Goal: Task Accomplishment & Management: Manage account settings

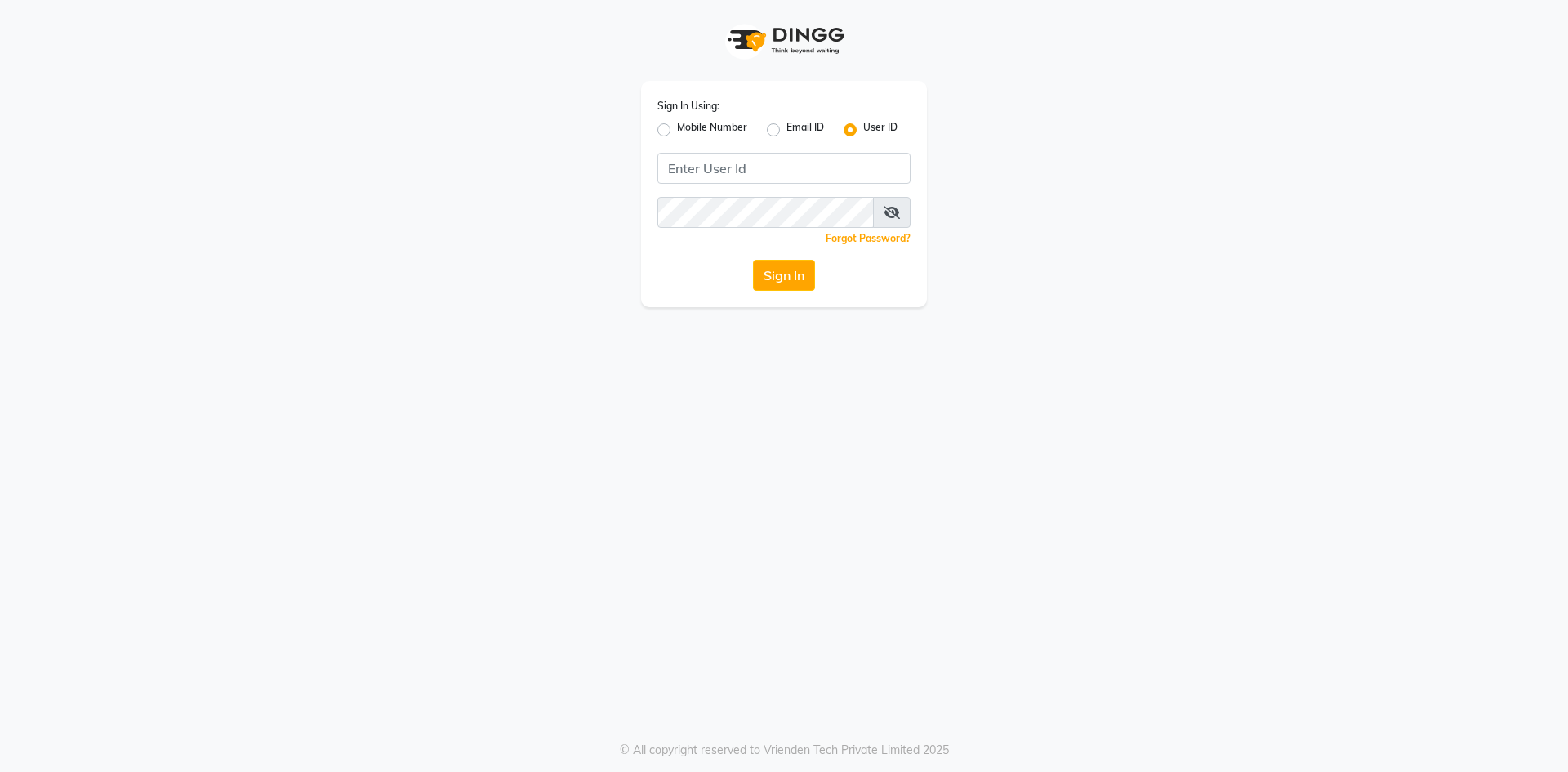
click at [677, 132] on label "Mobile Number" at bounding box center [711, 130] width 70 height 20
click at [677, 131] on input "Mobile Number" at bounding box center [682, 125] width 11 height 11
radio input "true"
radio input "false"
click at [765, 174] on input "Username" at bounding box center [811, 168] width 199 height 31
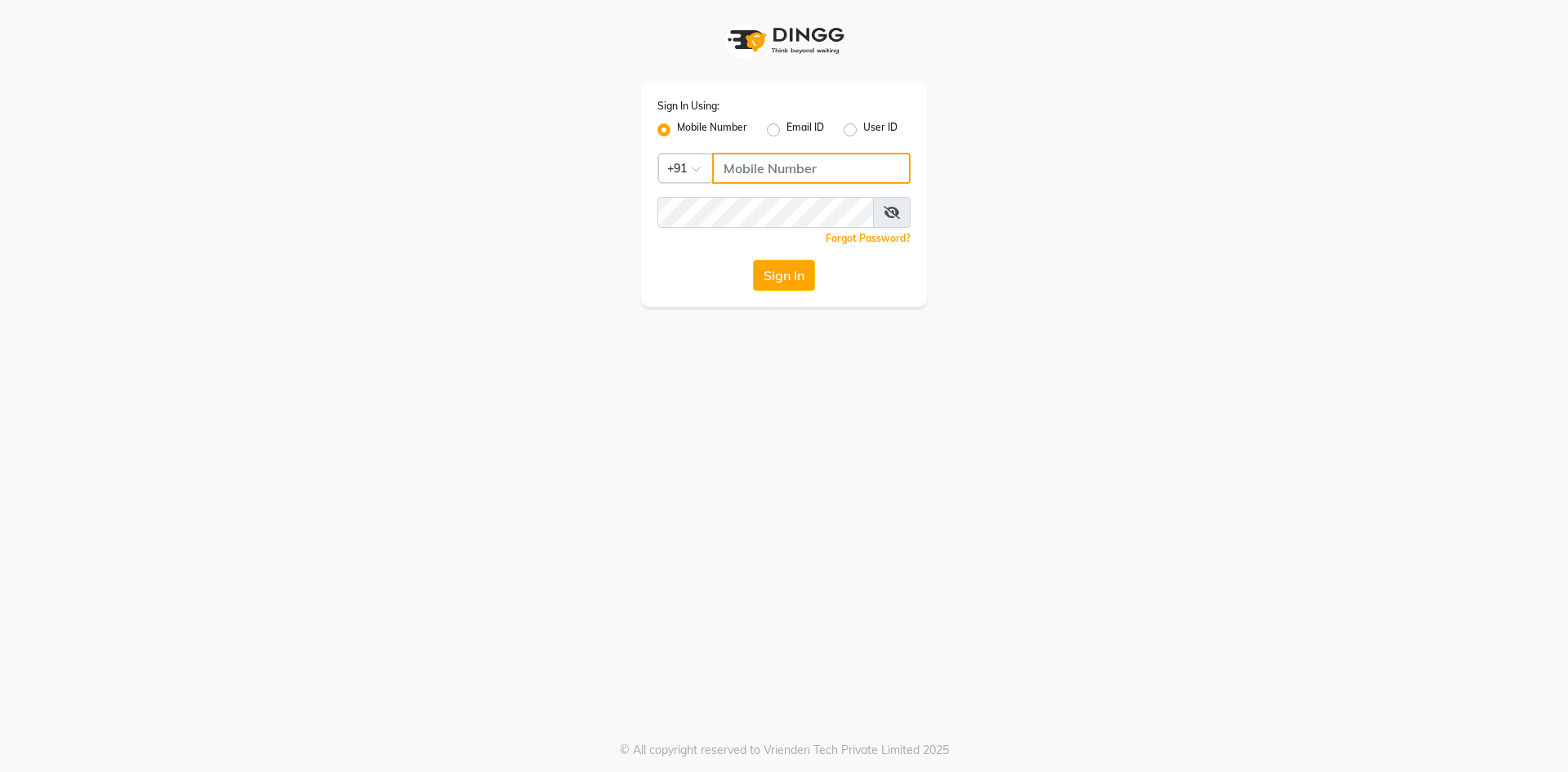
click at [768, 167] on input "Username" at bounding box center [811, 168] width 199 height 31
click at [753, 259] on button "Sign In" at bounding box center [784, 275] width 62 height 31
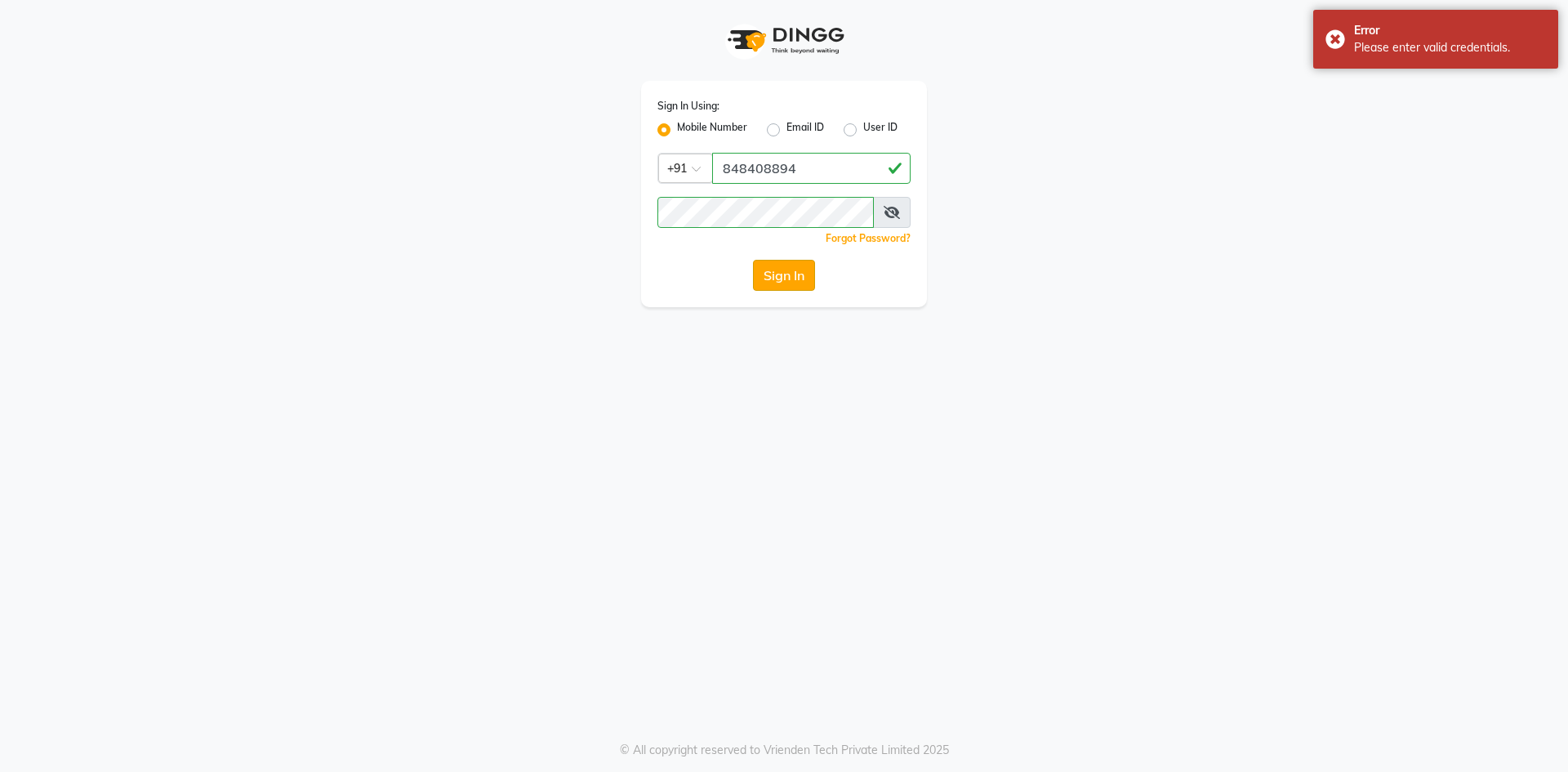
click at [800, 269] on button "Sign In" at bounding box center [784, 275] width 62 height 31
click at [753, 259] on button "Sign In" at bounding box center [784, 275] width 62 height 31
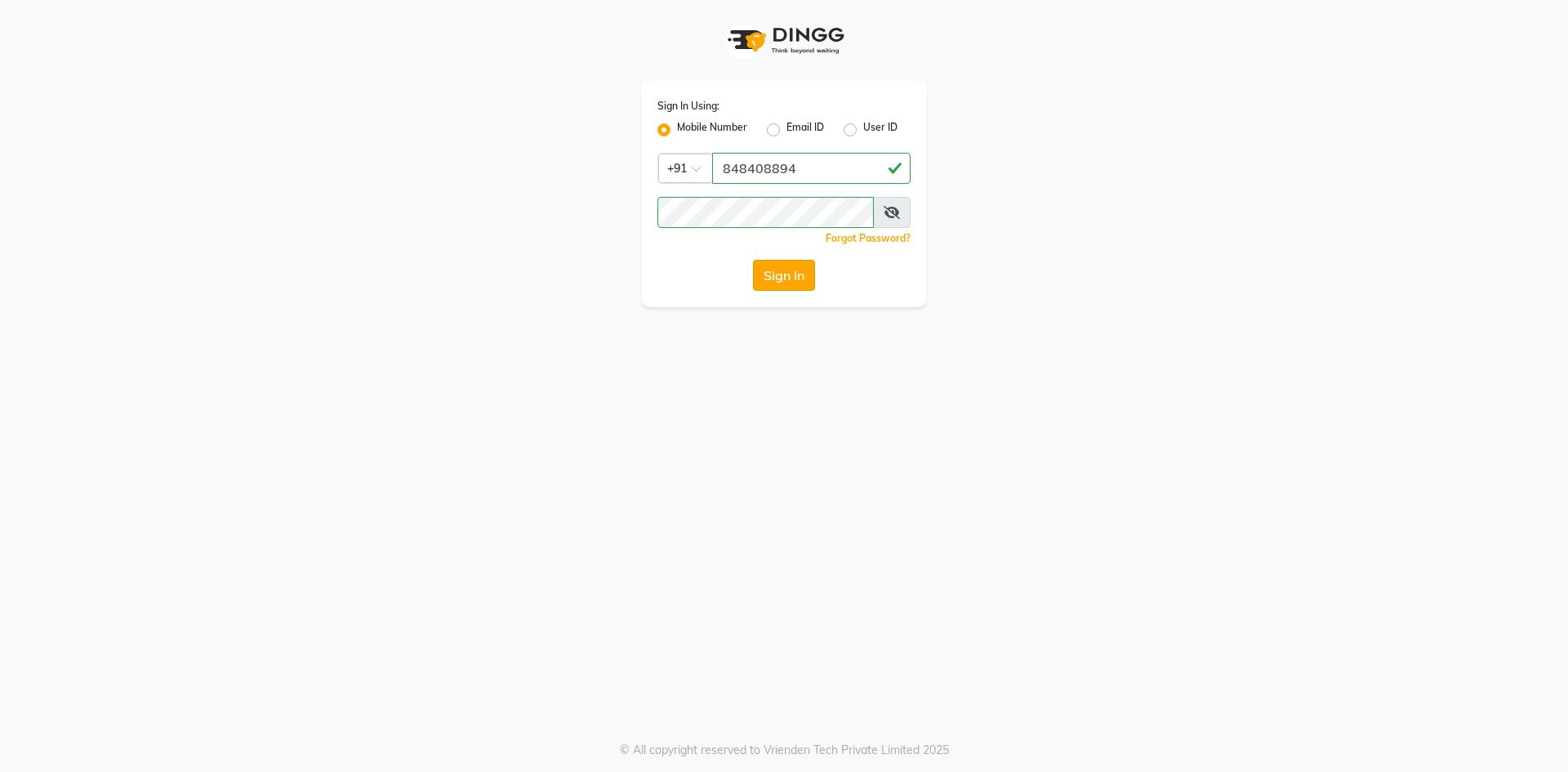
click at [776, 279] on button "Sign In" at bounding box center [784, 275] width 62 height 31
click at [753, 259] on button "Sign In" at bounding box center [784, 275] width 62 height 31
click at [789, 288] on button "Sign In" at bounding box center [784, 275] width 62 height 31
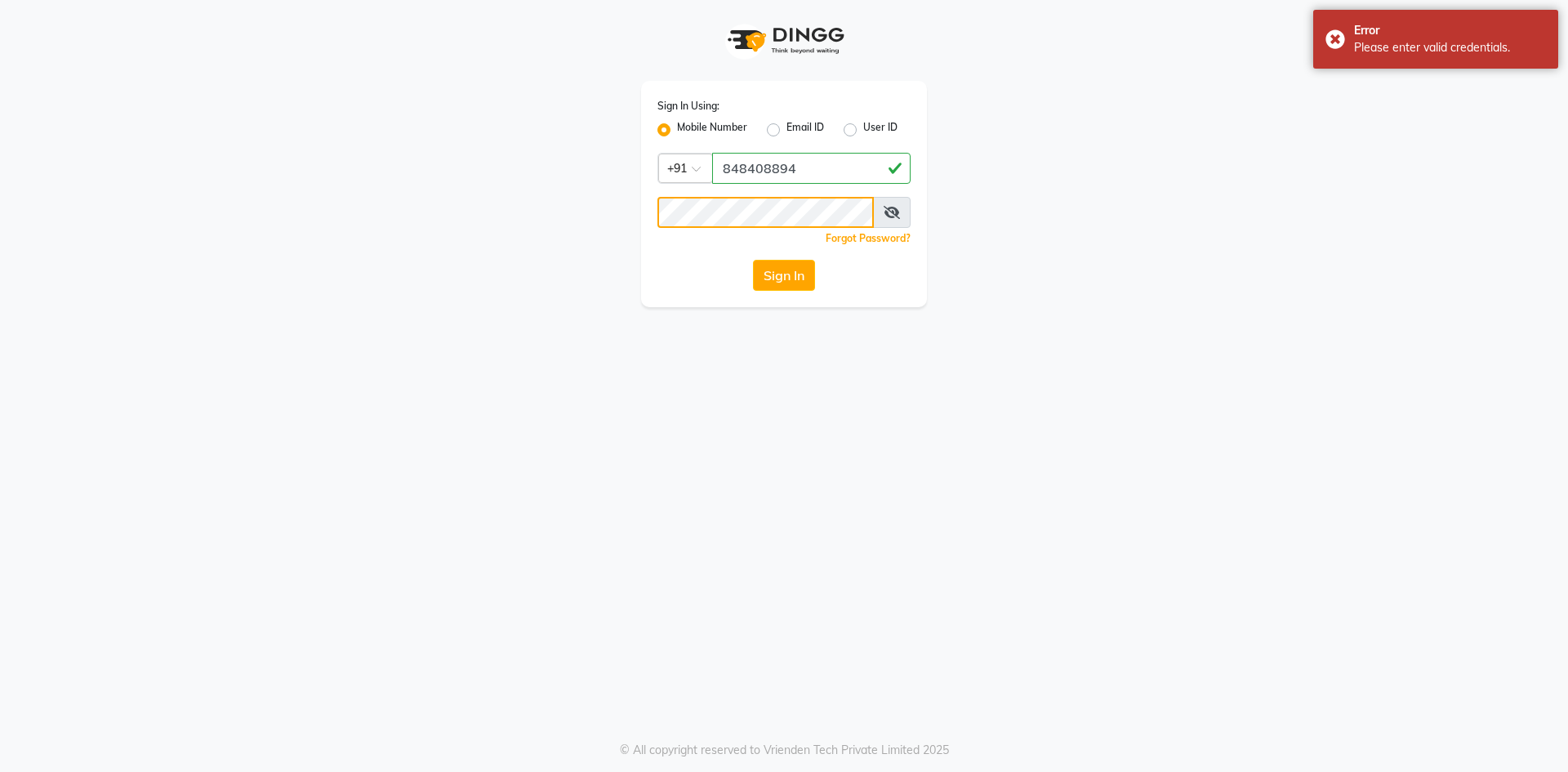
click at [753, 259] on button "Sign In" at bounding box center [784, 275] width 62 height 31
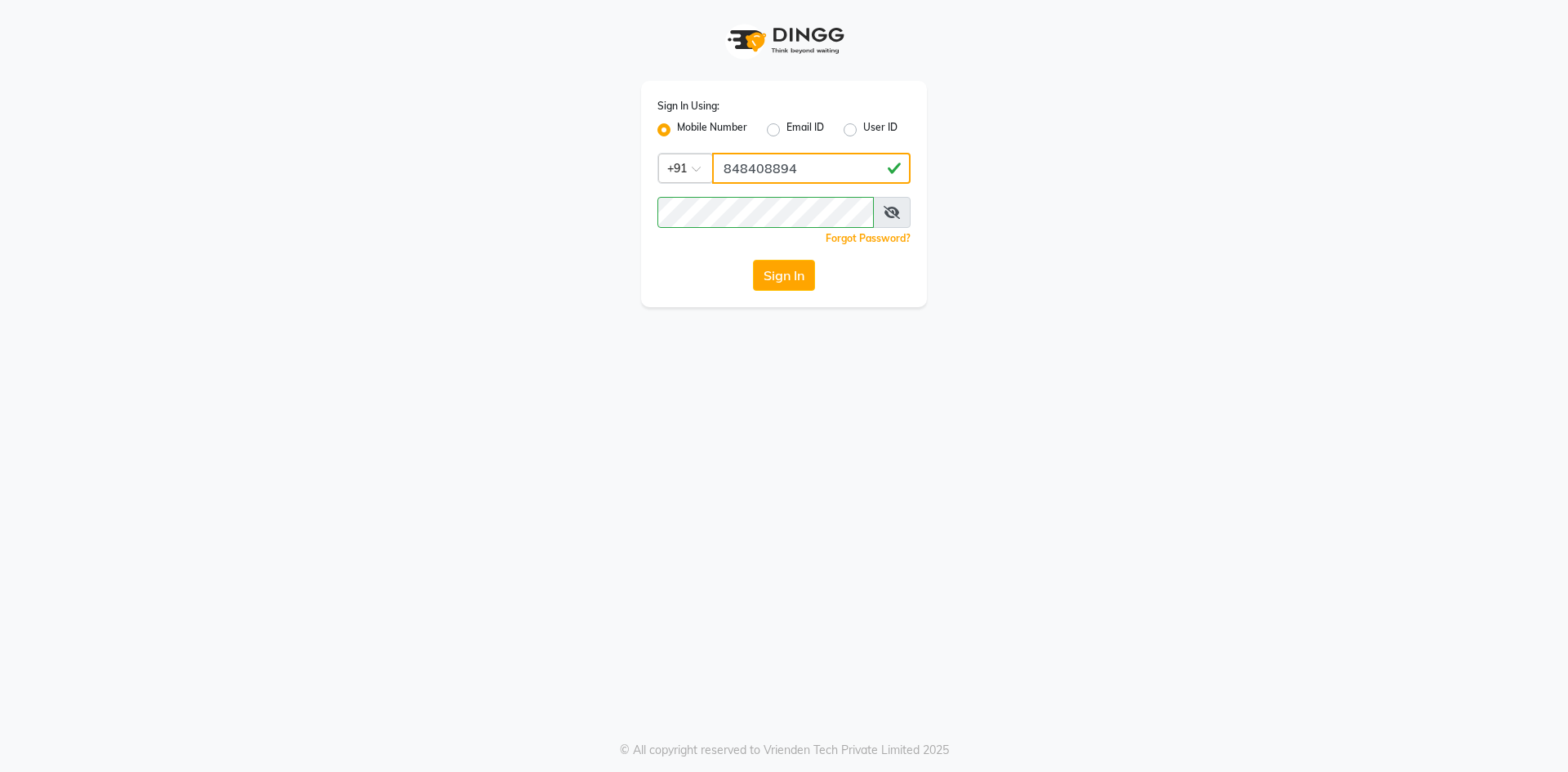
click at [806, 170] on input "848408894" at bounding box center [811, 168] width 199 height 31
click at [762, 172] on input "848408894" at bounding box center [811, 168] width 199 height 31
type input "8484088894"
click at [771, 268] on button "Sign In" at bounding box center [784, 275] width 62 height 31
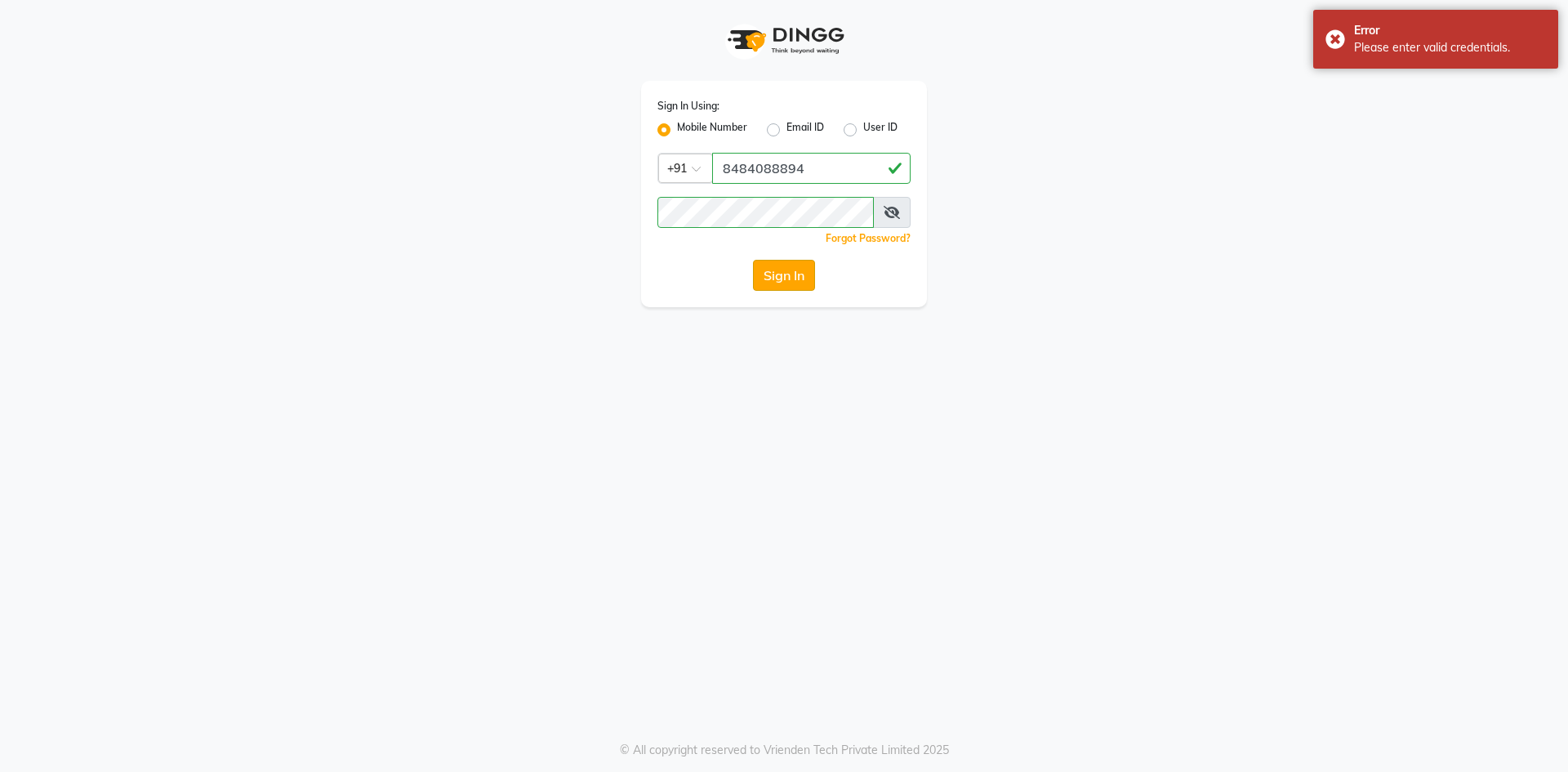
click at [773, 280] on button "Sign In" at bounding box center [784, 275] width 62 height 31
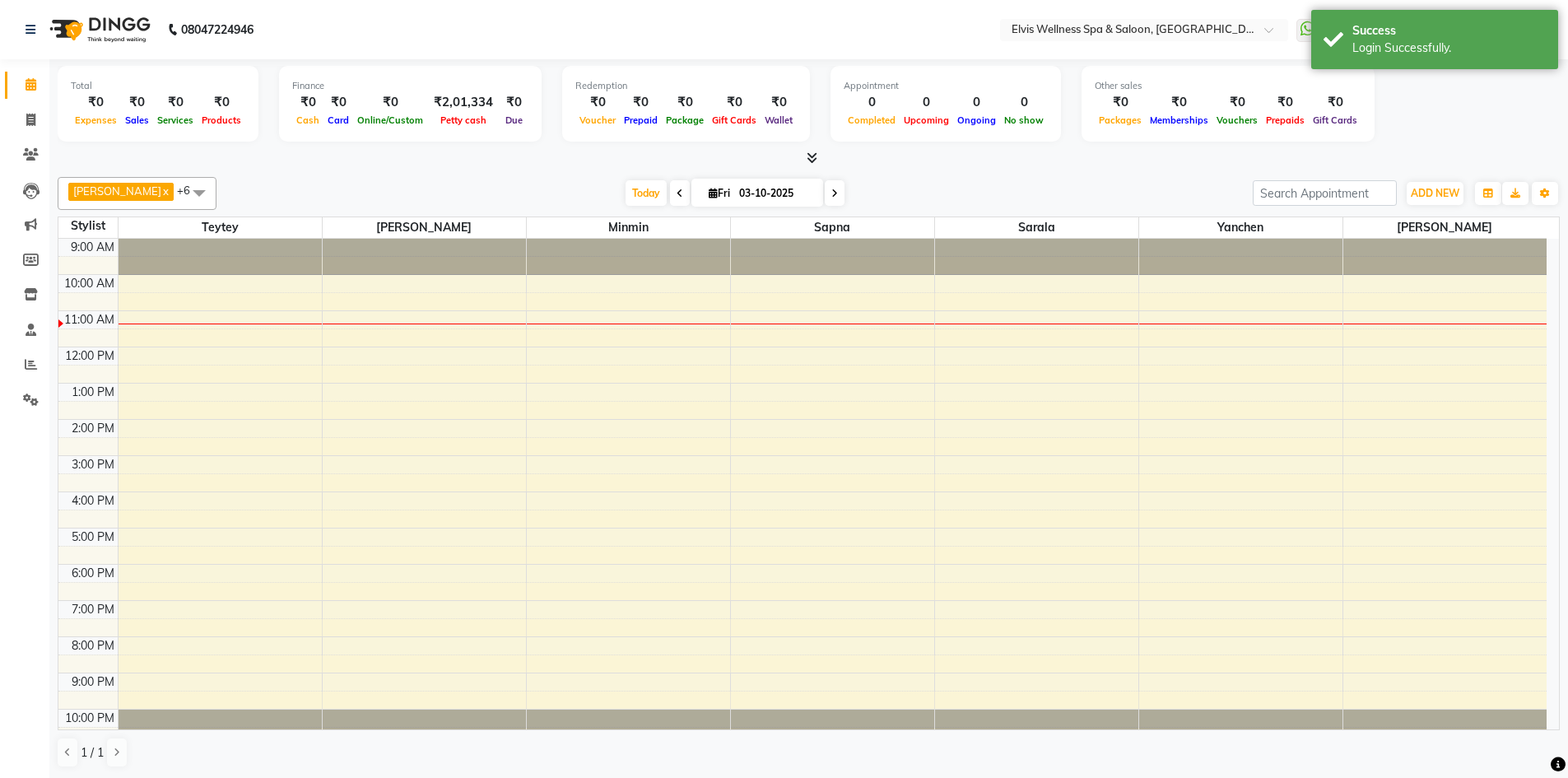
click at [183, 189] on span at bounding box center [199, 193] width 33 height 31
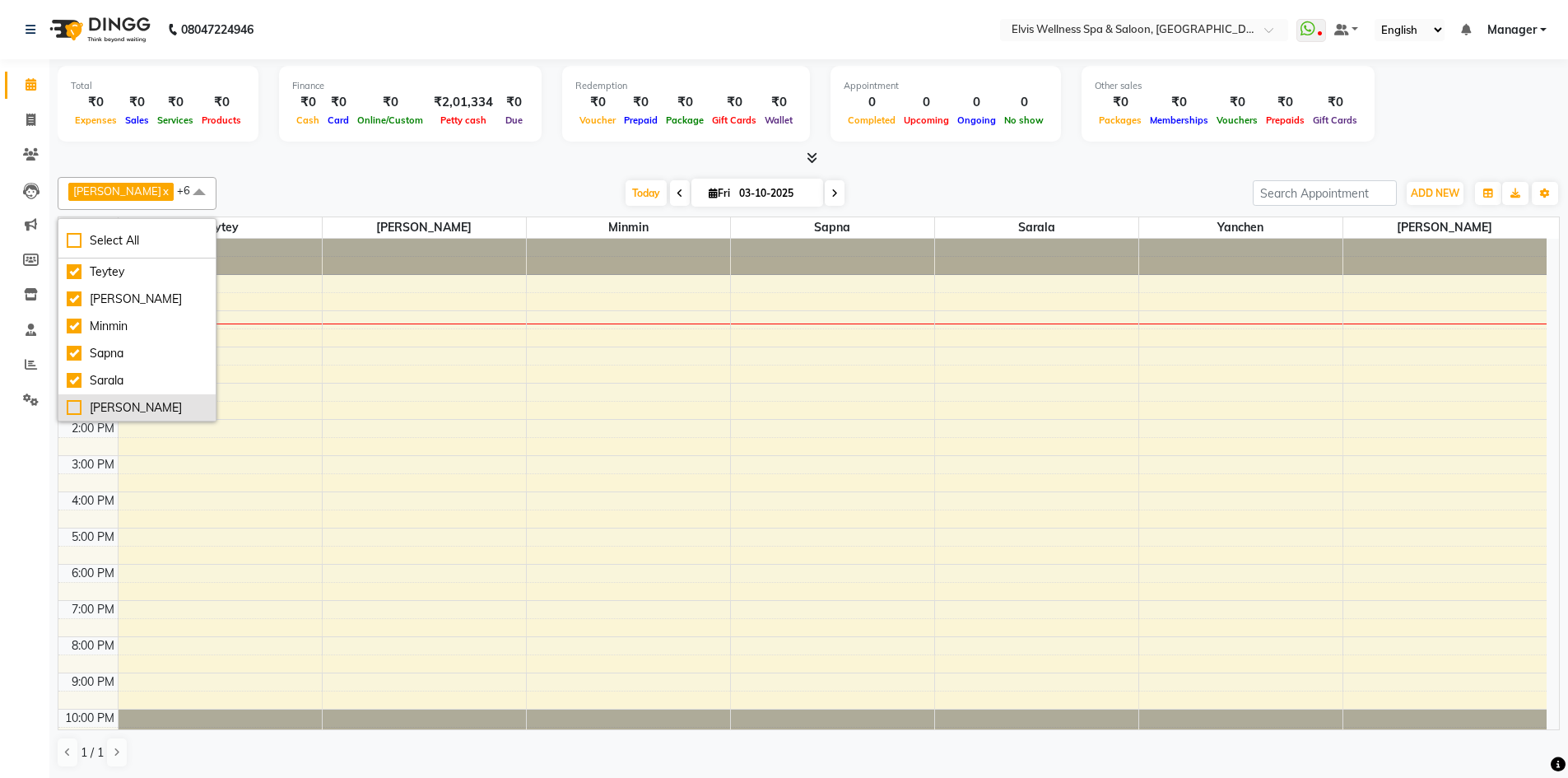
click at [112, 405] on div "[PERSON_NAME]" at bounding box center [137, 408] width 141 height 17
checkbox input "true"
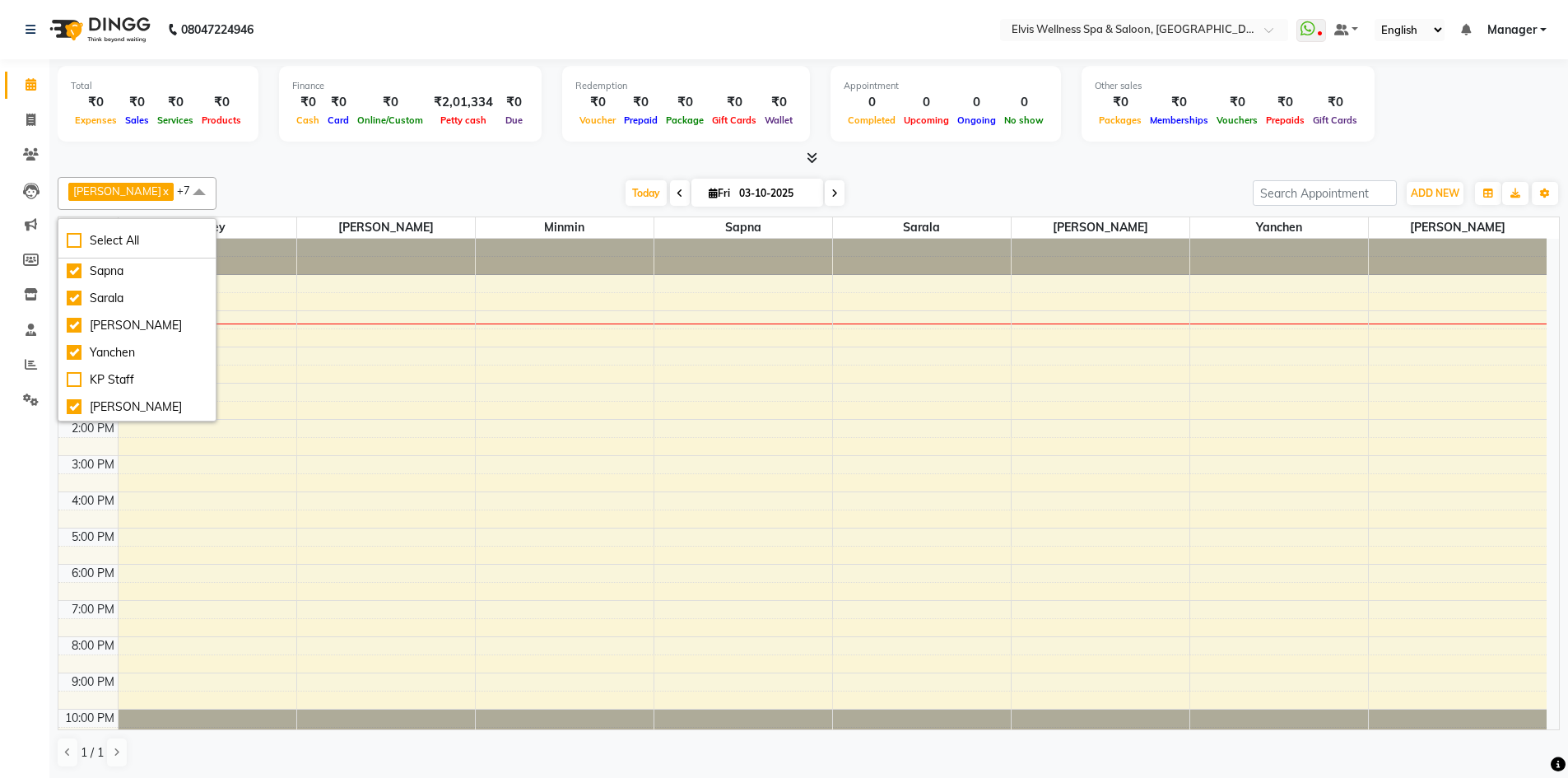
scroll to position [48, 0]
click at [1183, 176] on div "[PERSON_NAME] x Teytey x [PERSON_NAME] x Minmin x [PERSON_NAME] x [PERSON_NAME]…" at bounding box center [808, 472] width 1502 height 604
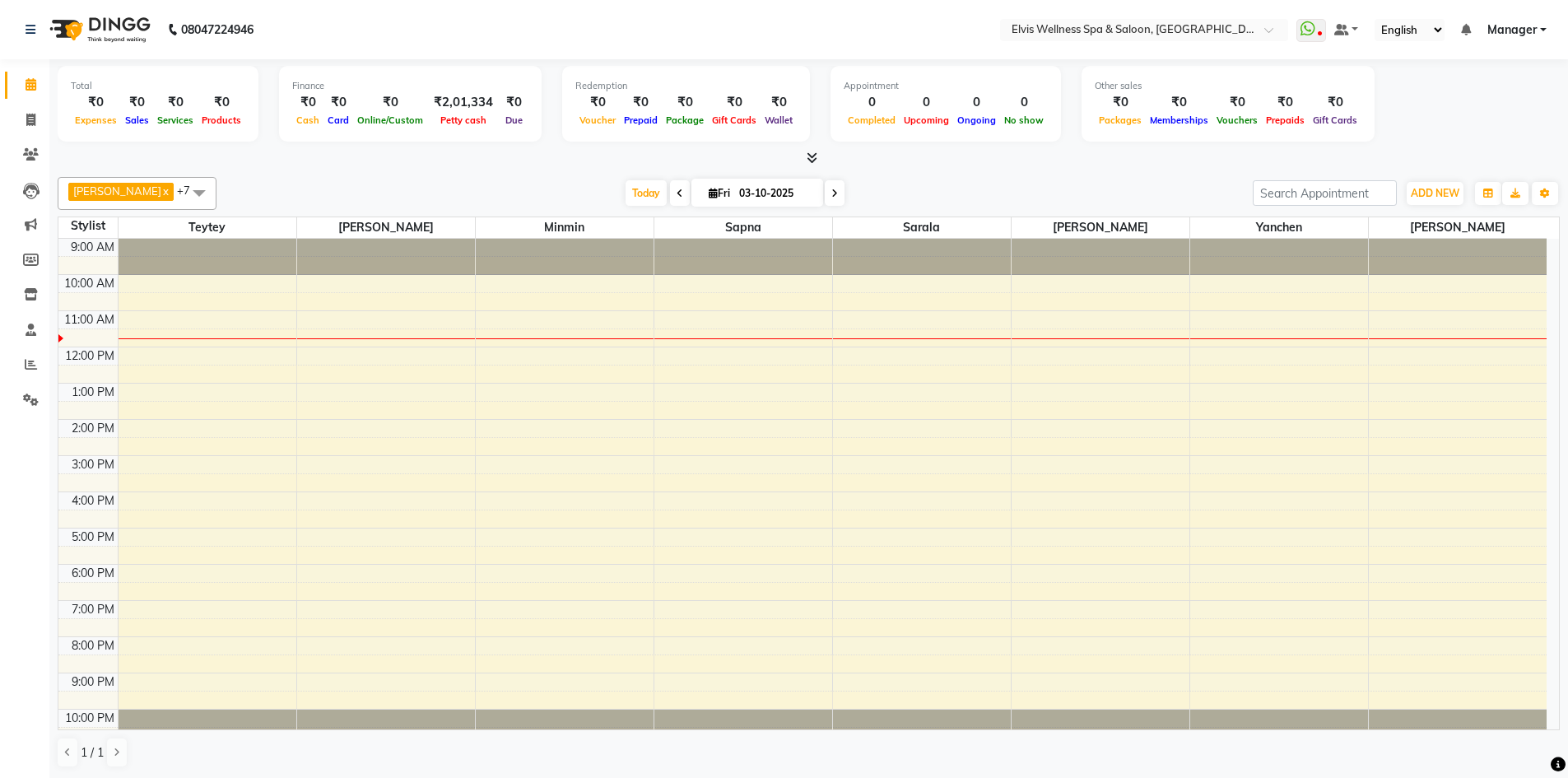
click at [311, 371] on div "9:00 AM 10:00 AM 11:00 AM 12:00 PM 1:00 PM 2:00 PM 3:00 PM 4:00 PM 5:00 PM 6:00…" at bounding box center [802, 492] width 1488 height 506
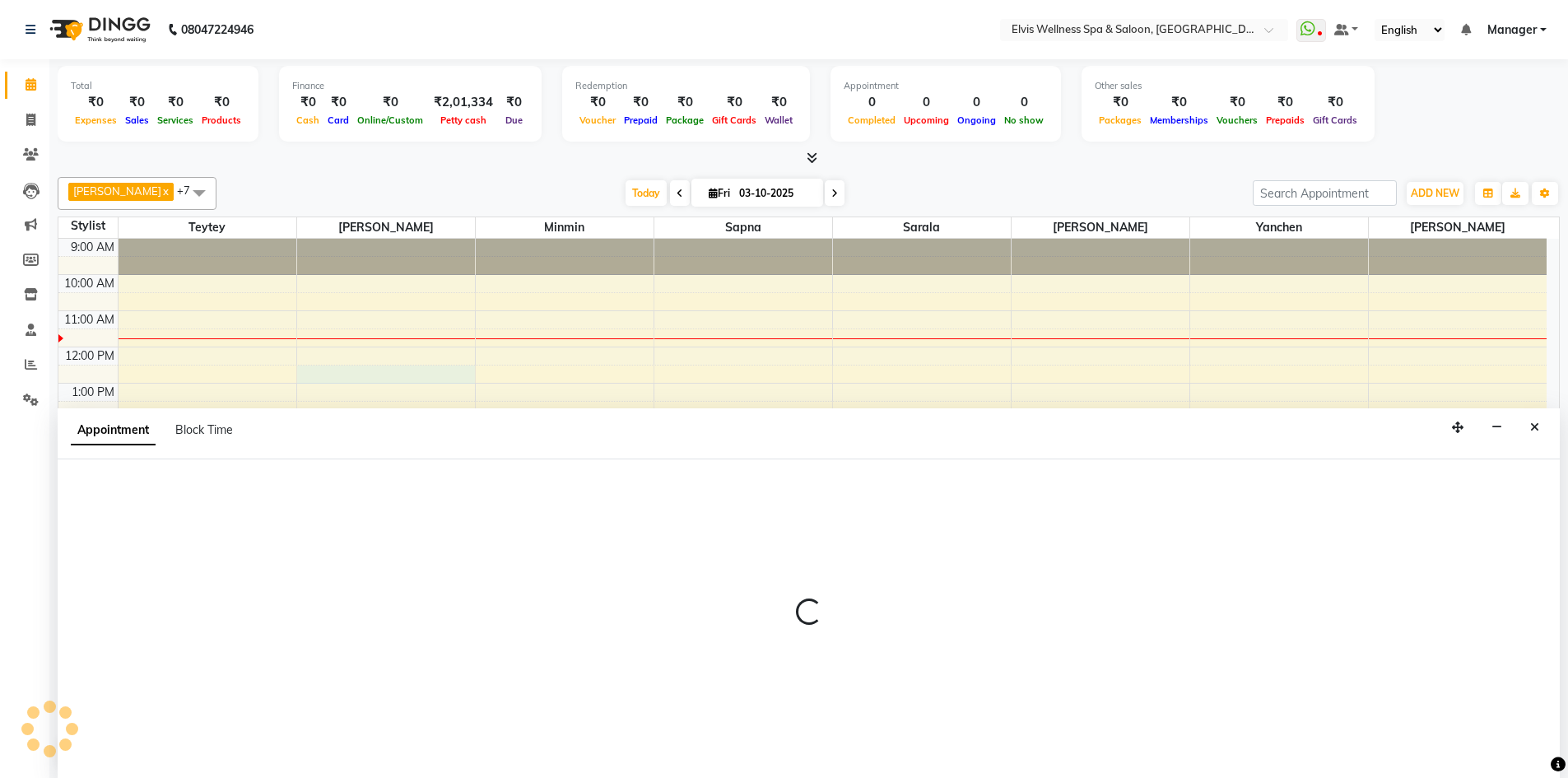
scroll to position [1, 0]
select select "46975"
select select "750"
select select "tentative"
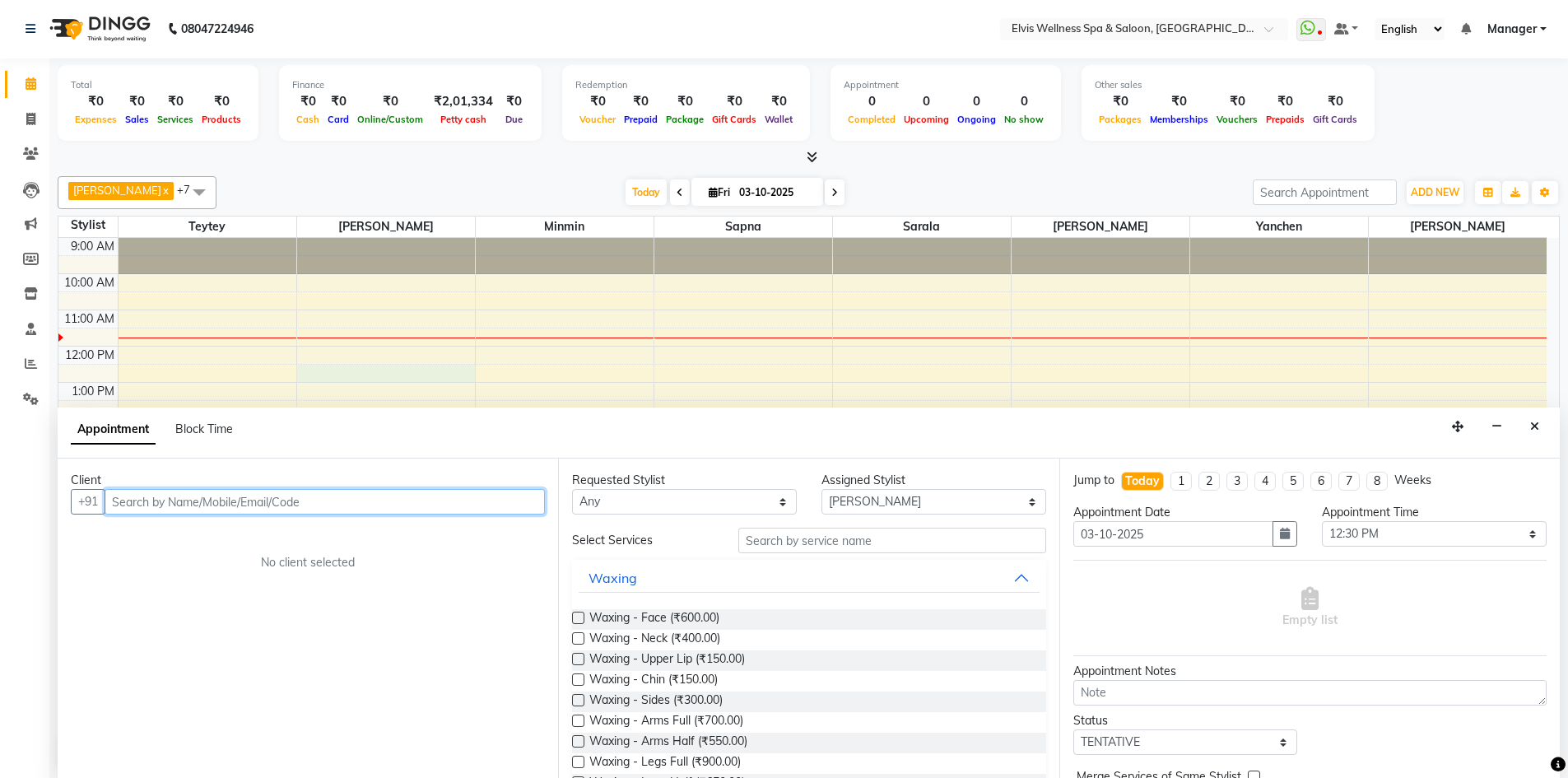
click at [254, 496] on input "text" at bounding box center [325, 502] width 441 height 26
paste input "9503802068"
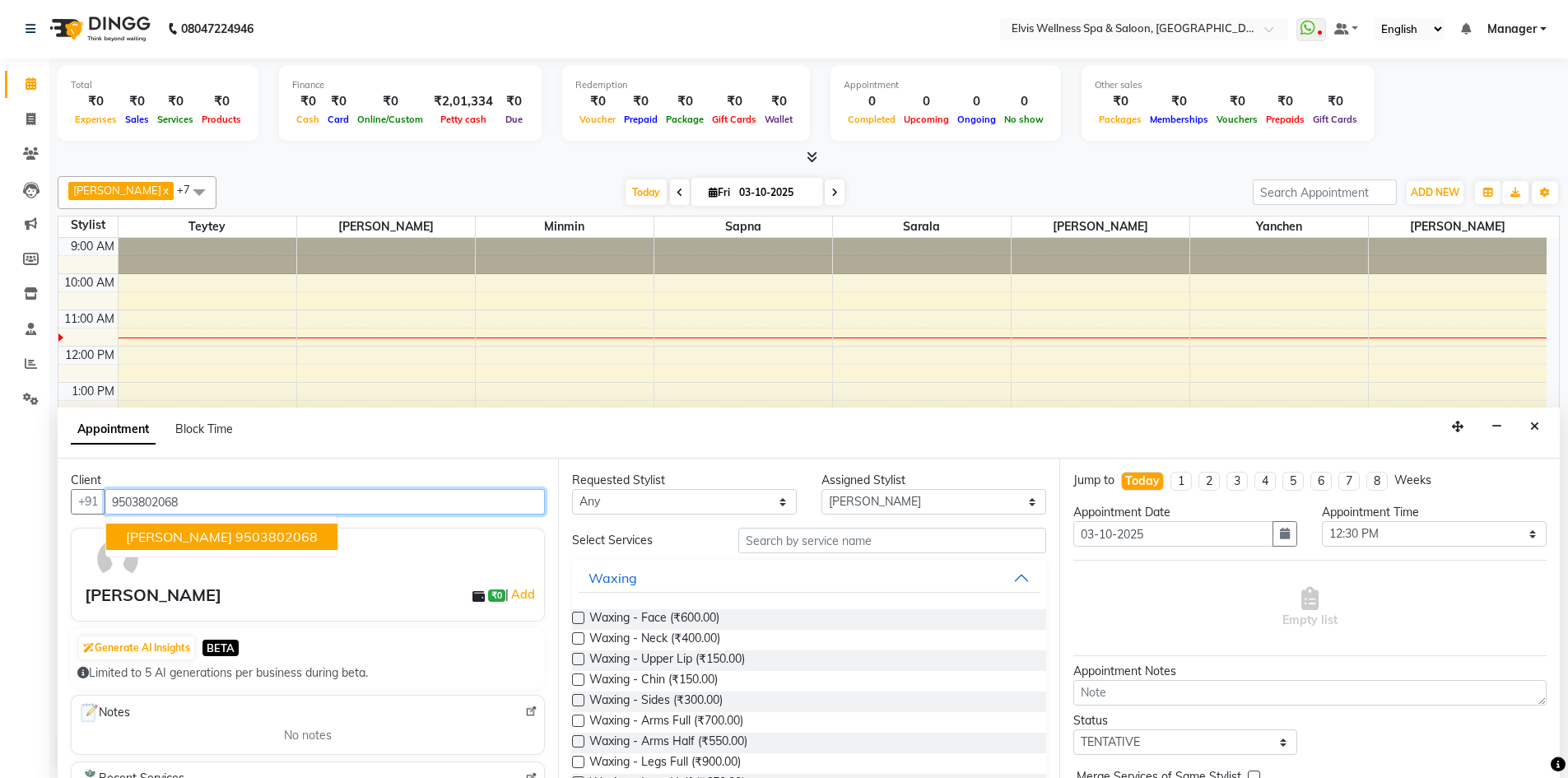
click at [225, 526] on button "[PERSON_NAME] 9503802068" at bounding box center [221, 536] width 231 height 27
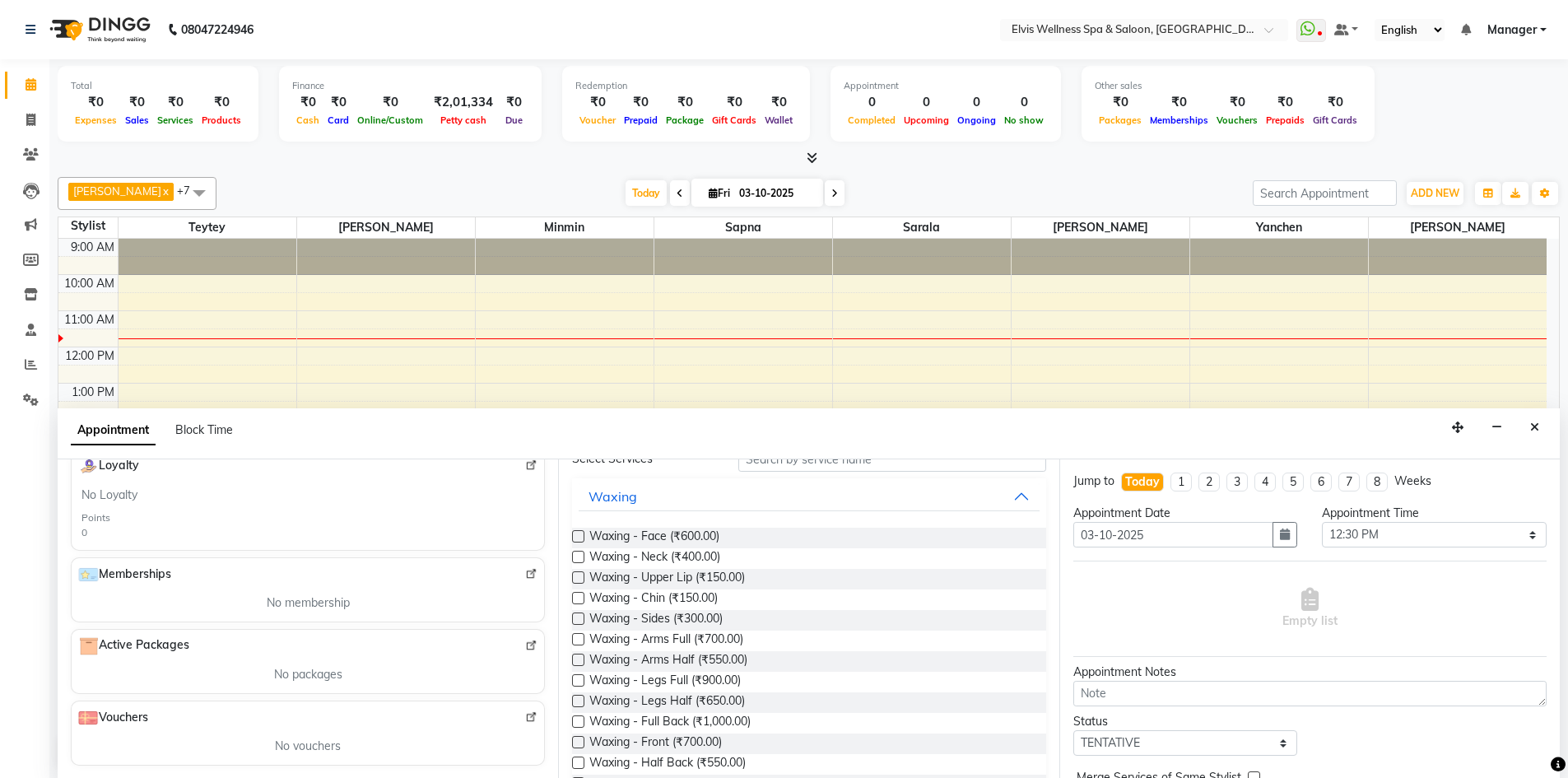
scroll to position [0, 0]
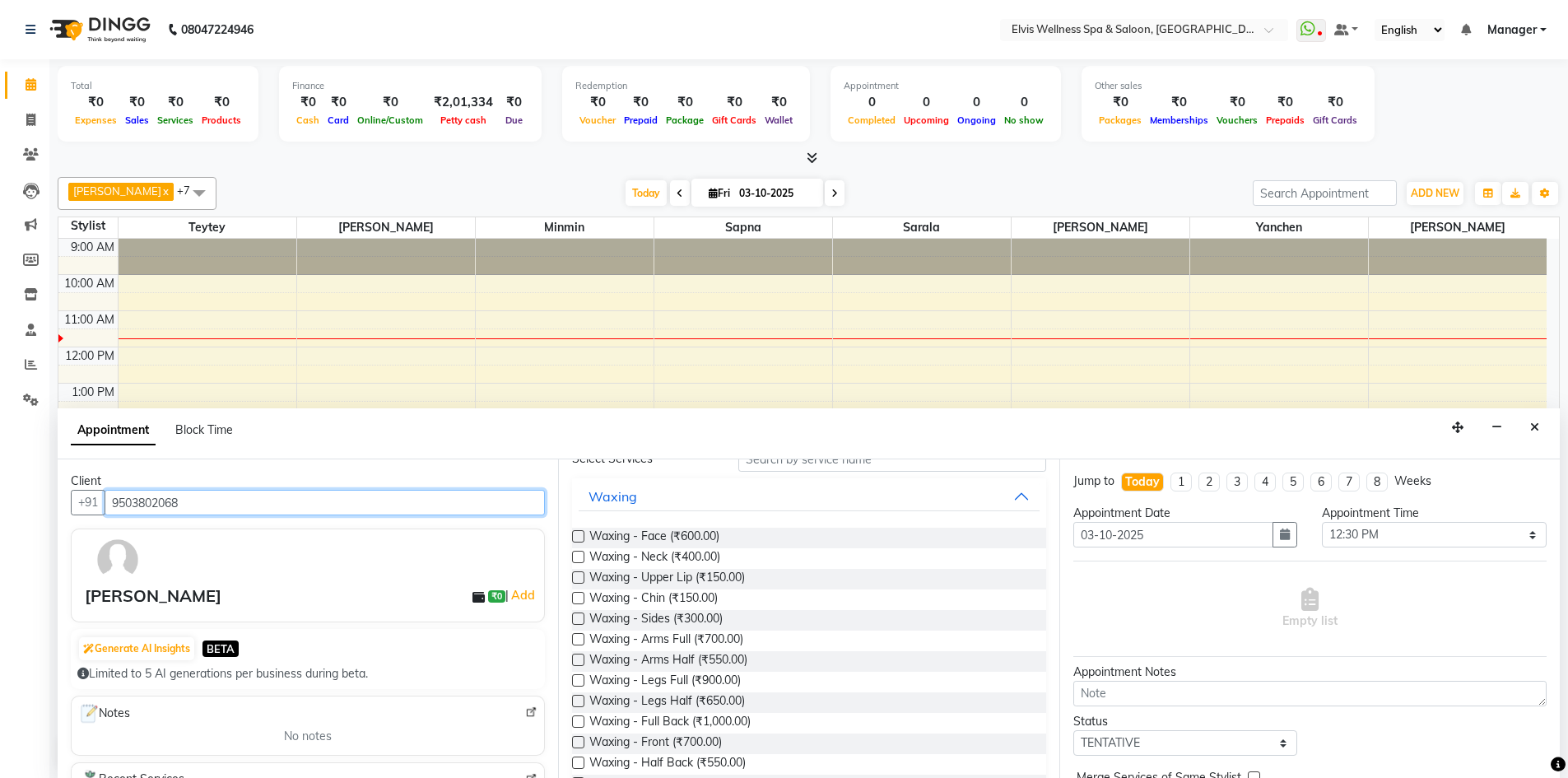
type input "9503802068"
click at [100, 566] on img at bounding box center [118, 560] width 48 height 48
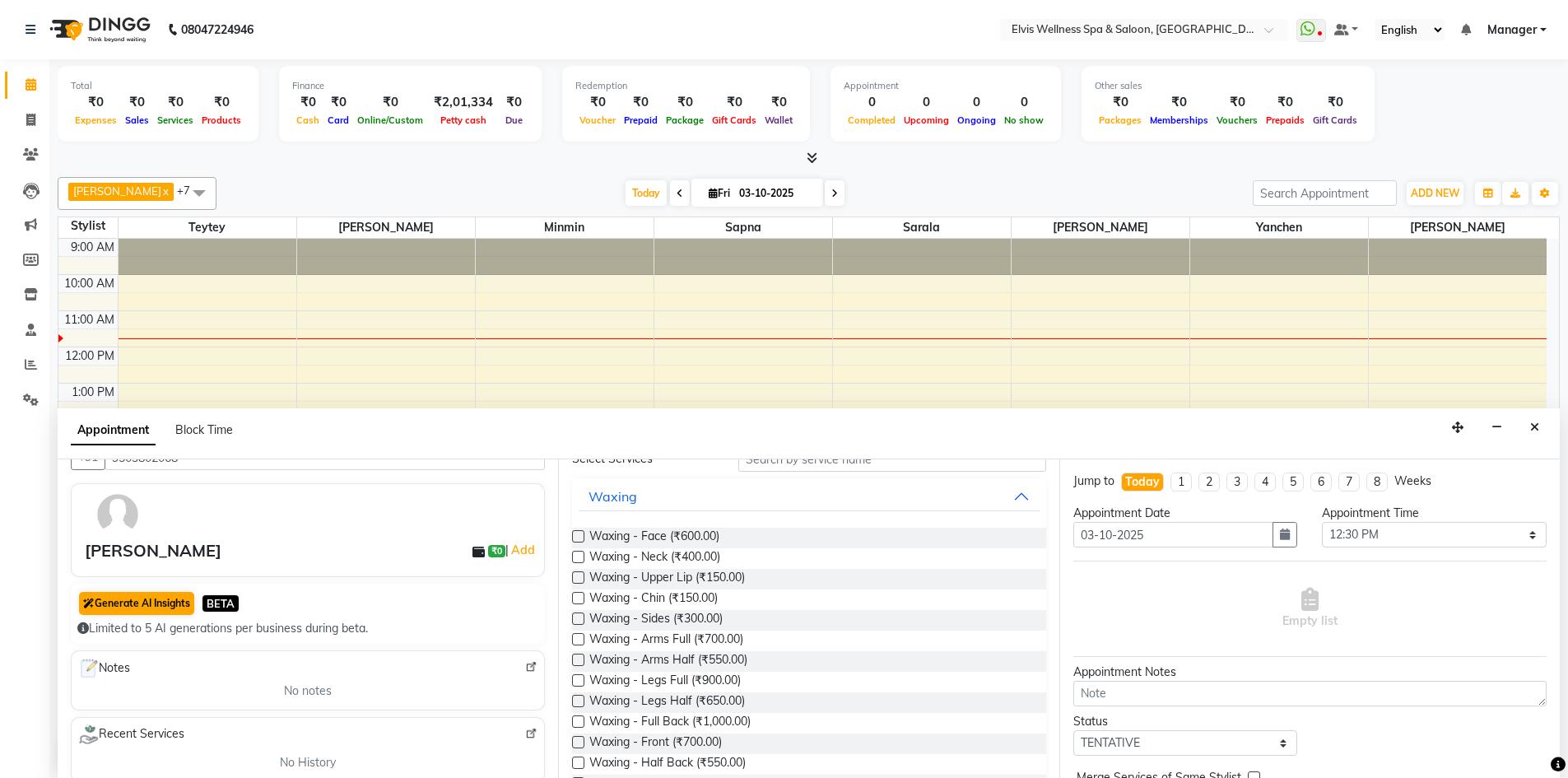
scroll to position [82, 0]
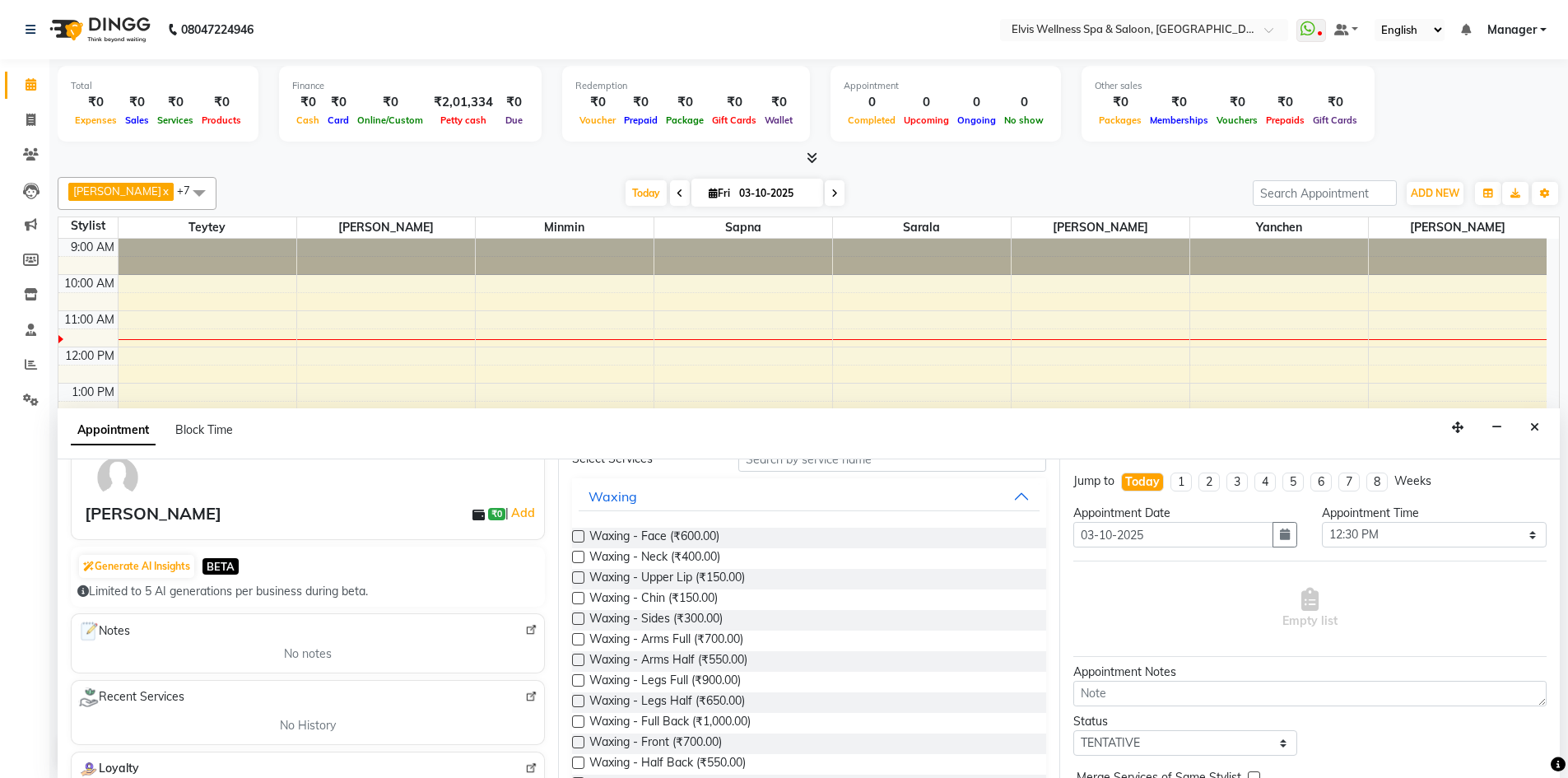
click at [125, 510] on div "[PERSON_NAME]" at bounding box center [153, 513] width 136 height 25
click at [1534, 434] on button "Close" at bounding box center [1534, 428] width 24 height 26
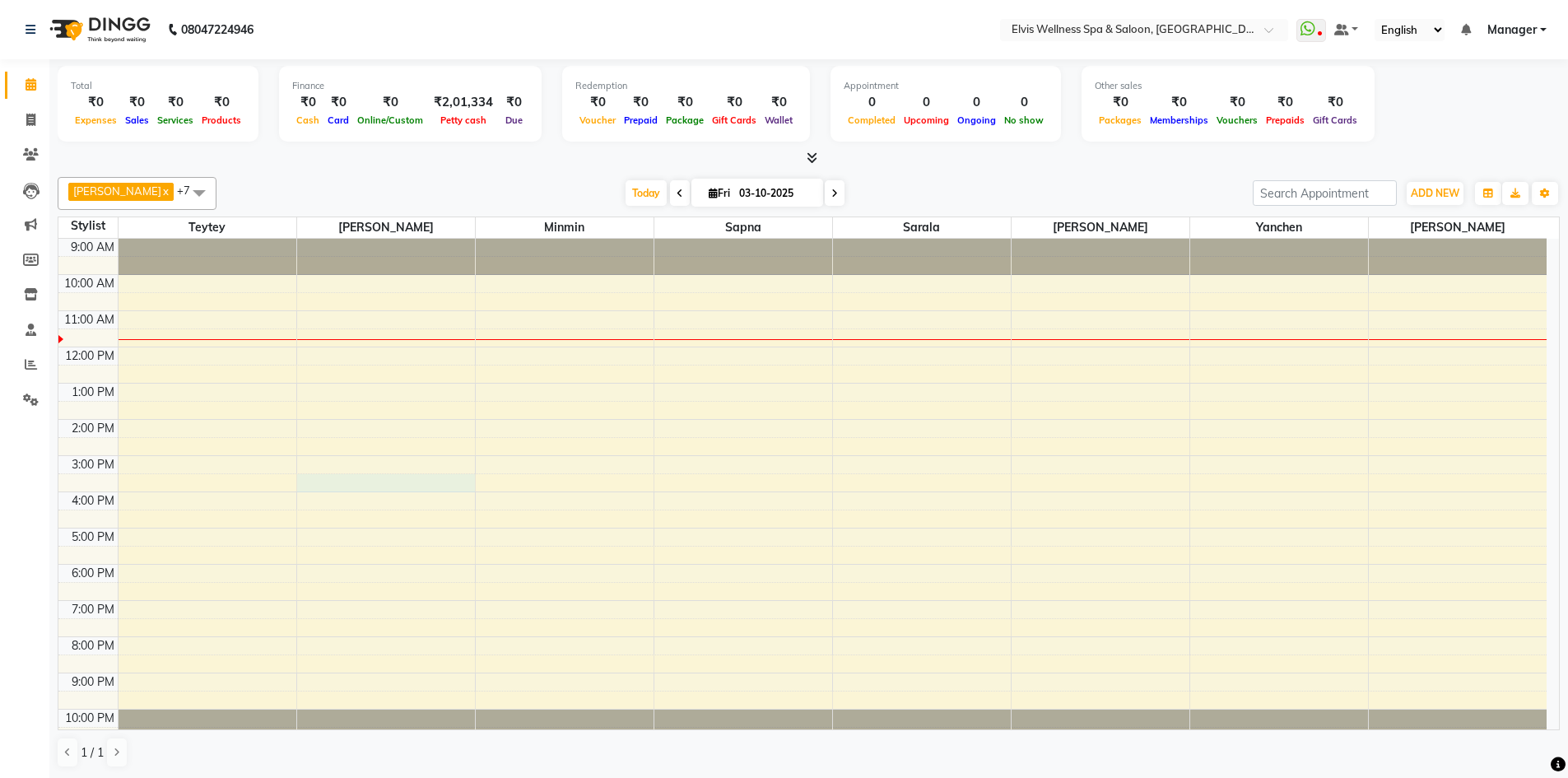
click at [391, 485] on div "9:00 AM 10:00 AM 11:00 AM 12:00 PM 1:00 PM 2:00 PM 3:00 PM 4:00 PM 5:00 PM 6:00…" at bounding box center [802, 492] width 1488 height 506
select select "46975"
select select "930"
select select "tentative"
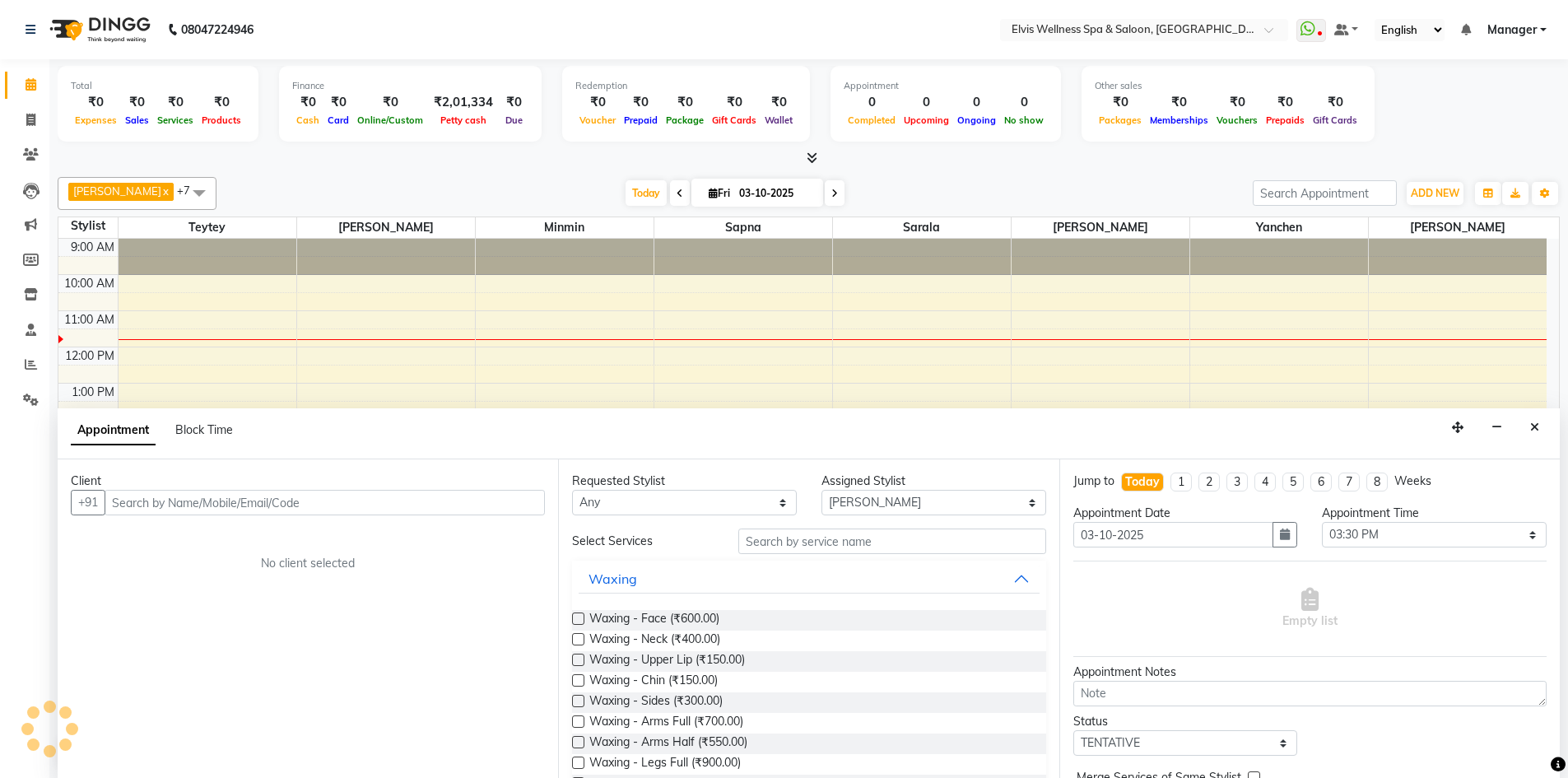
scroll to position [1, 0]
click at [329, 497] on input "text" at bounding box center [325, 502] width 441 height 26
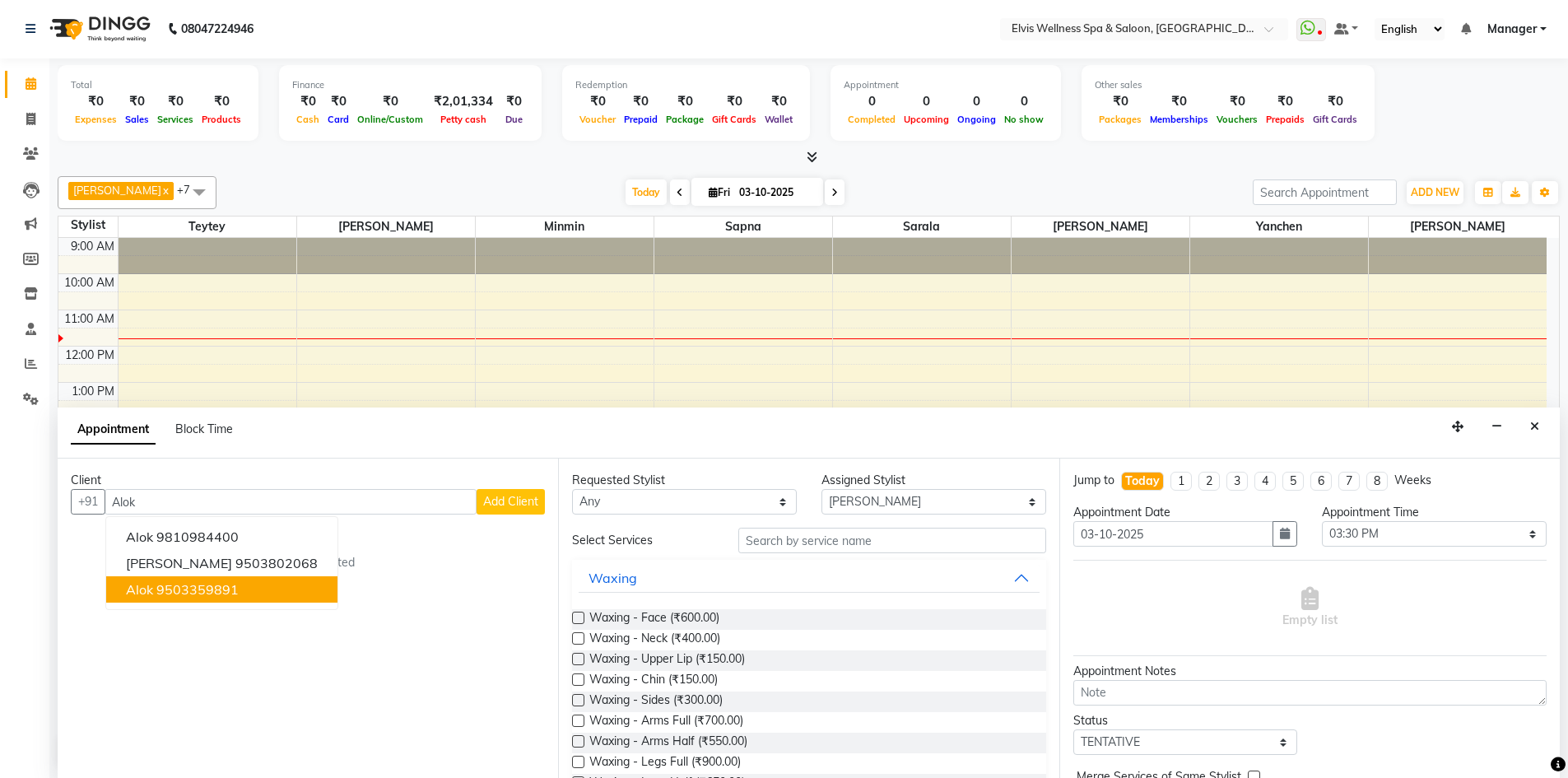
click at [255, 591] on button "alok 9503359891" at bounding box center [221, 589] width 231 height 27
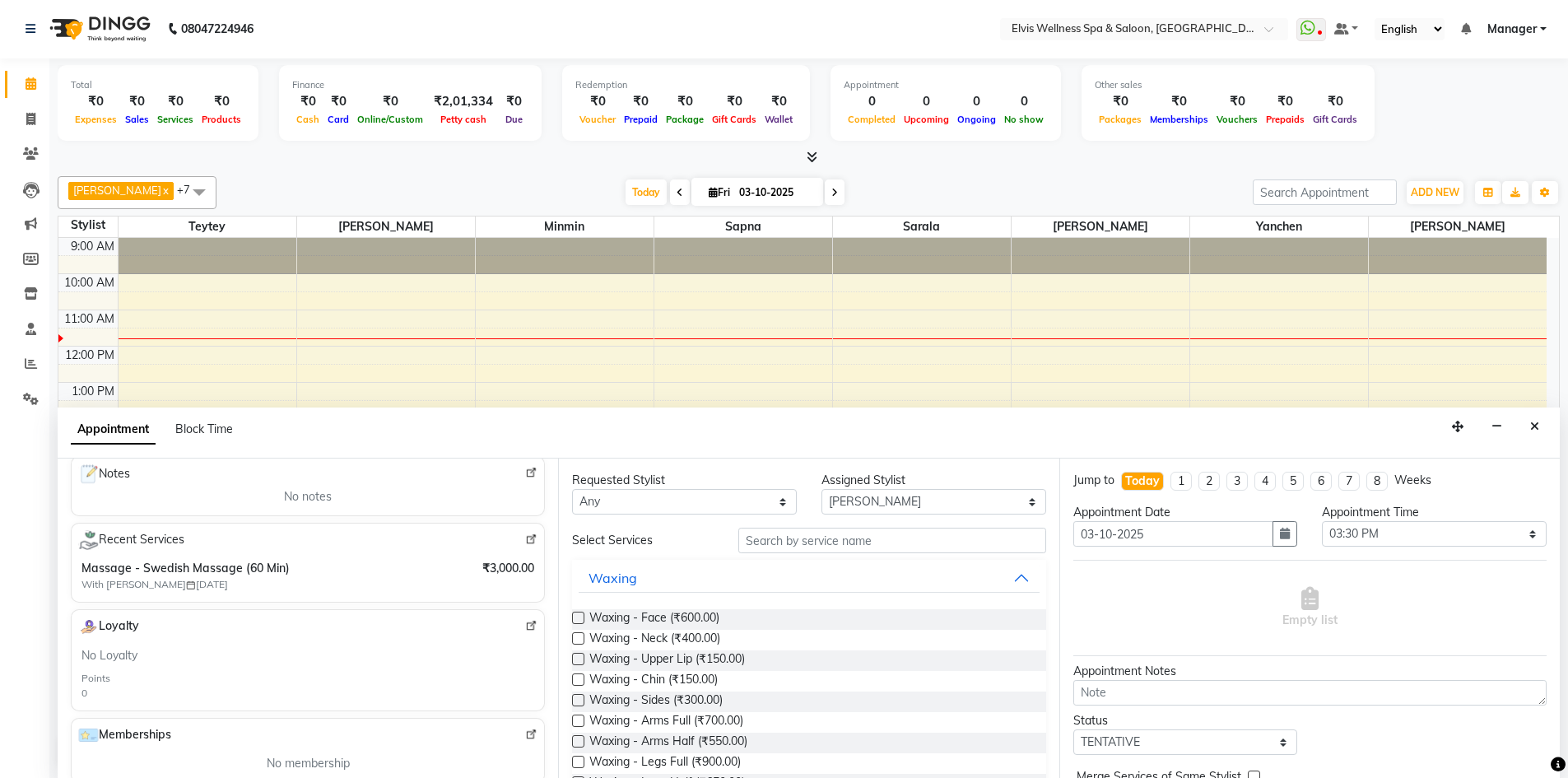
scroll to position [245, 0]
click at [185, 545] on div "Recent Services Massage - Swedish Massage (60 Min) With Sarala [DATE] ₹3,000.00" at bounding box center [307, 555] width 474 height 80
click at [358, 563] on span "Massage - Swedish Massage (60 Min)" at bounding box center [251, 561] width 340 height 17
click at [525, 530] on img at bounding box center [531, 533] width 13 height 13
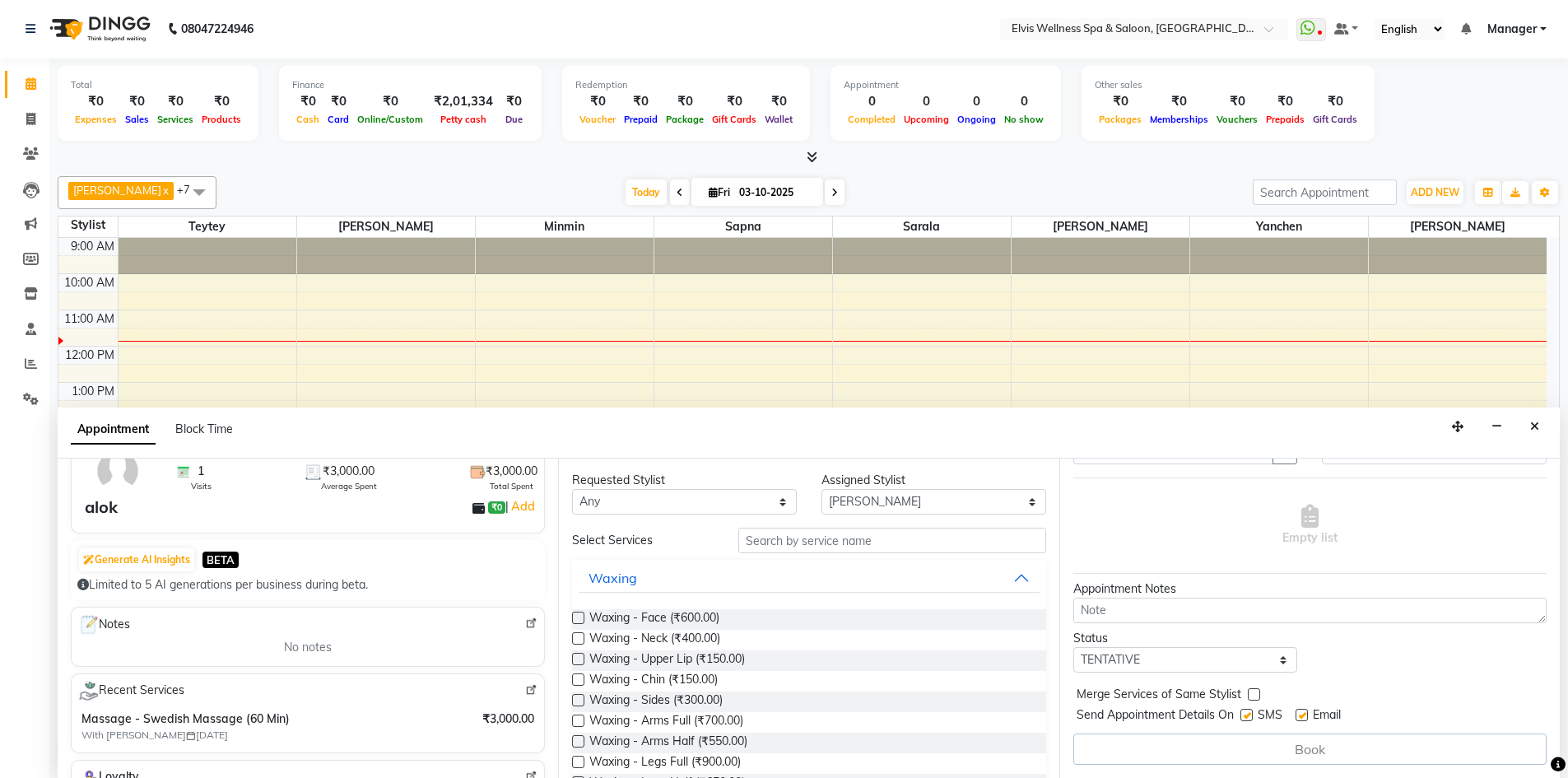
scroll to position [0, 0]
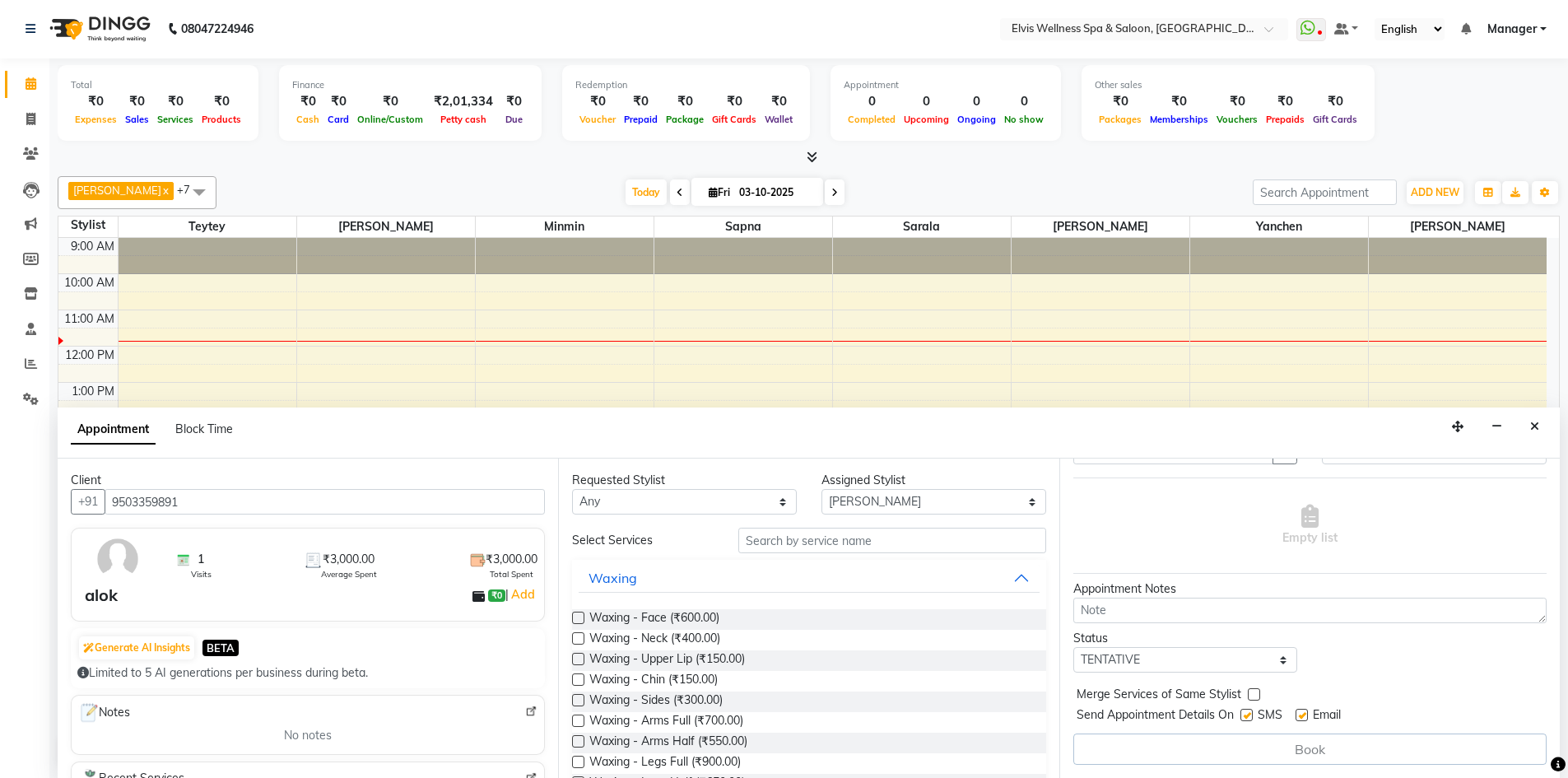
click at [569, 522] on div "Requested Stylist Any KP Staff Minmin [PERSON_NAME] [PERSON_NAME] [PERSON_NAME]…" at bounding box center [807, 617] width 500 height 319
click at [330, 506] on input "9503359891" at bounding box center [325, 502] width 441 height 26
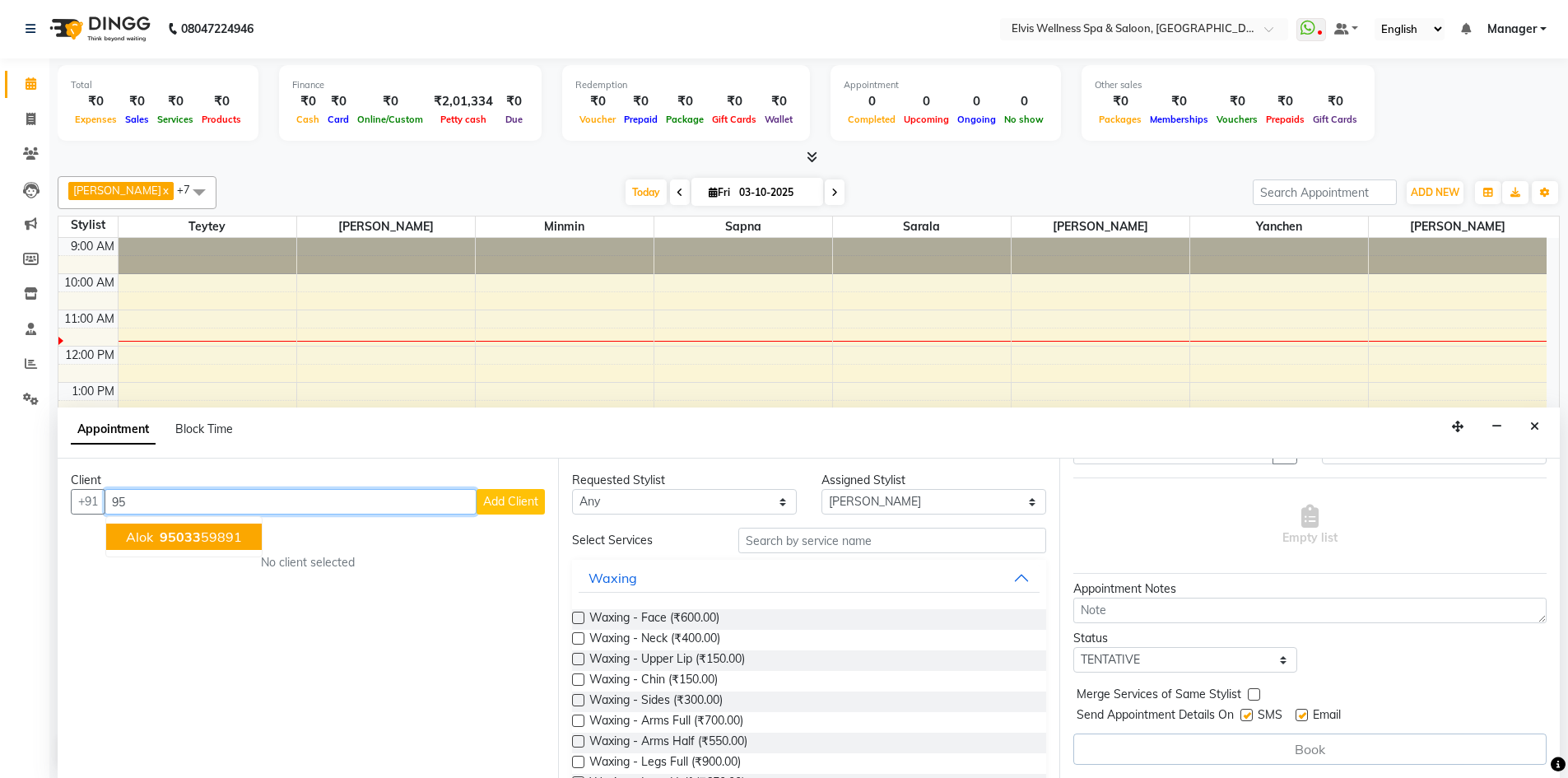
type input "9"
click at [229, 539] on ngb-highlight "9810984400" at bounding box center [197, 537] width 82 height 16
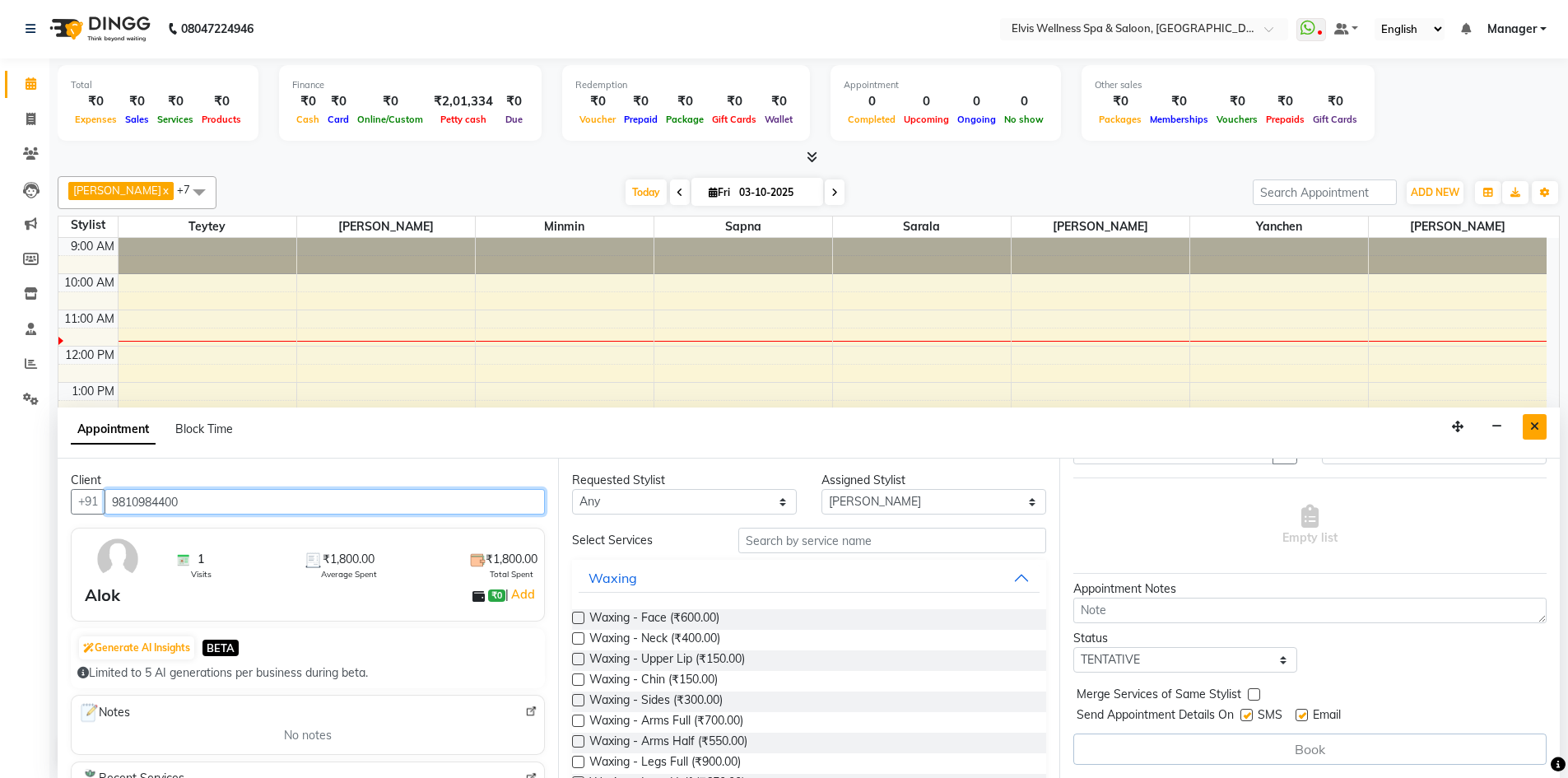
type input "9810984400"
click at [1533, 430] on icon "Close" at bounding box center [1534, 426] width 9 height 12
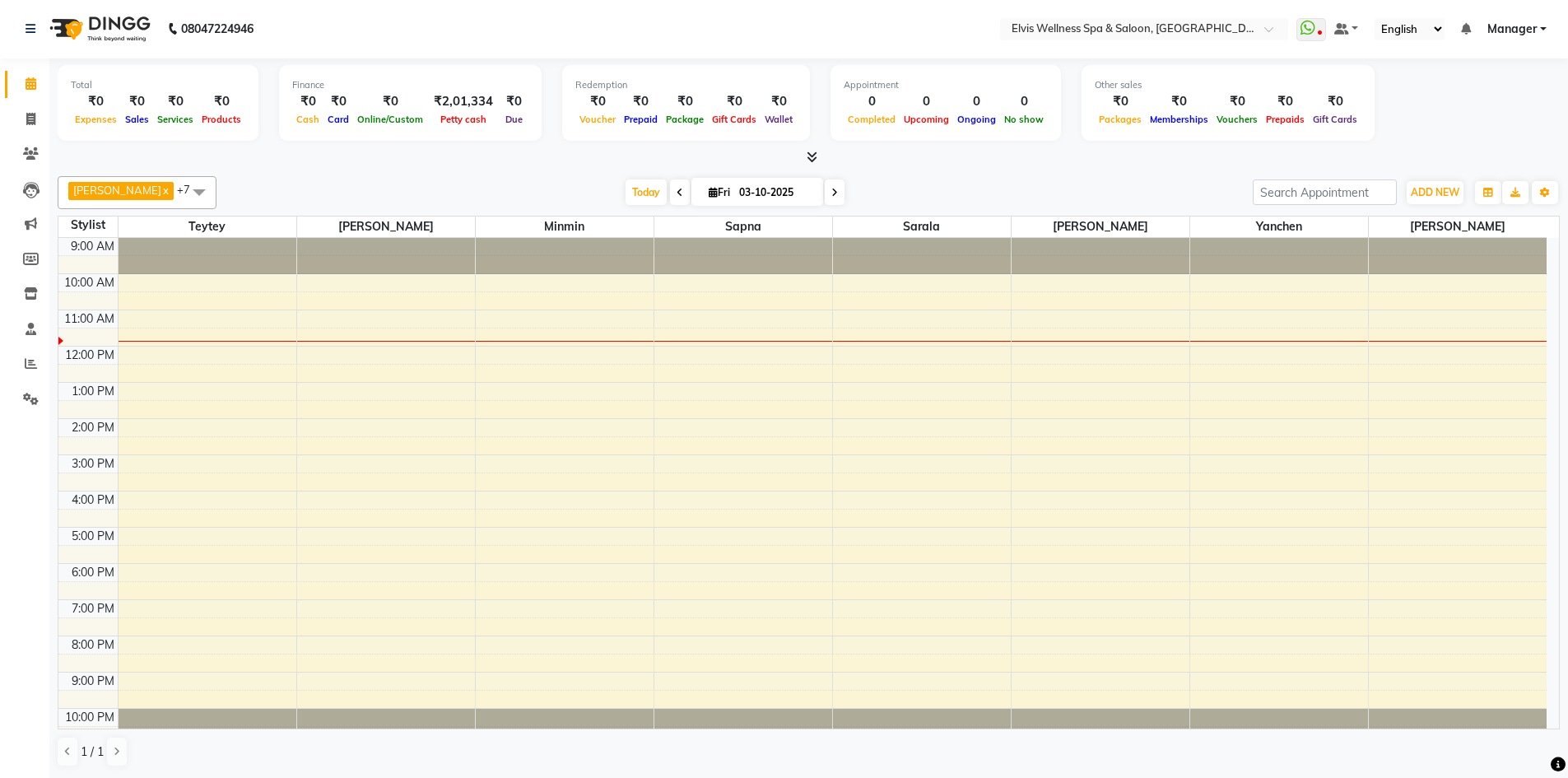
click at [378, 396] on div "9:00 AM 10:00 AM 11:00 AM 12:00 PM 1:00 PM 2:00 PM 3:00 PM 4:00 PM 5:00 PM 6:00…" at bounding box center [802, 491] width 1488 height 506
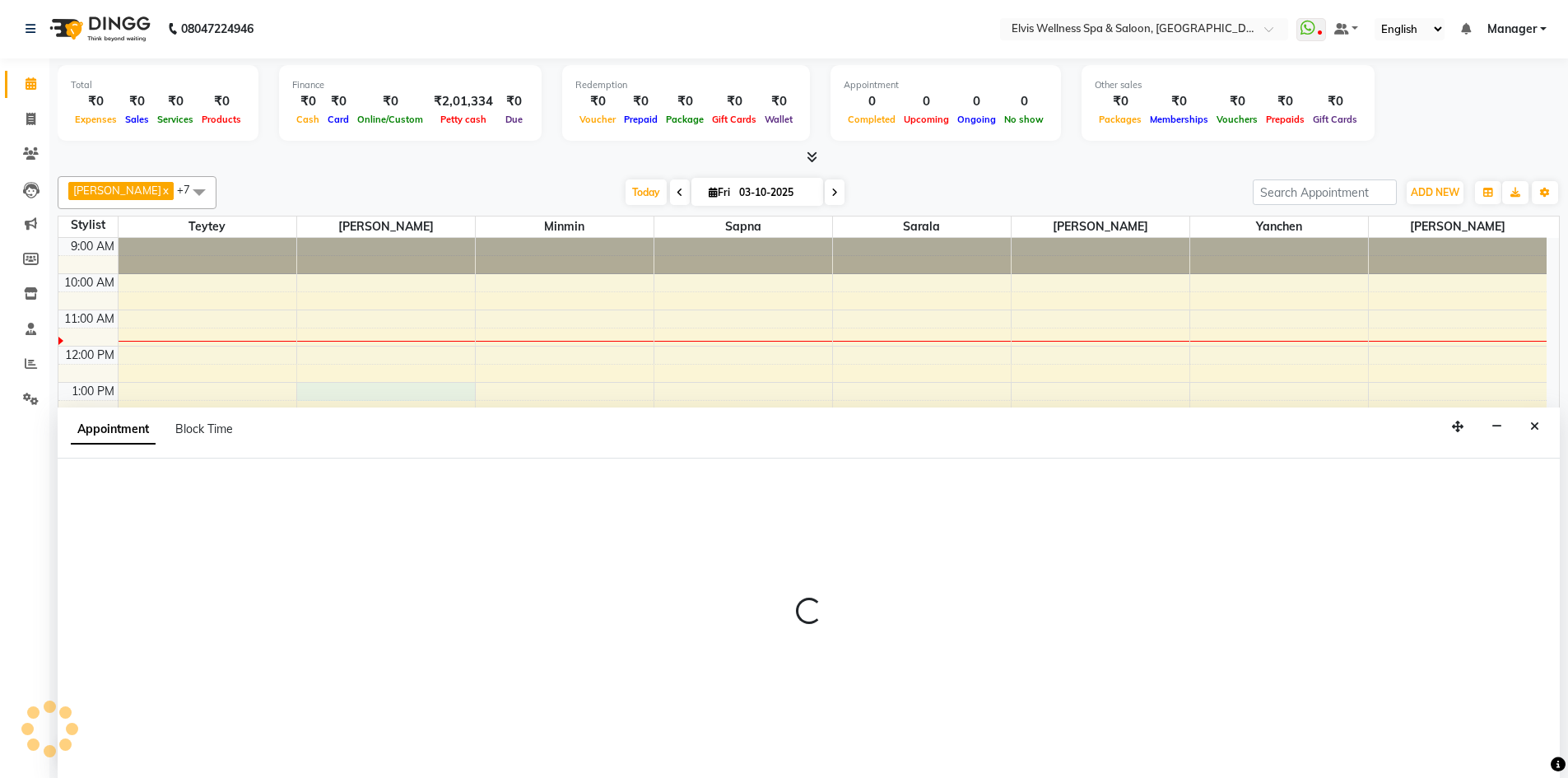
select select "46975"
select select "780"
select select "tentative"
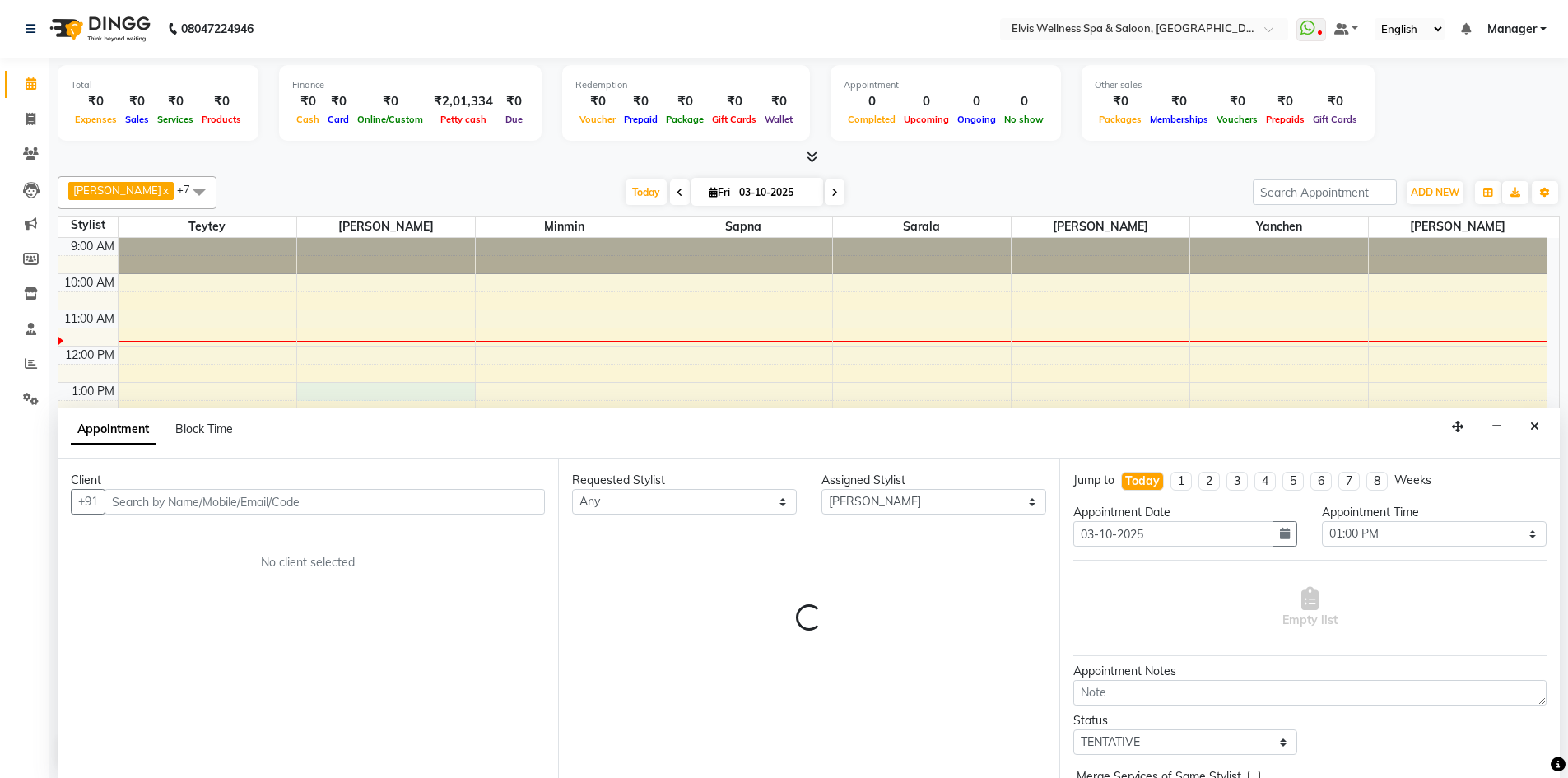
click at [251, 510] on input "text" at bounding box center [325, 502] width 441 height 26
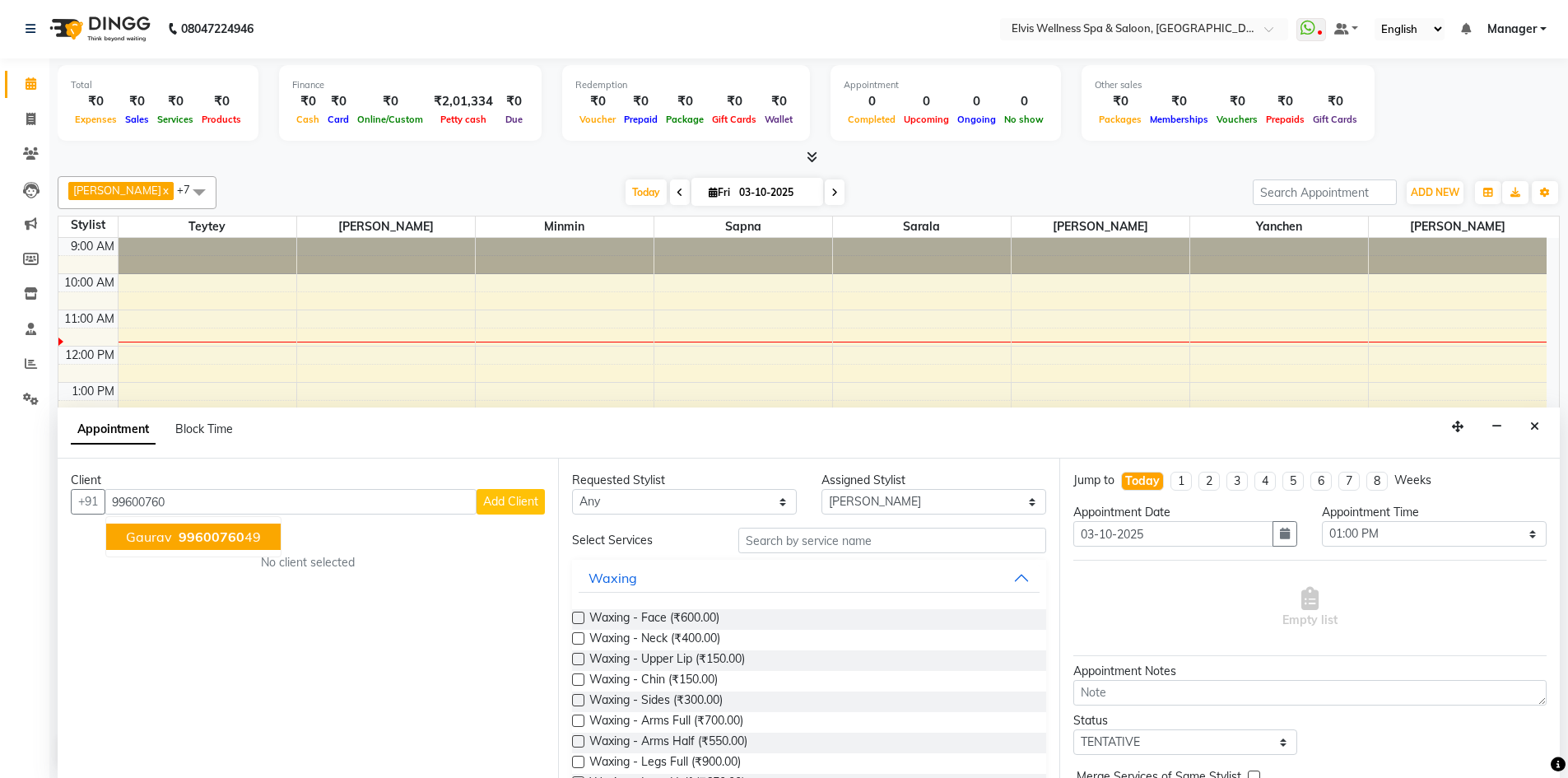
click at [200, 539] on span "99600760" at bounding box center [211, 537] width 66 height 16
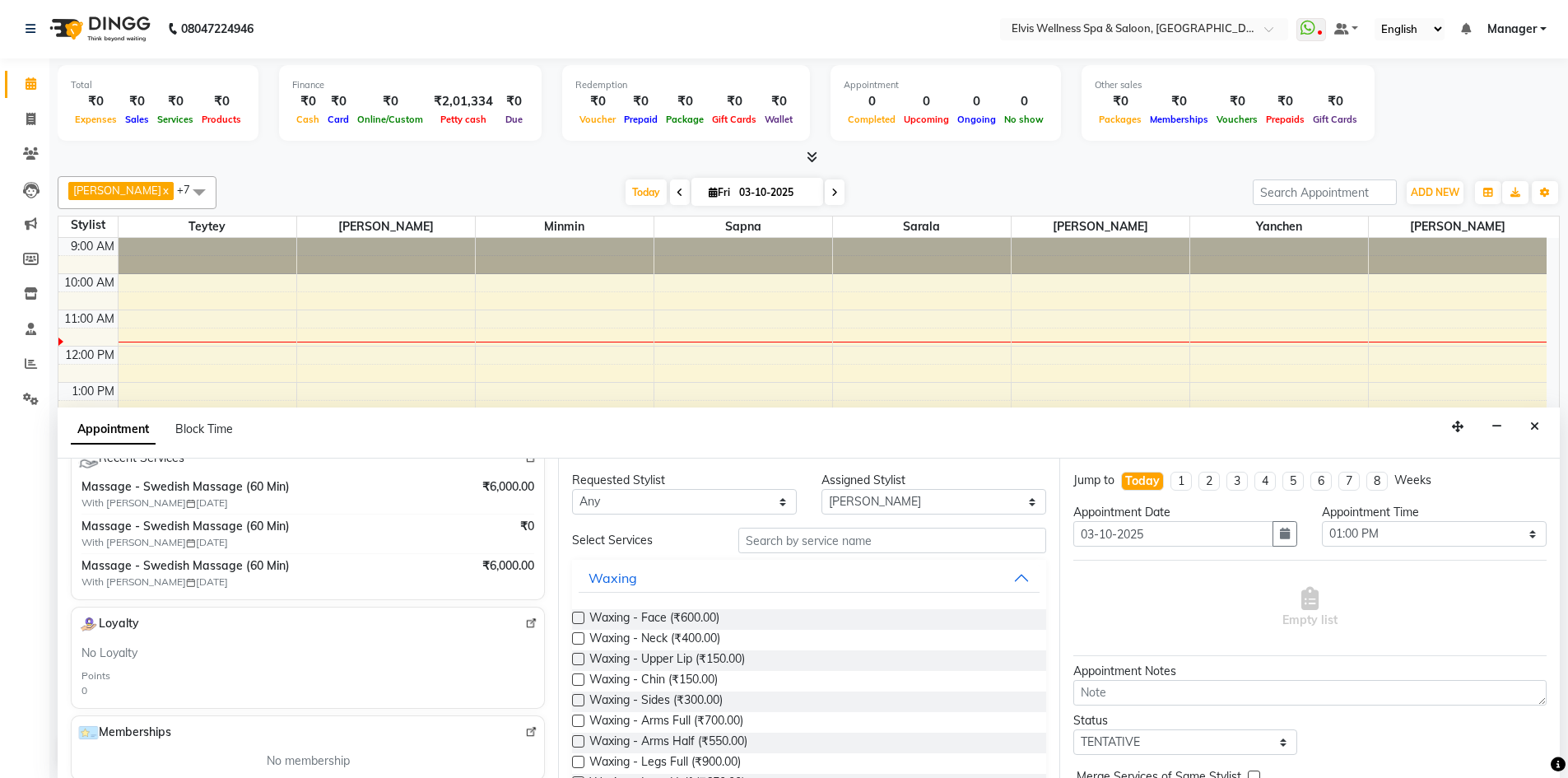
scroll to position [341, 0]
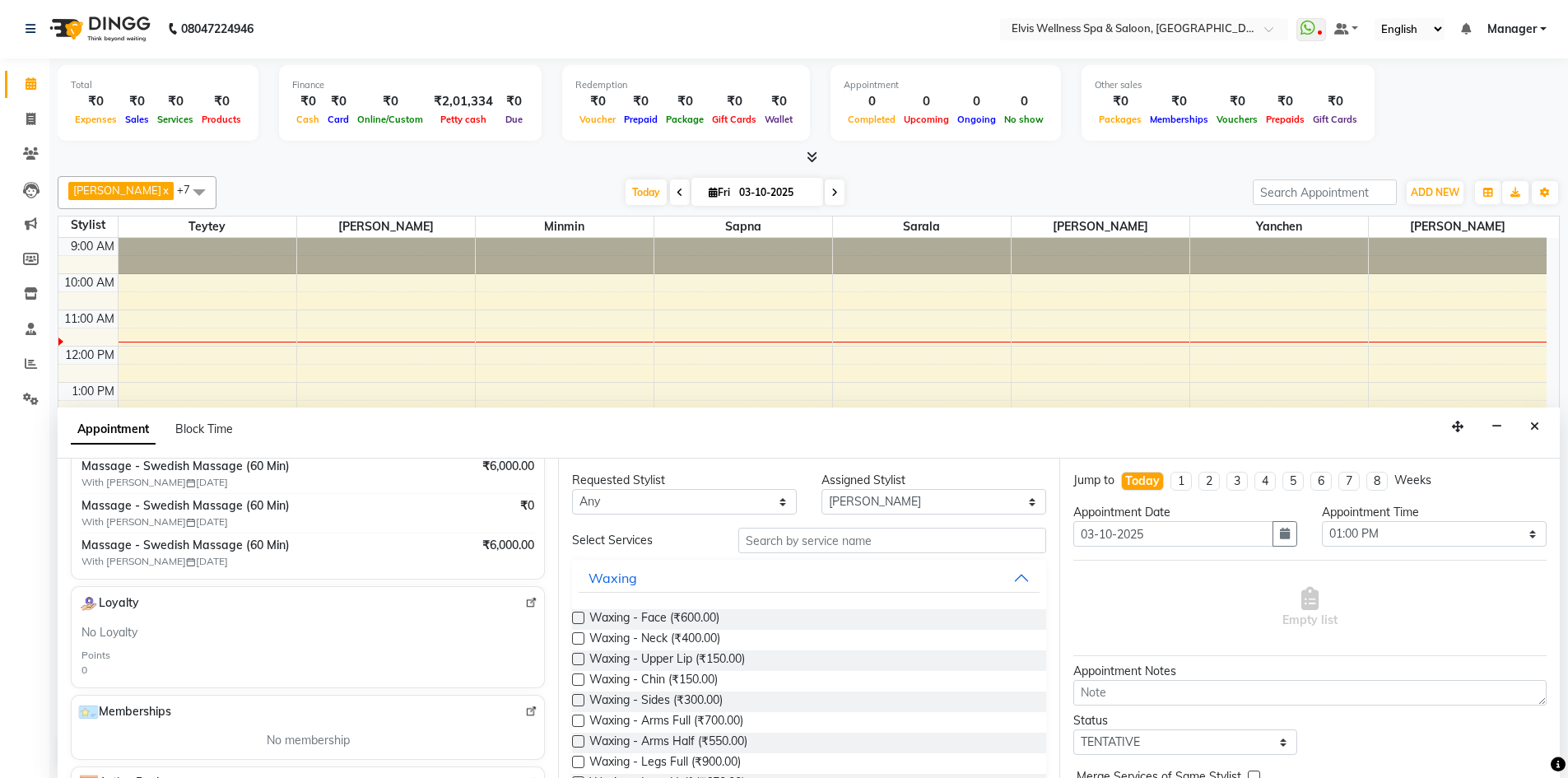
click at [367, 477] on div "Massage - Swedish Massage (60 Min) With Sarala [DATE]" at bounding box center [251, 473] width 340 height 32
click at [235, 473] on span "Massage - Swedish Massage (60 Min)" at bounding box center [251, 465] width 340 height 17
click at [424, 495] on div "Massage - Swedish Massage (60 Min) With Sarala [DATE] ₹6,000.00 Massage - Swedi…" at bounding box center [308, 513] width 459 height 118
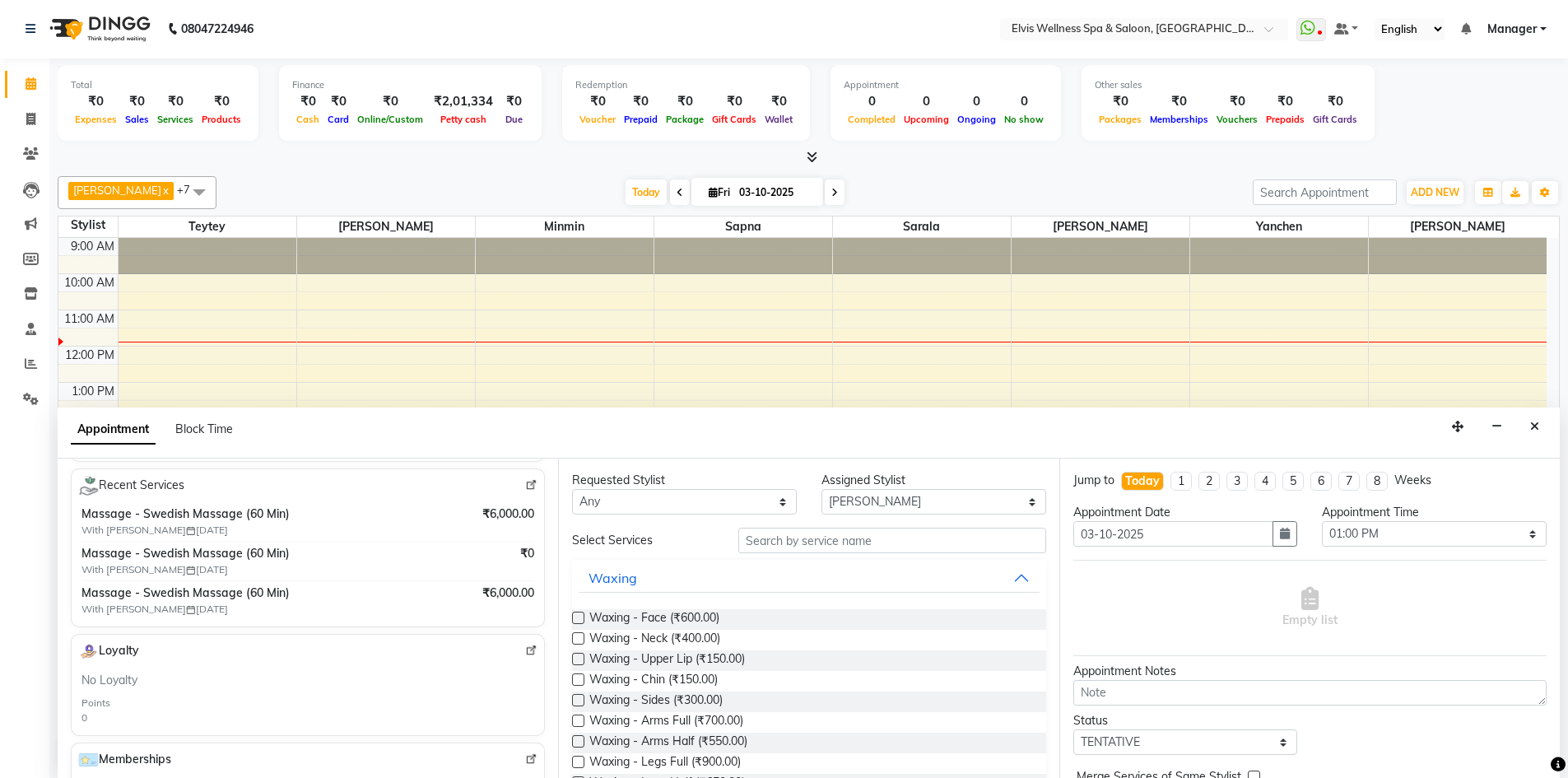
click at [219, 516] on span "Massage - Swedish Massage (60 Min)" at bounding box center [251, 514] width 340 height 17
click at [418, 526] on div "Massage - Swedish Massage (60 Min) With Sarala [DATE] ₹6,000.00" at bounding box center [307, 521] width 453 height 32
click at [418, 524] on div "Massage - Swedish Massage (60 Min) With Sarala [DATE] ₹6,000.00" at bounding box center [307, 521] width 453 height 32
click at [525, 488] on img at bounding box center [531, 485] width 13 height 13
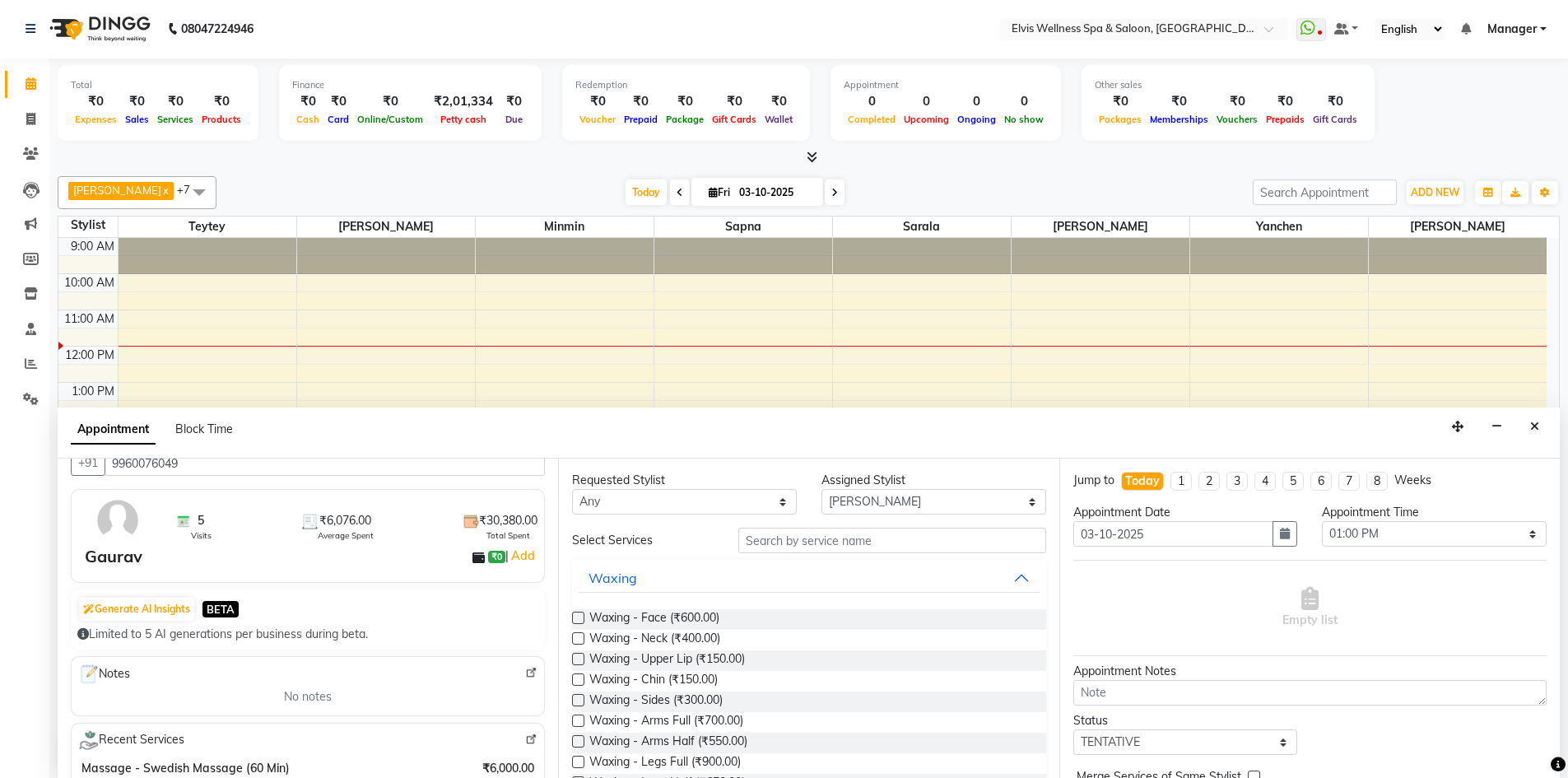
scroll to position [0, 0]
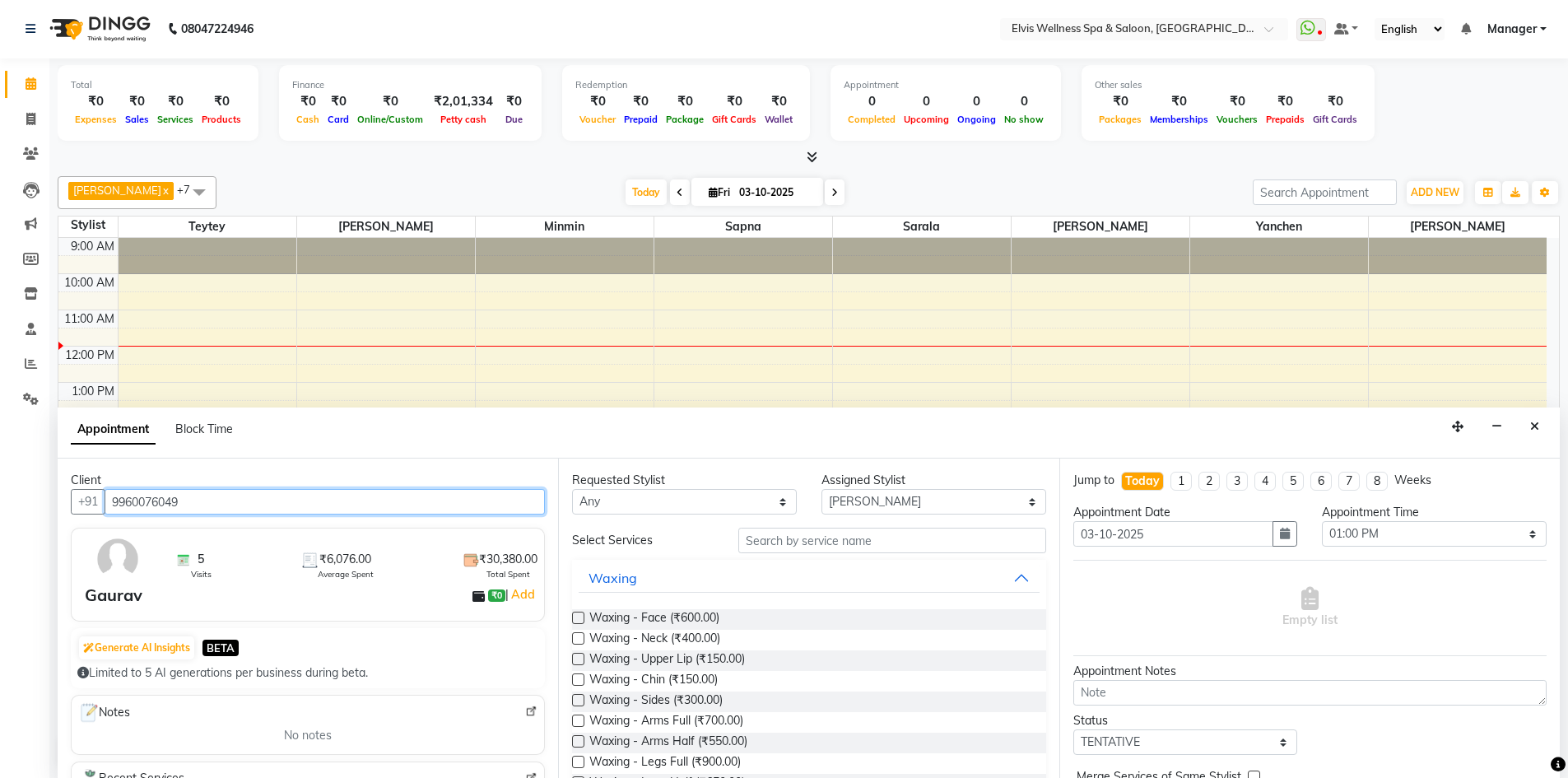
click at [235, 506] on input "9960076049" at bounding box center [325, 502] width 441 height 26
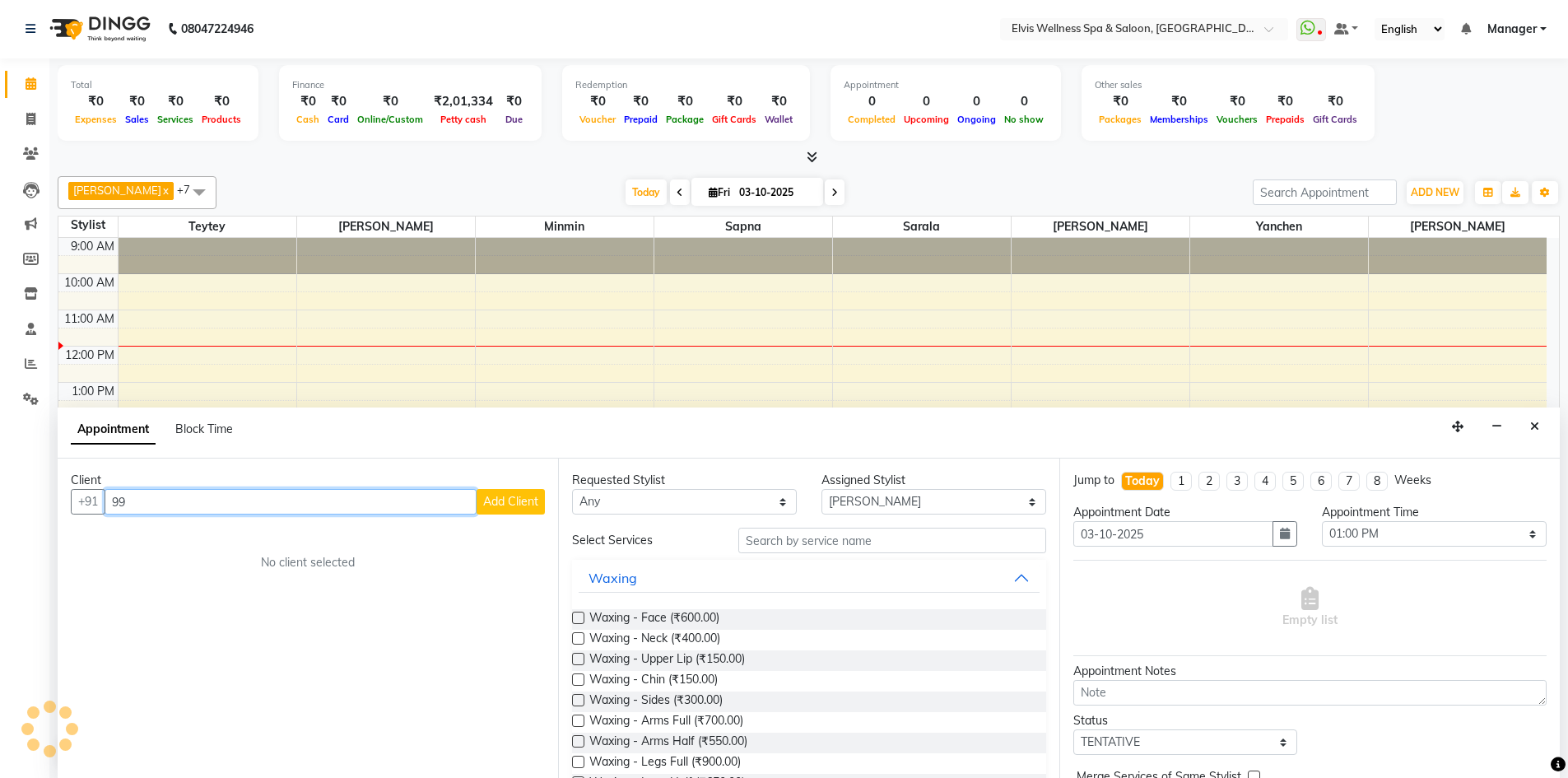
type input "9"
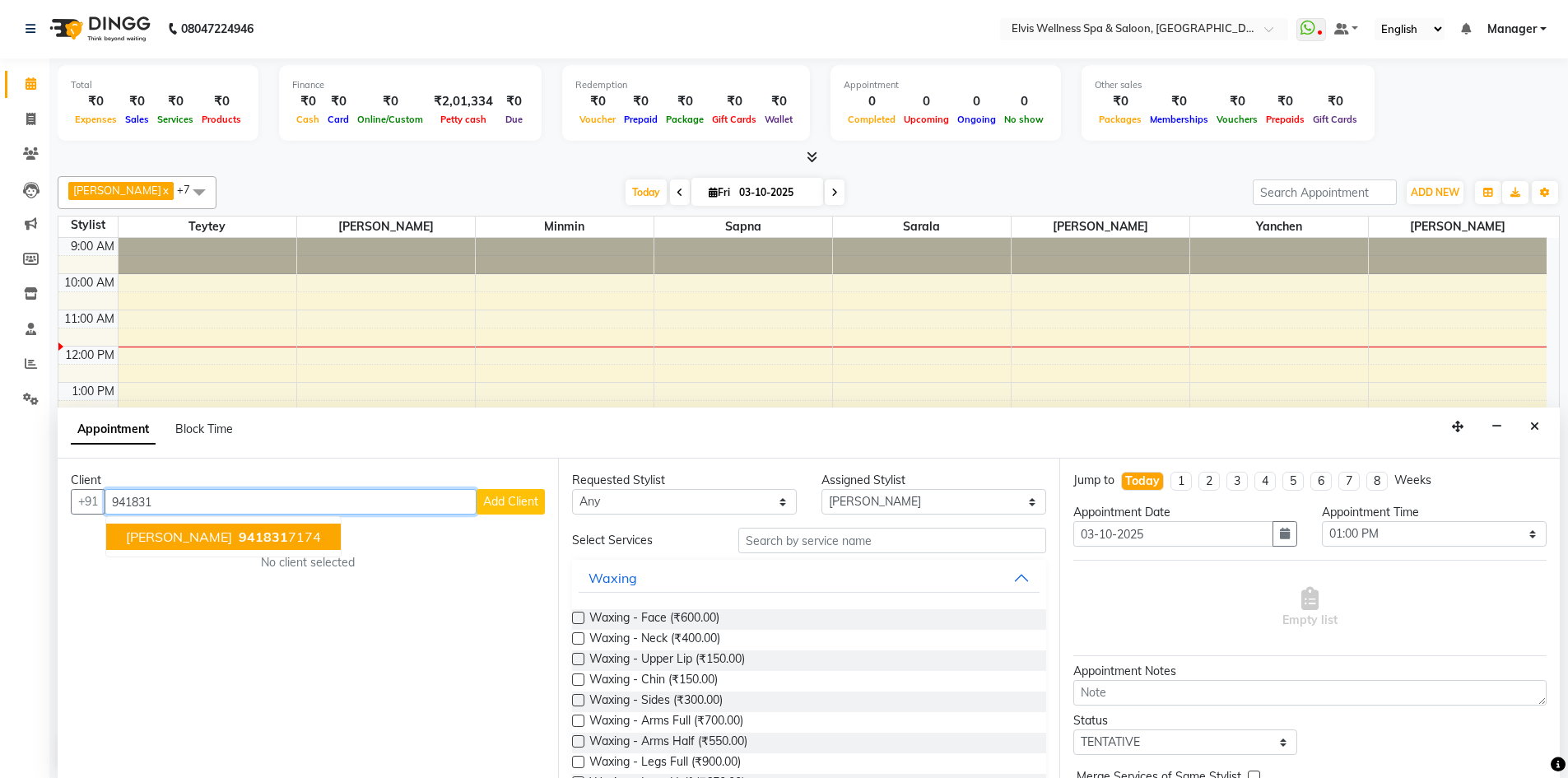
click at [239, 529] on span "941831" at bounding box center [263, 537] width 49 height 16
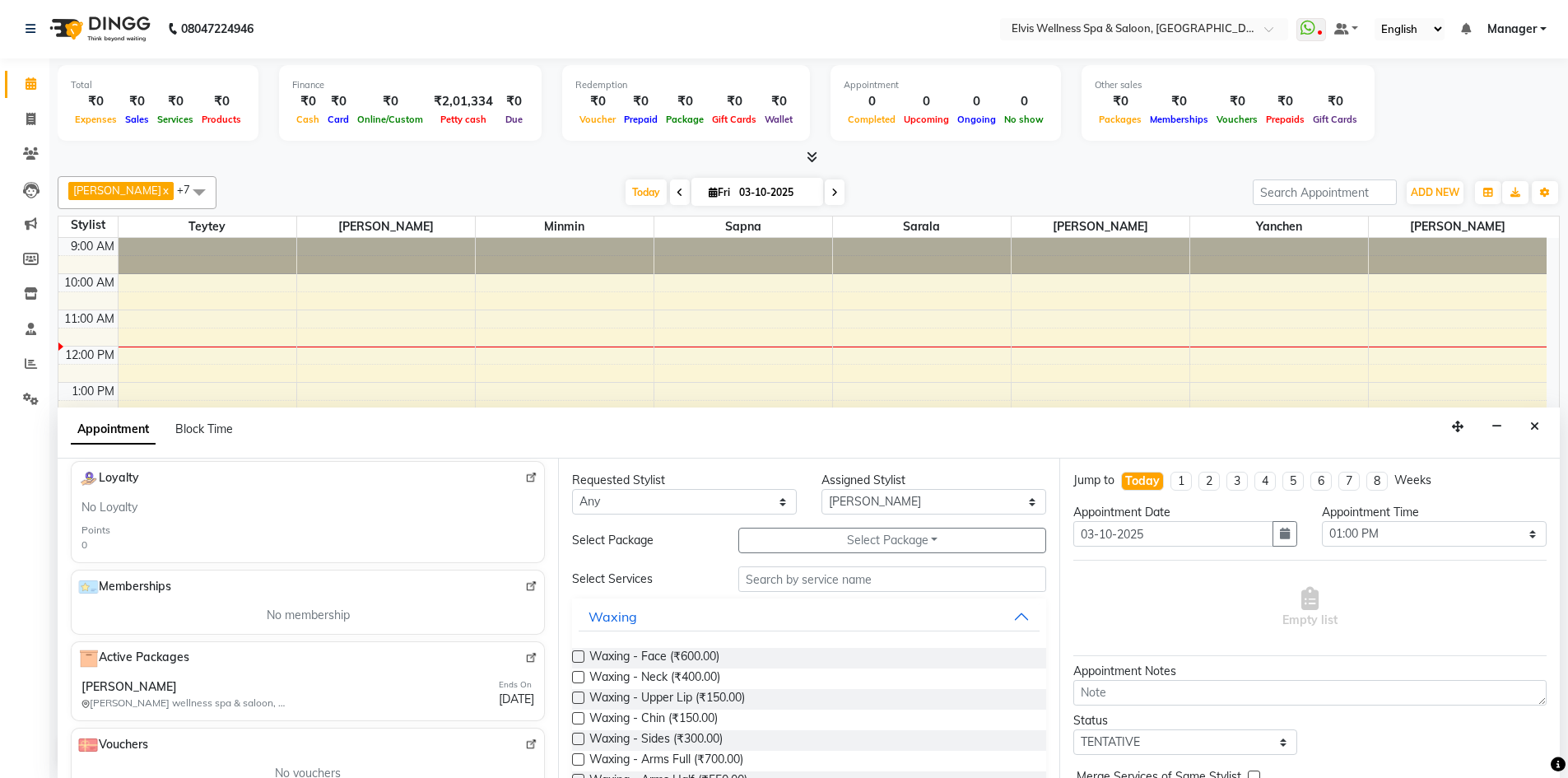
scroll to position [494, 0]
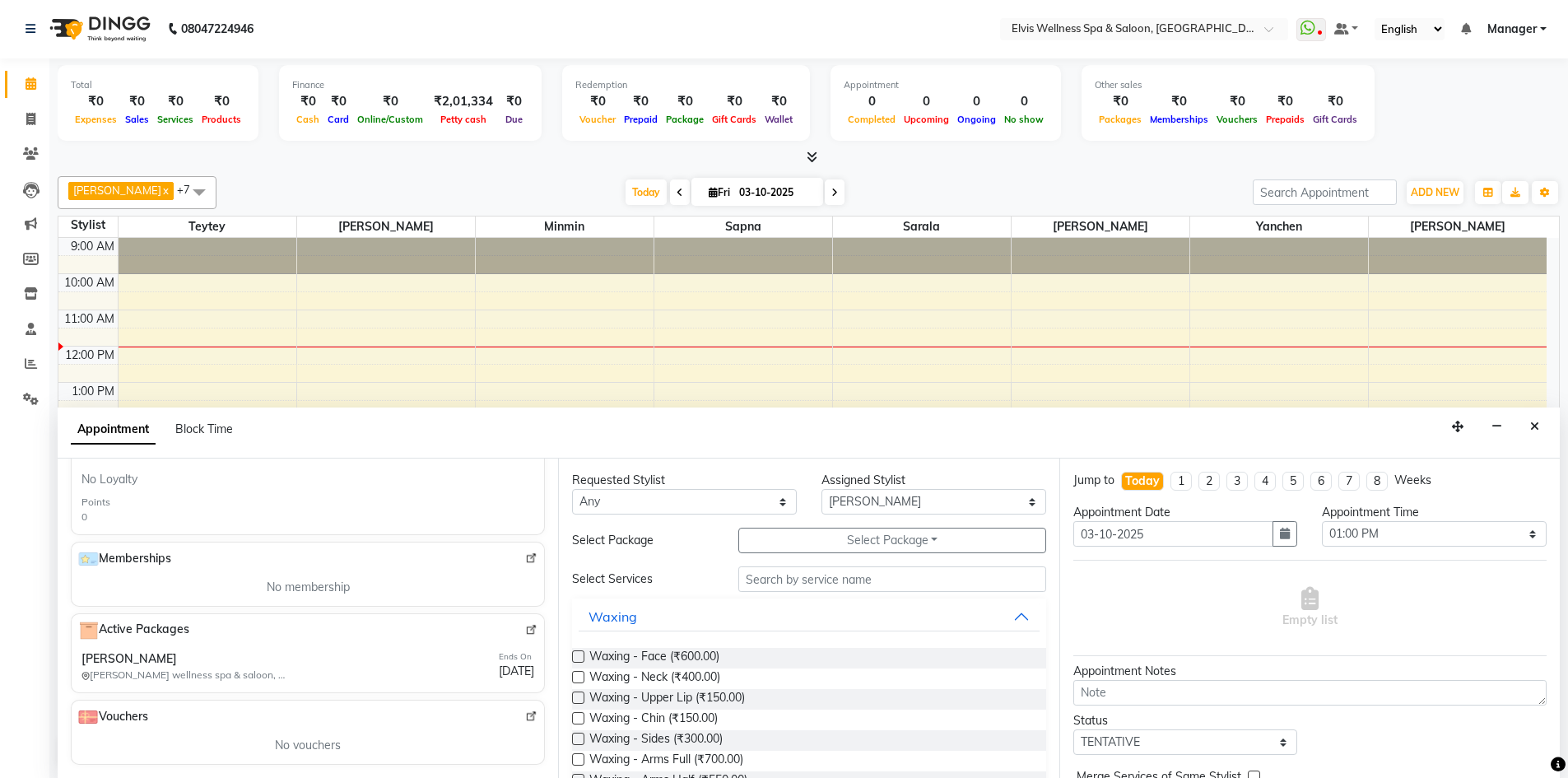
type input "9418317174"
click at [498, 658] on div "Ends On [DATE]" at bounding box center [516, 666] width 36 height 32
click at [853, 581] on input "text" at bounding box center [891, 579] width 308 height 26
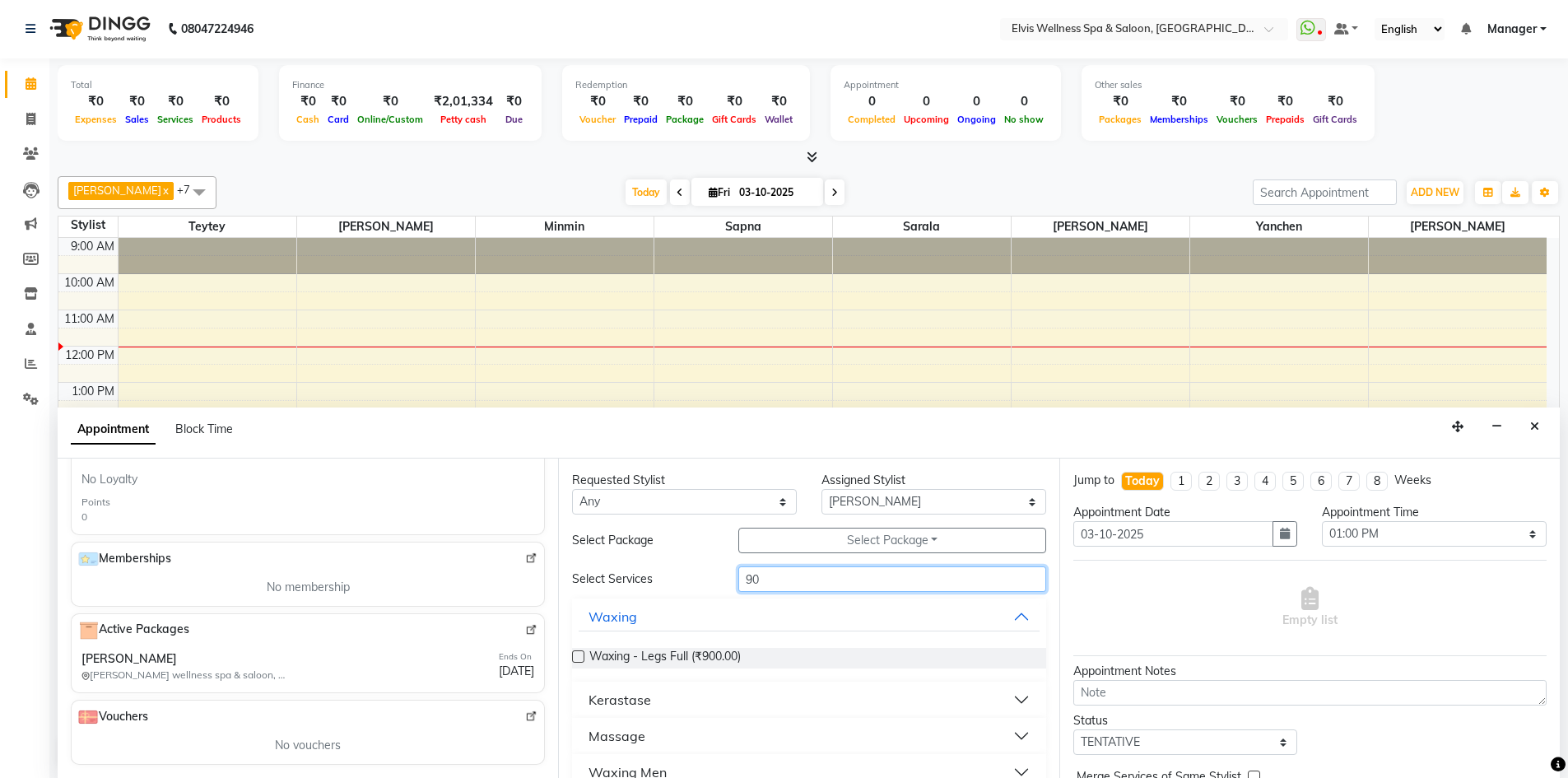
type input "9"
type input "dee"
click at [573, 657] on label at bounding box center [579, 656] width 13 height 13
click at [573, 657] on input "checkbox" at bounding box center [578, 658] width 11 height 11
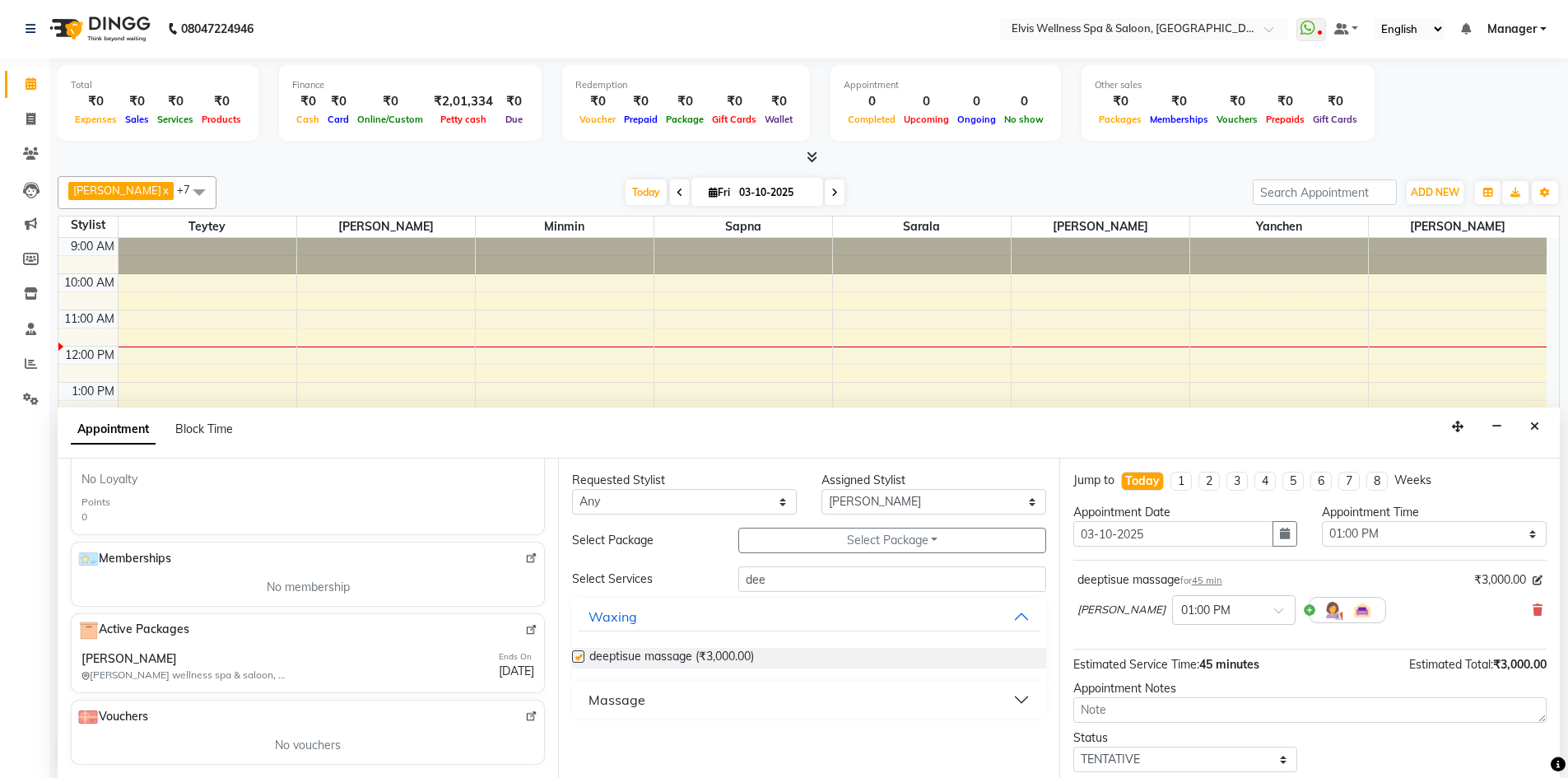
checkbox input "false"
click at [863, 708] on button "Massage" at bounding box center [808, 699] width 460 height 29
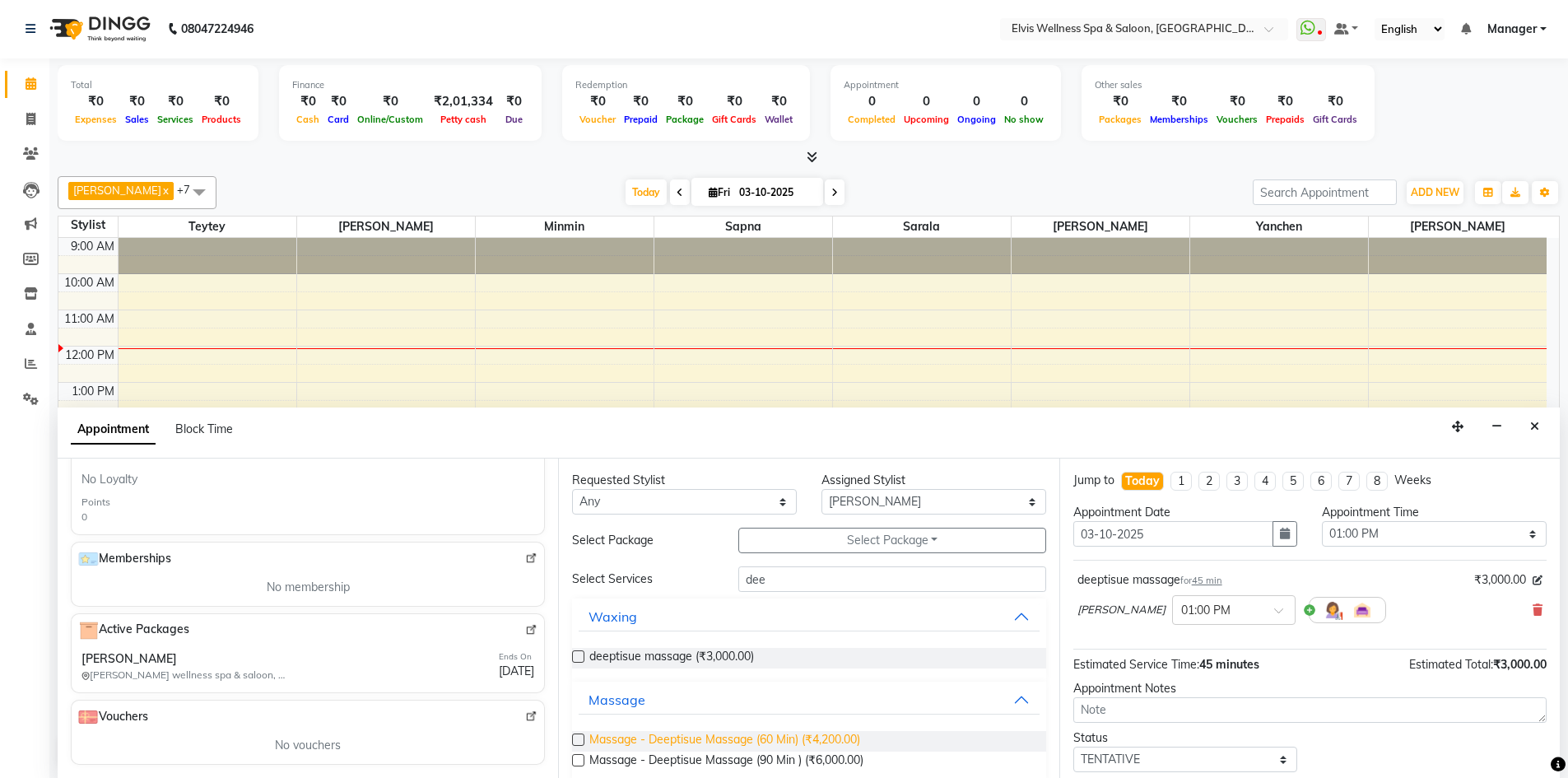
click at [828, 751] on span "Massage - Deeptisue Massage (60 Min) (₹4,200.00)" at bounding box center [725, 741] width 271 height 21
checkbox input "false"
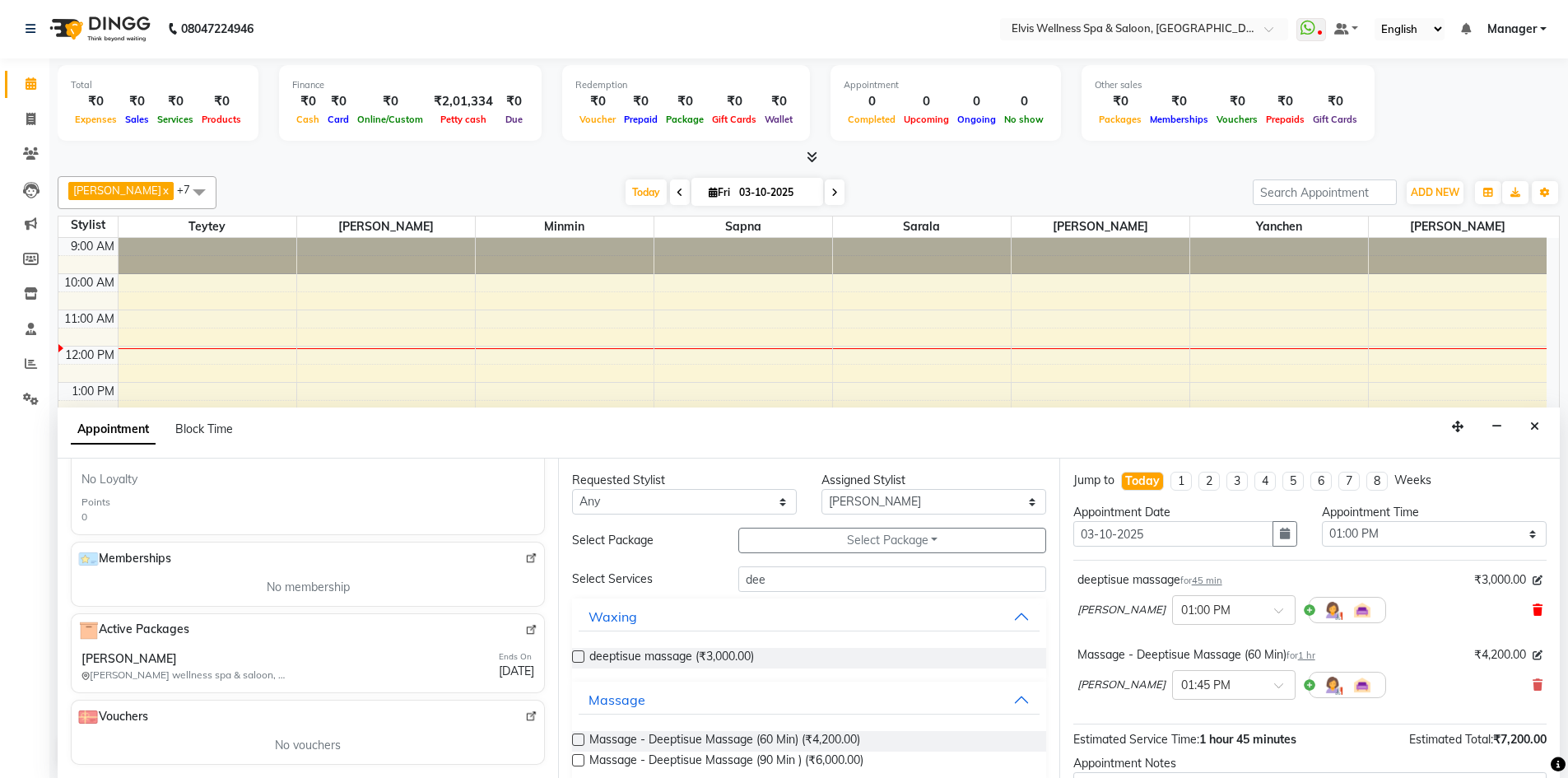
click at [1532, 615] on span at bounding box center [1537, 610] width 10 height 17
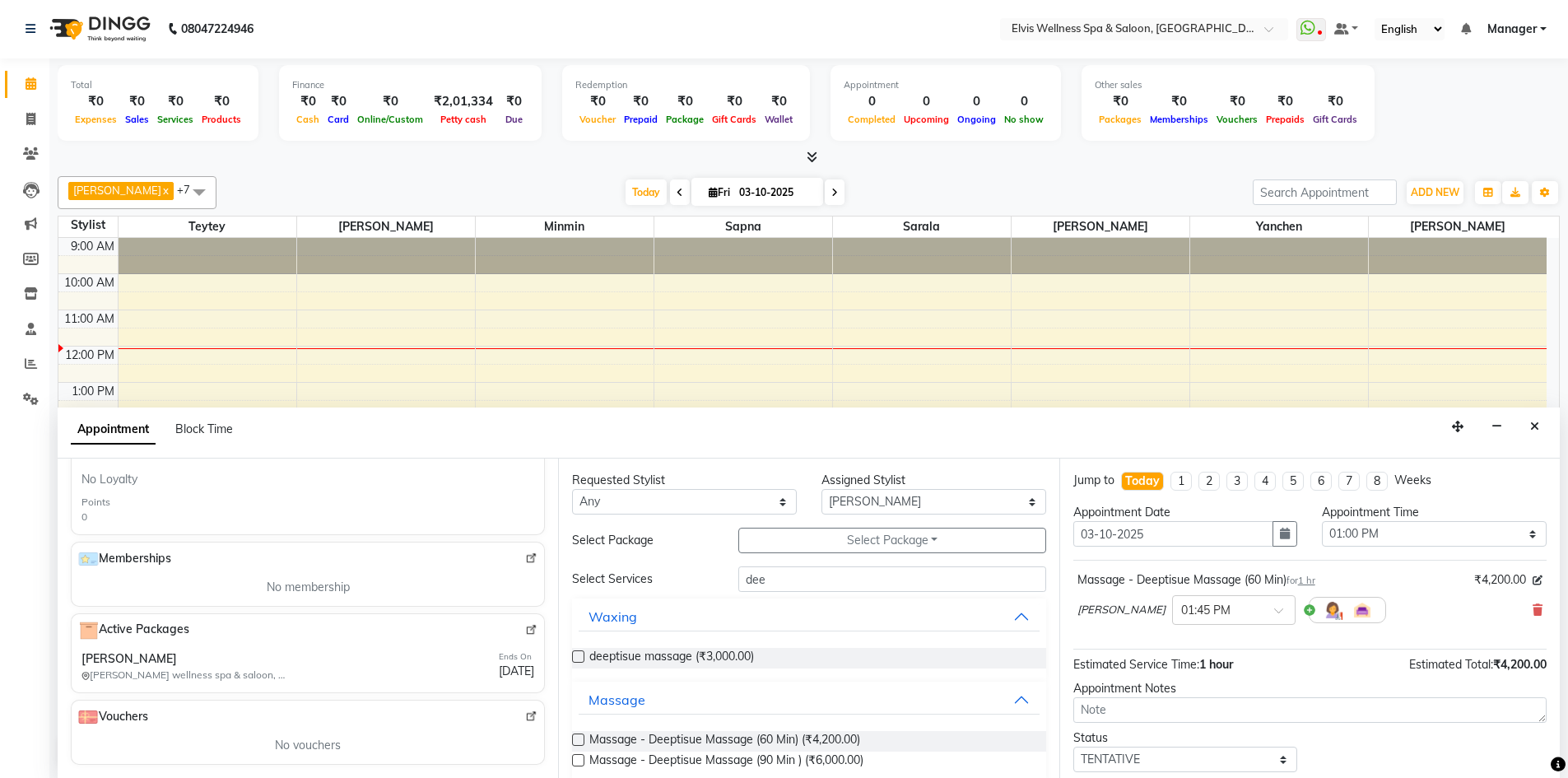
click at [1532, 615] on span at bounding box center [1537, 610] width 10 height 17
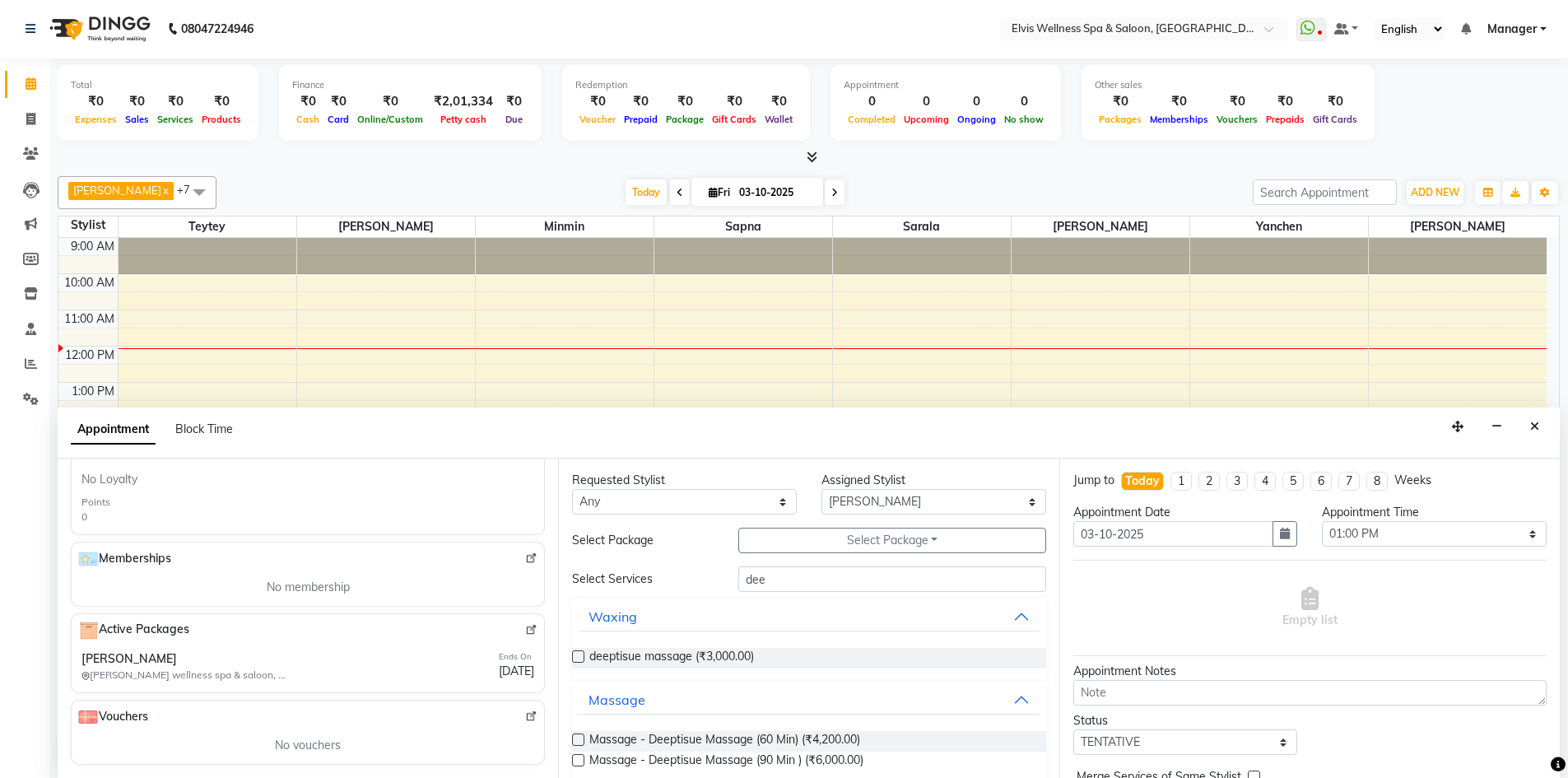
click at [582, 759] on label at bounding box center [579, 761] width 13 height 13
click at [582, 759] on input "checkbox" at bounding box center [578, 762] width 11 height 11
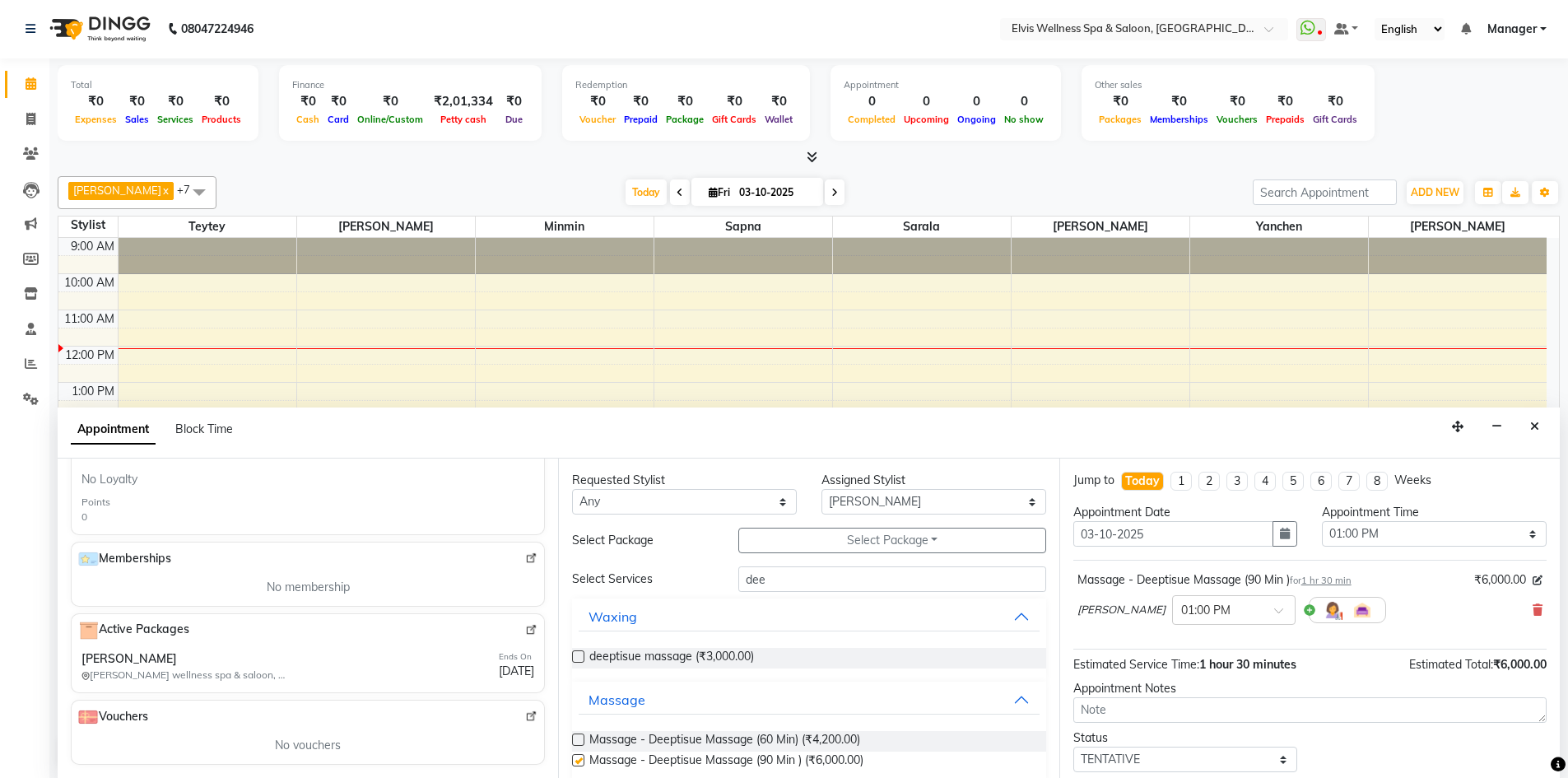
checkbox input "false"
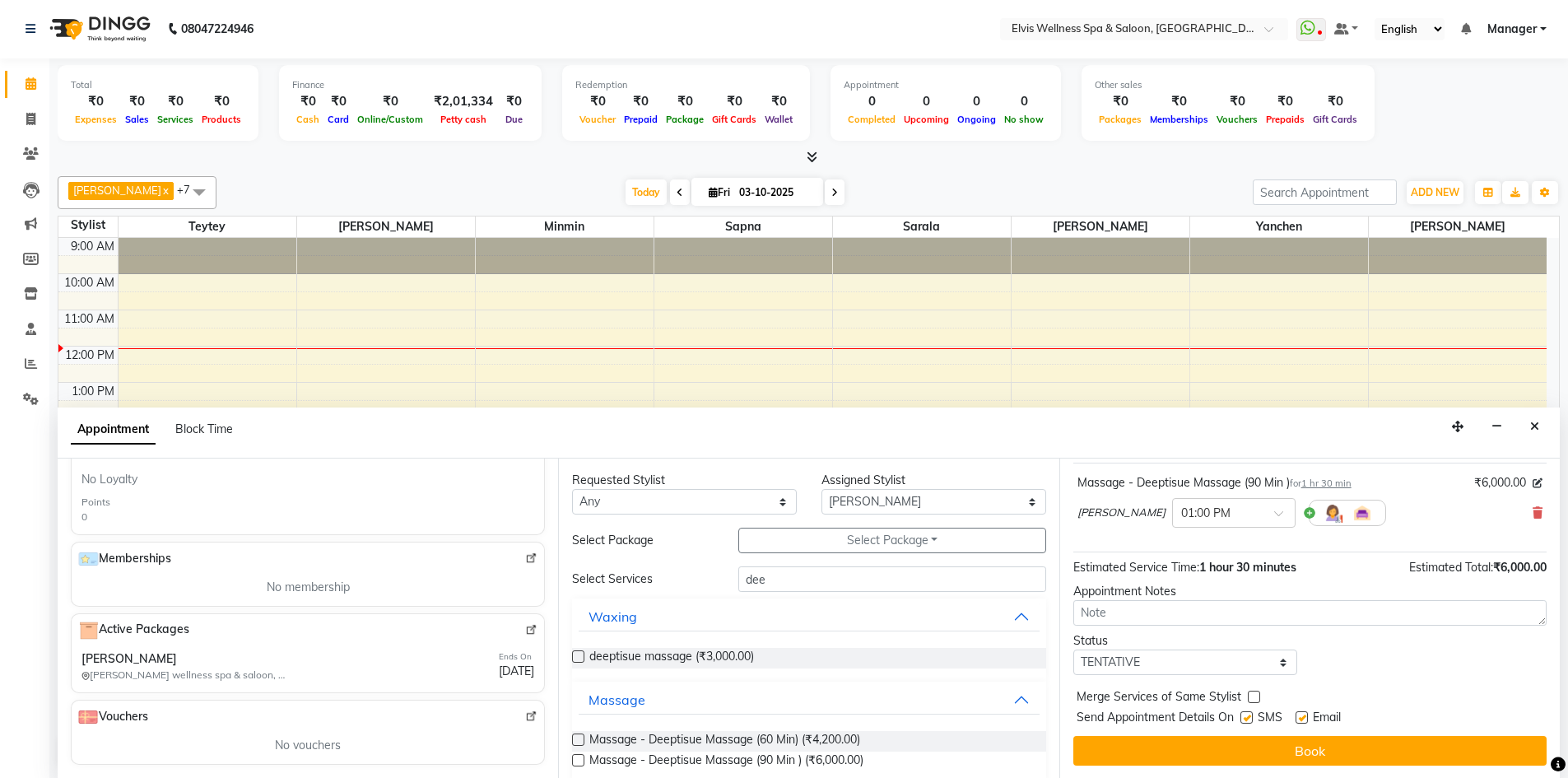
scroll to position [98, 0]
click at [1244, 716] on label at bounding box center [1247, 717] width 13 height 13
click at [1244, 716] on input "checkbox" at bounding box center [1246, 719] width 11 height 11
checkbox input "false"
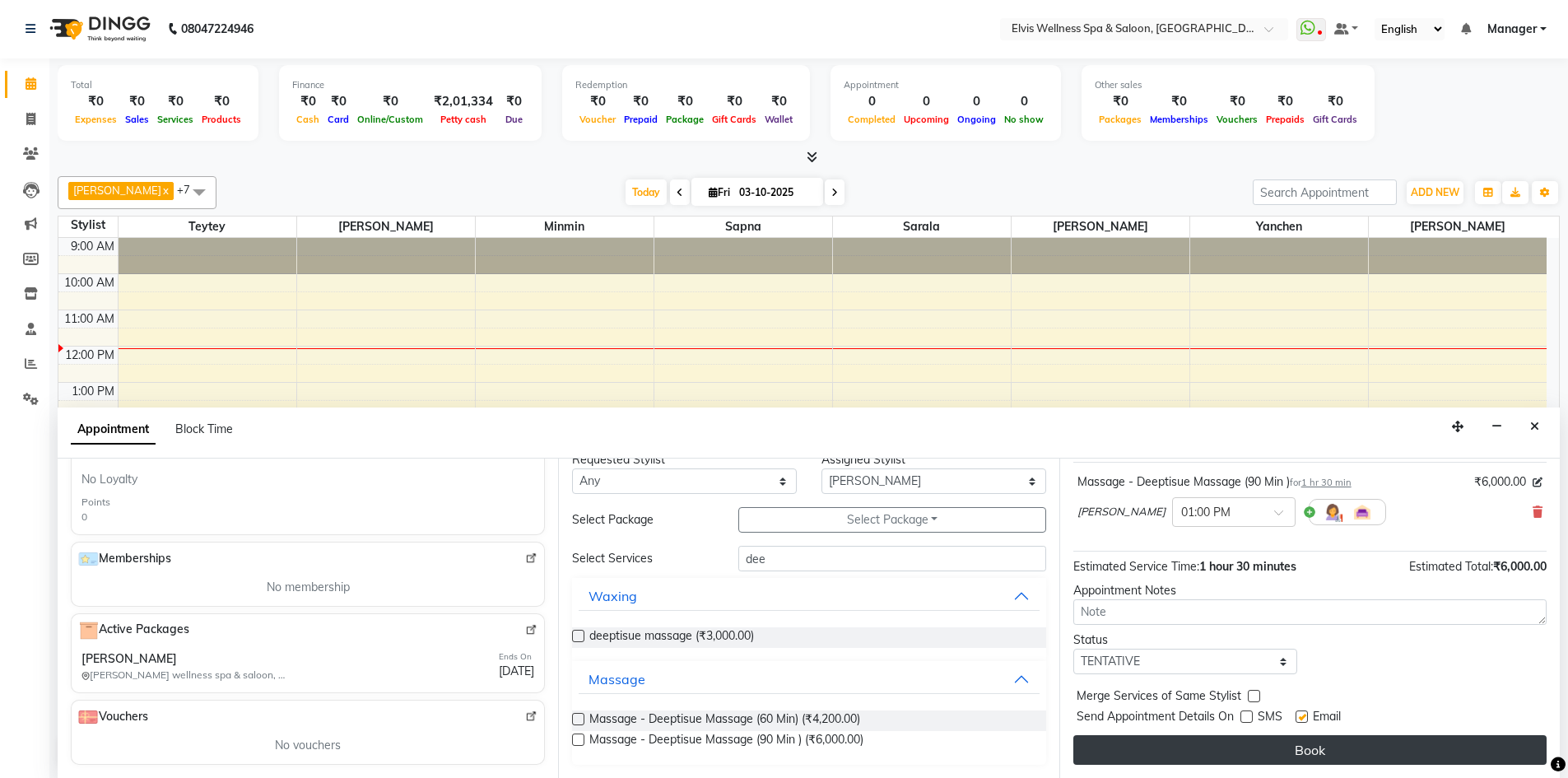
click at [1157, 755] on button "Book" at bounding box center [1310, 750] width 474 height 29
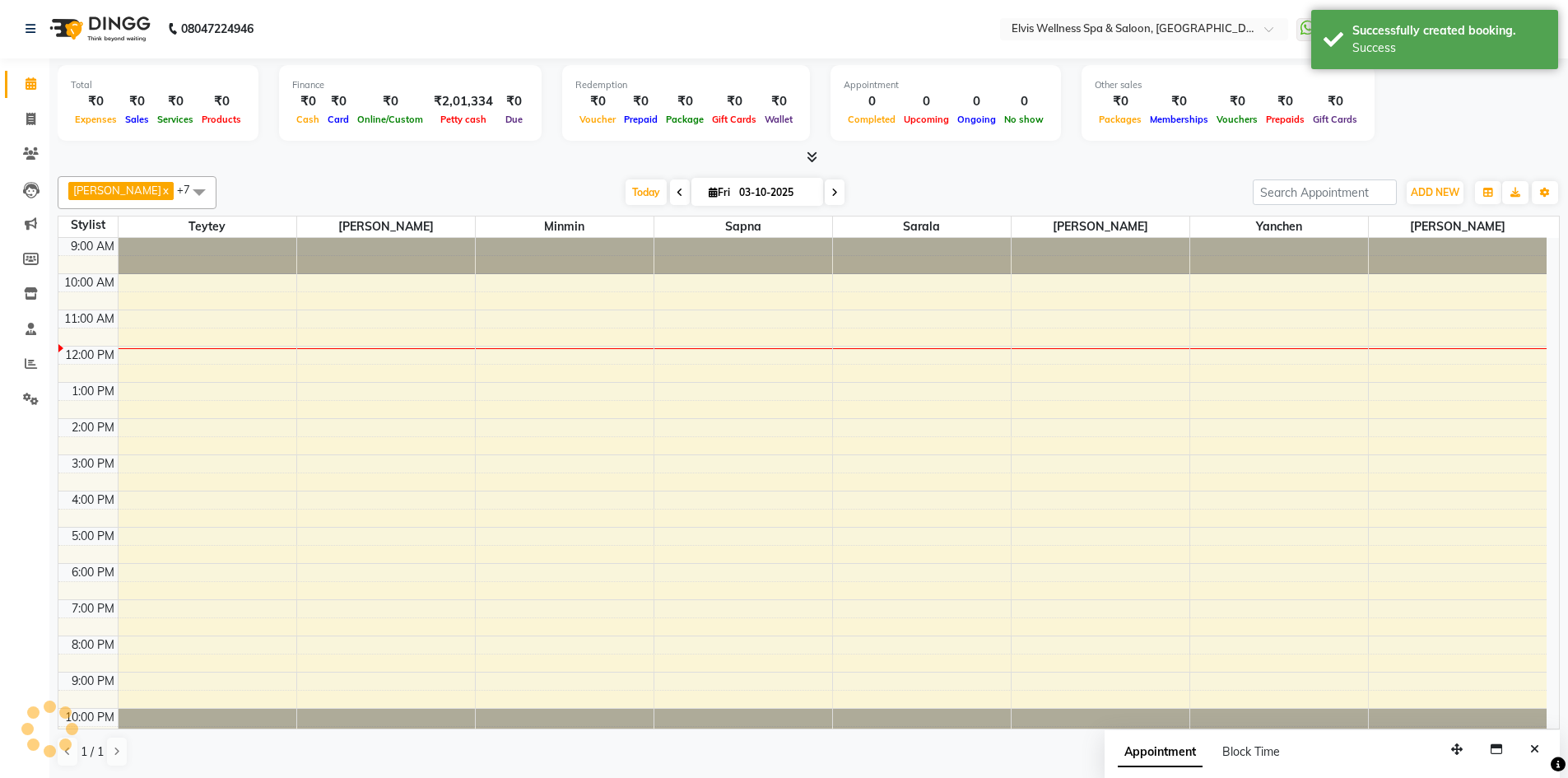
scroll to position [0, 0]
click at [1537, 739] on button "Close" at bounding box center [1534, 751] width 24 height 26
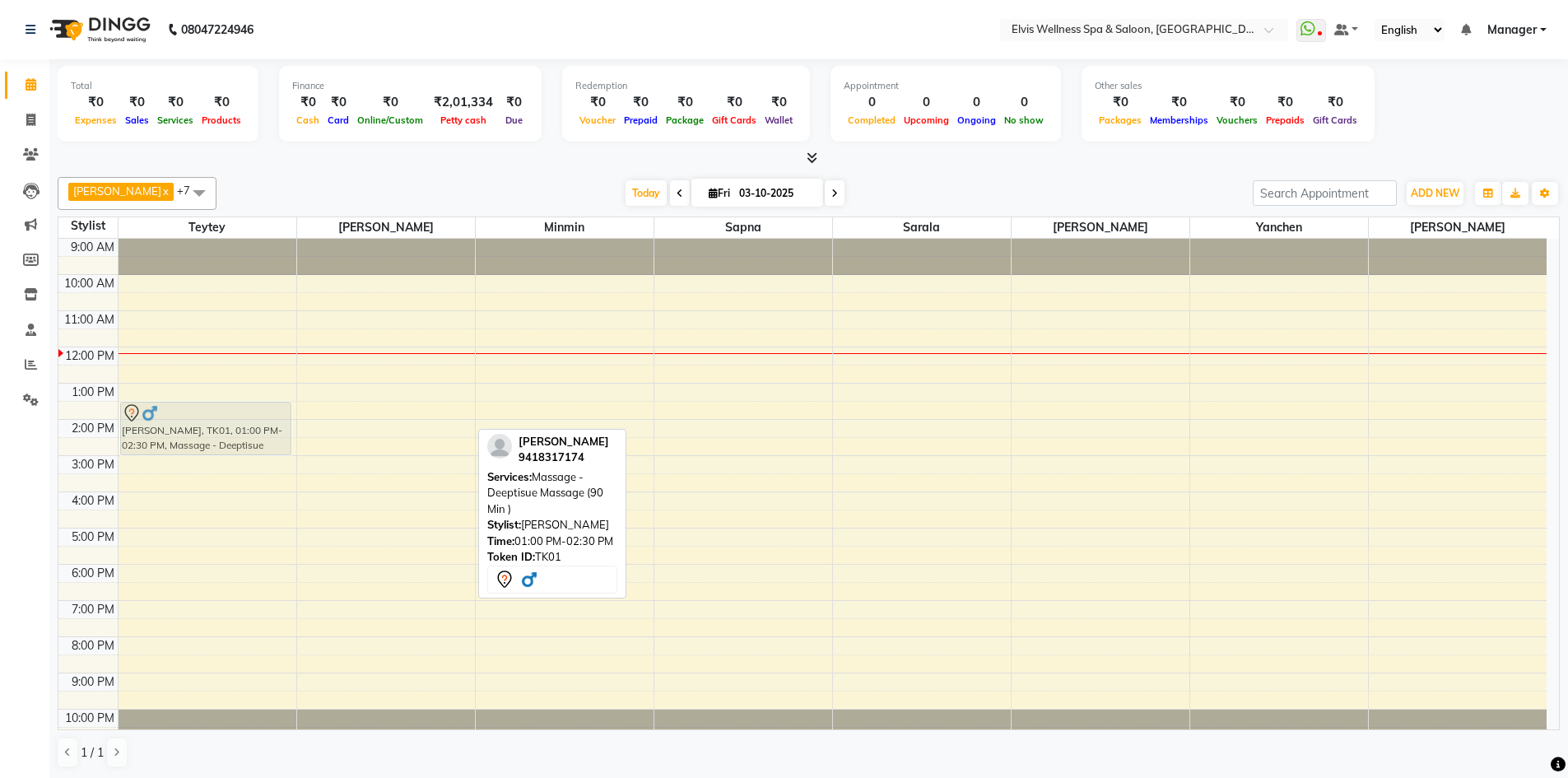
drag, startPoint x: 338, startPoint y: 413, endPoint x: 251, endPoint y: 405, distance: 87.4
click at [225, 424] on tr "[PERSON_NAME], TK01, 01:00 PM-02:30 PM, Massage - Deeptisue Massage (90 Min ) […" at bounding box center [802, 492] width 1488 height 506
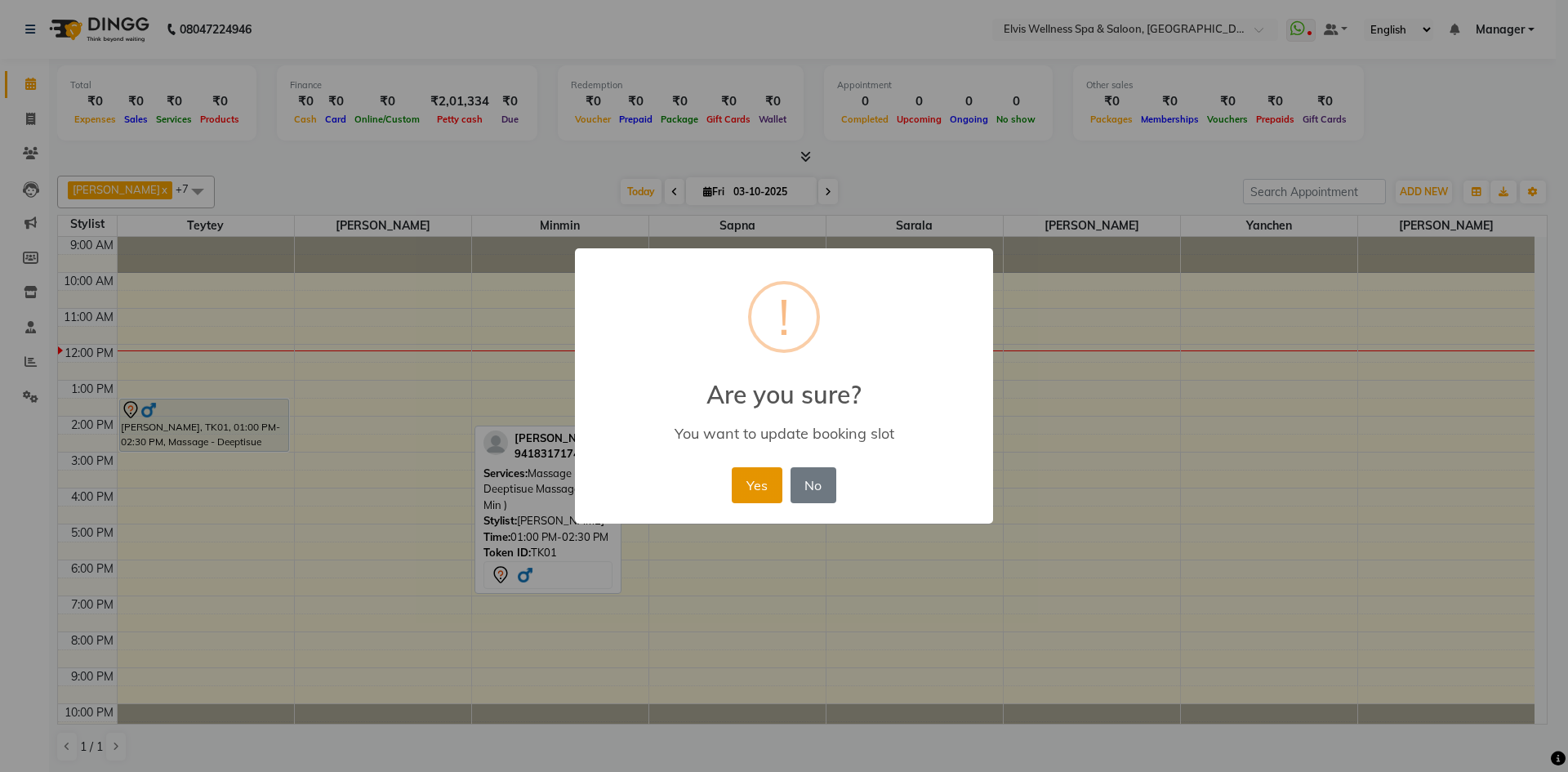
click at [754, 488] on button "Yes" at bounding box center [757, 485] width 50 height 36
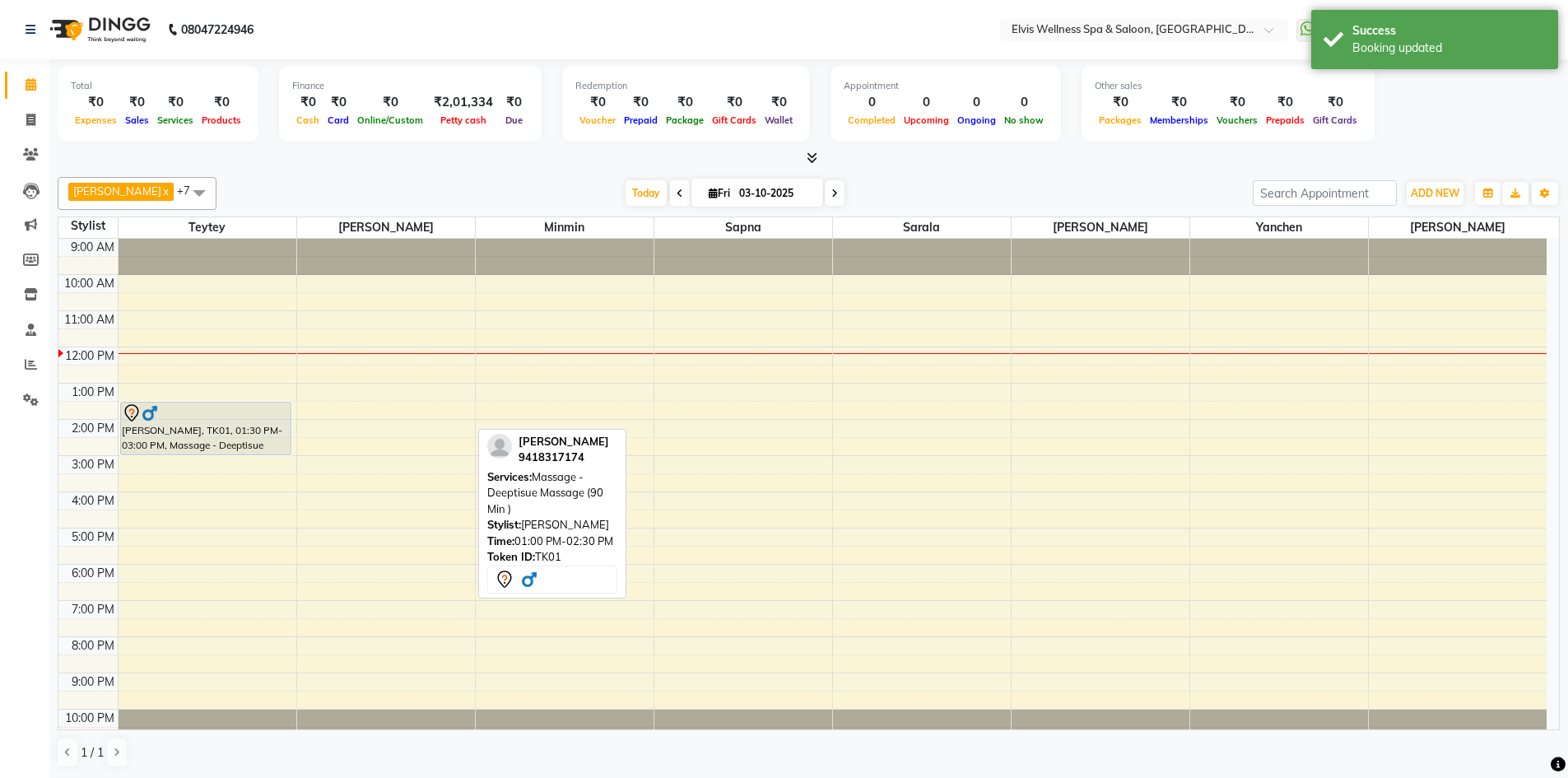
drag, startPoint x: 409, startPoint y: 427, endPoint x: 339, endPoint y: 433, distance: 70.3
click at [336, 432] on div "9:00 AM 10:00 AM 11:00 AM 12:00 PM 1:00 PM 2:00 PM 3:00 PM 4:00 PM 5:00 PM 6:00…" at bounding box center [802, 492] width 1488 height 506
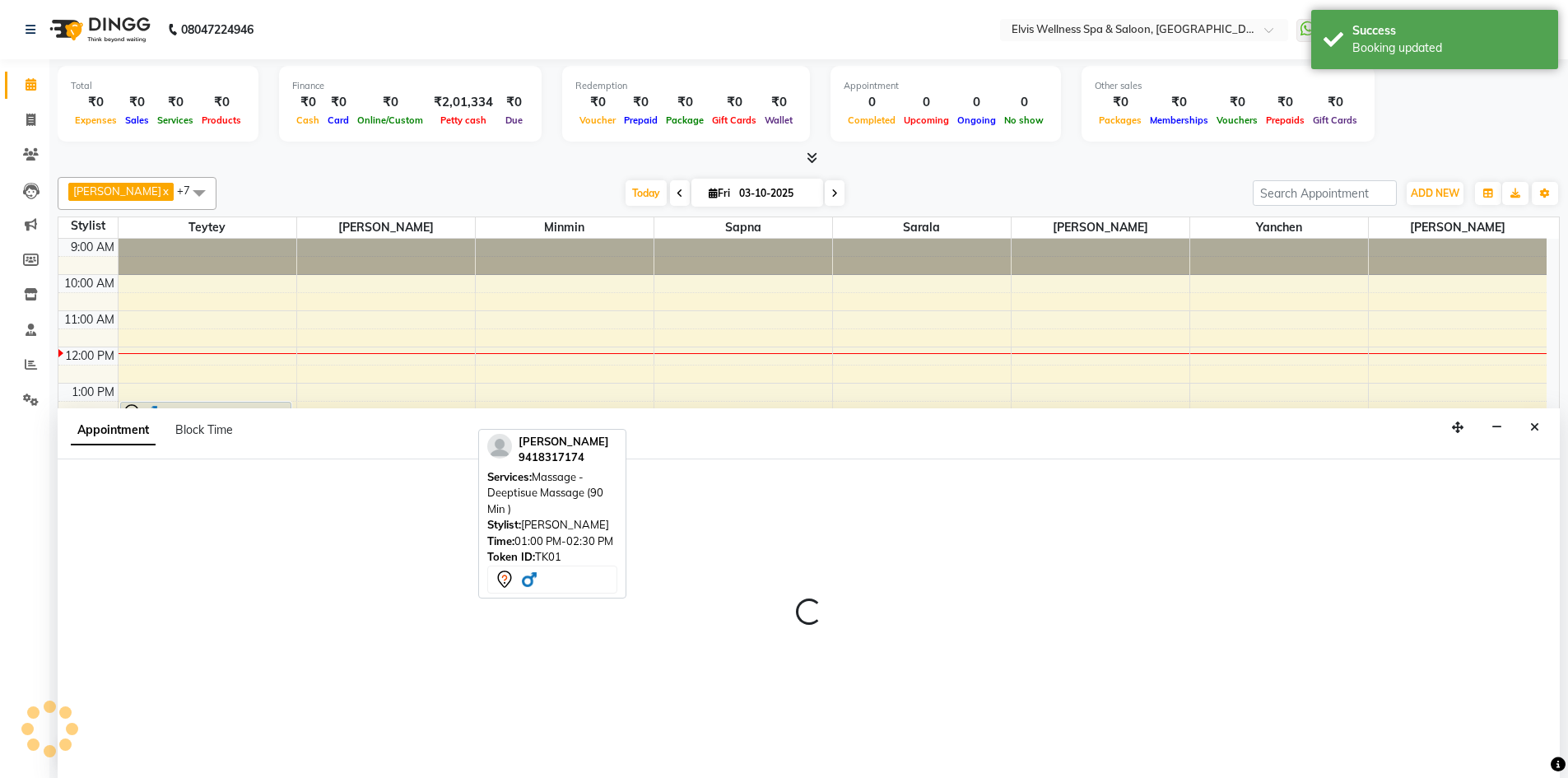
scroll to position [1, 0]
select select "46975"
select select "840"
select select "tentative"
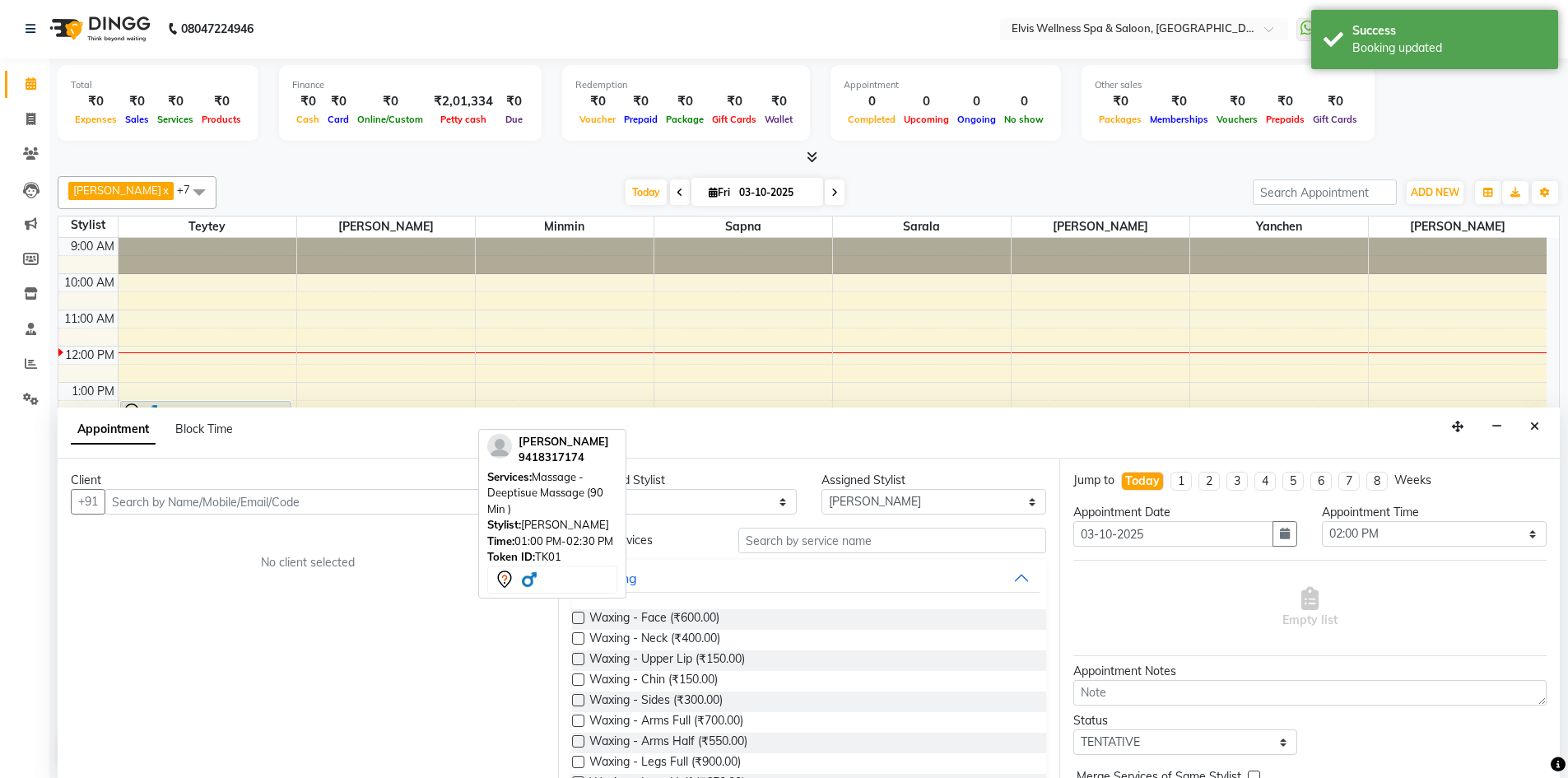
click at [215, 503] on input "text" at bounding box center [325, 502] width 441 height 26
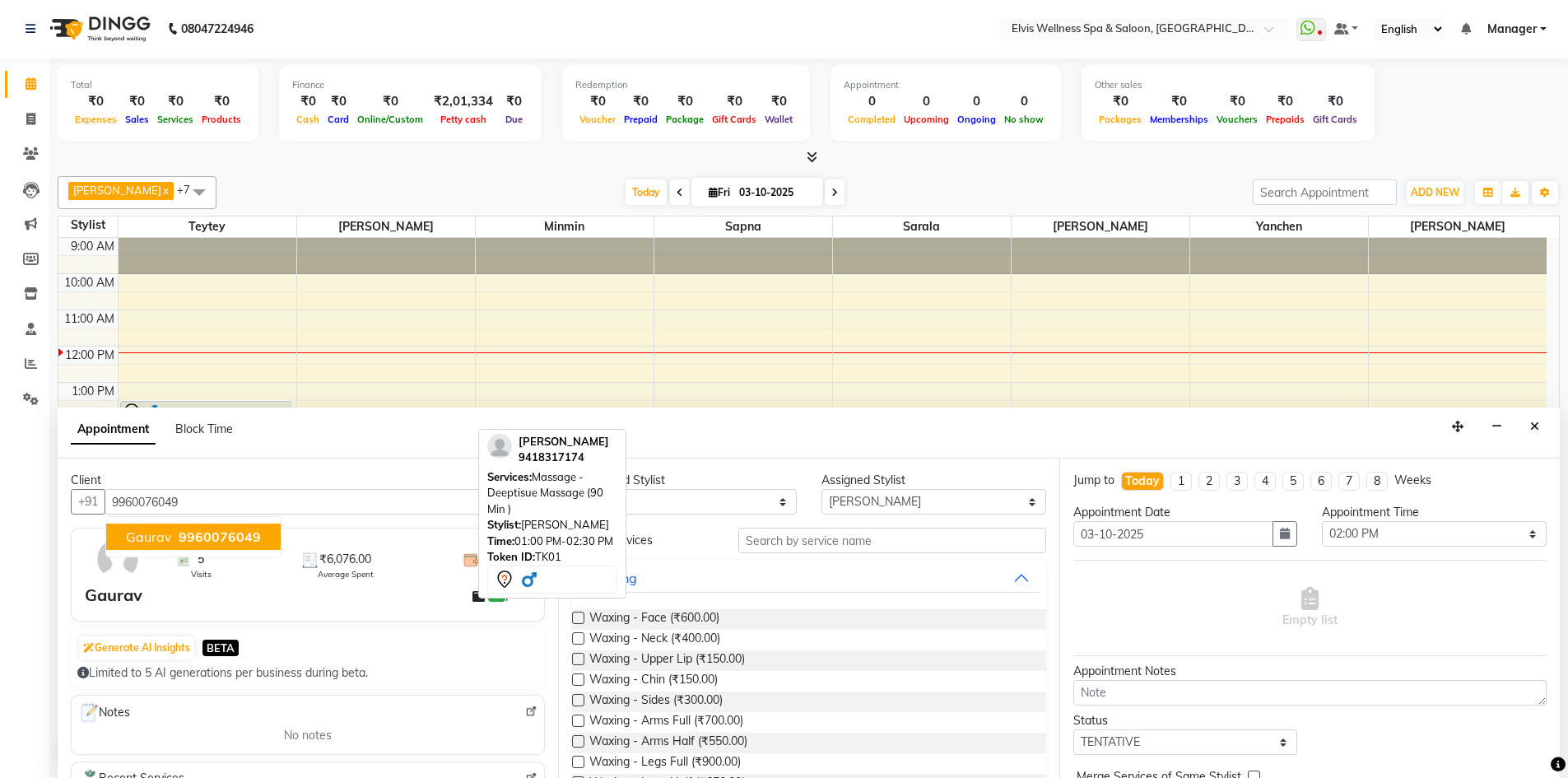
click at [178, 538] on span "9960076049" at bounding box center [219, 537] width 82 height 16
type input "9960076049"
click at [545, 653] on div "Client +91 9960076049 5 Visits ₹6,076.00 Average Spent ₹30,380.00 Total Spent G…" at bounding box center [307, 617] width 500 height 319
click at [670, 432] on div "Appointment Block Time" at bounding box center [808, 433] width 1502 height 51
click at [805, 537] on input "text" at bounding box center [891, 540] width 308 height 26
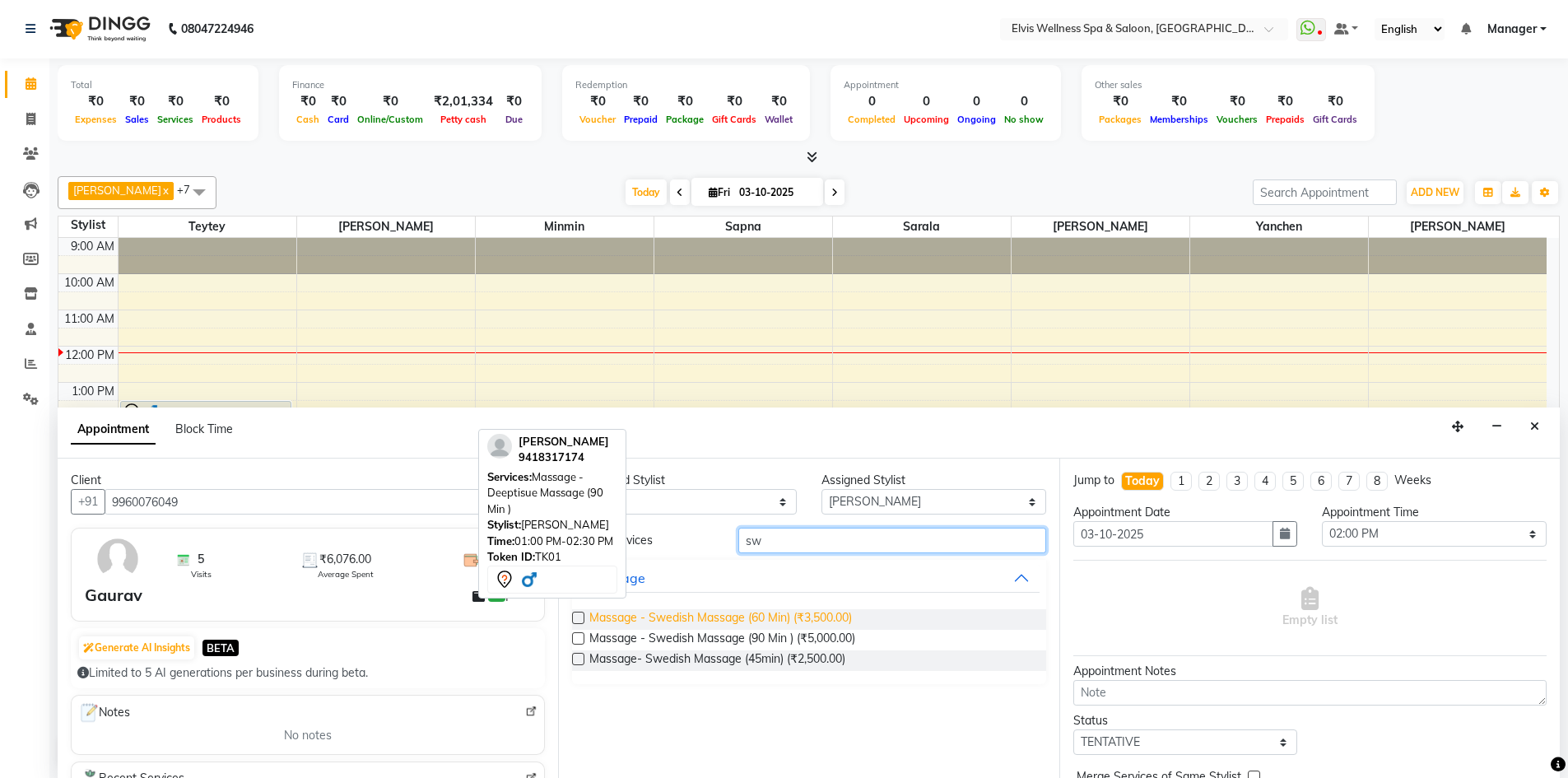
type input "sw"
click at [763, 614] on span "Massage - Swedish Massage (60 Min) (₹3,500.00)" at bounding box center [720, 619] width 262 height 21
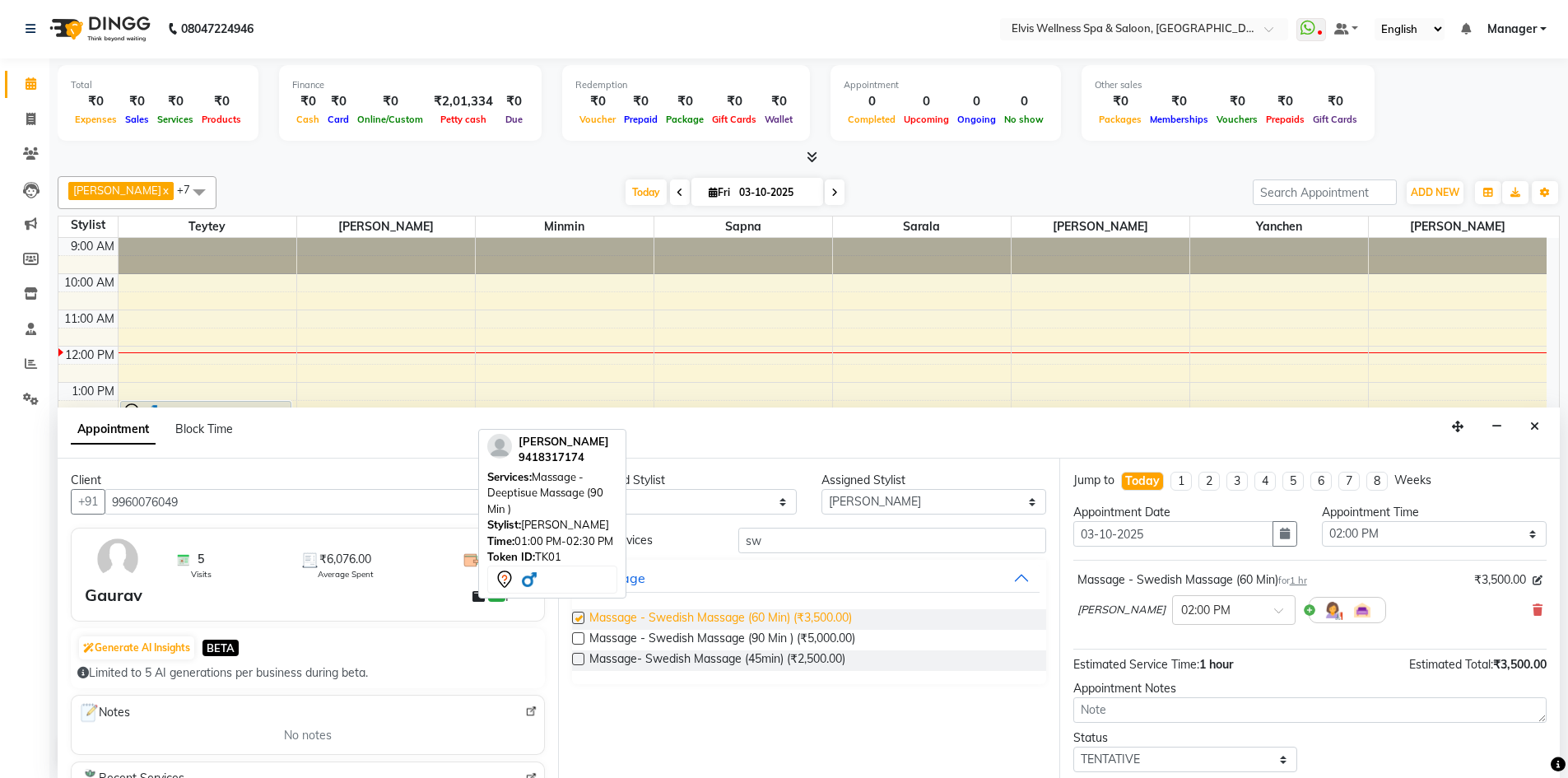
checkbox input "false"
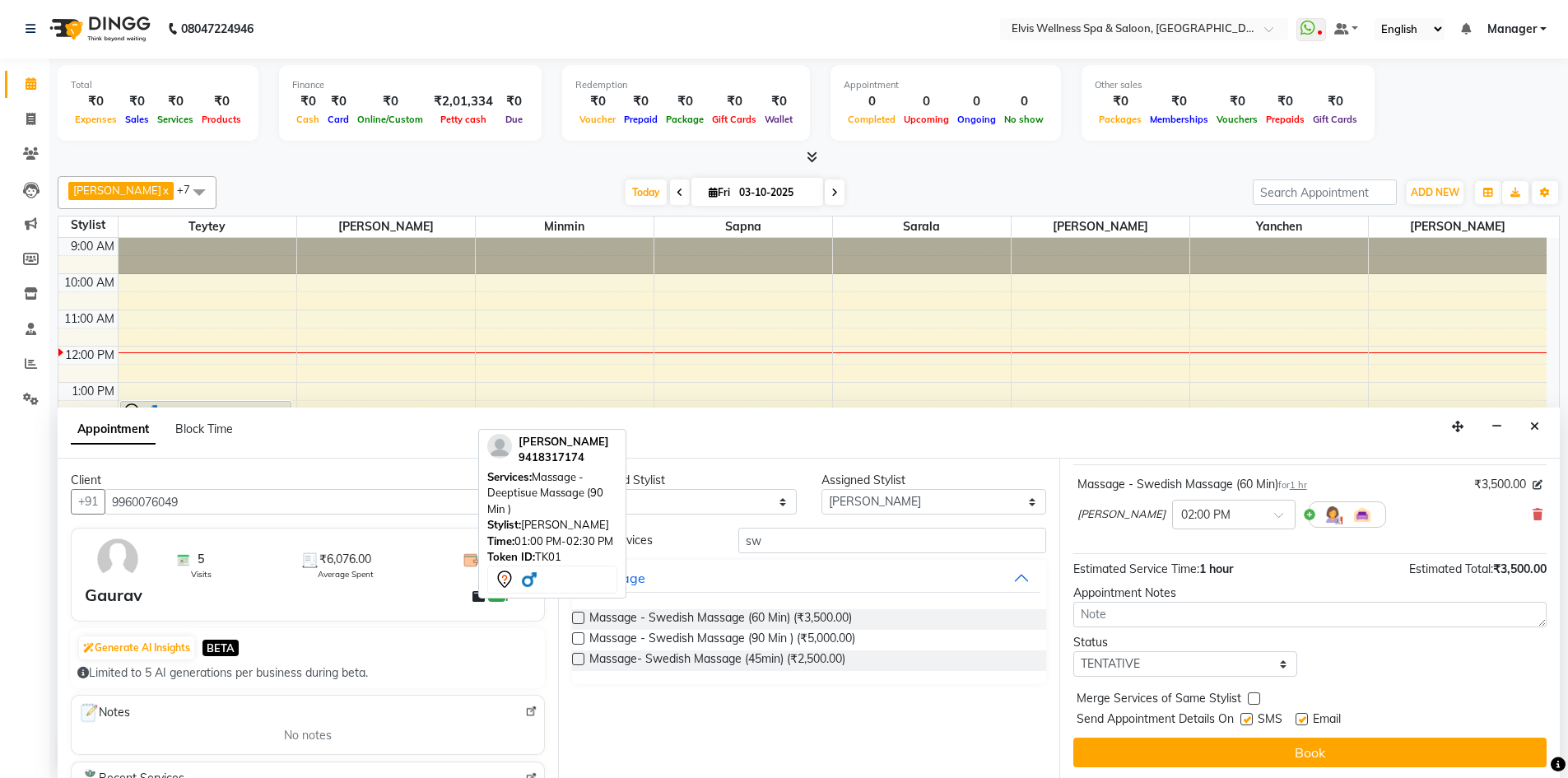
scroll to position [97, 0]
click at [1246, 717] on label at bounding box center [1247, 718] width 13 height 13
click at [1246, 717] on input "checkbox" at bounding box center [1246, 719] width 11 height 11
checkbox input "false"
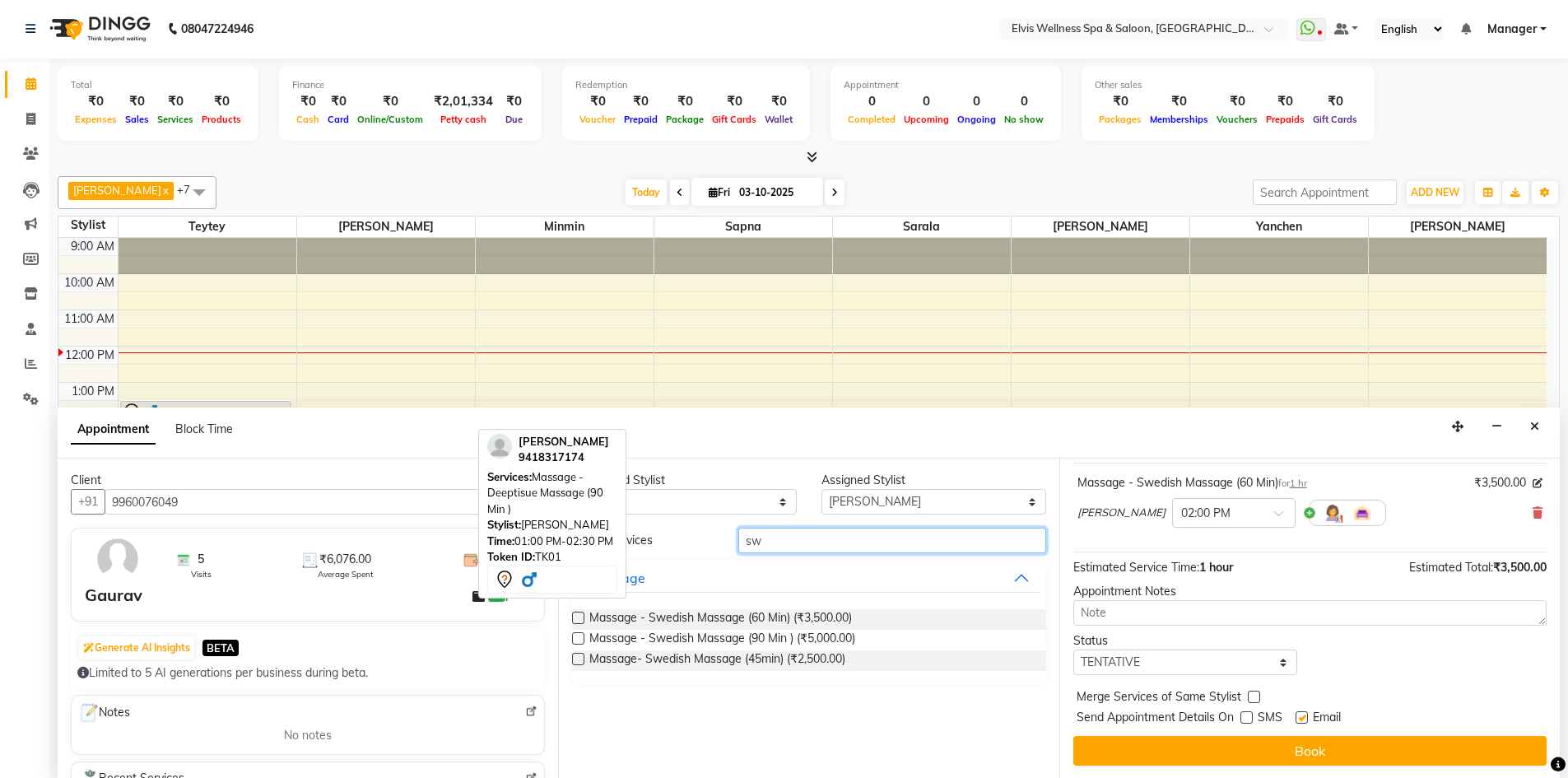
click at [822, 537] on input "sw" at bounding box center [891, 540] width 308 height 26
click at [987, 504] on select "Select KP Staff Minmin [PERSON_NAME] [PERSON_NAME] [PERSON_NAME]" at bounding box center [933, 502] width 225 height 26
select select "93583"
click at [821, 489] on select "Select KP Staff Minmin [PERSON_NAME] [PERSON_NAME] [PERSON_NAME]" at bounding box center [933, 502] width 225 height 26
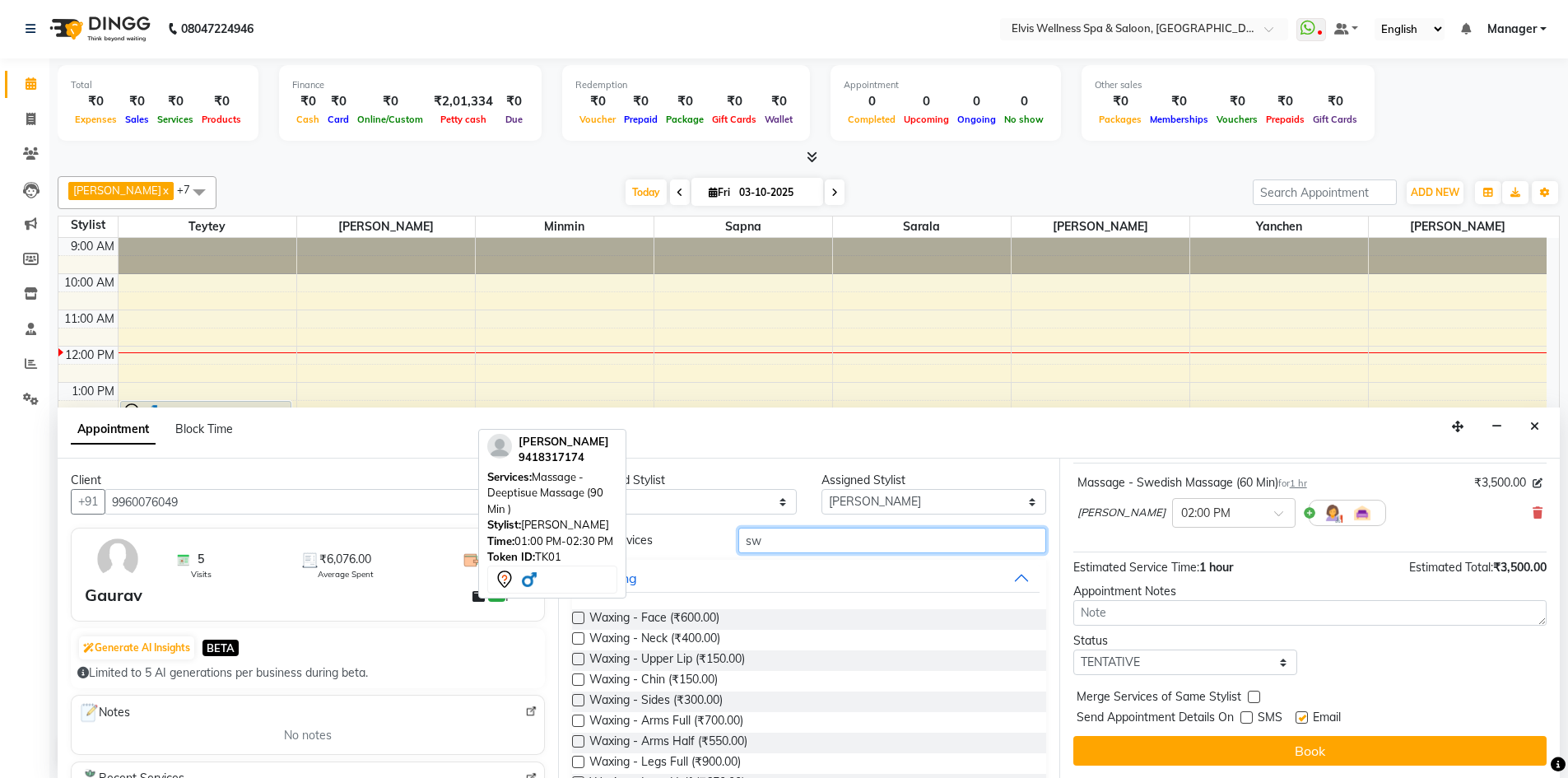
click at [778, 540] on input "sw" at bounding box center [891, 540] width 308 height 26
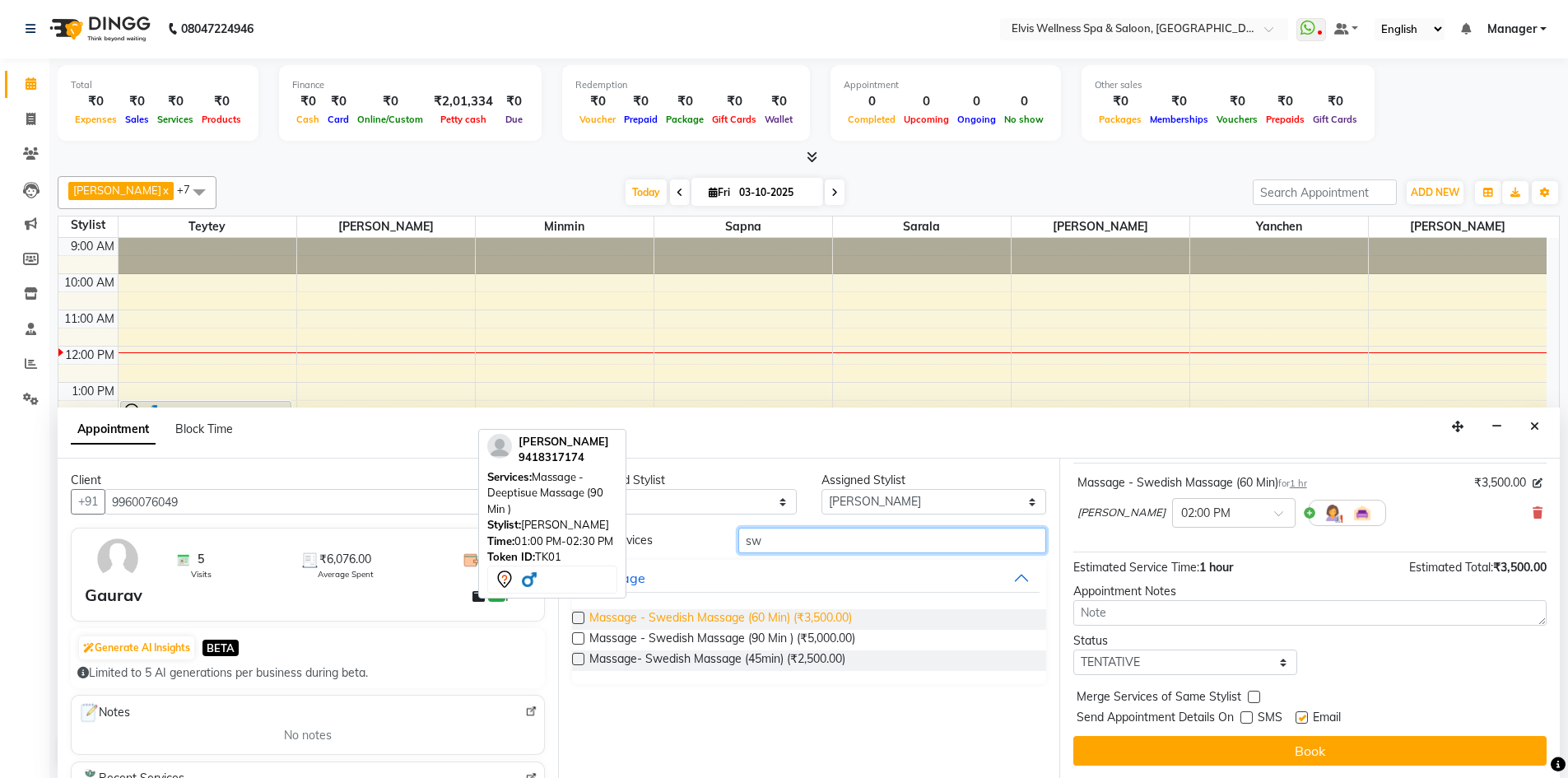
type input "sw"
click at [733, 619] on span "Massage - Swedish Massage (60 Min) (₹3,500.00)" at bounding box center [720, 619] width 262 height 21
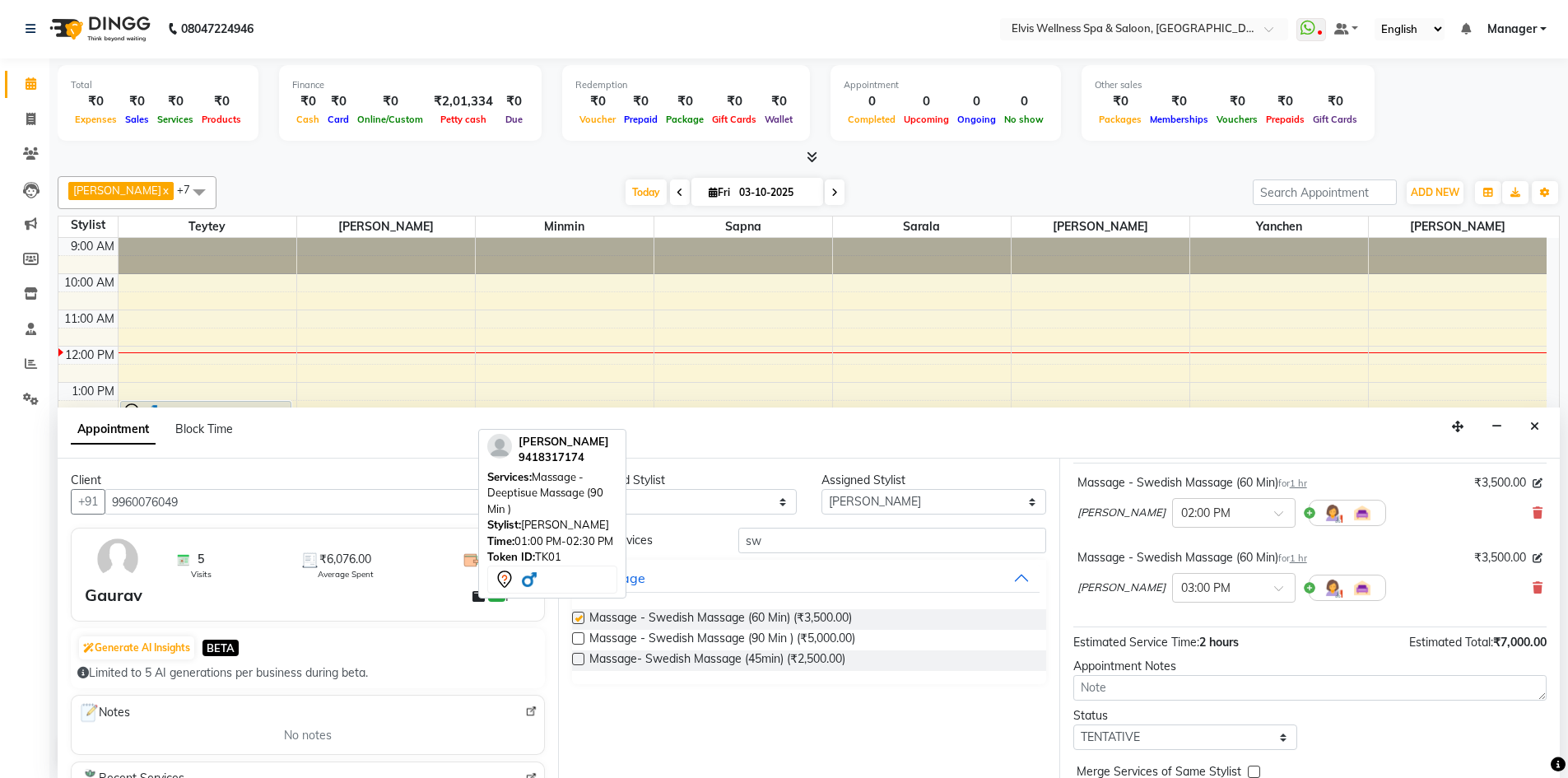
checkbox input "false"
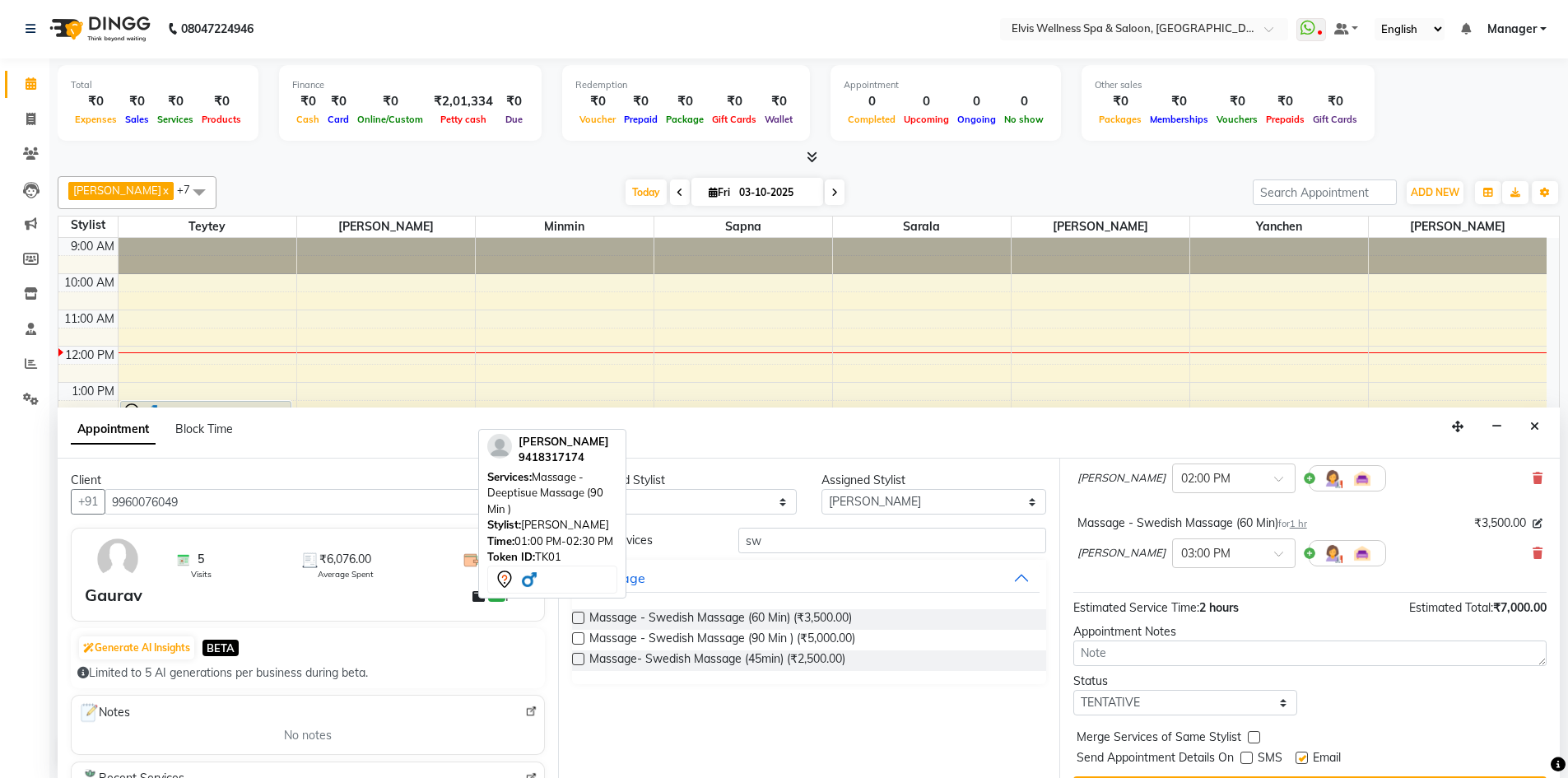
scroll to position [173, 0]
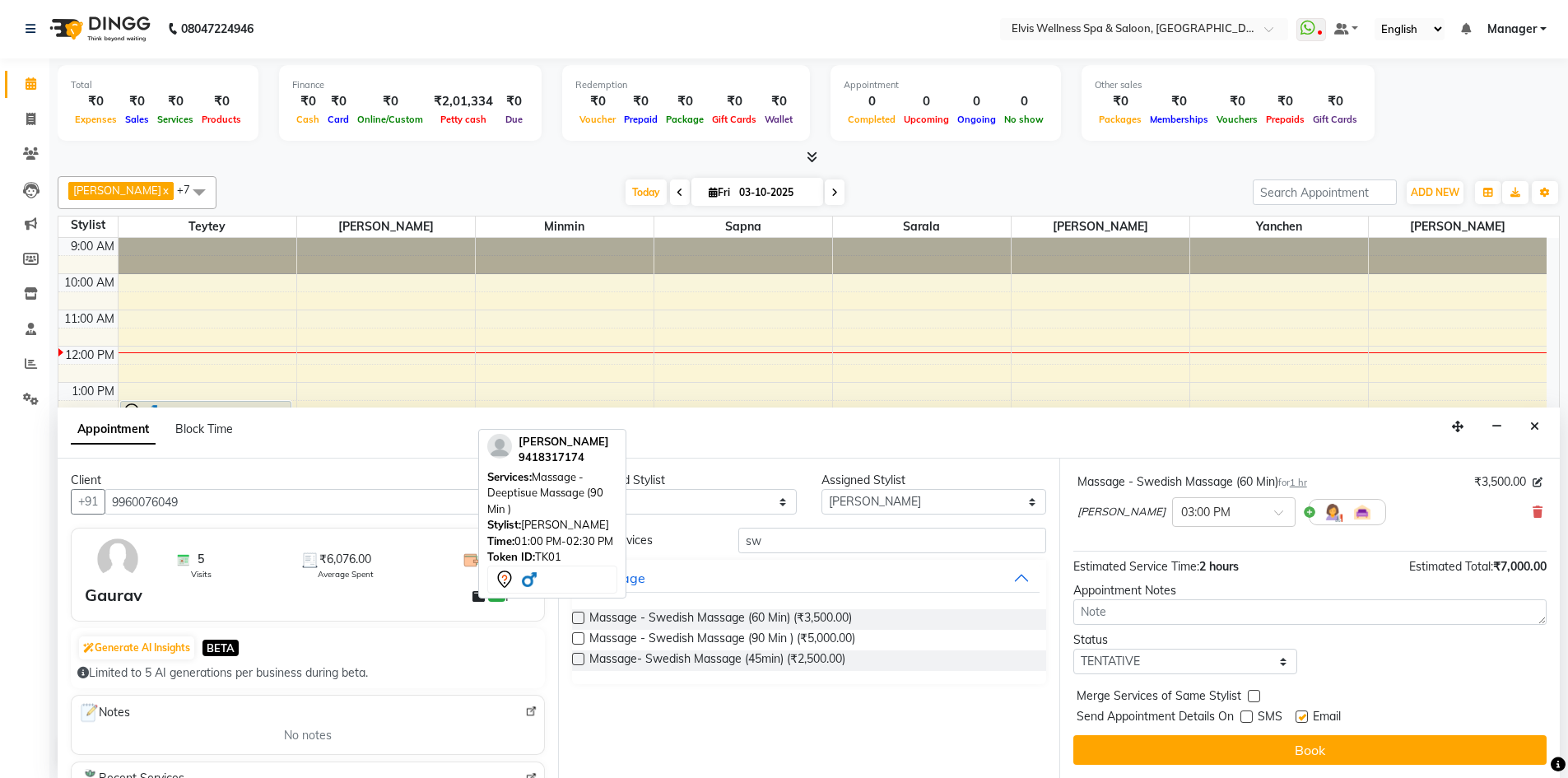
click at [779, 441] on div "Appointment Block Time" at bounding box center [808, 433] width 1502 height 51
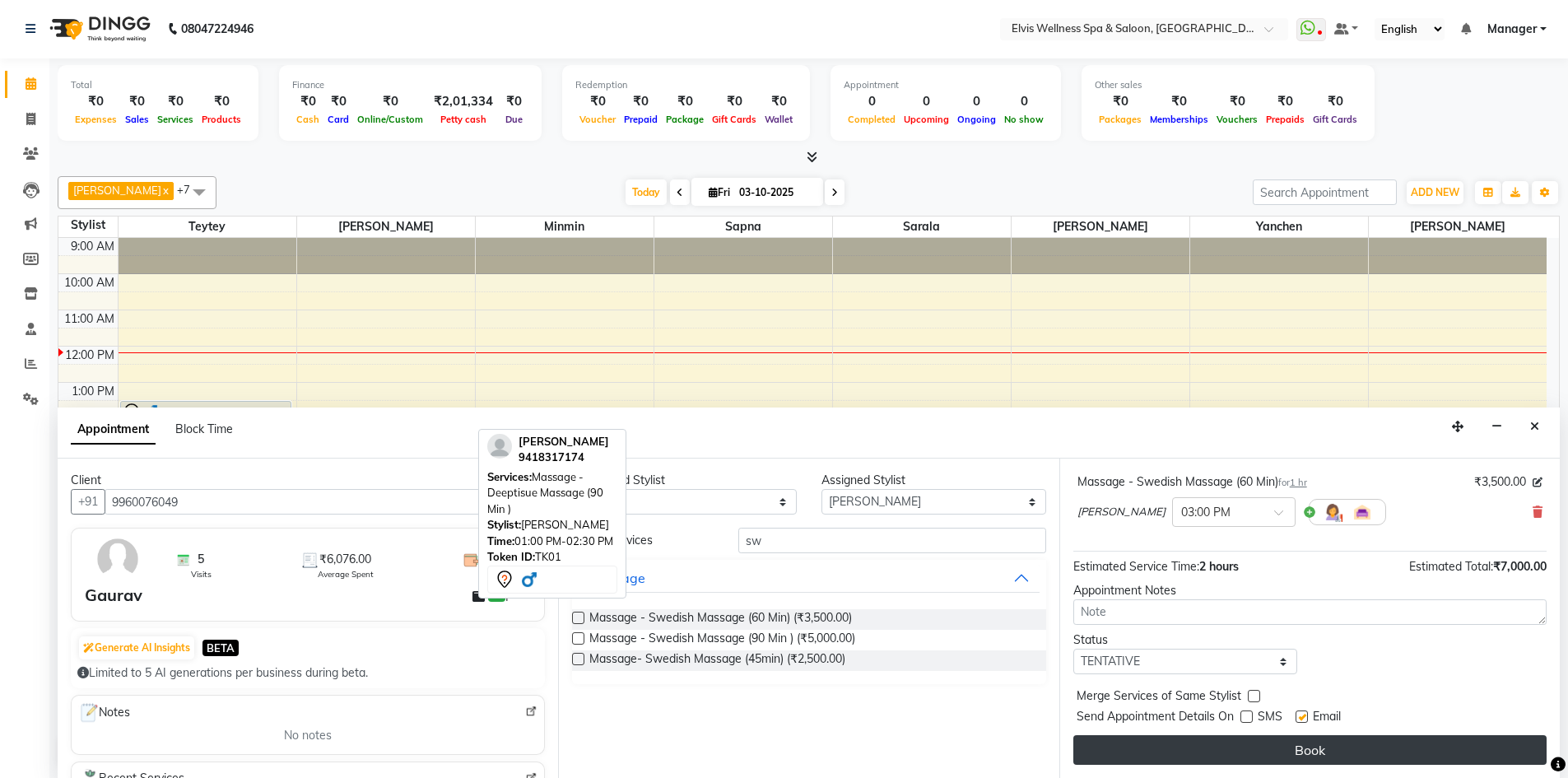
click at [1312, 746] on button "Book" at bounding box center [1310, 750] width 474 height 29
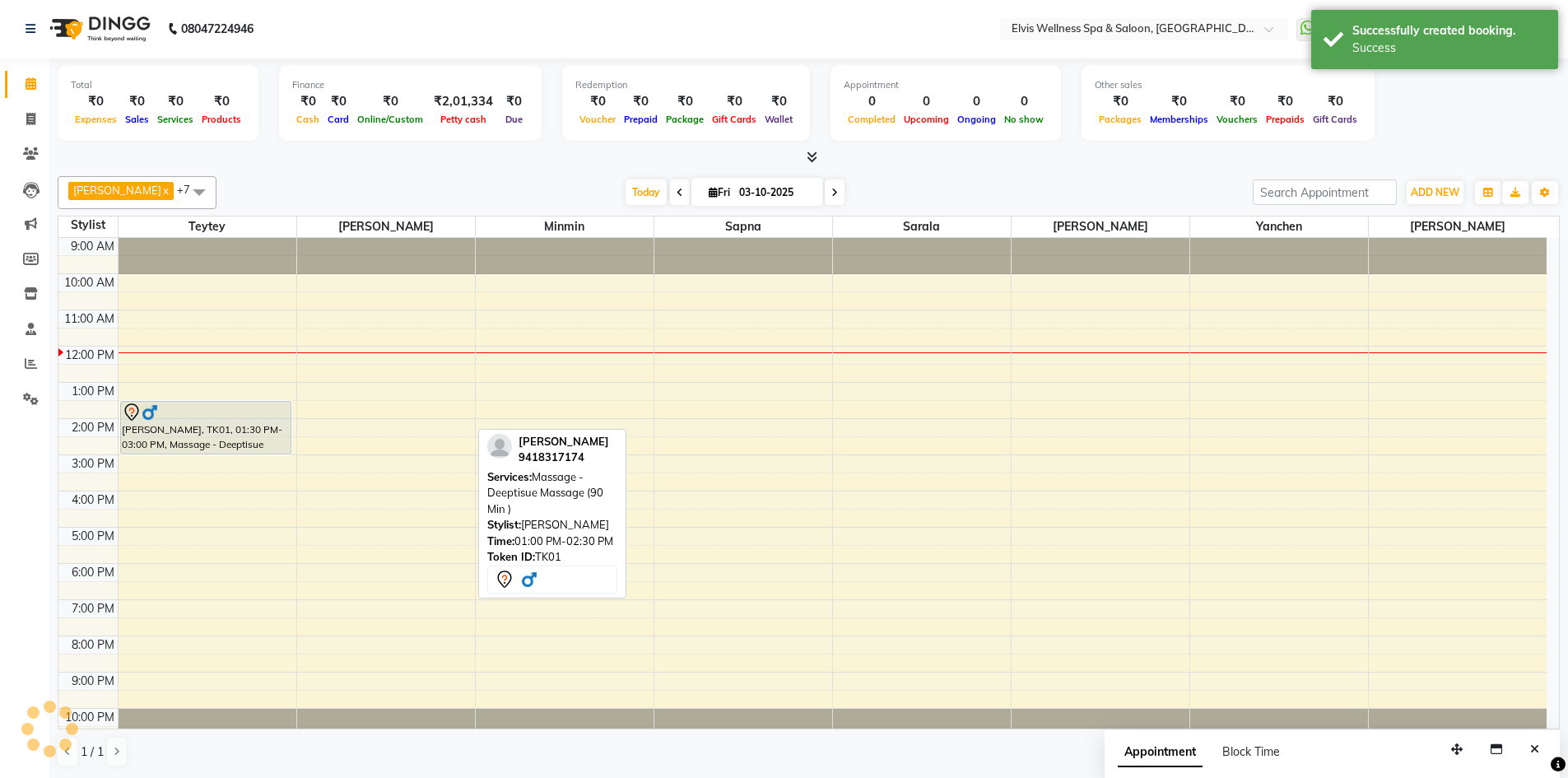
scroll to position [0, 0]
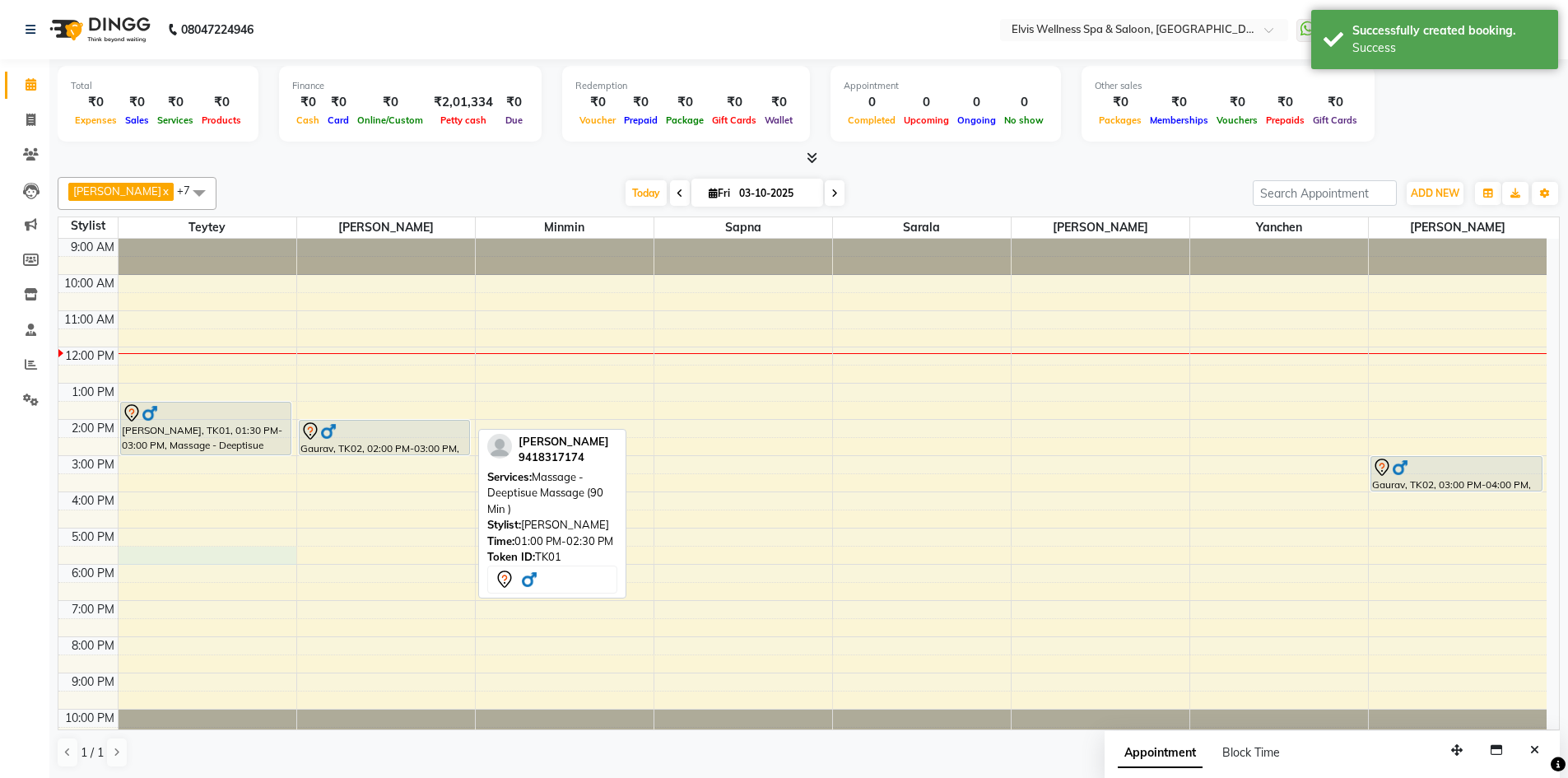
click at [171, 549] on div "9:00 AM 10:00 AM 11:00 AM 12:00 PM 1:00 PM 2:00 PM 3:00 PM 4:00 PM 5:00 PM 6:00…" at bounding box center [802, 492] width 1488 height 506
select select "46562"
select select "1050"
select select "tentative"
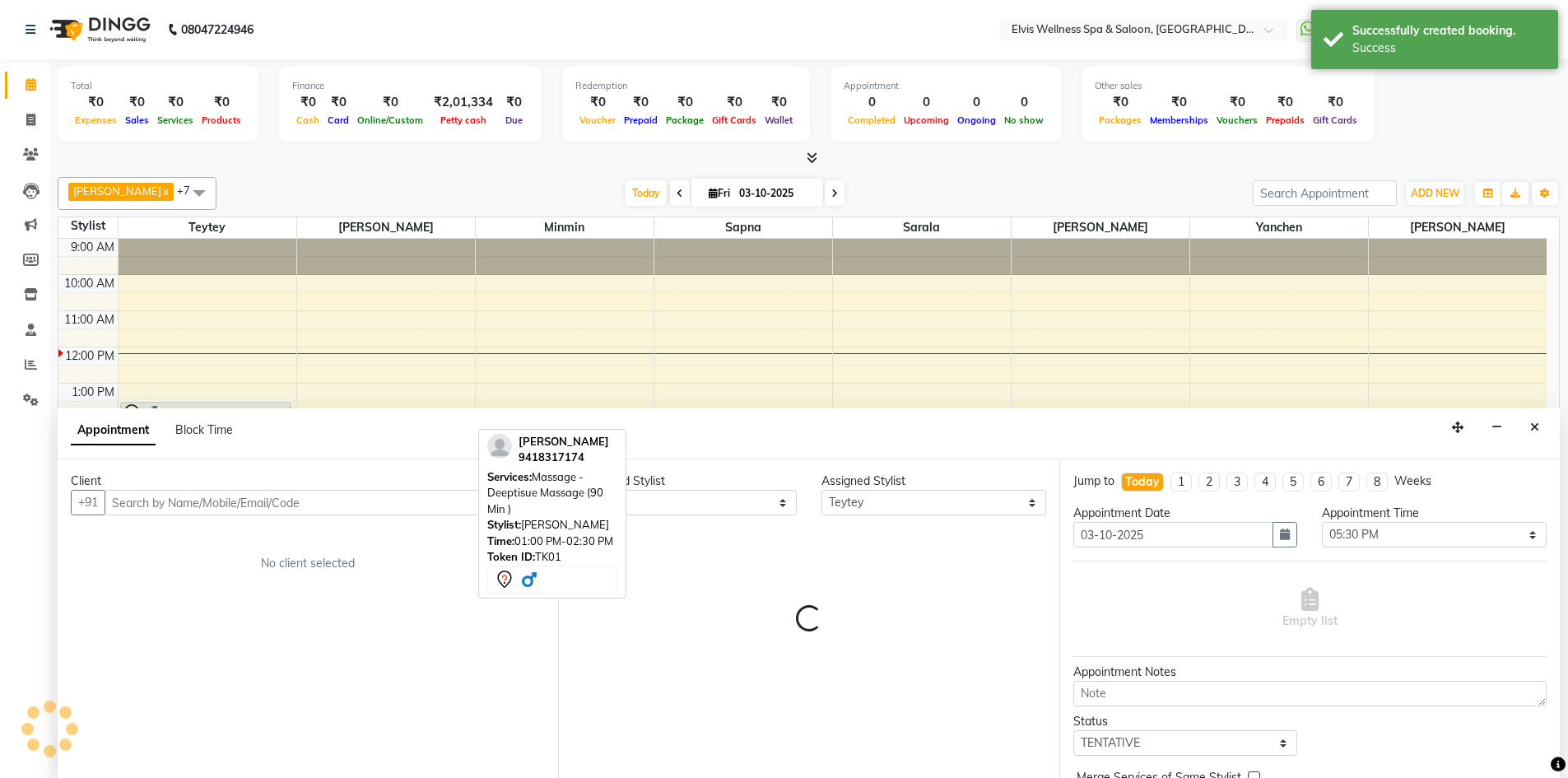
scroll to position [1, 0]
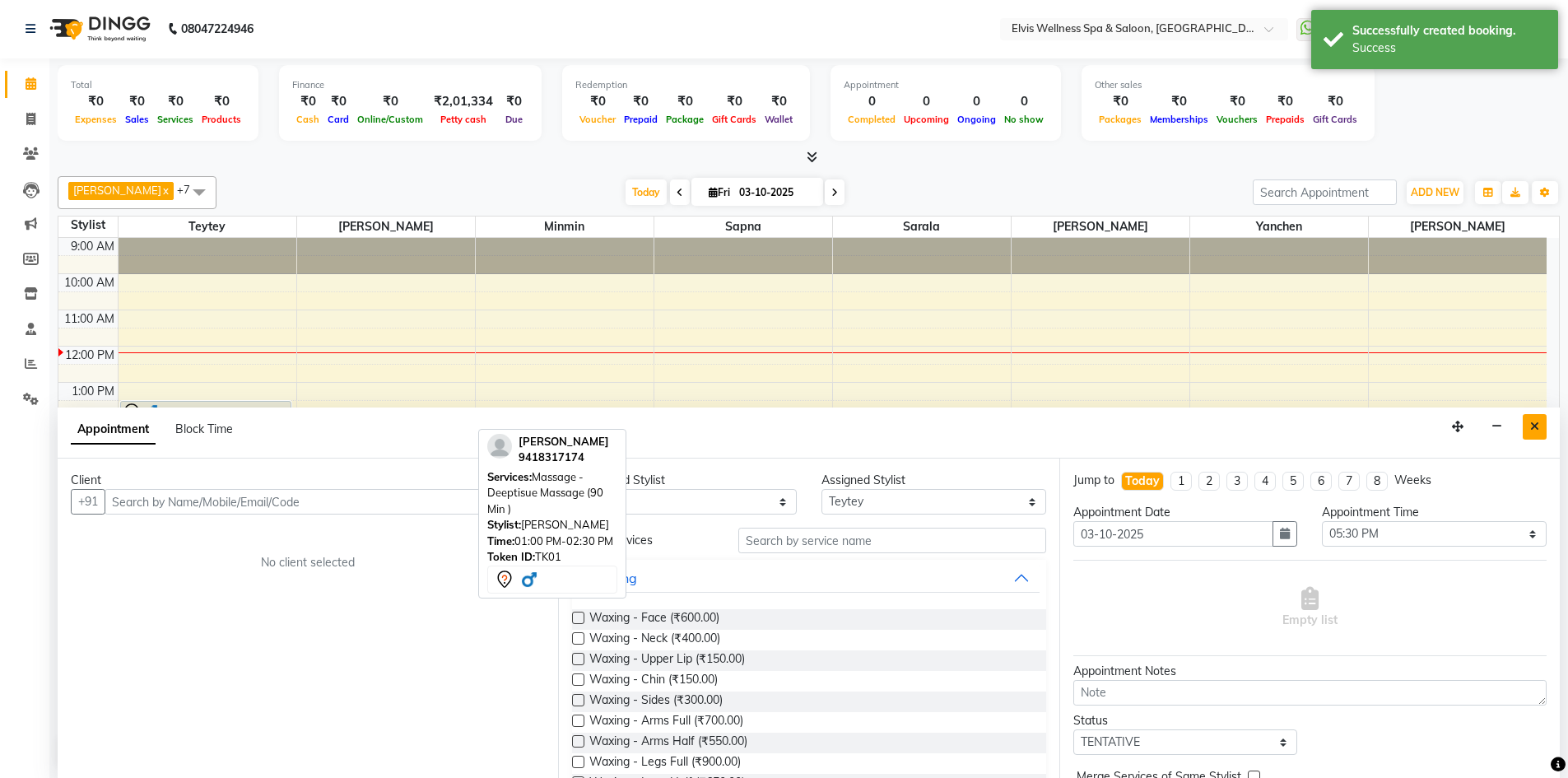
click at [1537, 428] on icon "Close" at bounding box center [1534, 426] width 9 height 12
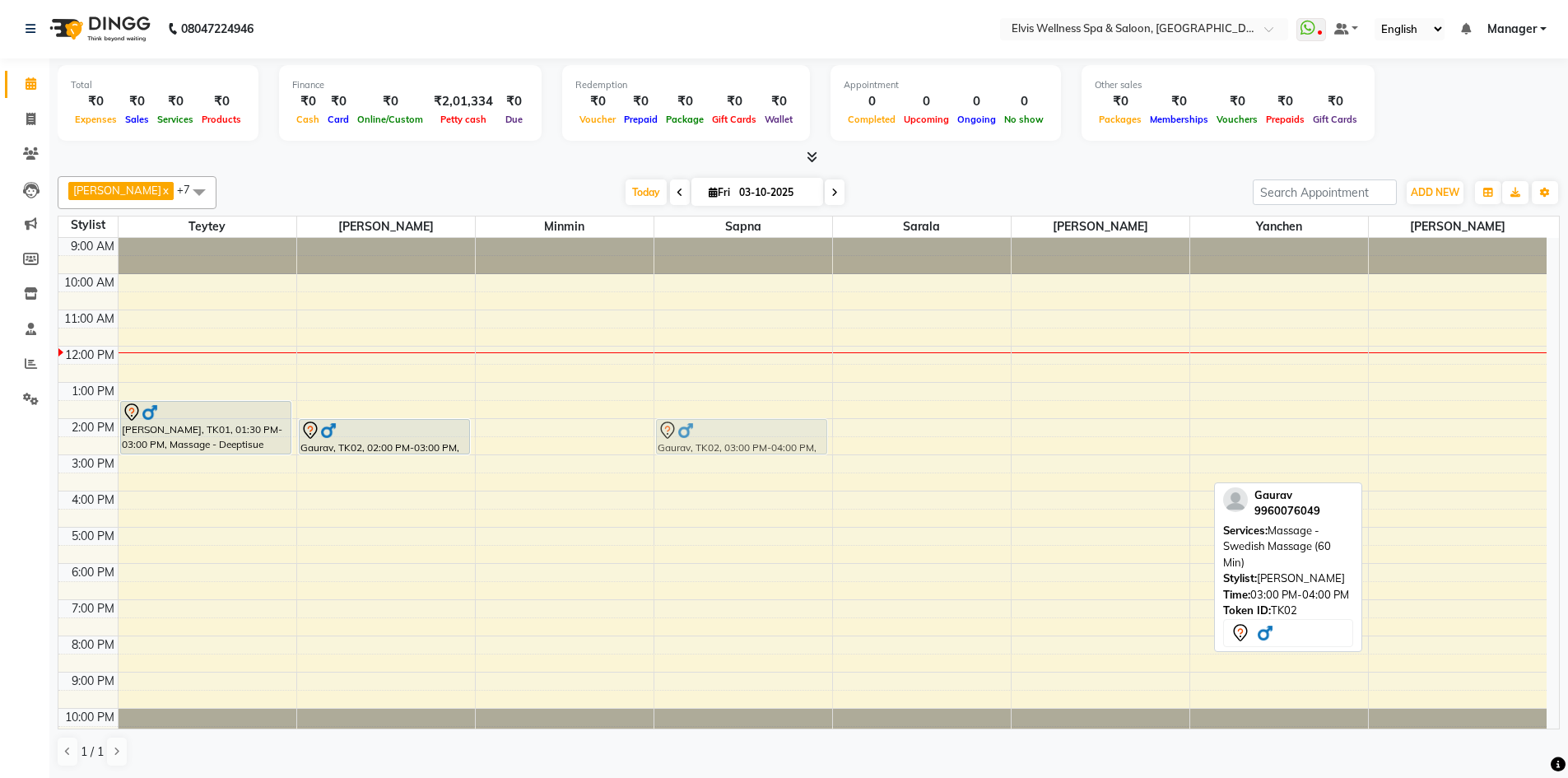
drag, startPoint x: 1487, startPoint y: 475, endPoint x: 693, endPoint y: 442, distance: 794.7
click at [697, 442] on tr "[PERSON_NAME], TK01, 01:30 PM-03:00 PM, Massage - Deeptisue Massage (90 Min ) G…" at bounding box center [802, 491] width 1488 height 506
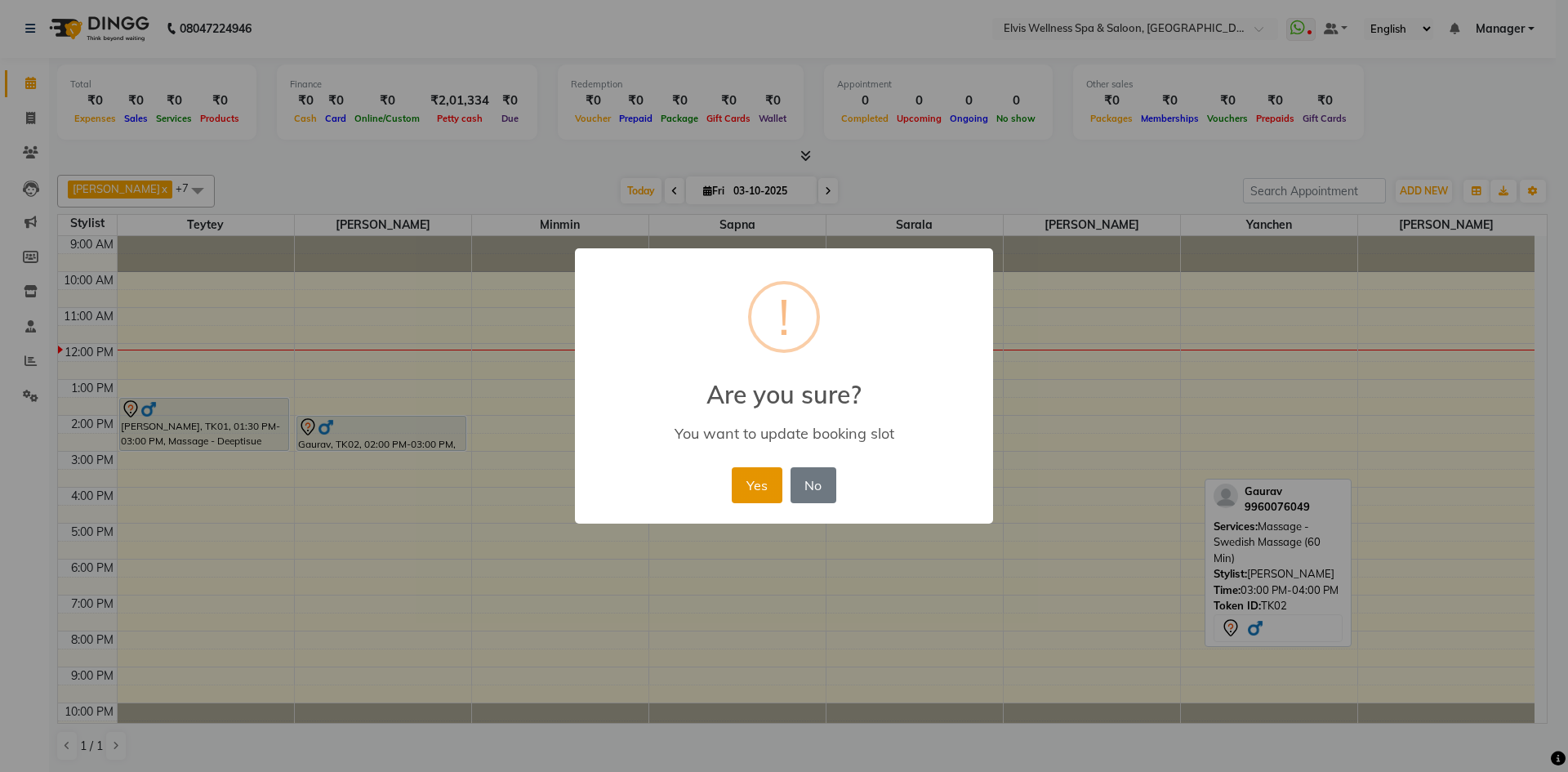
click at [740, 486] on button "Yes" at bounding box center [757, 485] width 50 height 36
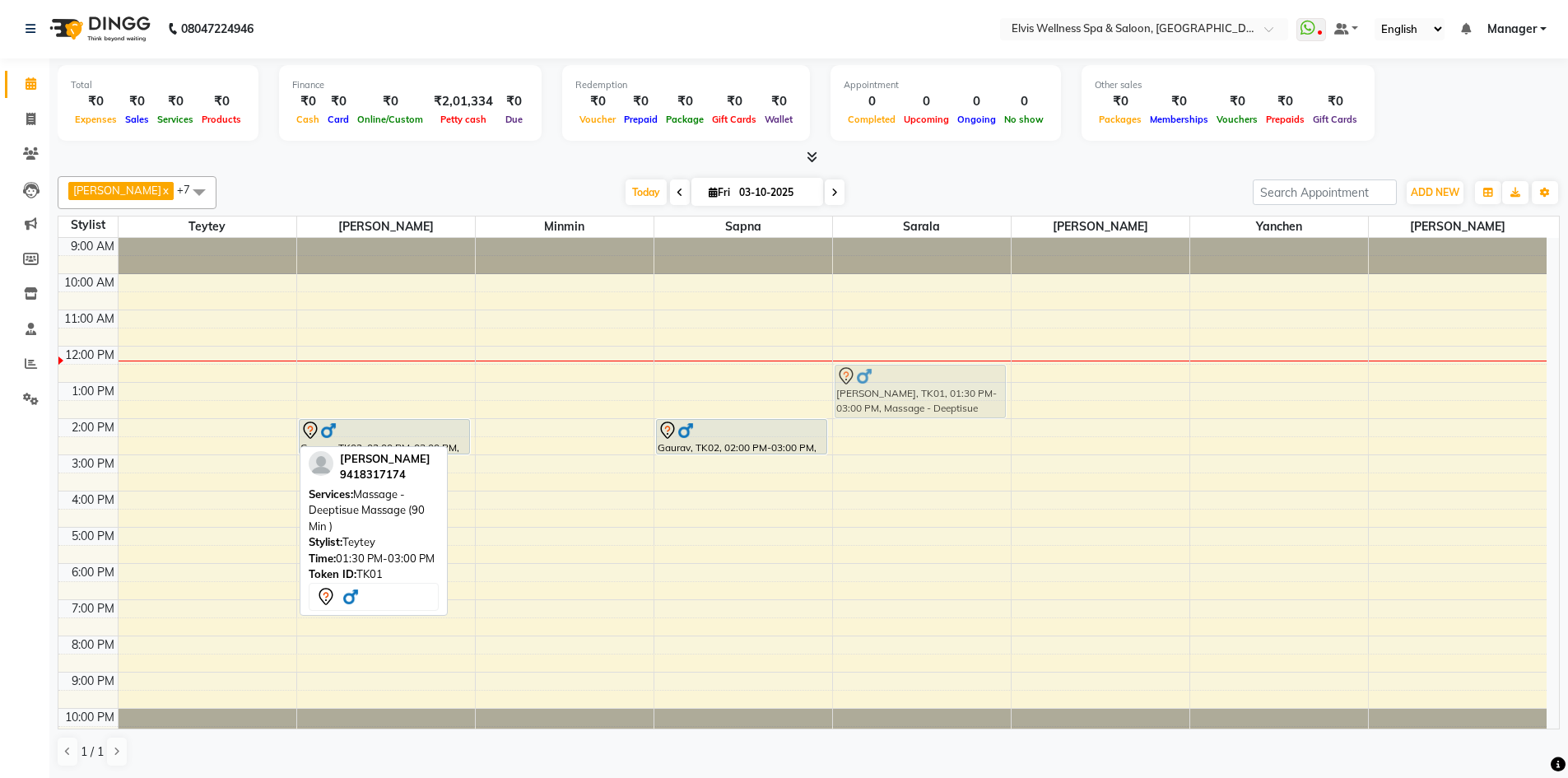
drag, startPoint x: 190, startPoint y: 418, endPoint x: 888, endPoint y: 371, distance: 699.6
click at [888, 371] on tr "[PERSON_NAME], TK01, 01:30 PM-03:00 PM, Massage - Deeptisue Massage (90 Min ) G…" at bounding box center [802, 491] width 1488 height 506
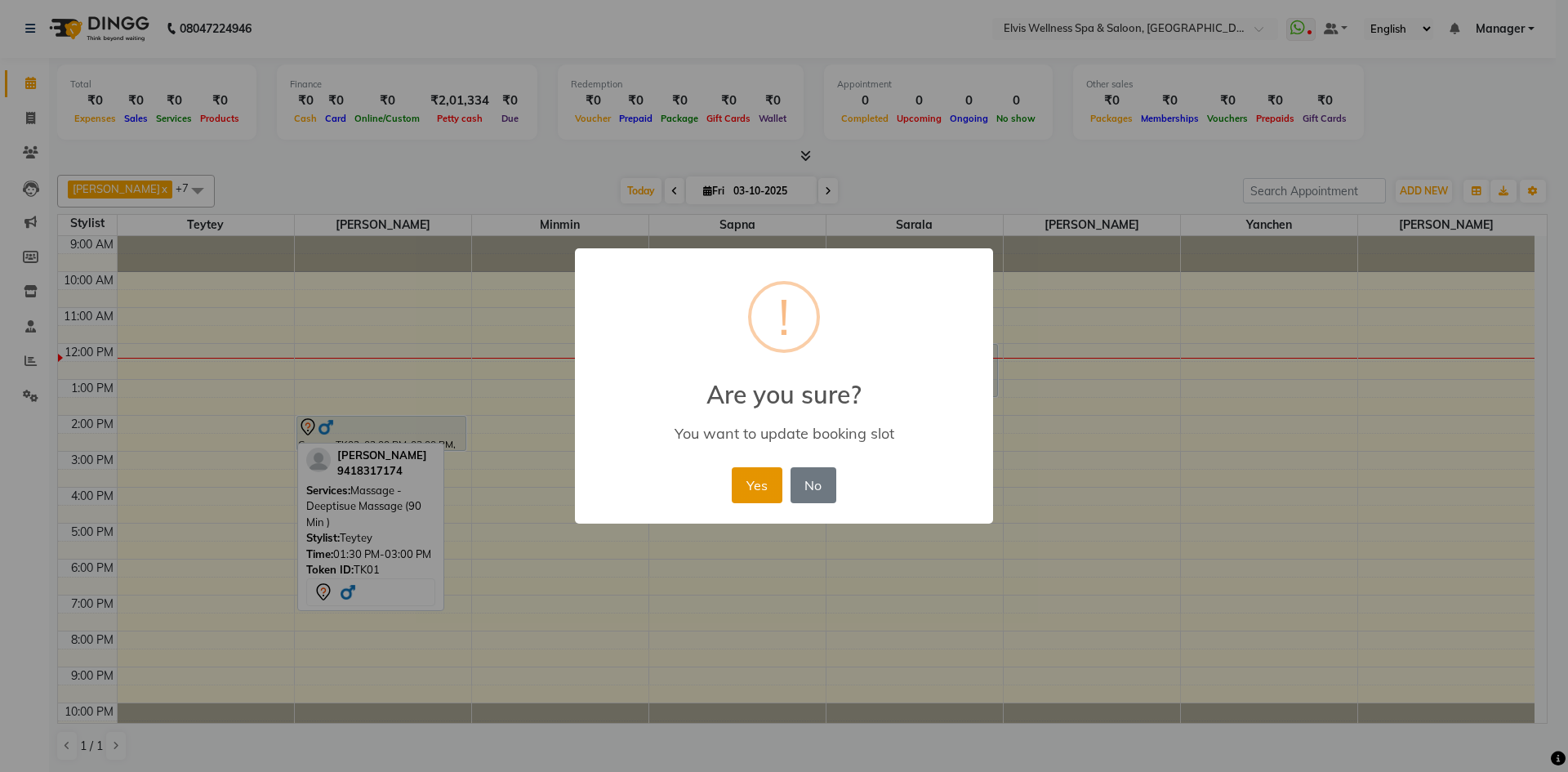
click at [740, 473] on button "Yes" at bounding box center [757, 485] width 50 height 36
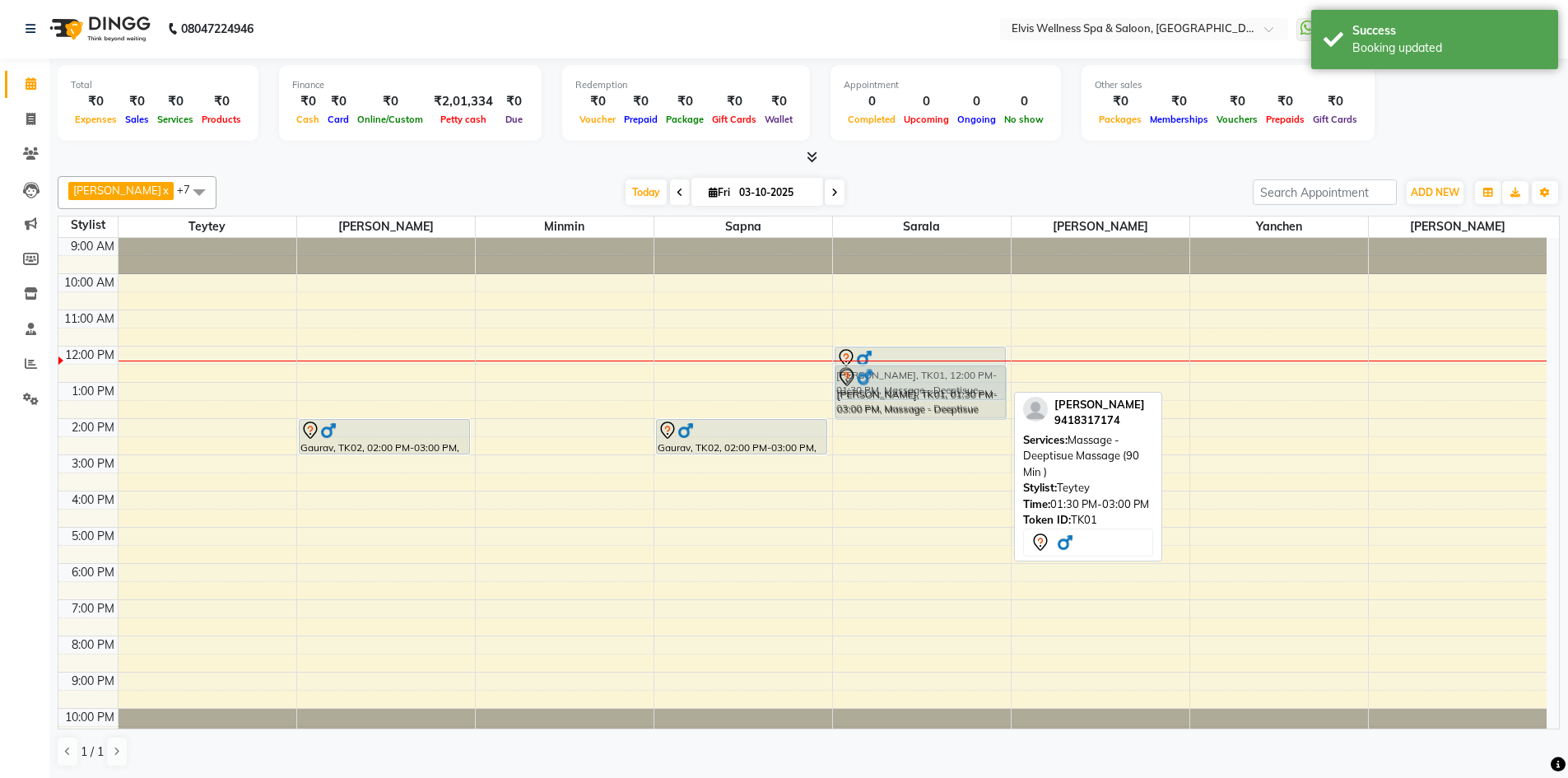
drag, startPoint x: 928, startPoint y: 367, endPoint x: 929, endPoint y: 387, distance: 20.0
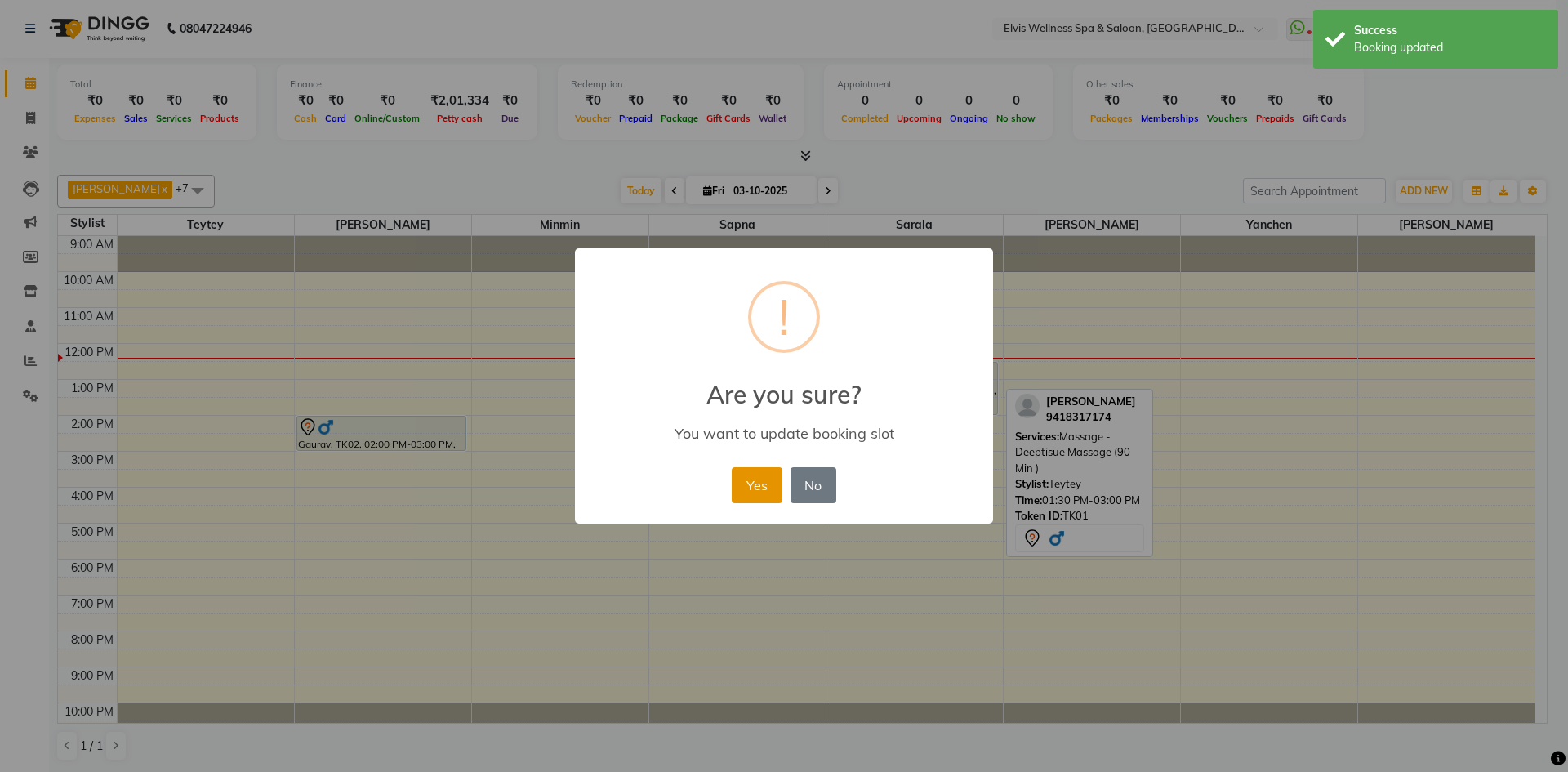
click at [743, 481] on button "Yes" at bounding box center [757, 485] width 50 height 36
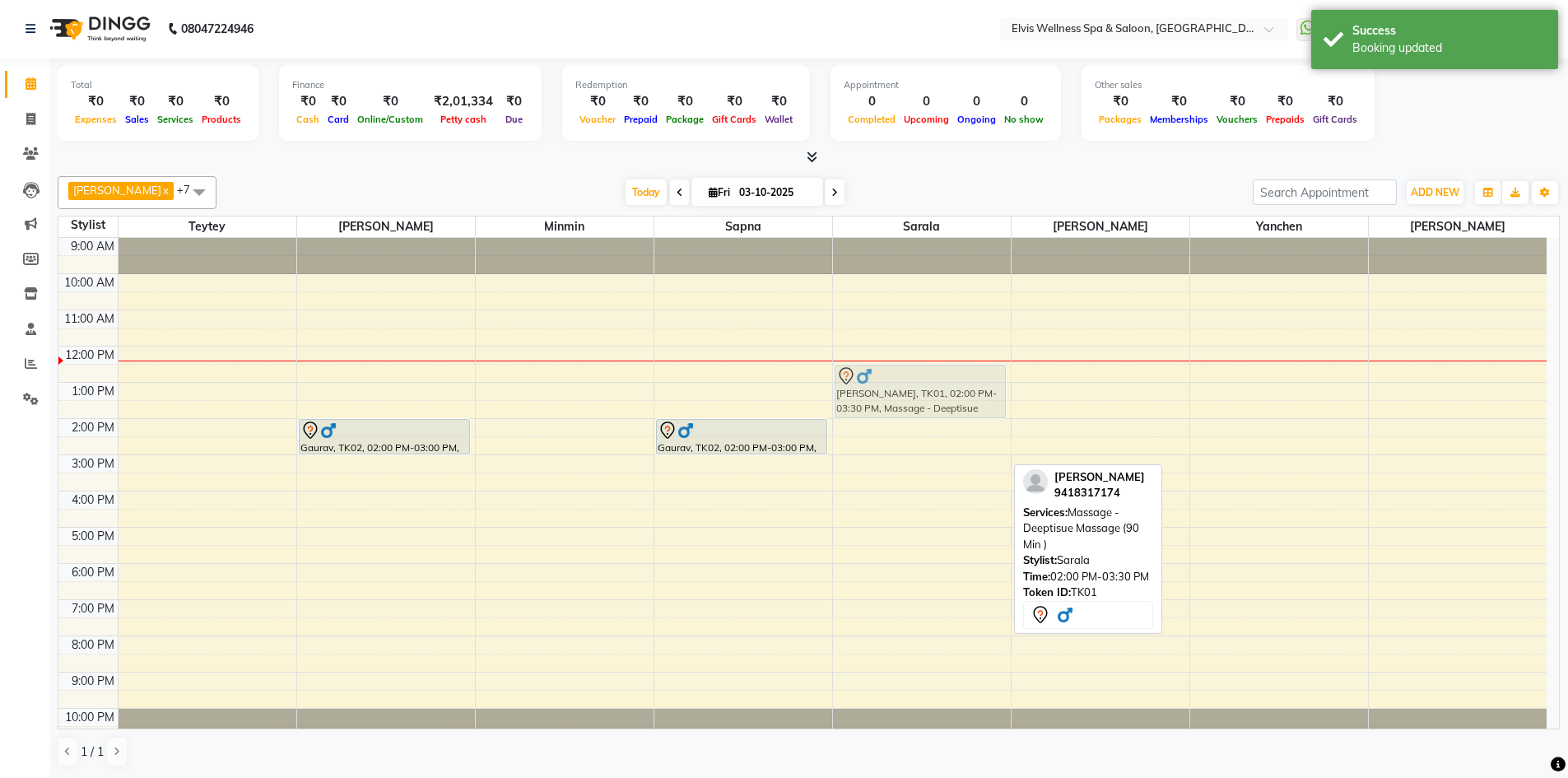
drag, startPoint x: 912, startPoint y: 441, endPoint x: 915, endPoint y: 384, distance: 57.1
click at [915, 384] on div "[PERSON_NAME], TK01, 02:00 PM-03:30 PM, Massage - Deeptisue Massage (90 Min ) […" at bounding box center [922, 491] width 177 height 506
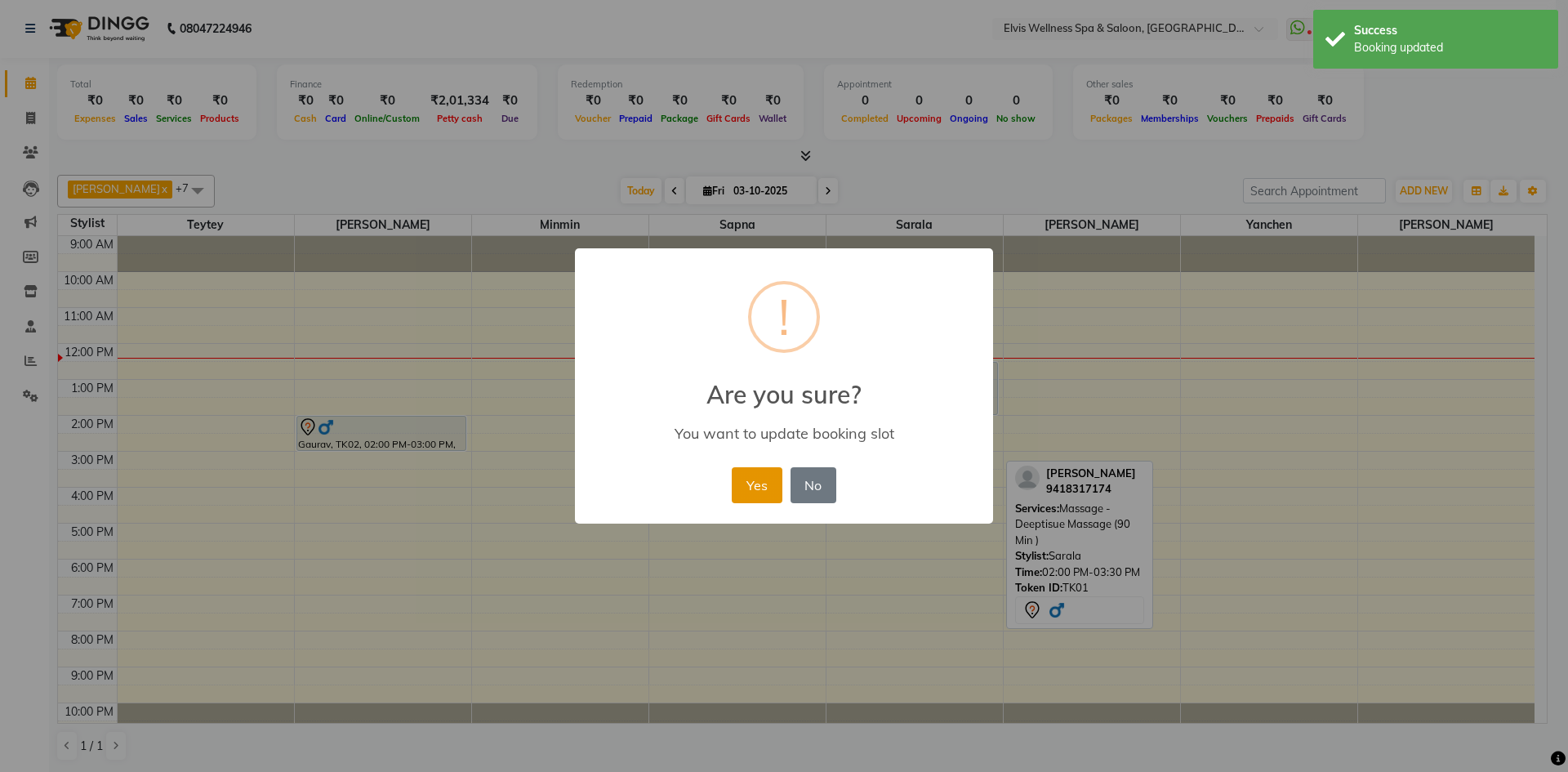
click at [739, 481] on button "Yes" at bounding box center [757, 485] width 50 height 36
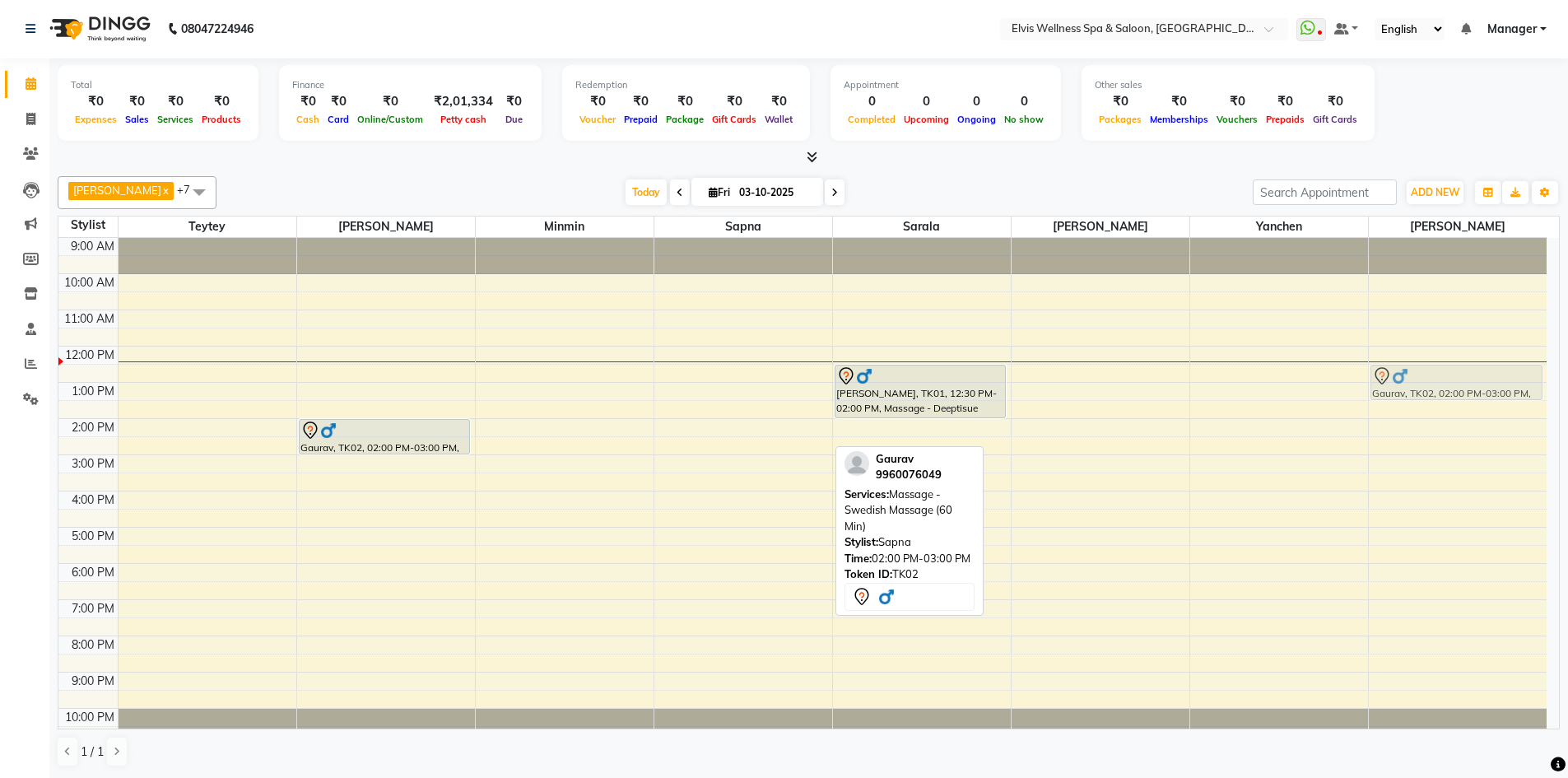
drag, startPoint x: 740, startPoint y: 445, endPoint x: 1463, endPoint y: 387, distance: 725.3
click at [1463, 387] on tr "Gaurav, TK02, 02:00 PM-03:00 PM, Massage - Swedish Massage (60 Min) Gaurav, TK0…" at bounding box center [802, 491] width 1488 height 506
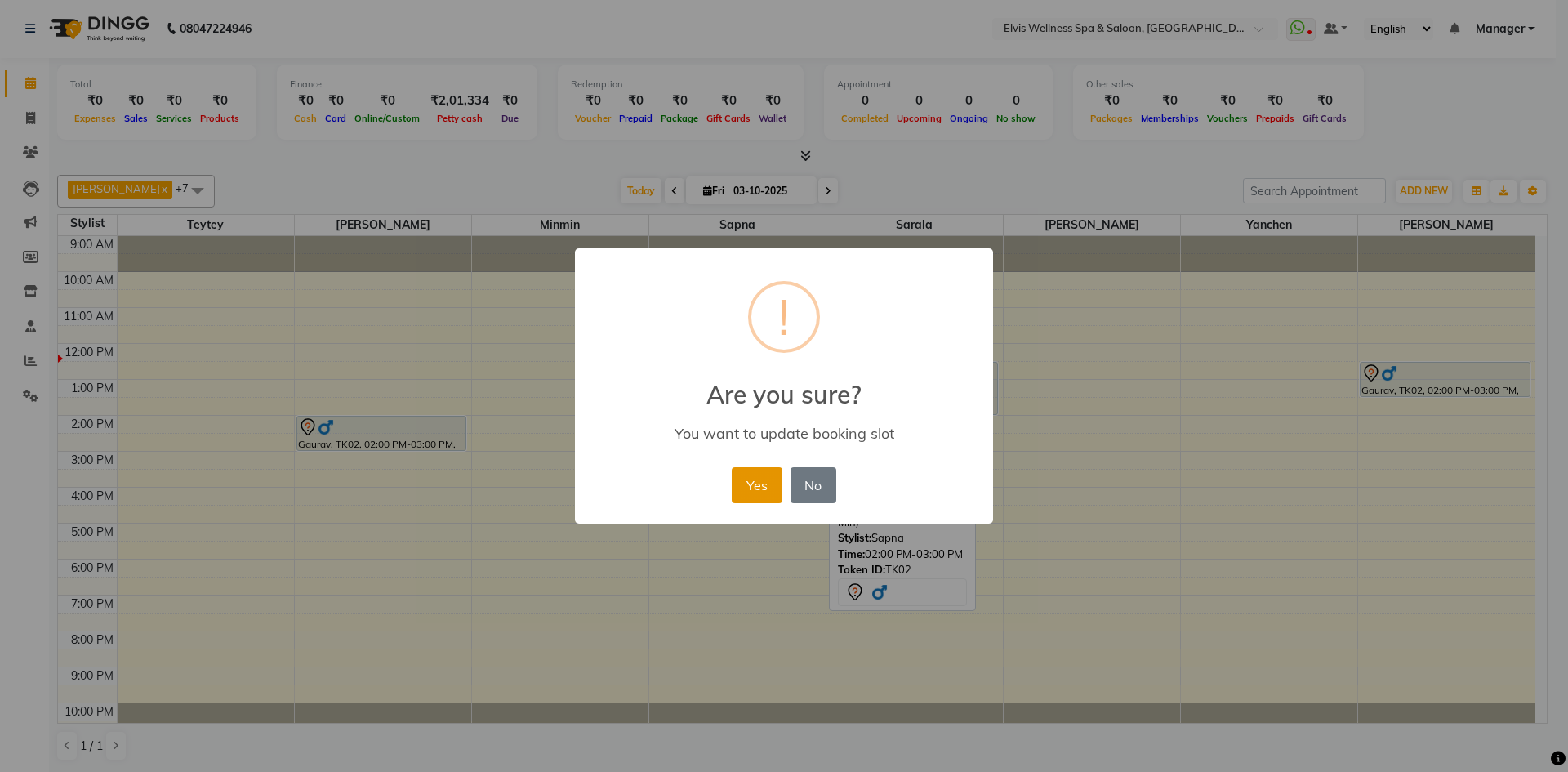
click at [769, 489] on button "Yes" at bounding box center [757, 485] width 50 height 36
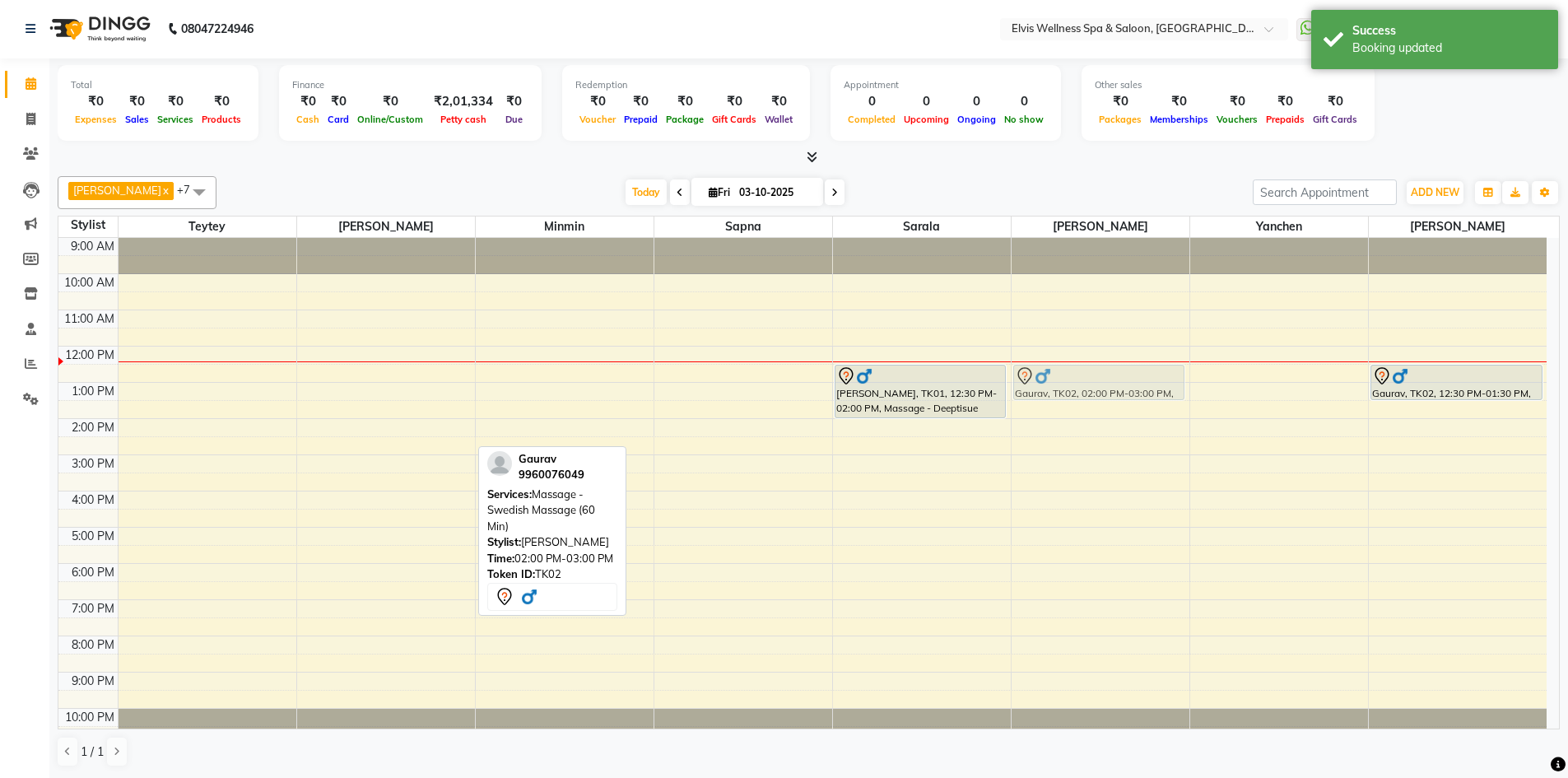
drag, startPoint x: 420, startPoint y: 443, endPoint x: 1144, endPoint y: 386, distance: 726.2
click at [1144, 386] on tr "Gaurav, TK02, 02:00 PM-03:00 PM, Massage - Swedish Massage (60 Min) [PERSON_NAM…" at bounding box center [802, 491] width 1488 height 506
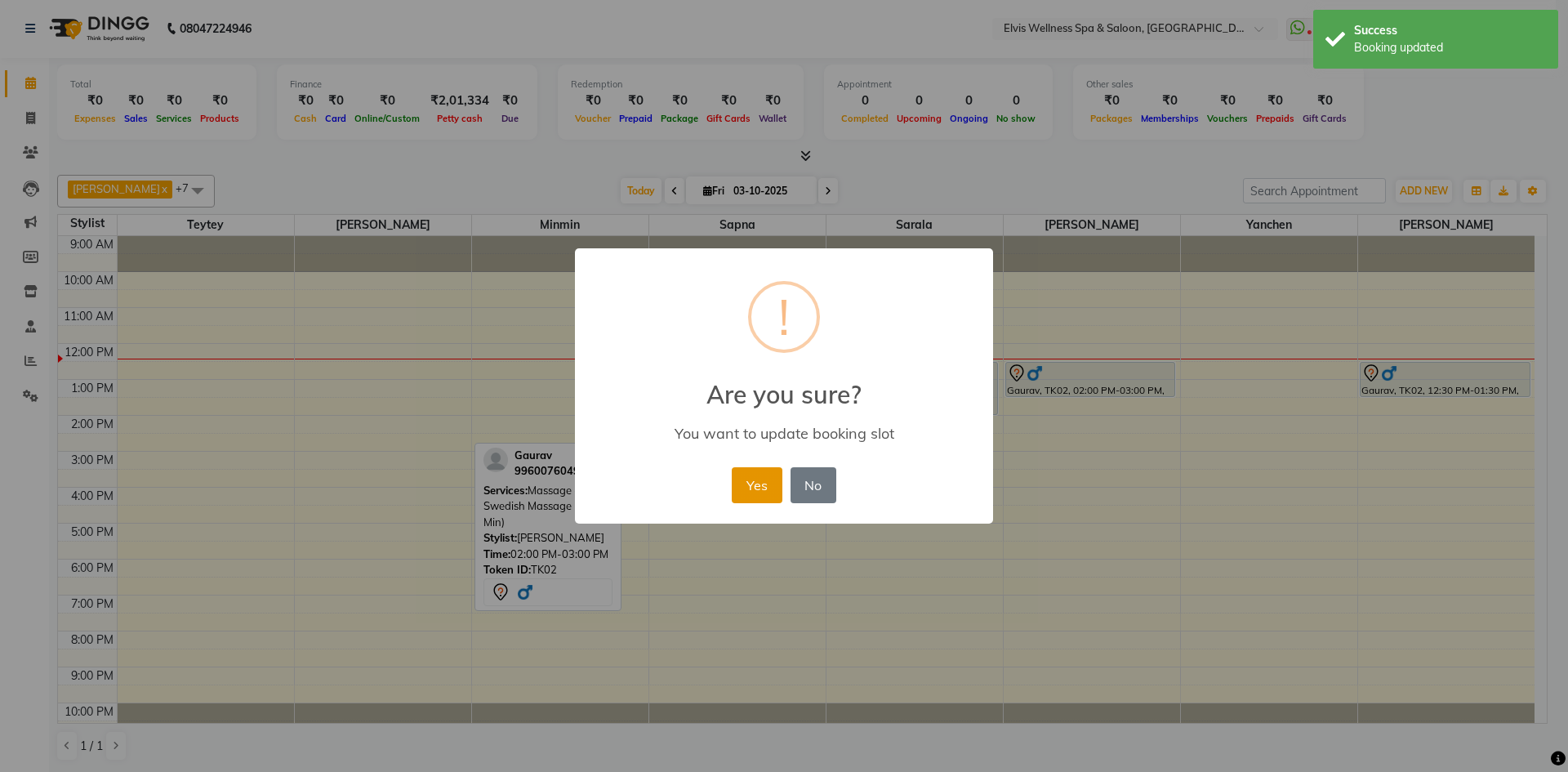
click at [750, 499] on button "Yes" at bounding box center [757, 485] width 50 height 36
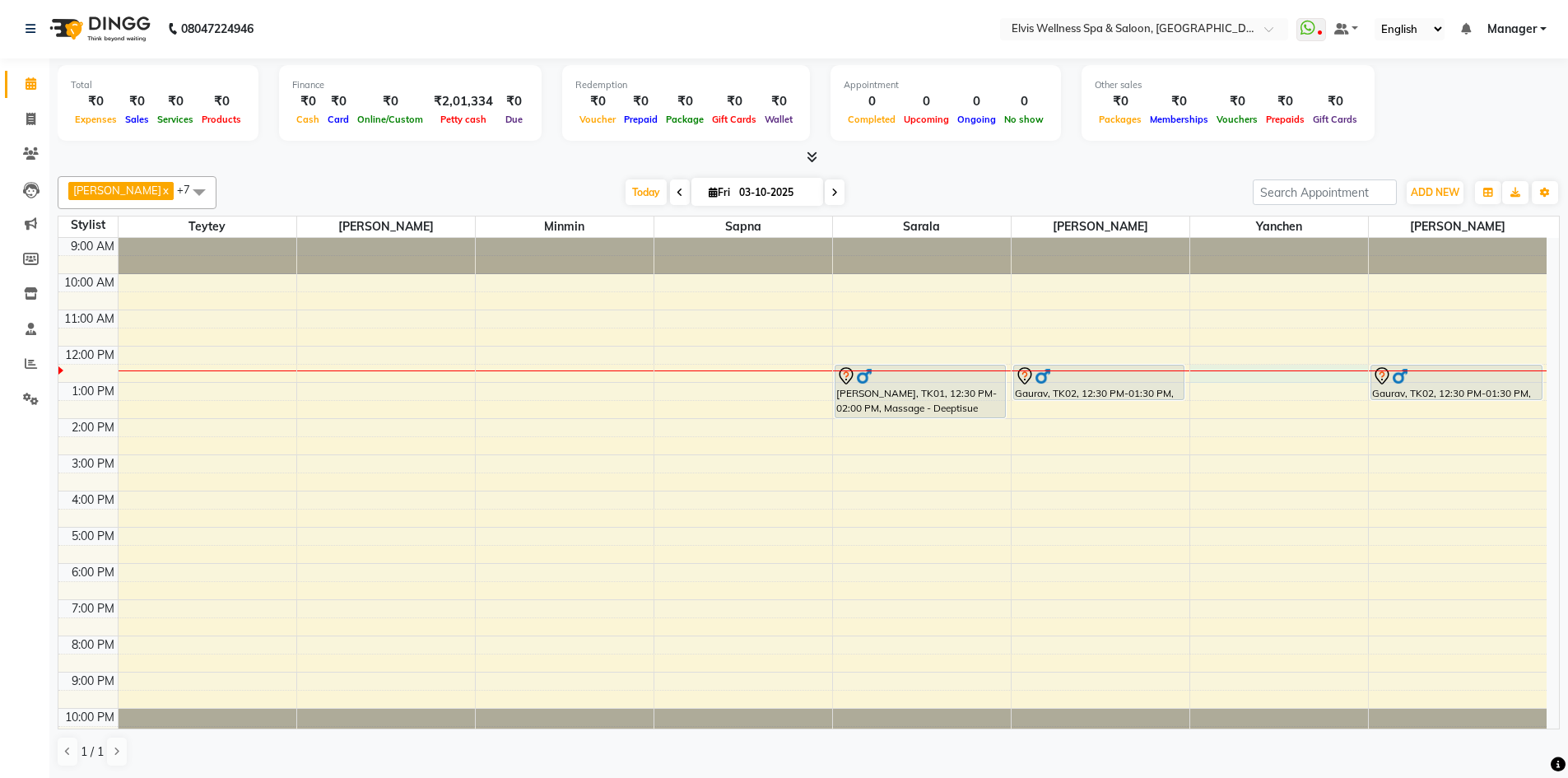
click at [1240, 374] on div "9:00 AM 10:00 AM 11:00 AM 12:00 PM 1:00 PM 2:00 PM 3:00 PM 4:00 PM 5:00 PM 6:00…" at bounding box center [802, 491] width 1488 height 506
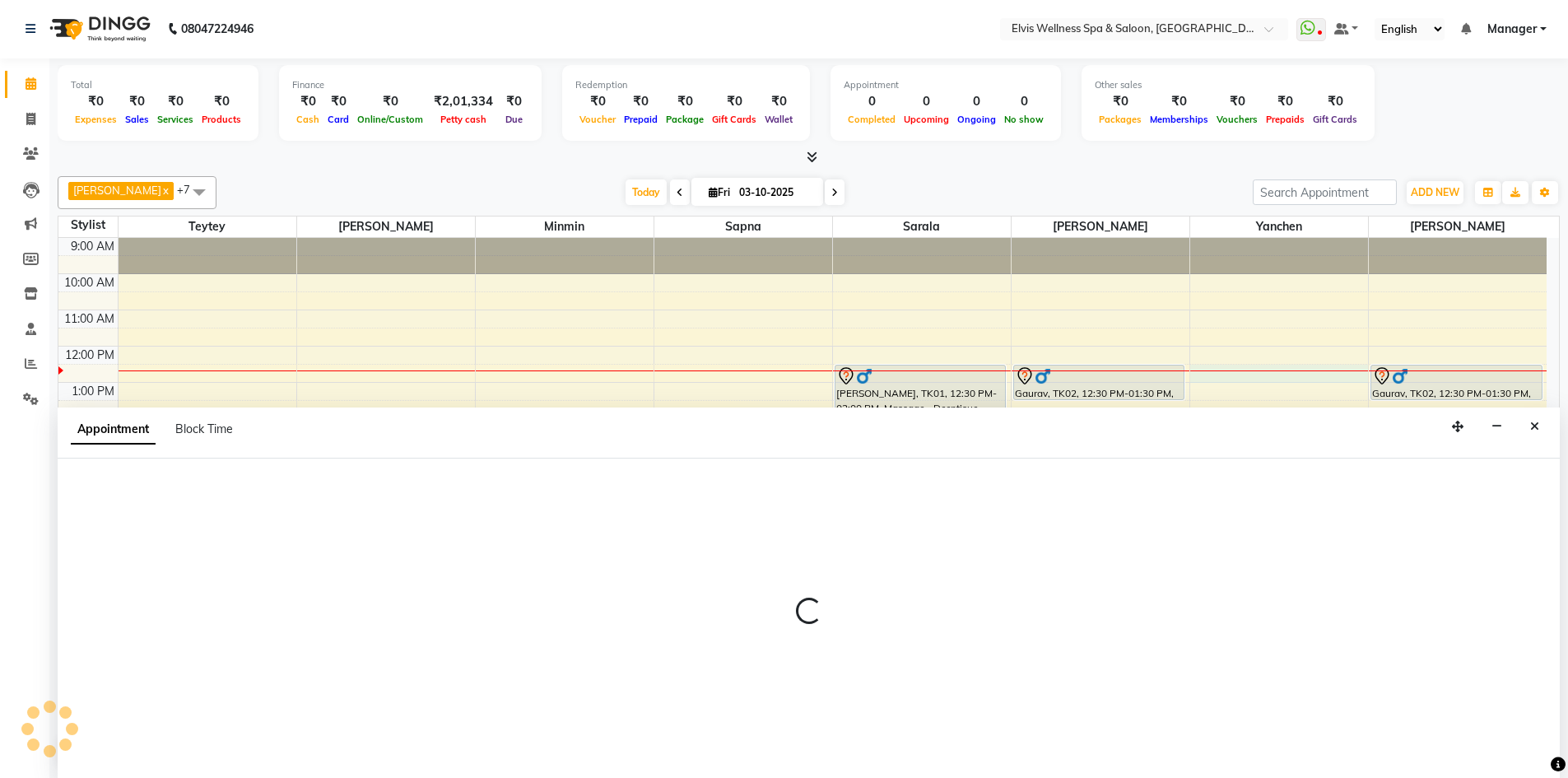
select select "46456"
select select "750"
select select "tentative"
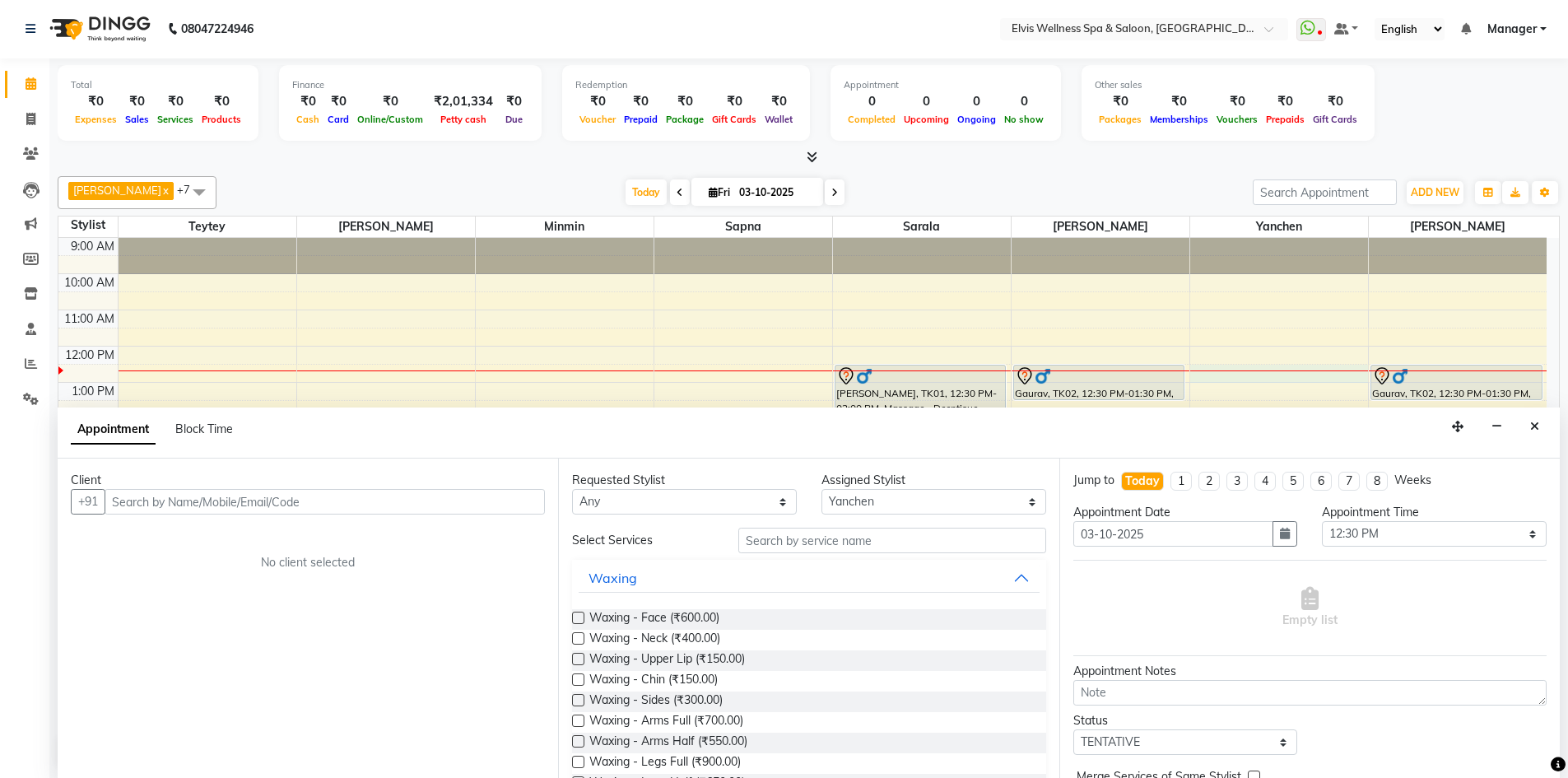
click at [165, 503] on input "text" at bounding box center [325, 502] width 441 height 26
click at [184, 509] on input "text" at bounding box center [325, 502] width 441 height 26
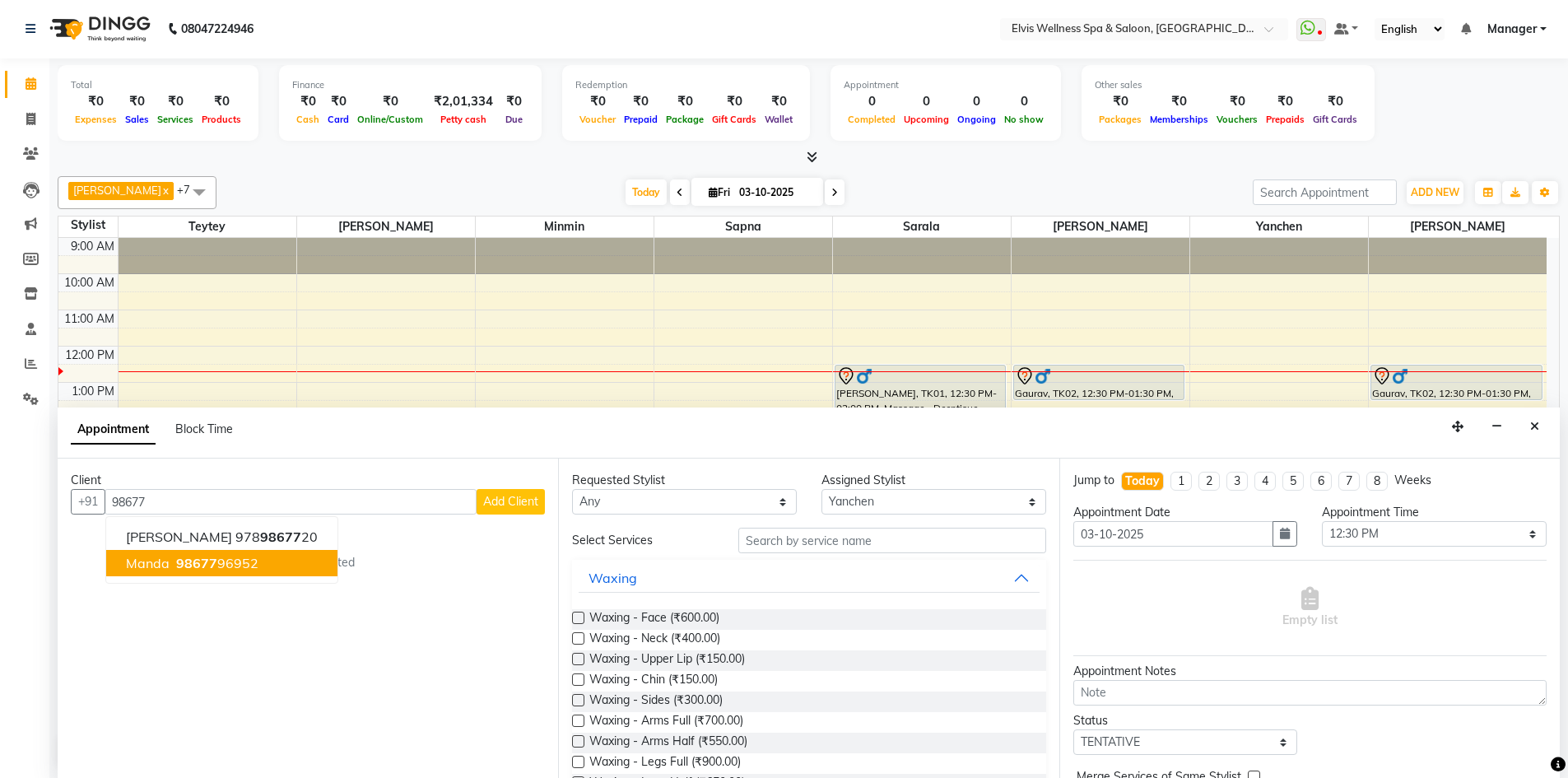
click at [173, 567] on ngb-highlight "98677 96952" at bounding box center [216, 563] width 86 height 16
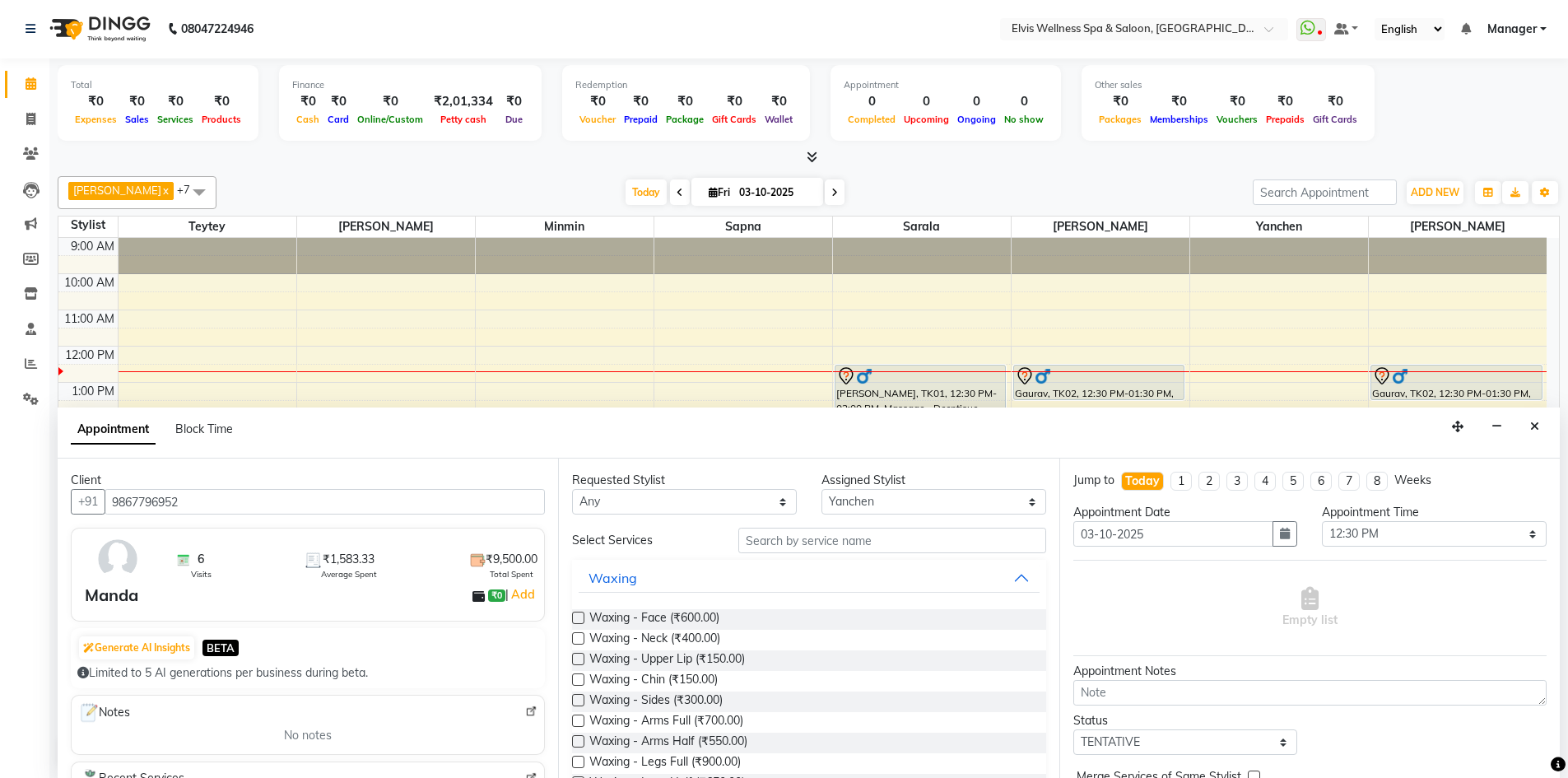
type input "9867796952"
click at [856, 535] on input "text" at bounding box center [891, 540] width 308 height 26
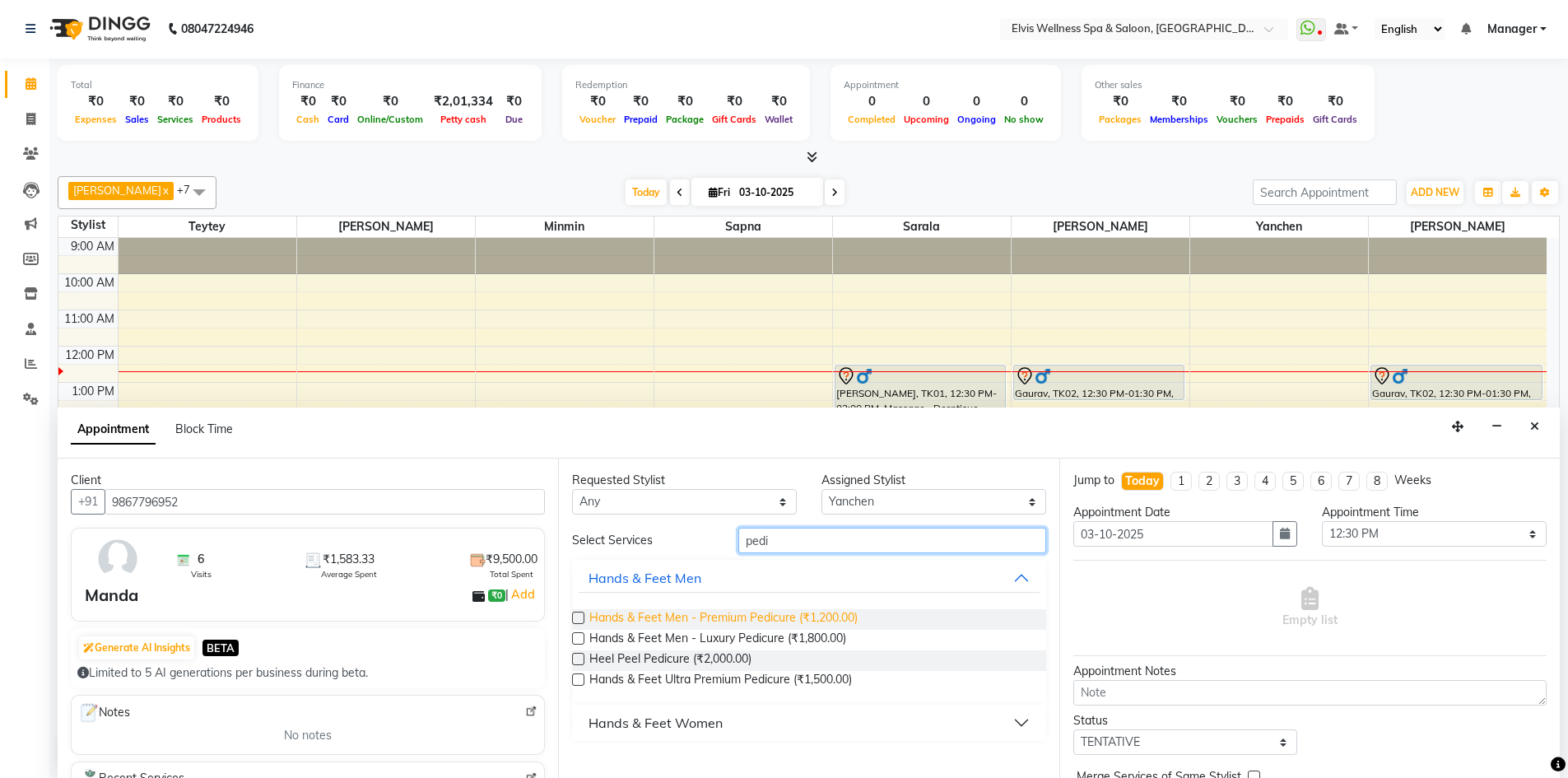
type input "pedi"
click at [720, 620] on span "Hands & Feet Men - Premium Pedicure (₹1,200.00)" at bounding box center [723, 619] width 268 height 21
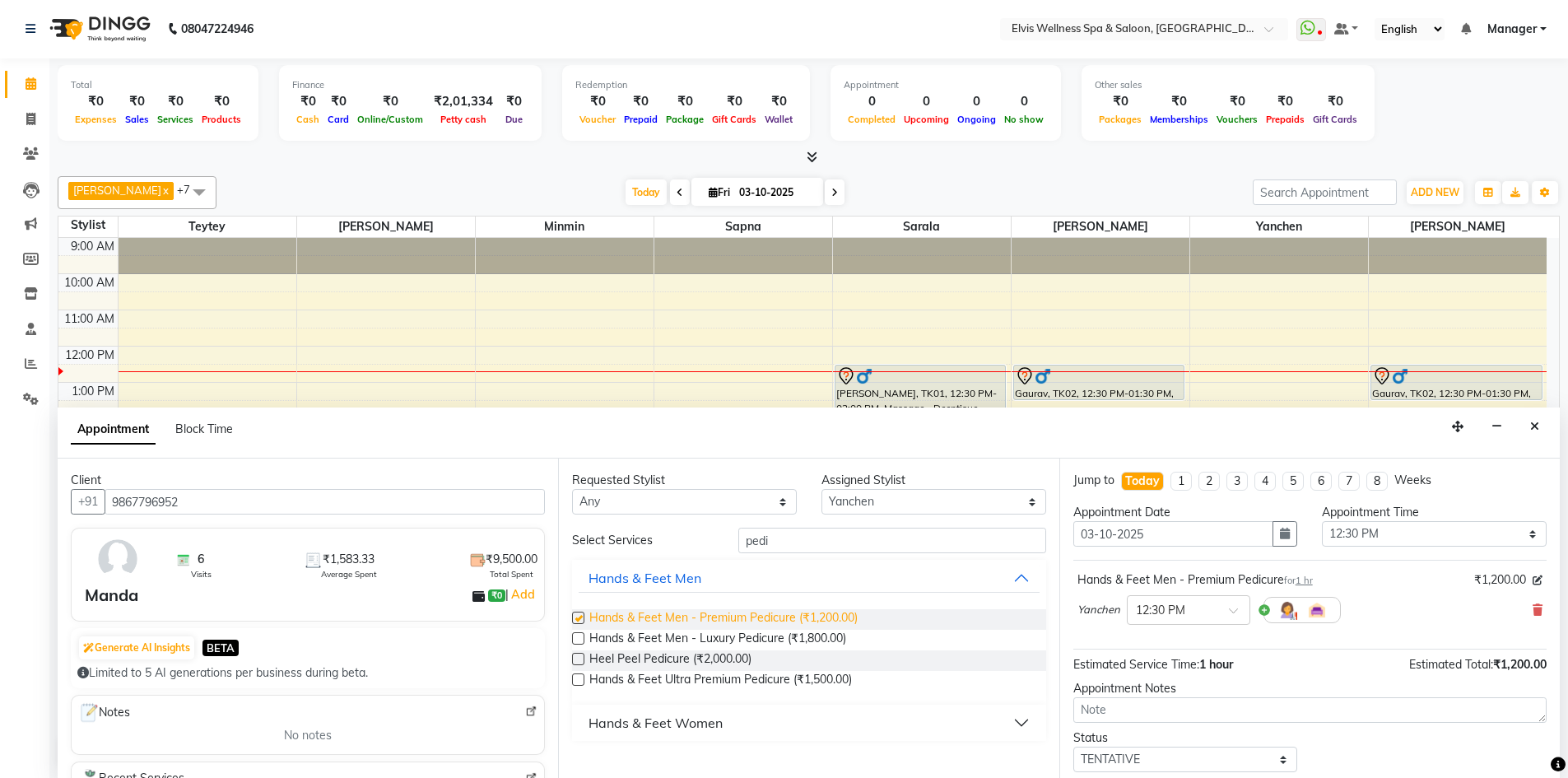
checkbox input "false"
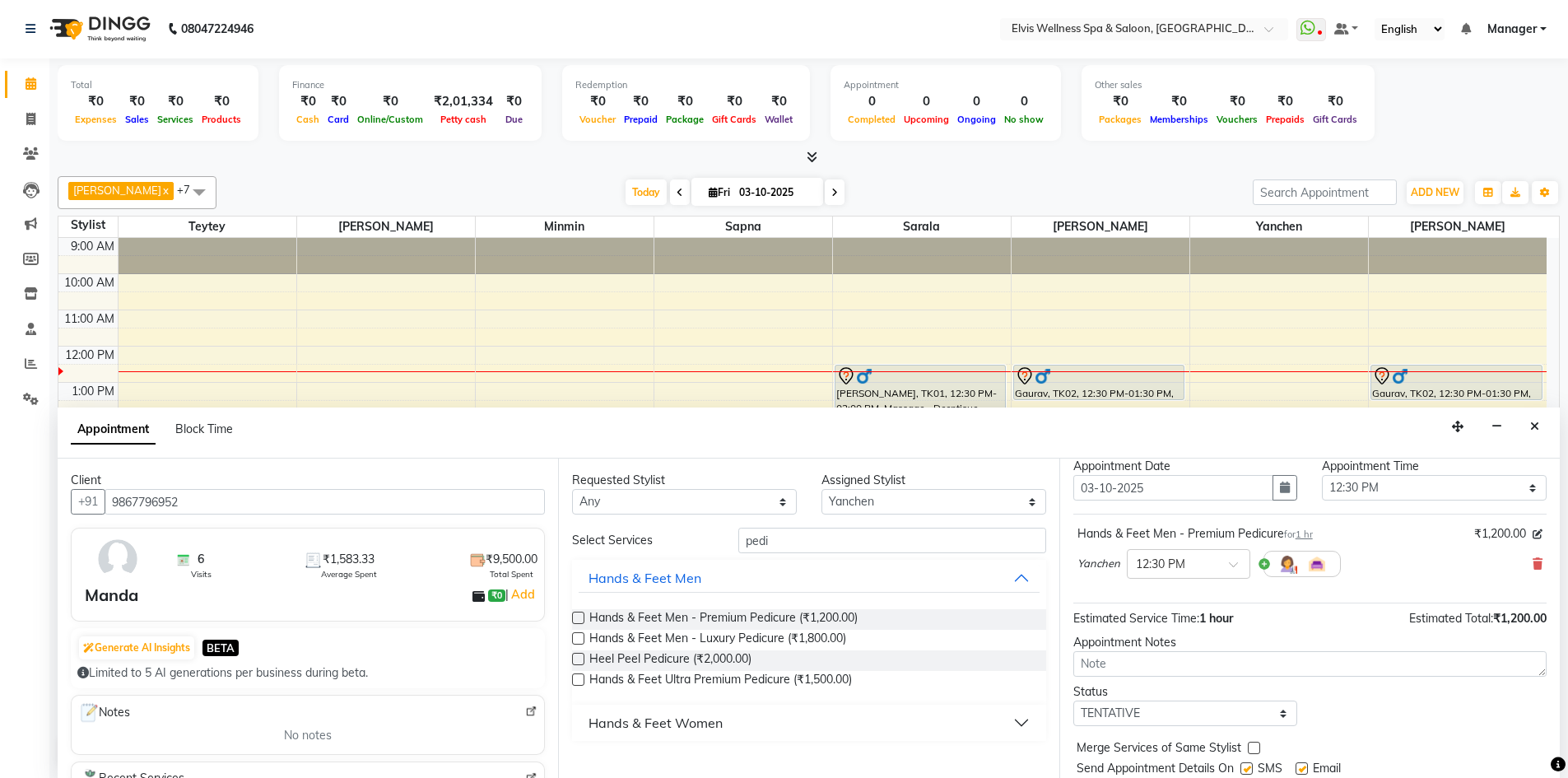
scroll to position [98, 0]
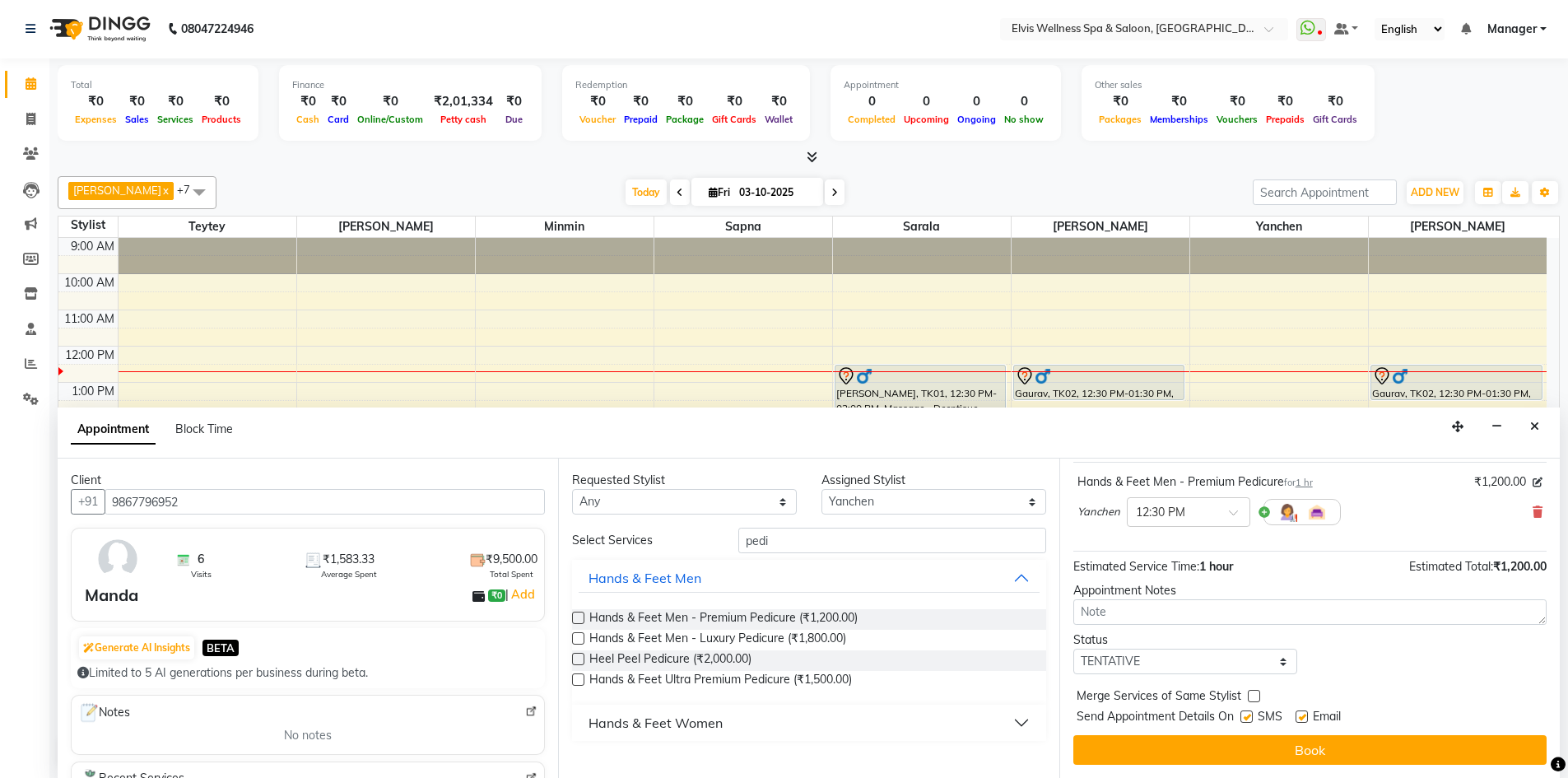
click at [1243, 717] on label at bounding box center [1247, 717] width 13 height 13
click at [1243, 717] on input "checkbox" at bounding box center [1246, 719] width 11 height 11
checkbox input "false"
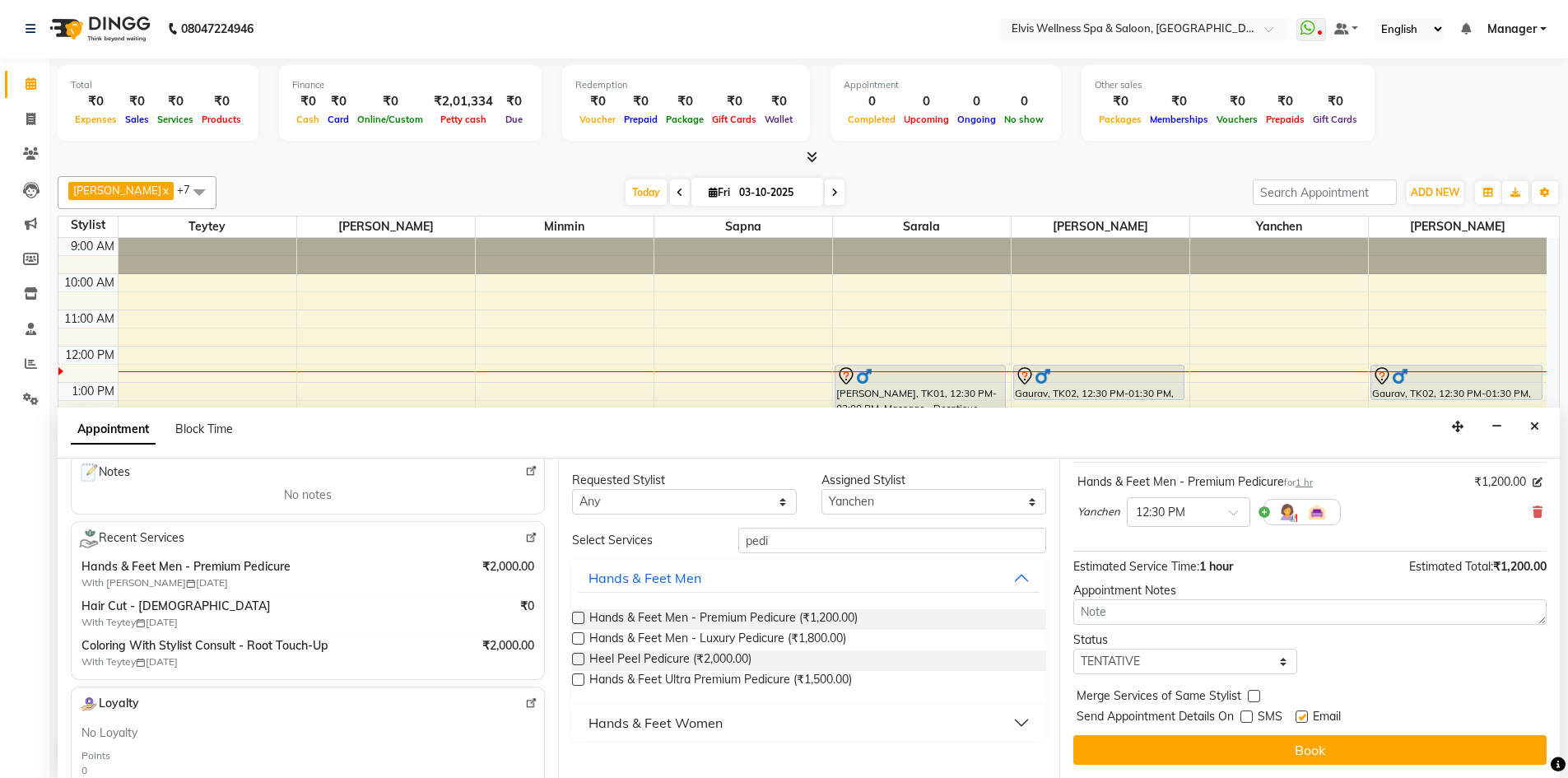
scroll to position [239, 0]
click at [498, 570] on span "₹2,000.00" at bounding box center [507, 568] width 52 height 17
click at [525, 538] on img at bounding box center [531, 539] width 13 height 13
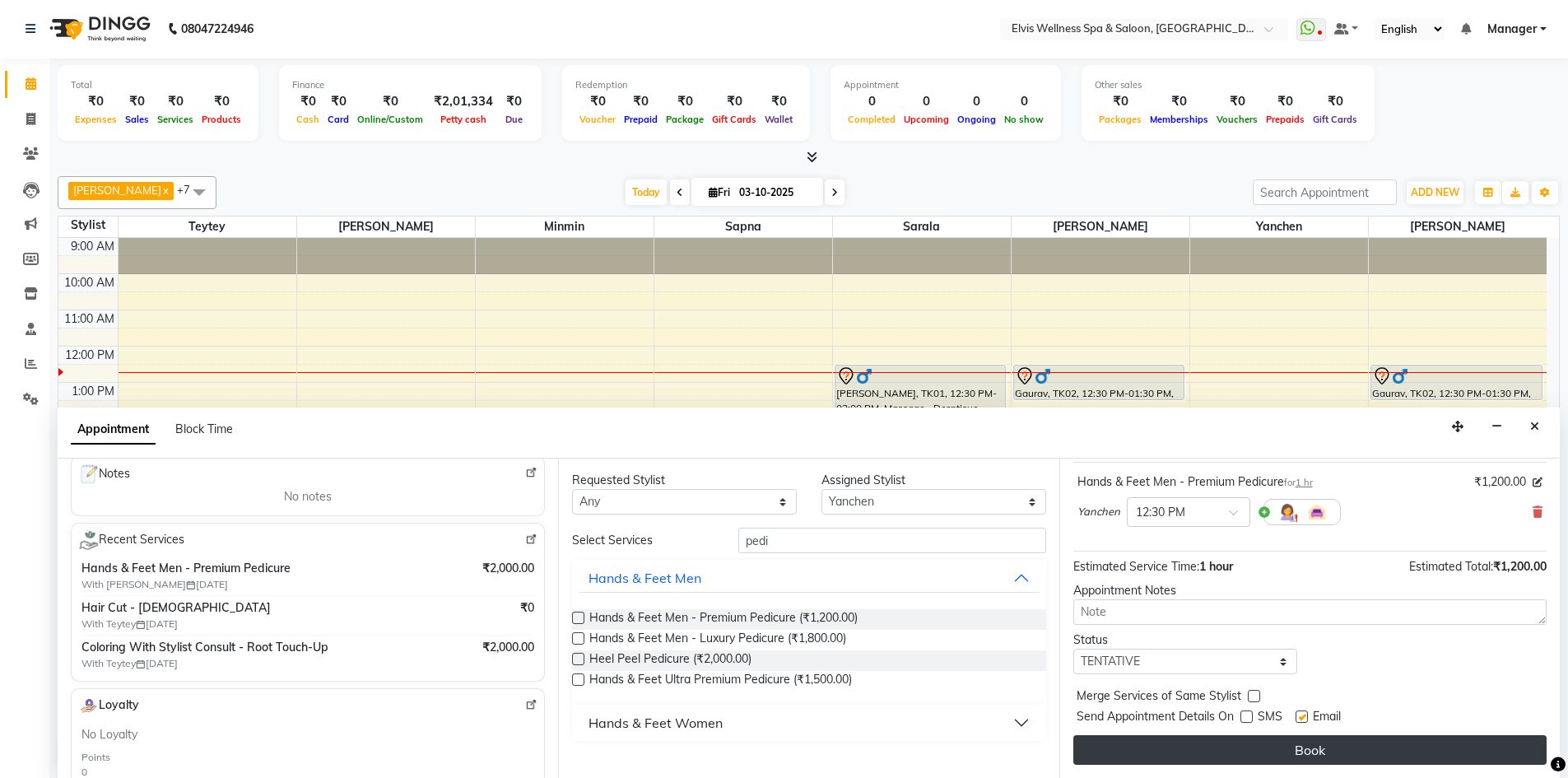
click at [1316, 758] on button "Book" at bounding box center [1310, 750] width 474 height 29
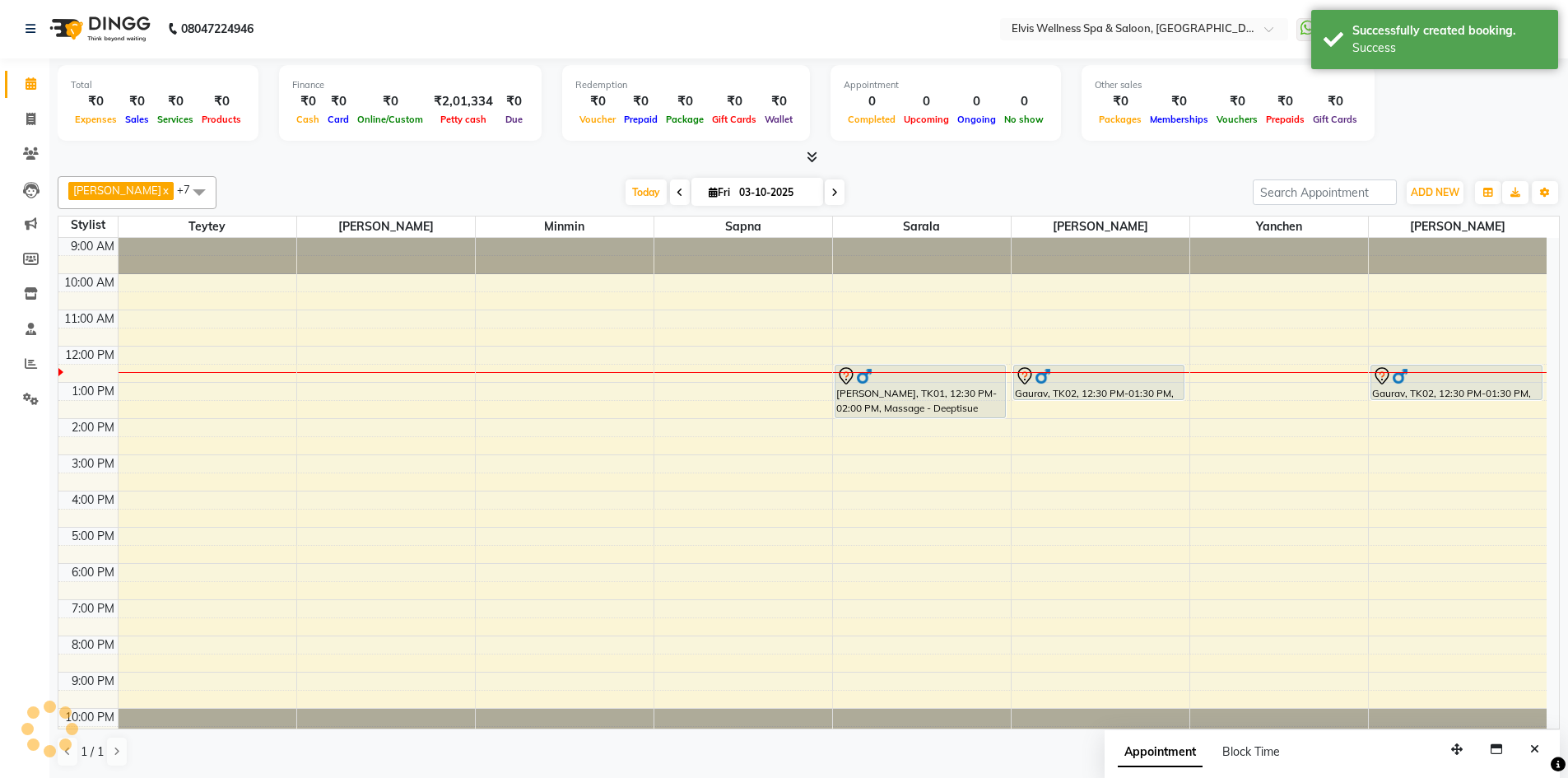
scroll to position [0, 0]
click at [1537, 746] on icon "Close" at bounding box center [1534, 750] width 9 height 12
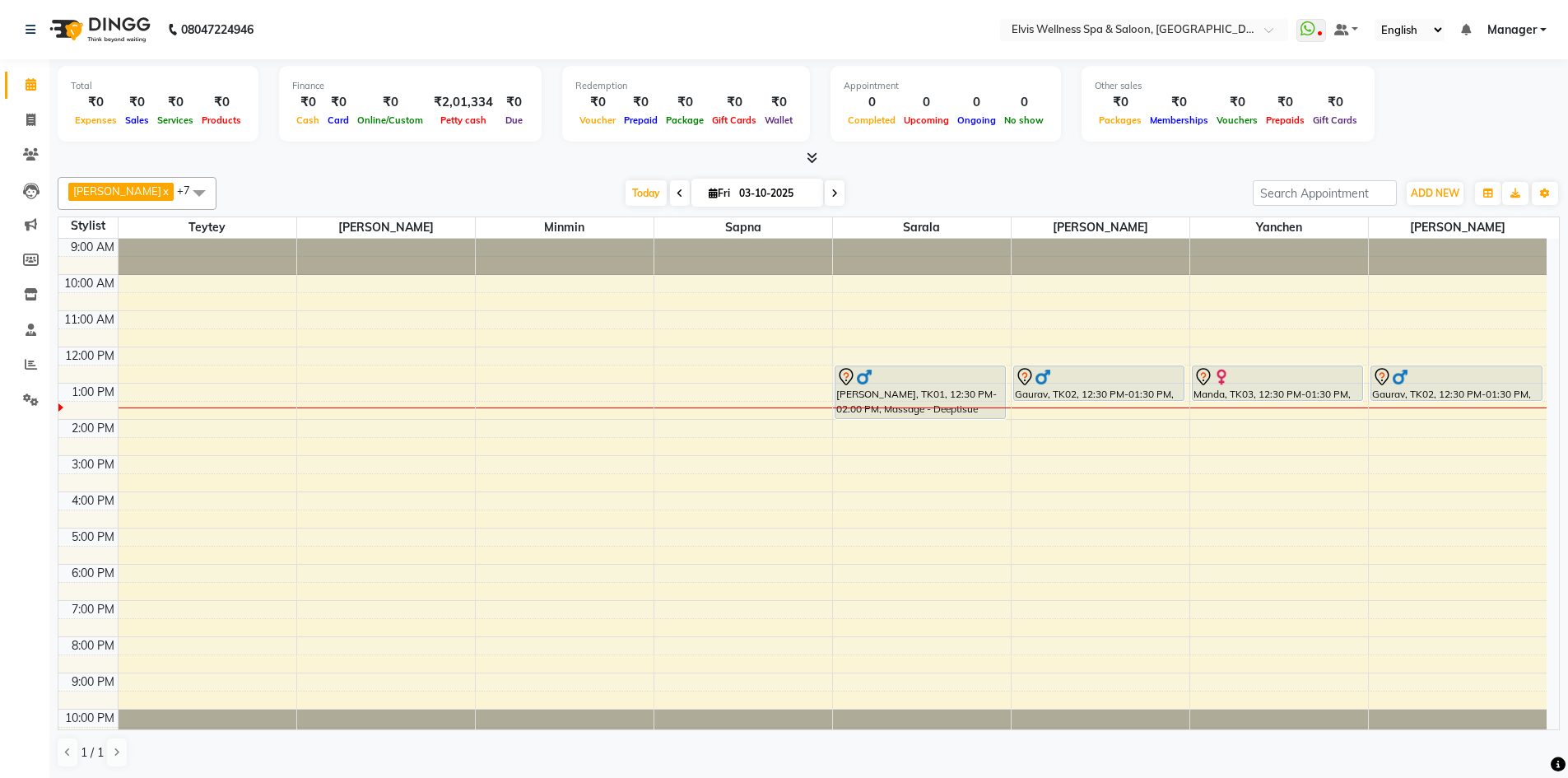
click at [677, 194] on icon at bounding box center [679, 193] width 6 height 10
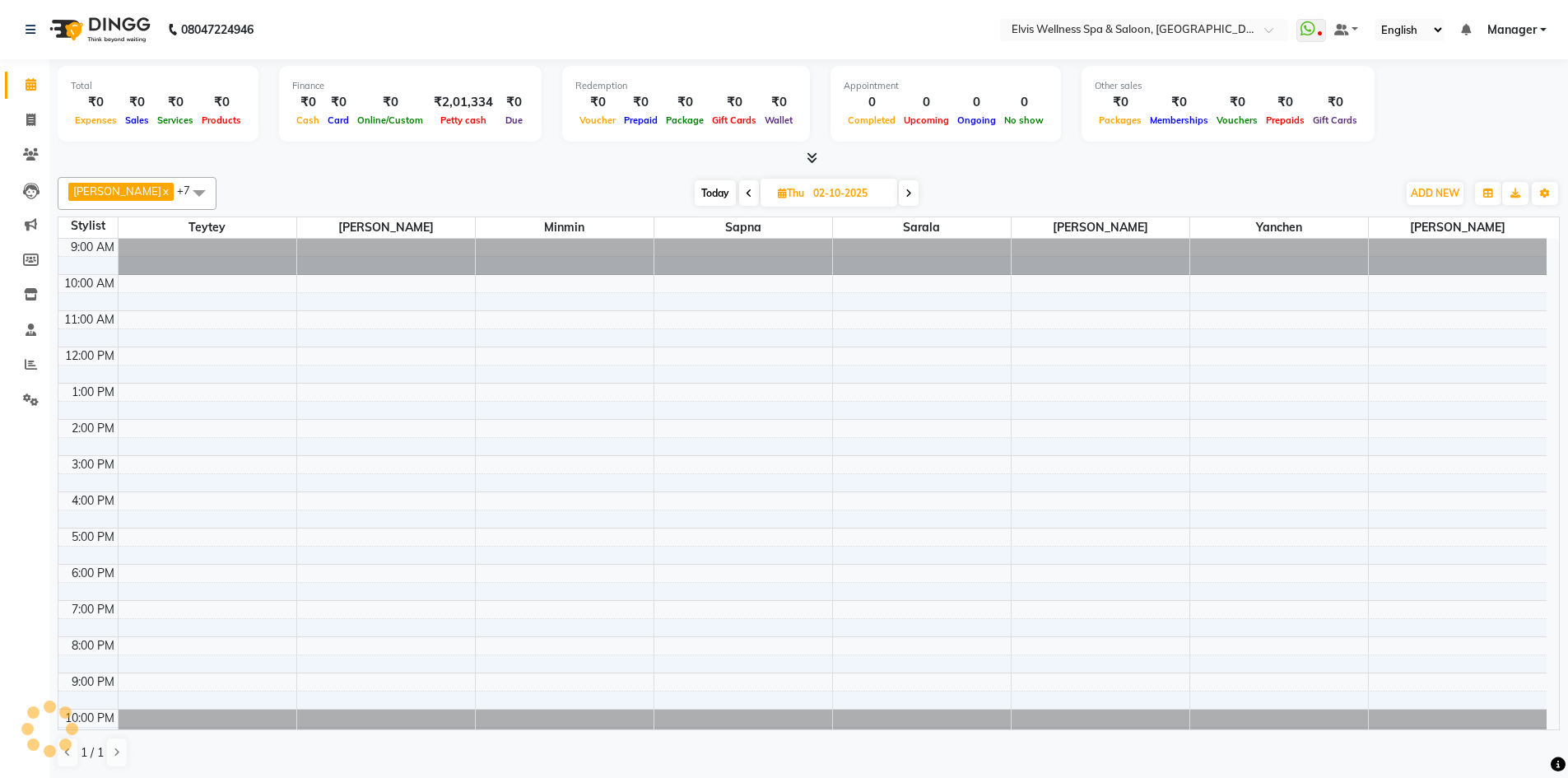
scroll to position [16, 0]
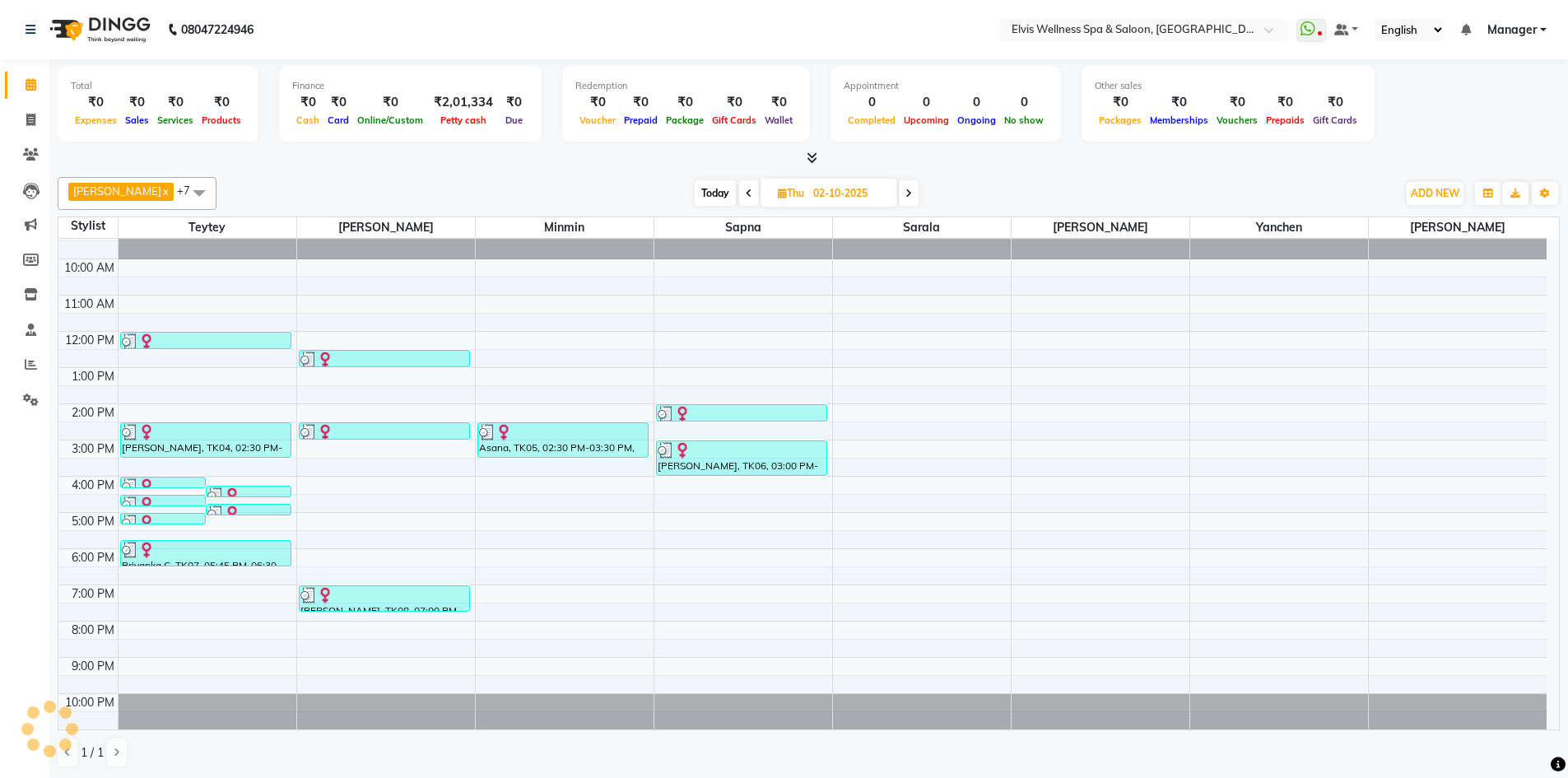
click at [746, 188] on icon at bounding box center [749, 193] width 6 height 10
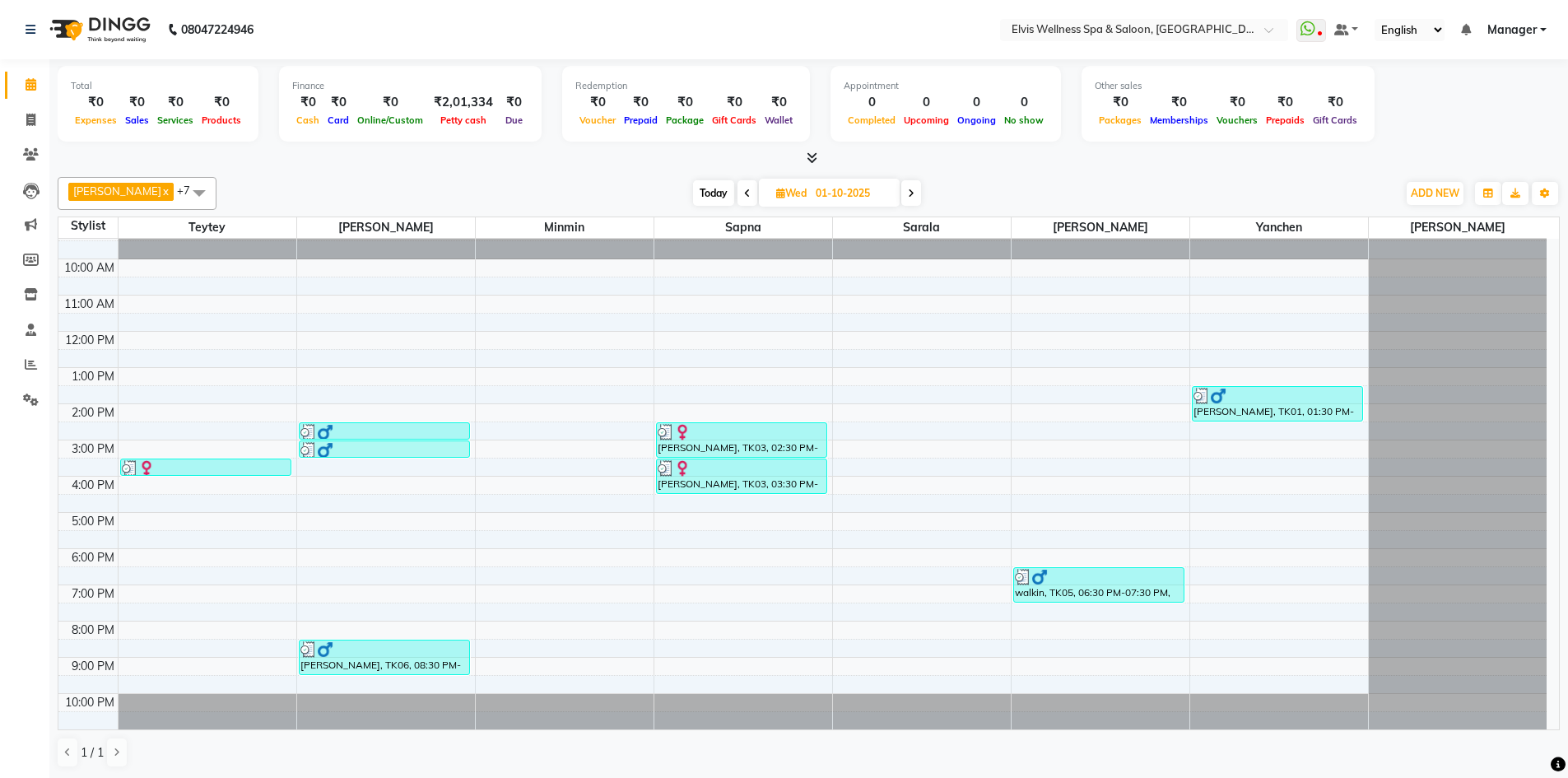
click at [744, 188] on icon at bounding box center [747, 193] width 6 height 10
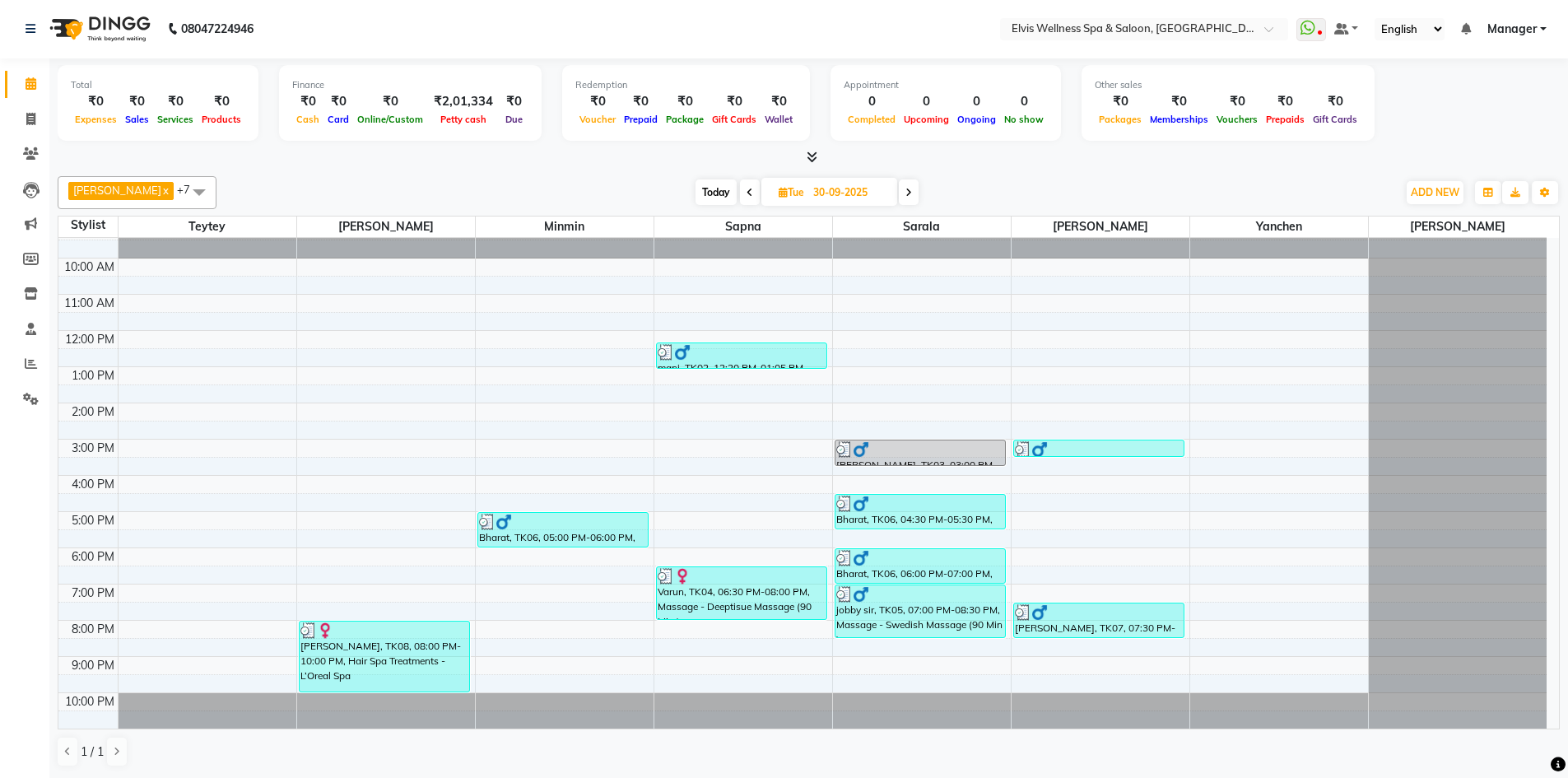
click at [899, 196] on span at bounding box center [909, 192] width 20 height 26
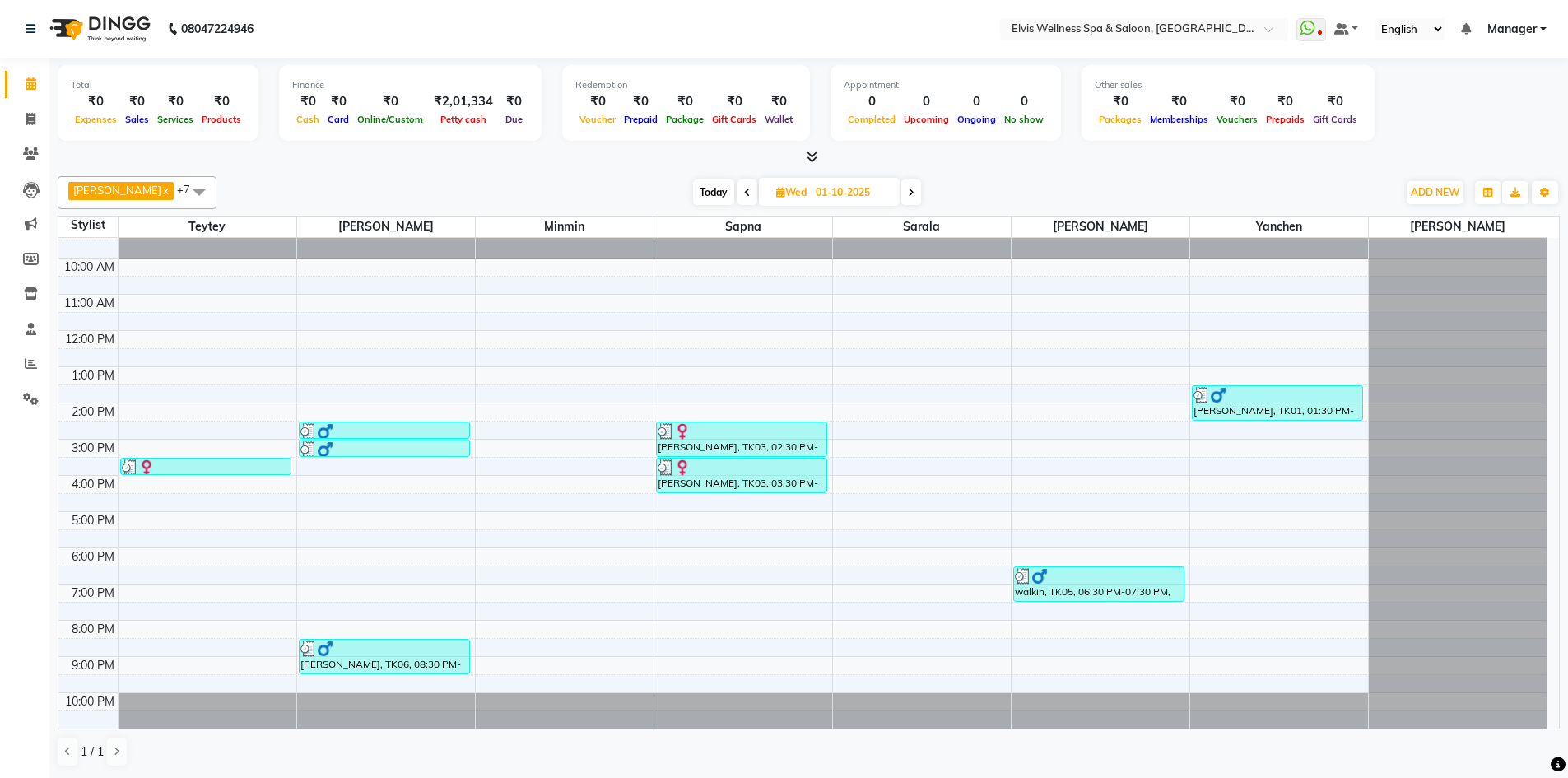
click at [908, 192] on icon at bounding box center [911, 192] width 6 height 10
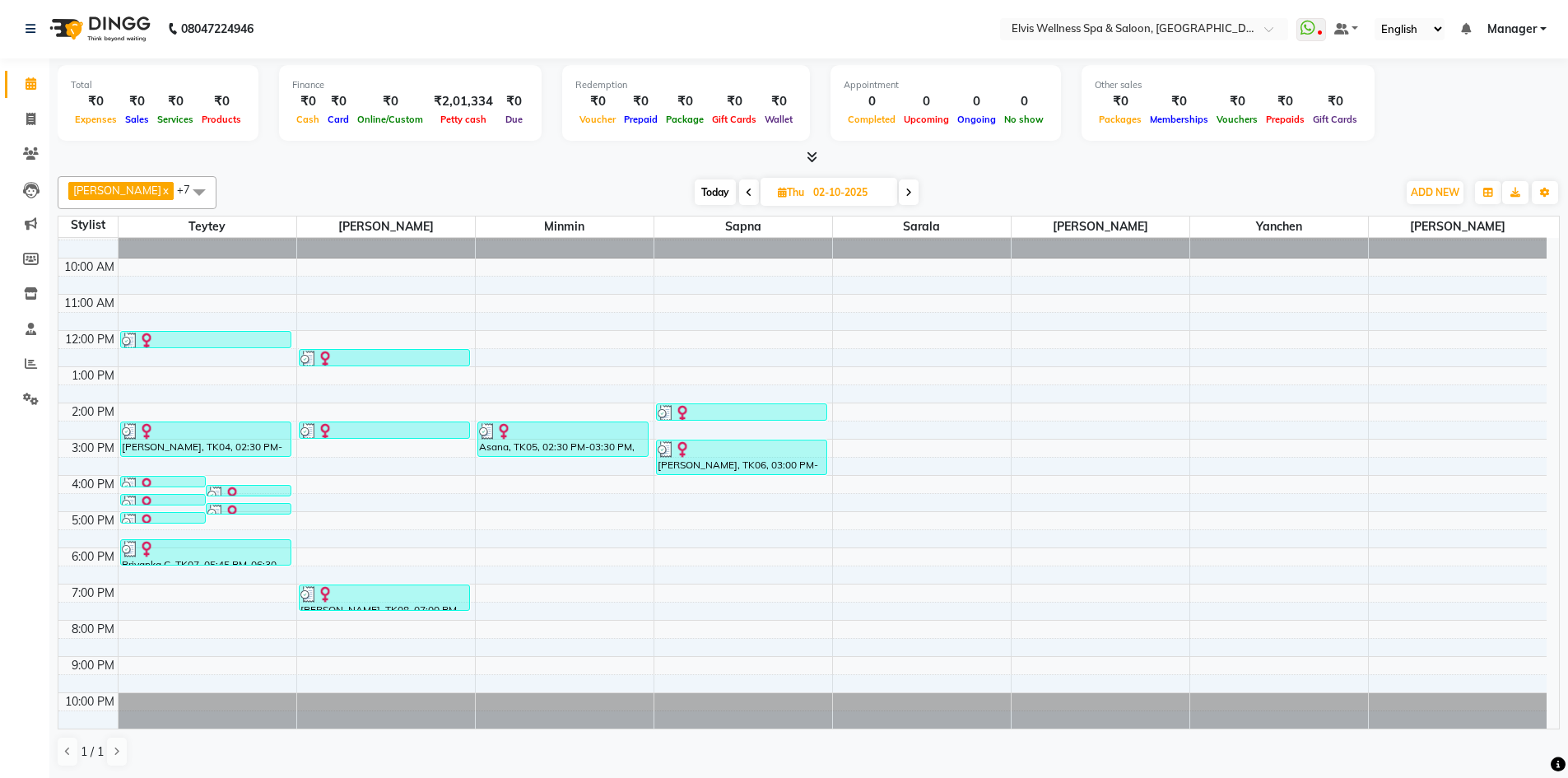
click at [695, 196] on span "Today" at bounding box center [715, 192] width 41 height 26
type input "03-10-2025"
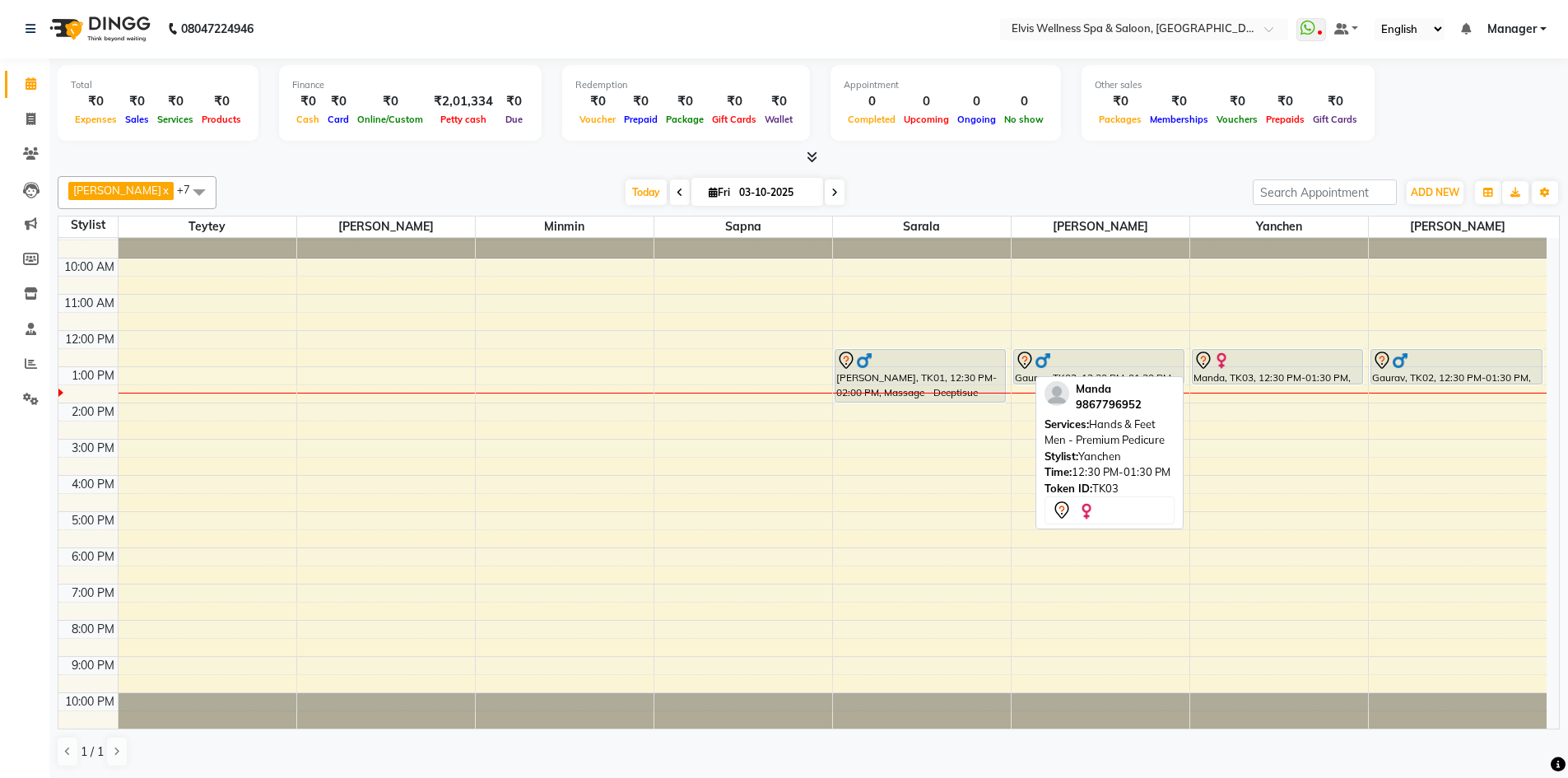
click at [1253, 373] on div "Manda, TK03, 12:30 PM-01:30 PM, Hands & Feet Men - Premium Pedicure" at bounding box center [1277, 367] width 170 height 34
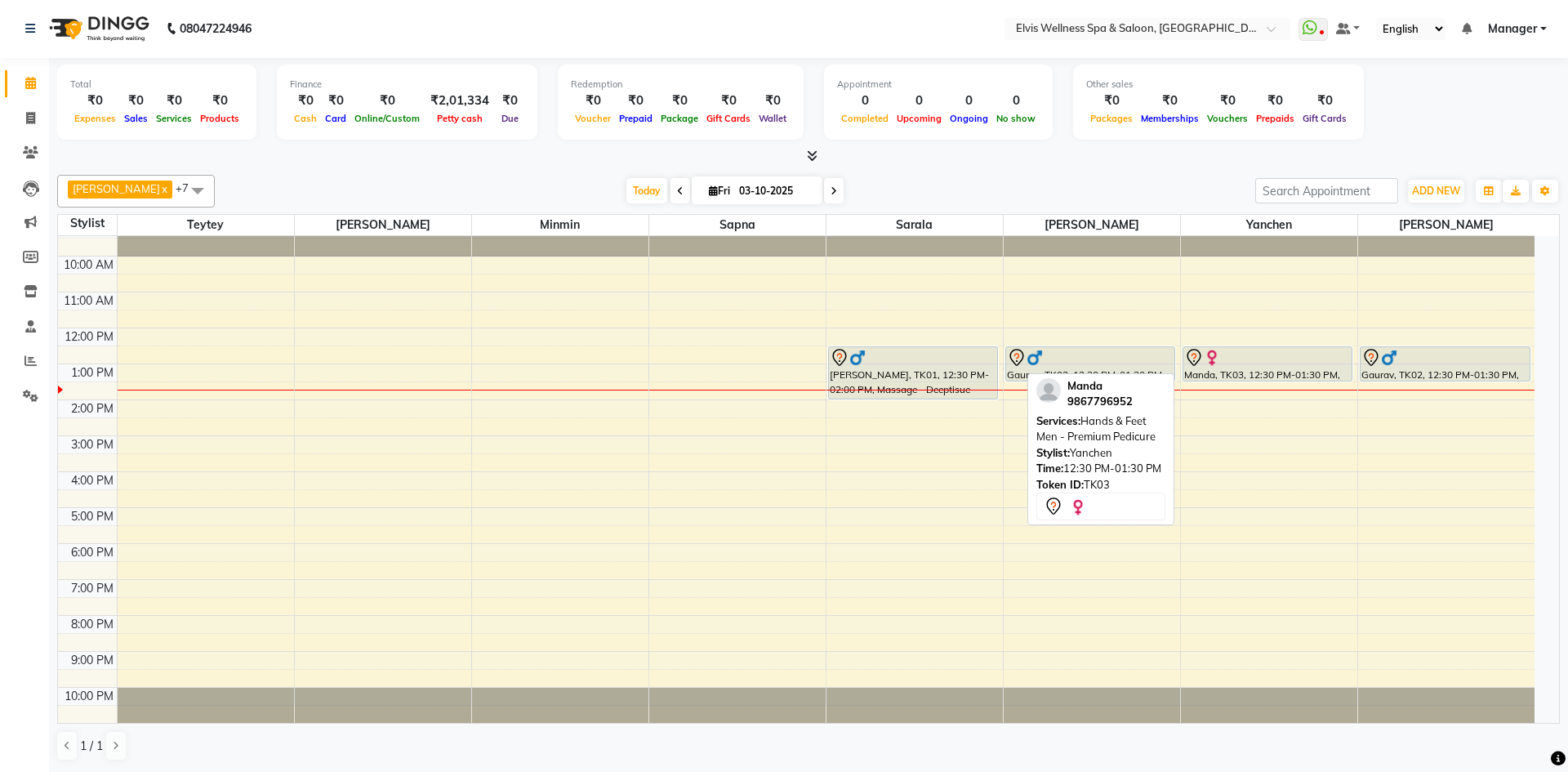
select select "7"
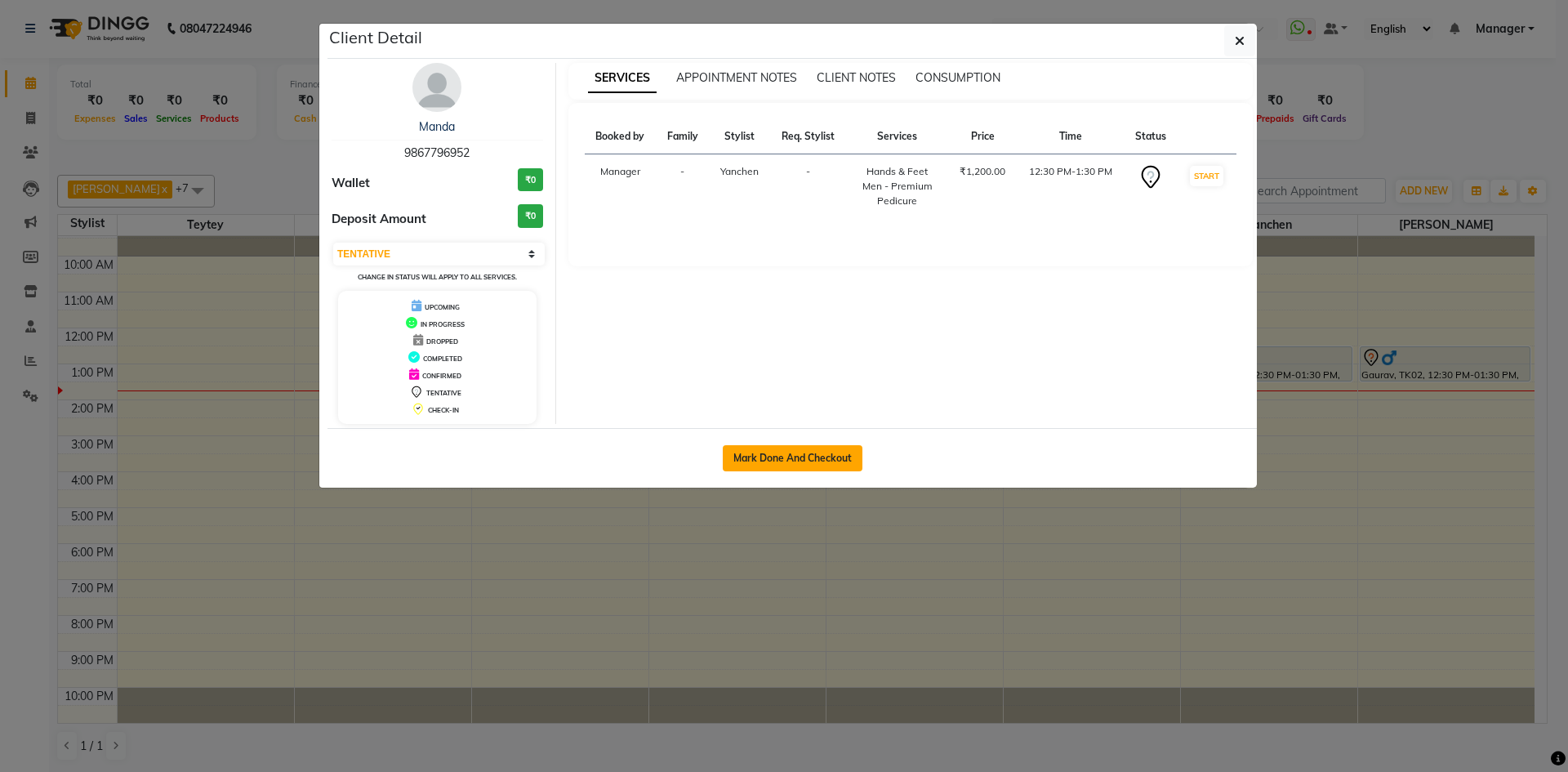
click at [813, 467] on button "Mark Done And Checkout" at bounding box center [793, 458] width 140 height 26
select select "service"
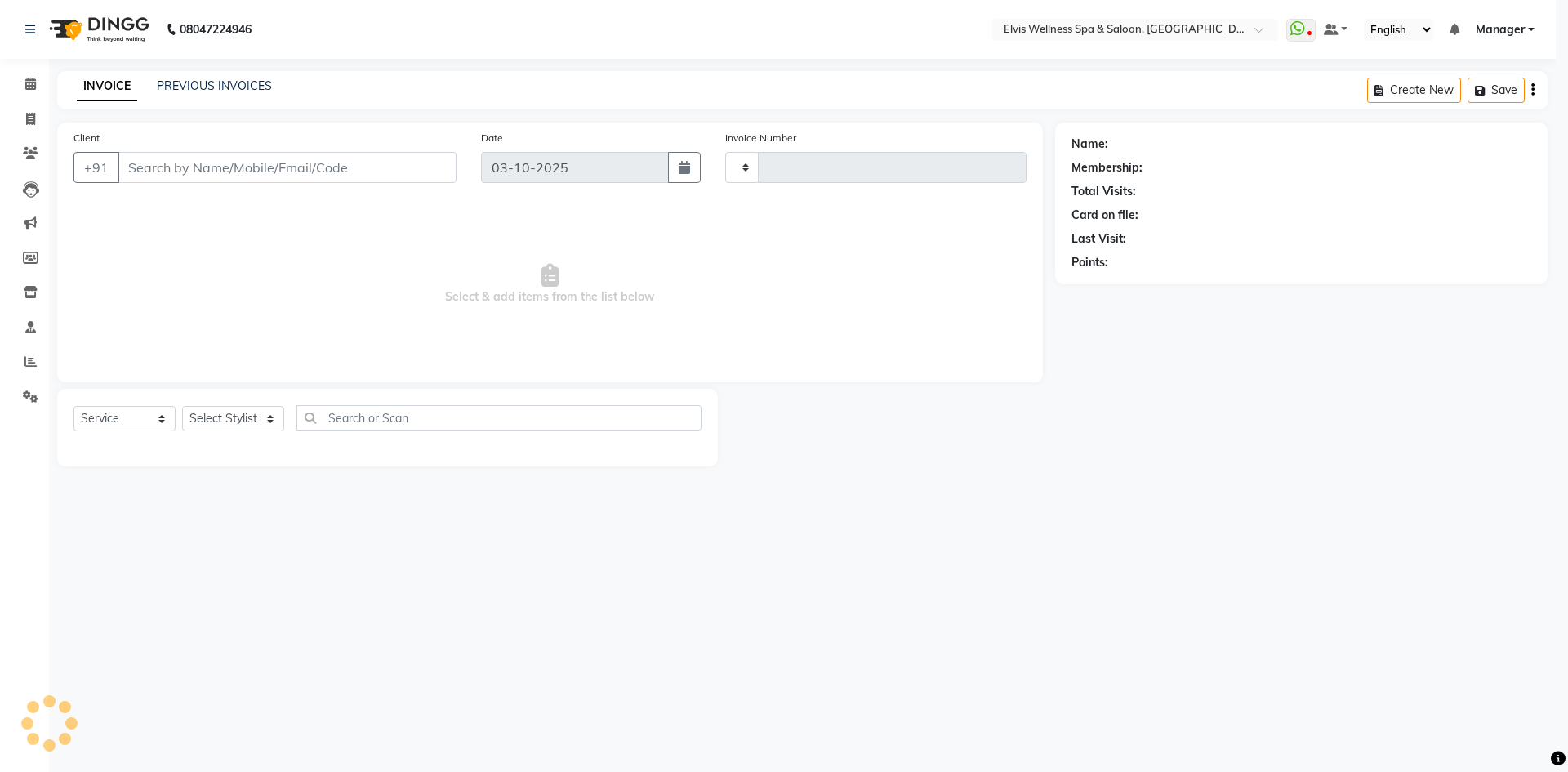
type input "1892"
select select "6269"
type input "9867796952"
select select "46456"
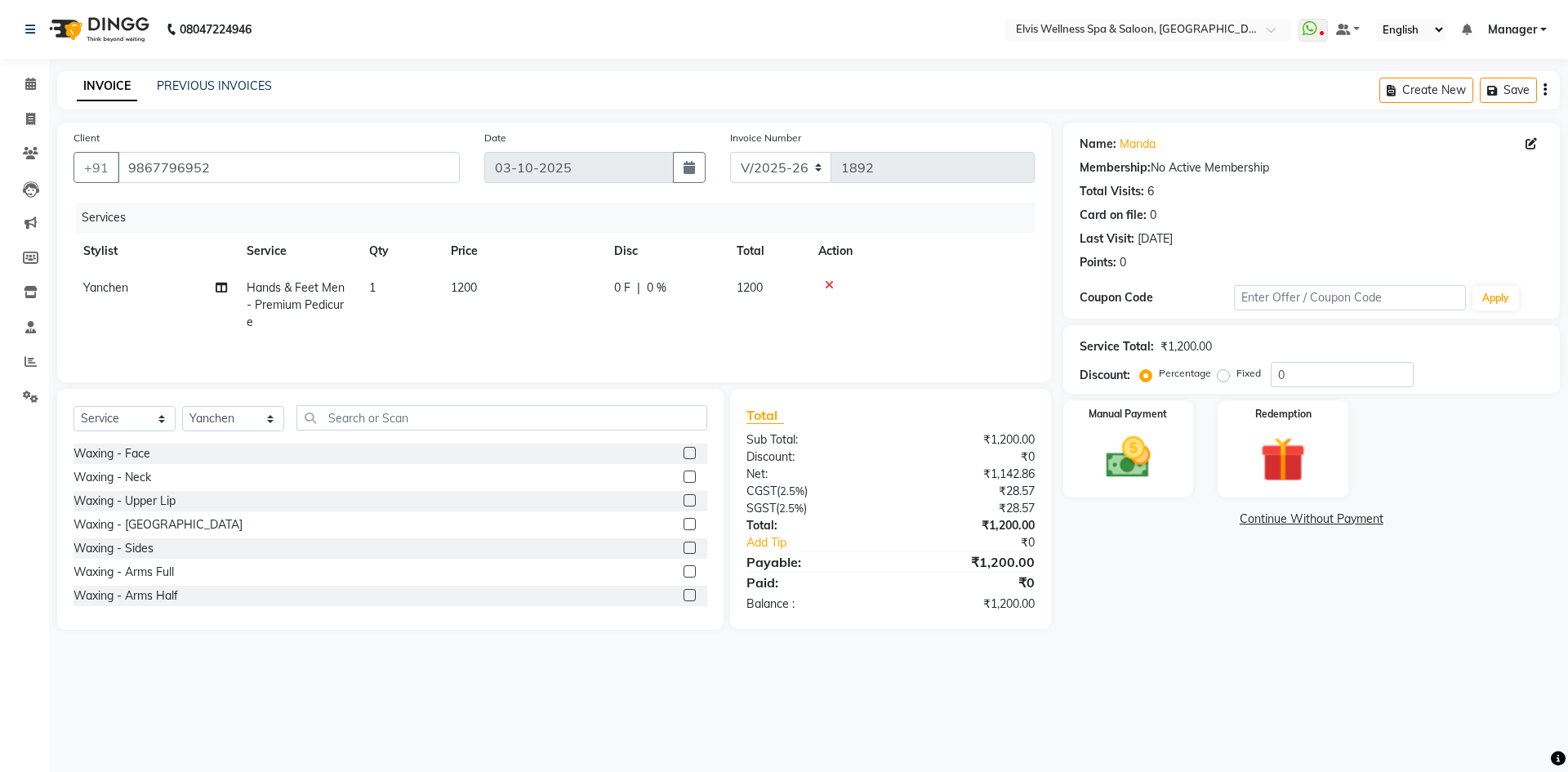
click at [1237, 376] on label "Fixed" at bounding box center [1249, 373] width 24 height 15
click at [1221, 376] on input "Fixed" at bounding box center [1227, 373] width 12 height 12
radio input "true"
click at [1271, 374] on input "0" at bounding box center [1343, 375] width 143 height 25
type input "200"
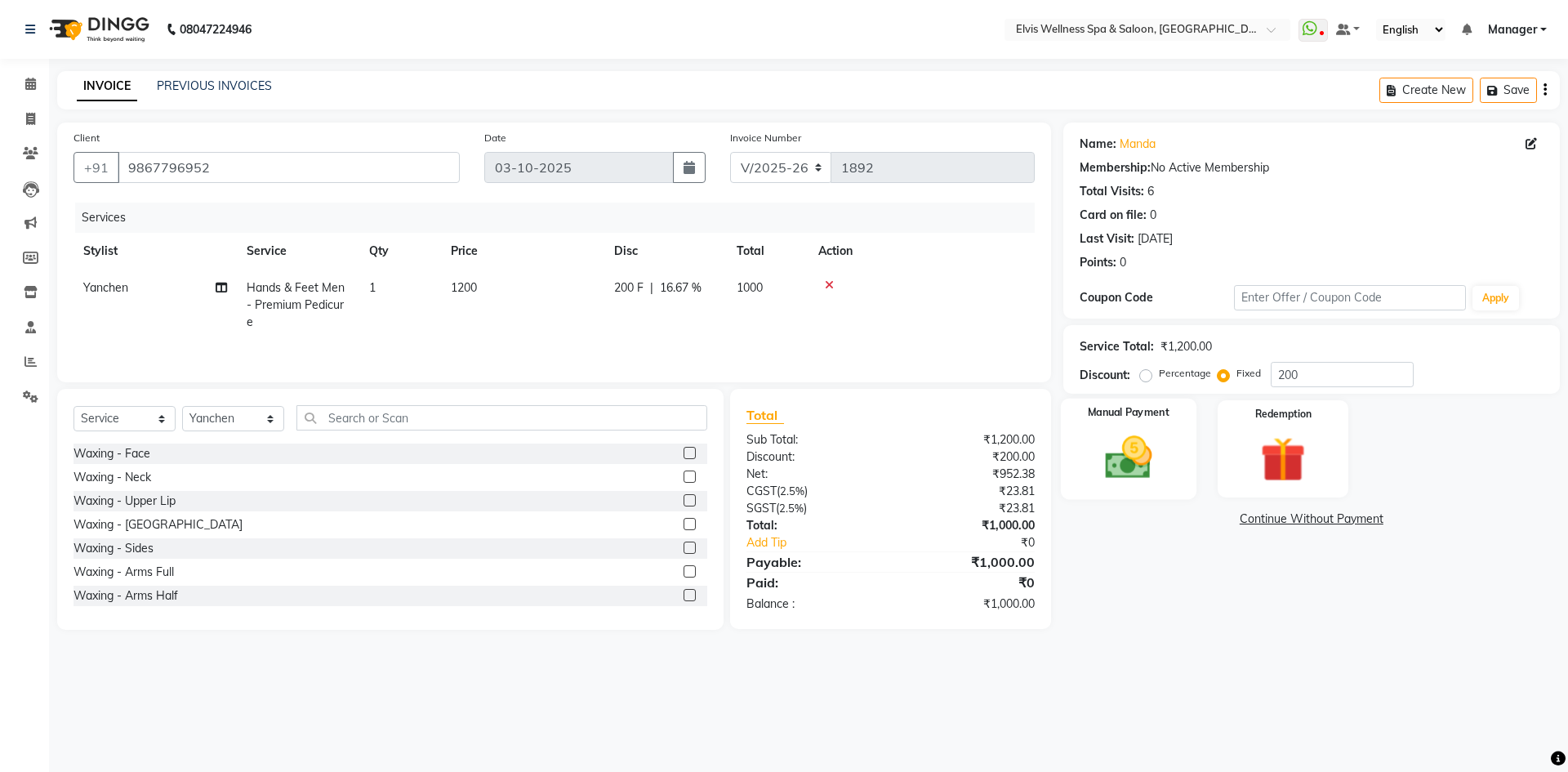
click at [1142, 454] on img at bounding box center [1129, 456] width 76 height 54
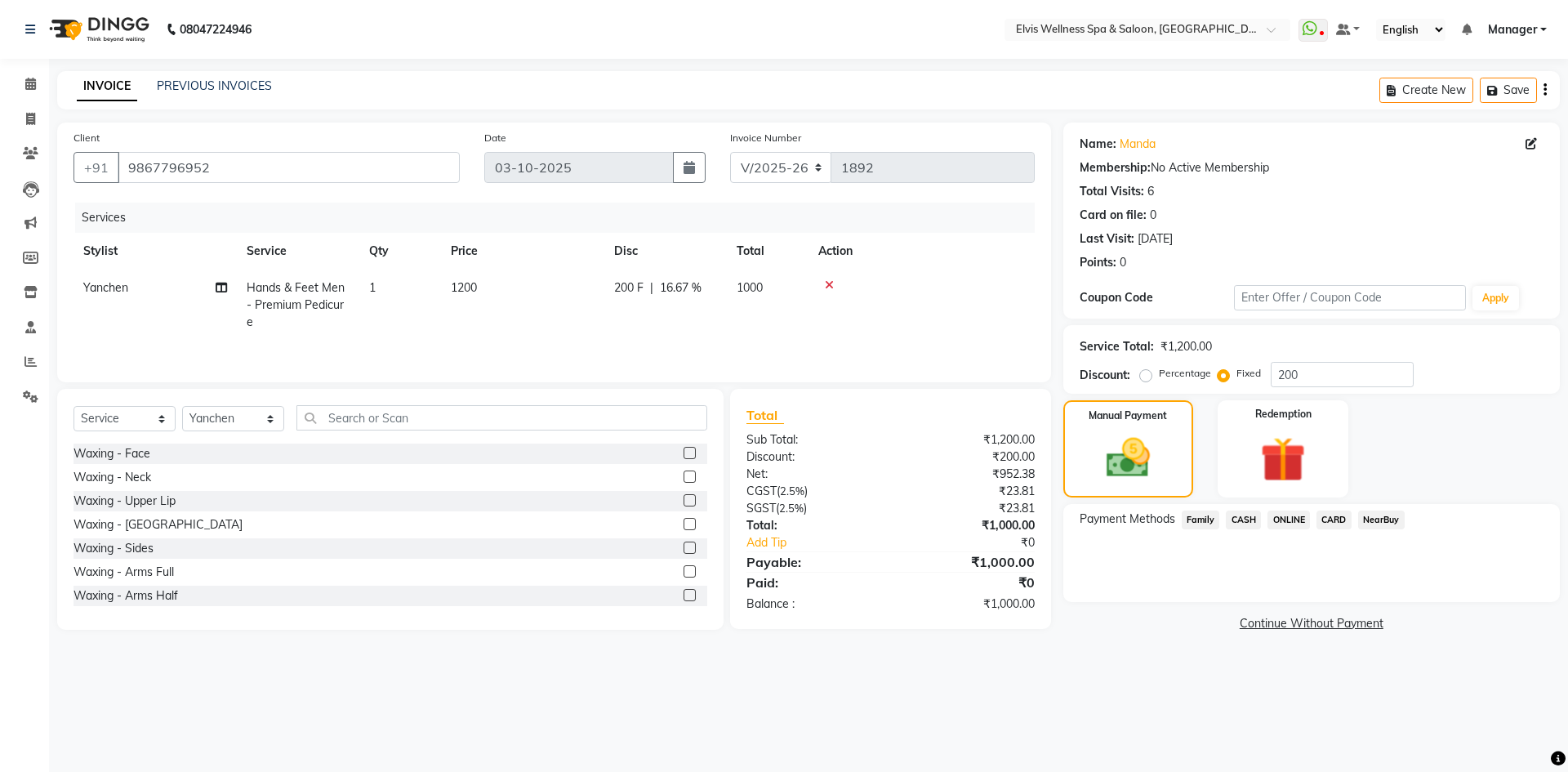
click at [1297, 520] on span "ONLINE" at bounding box center [1289, 520] width 43 height 19
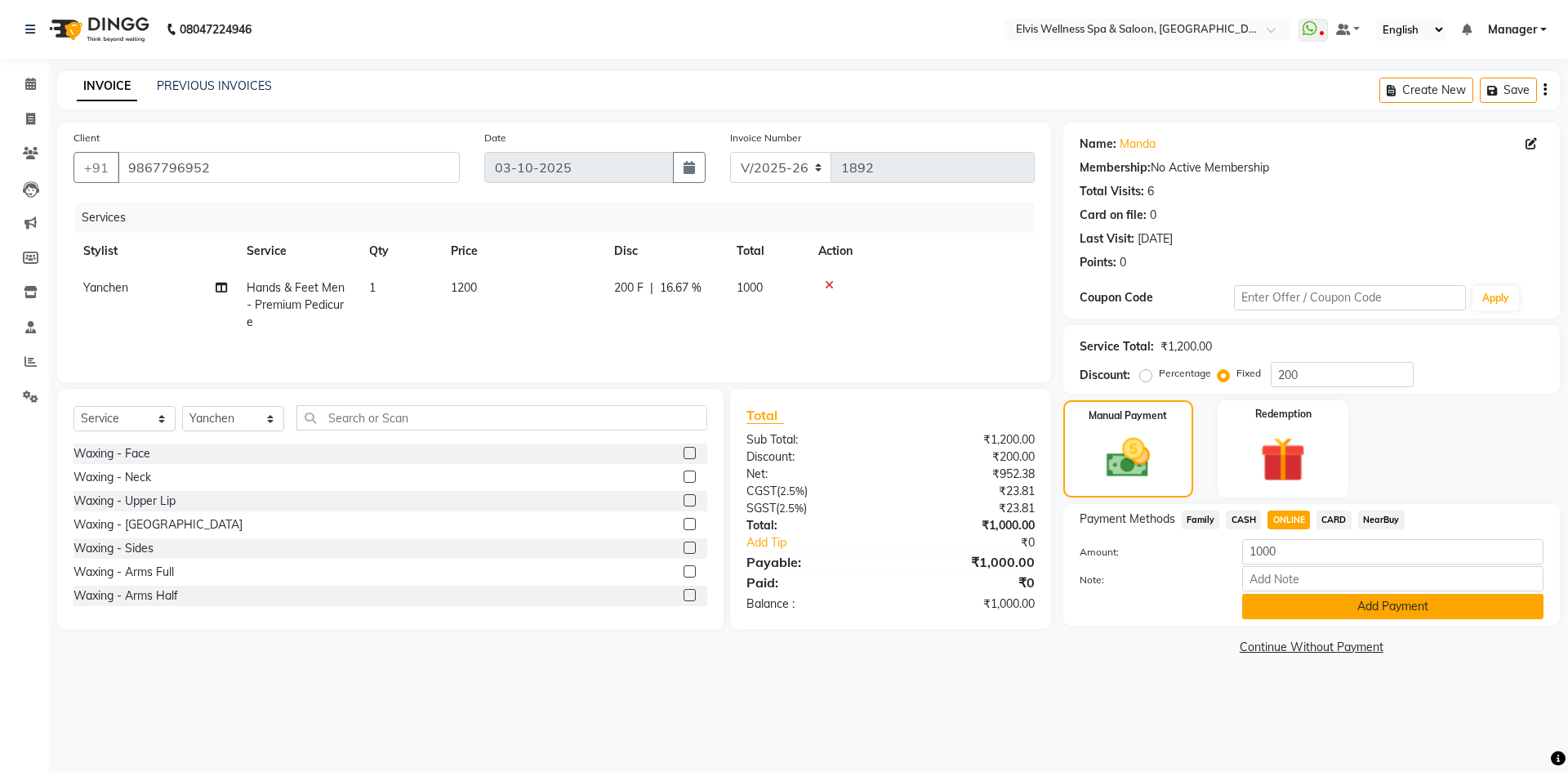
click at [1342, 612] on button "Add Payment" at bounding box center [1393, 606] width 301 height 25
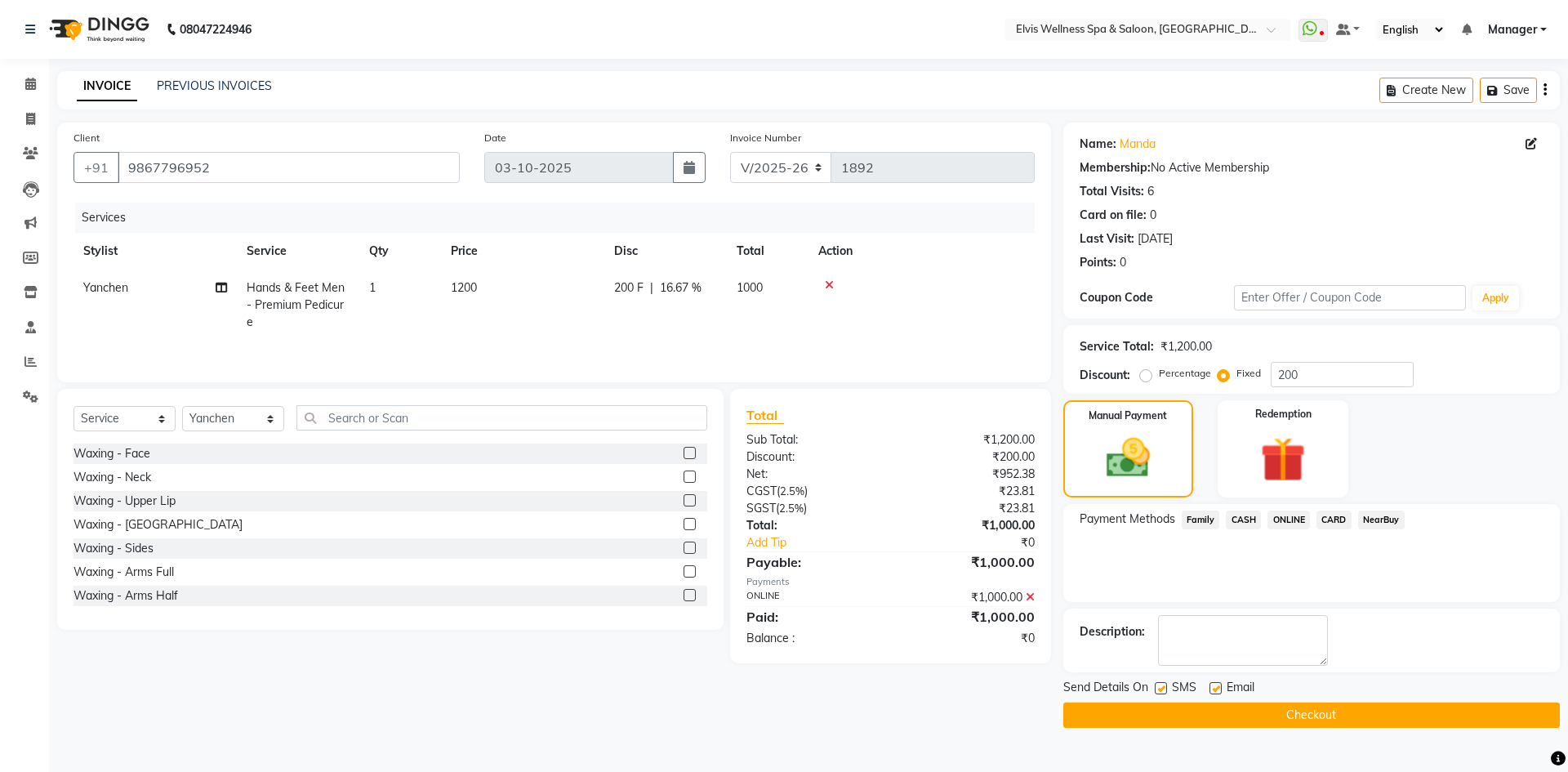
click at [1161, 683] on label at bounding box center [1161, 689] width 13 height 13
click at [1161, 683] on input "checkbox" at bounding box center [1161, 689] width 11 height 11
checkbox input "false"
click at [1161, 707] on button "Checkout" at bounding box center [1311, 715] width 496 height 25
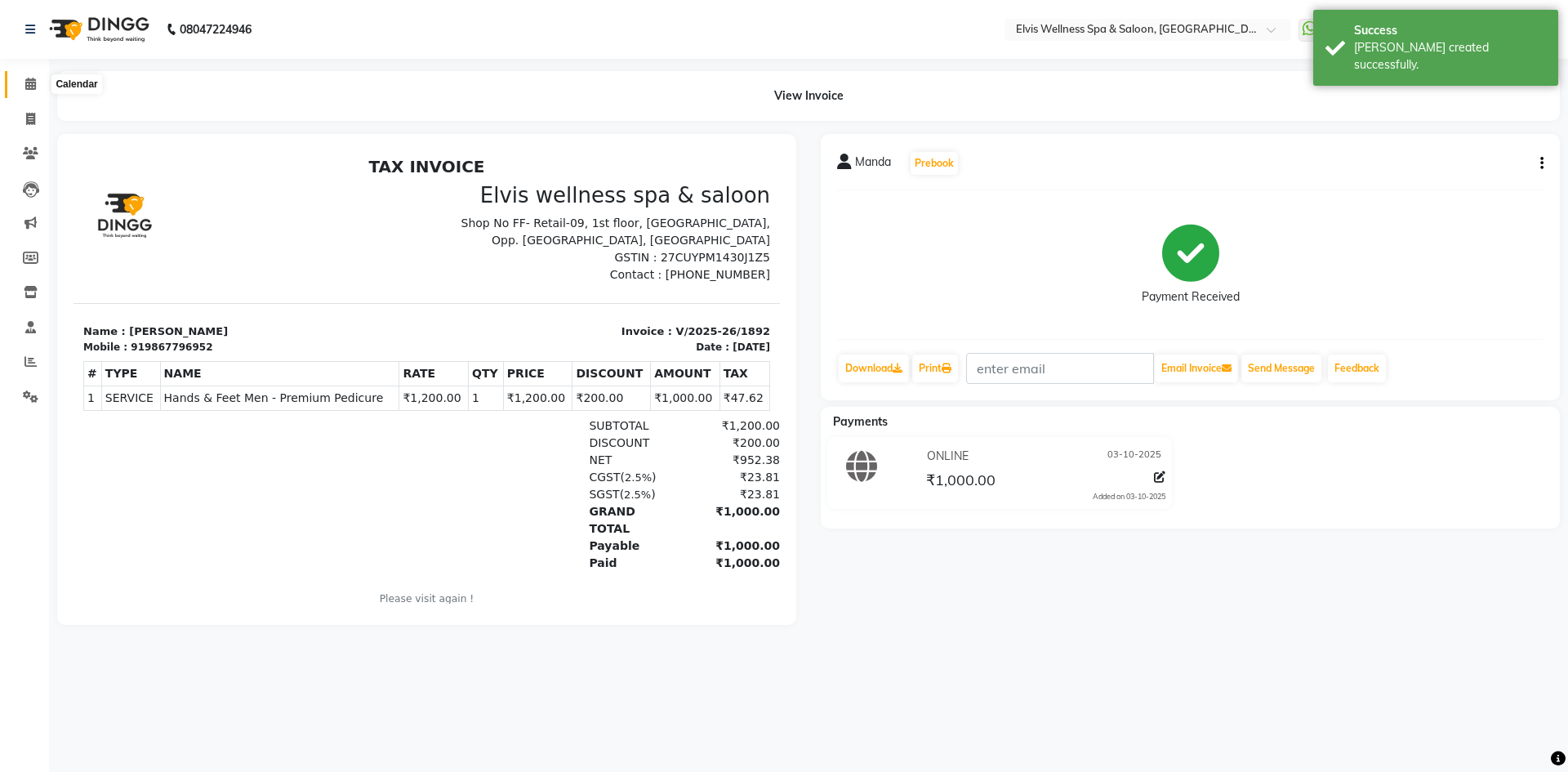
click at [37, 93] on span at bounding box center [31, 84] width 29 height 19
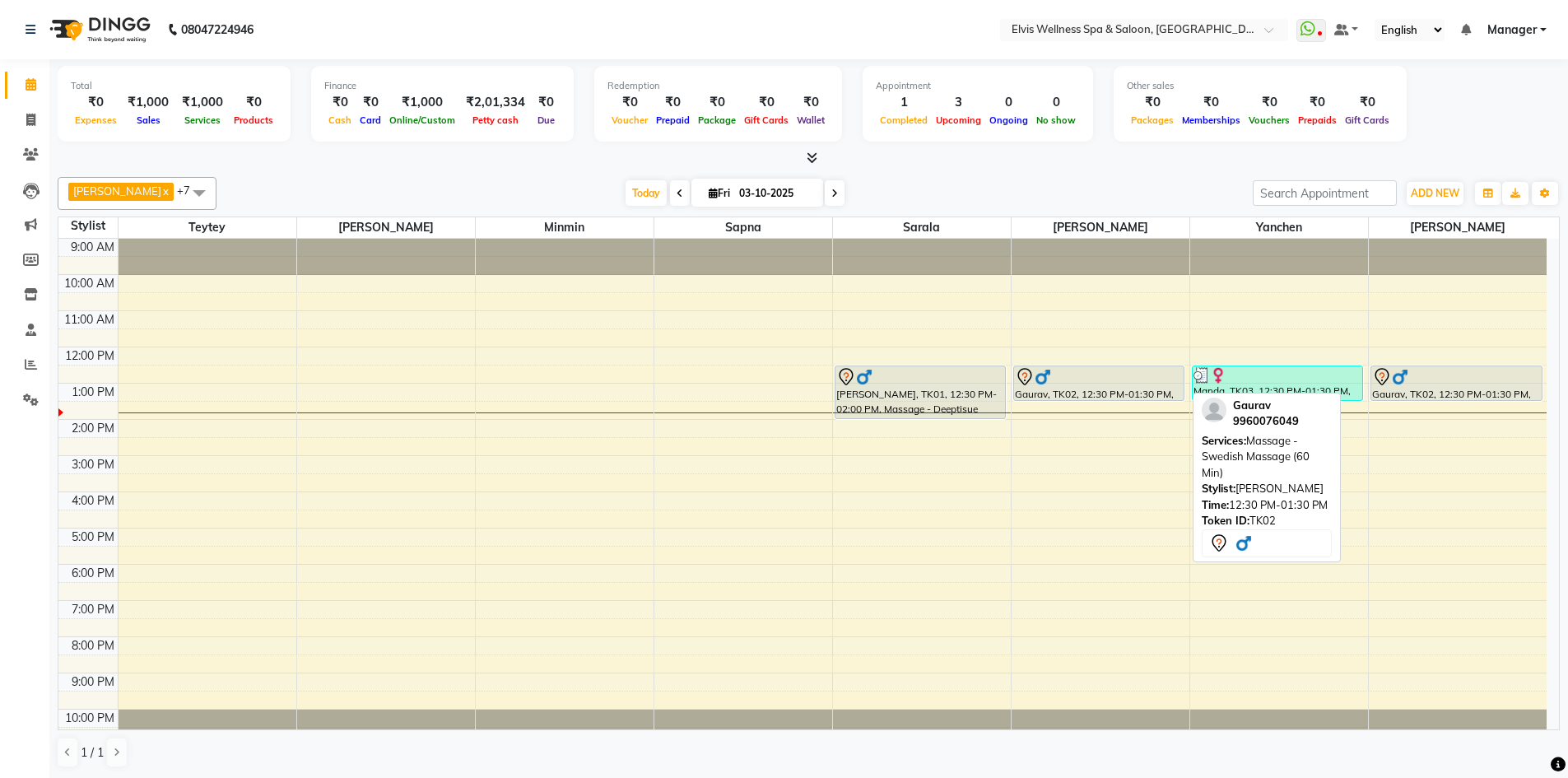
click at [1069, 384] on div at bounding box center [1099, 377] width 169 height 20
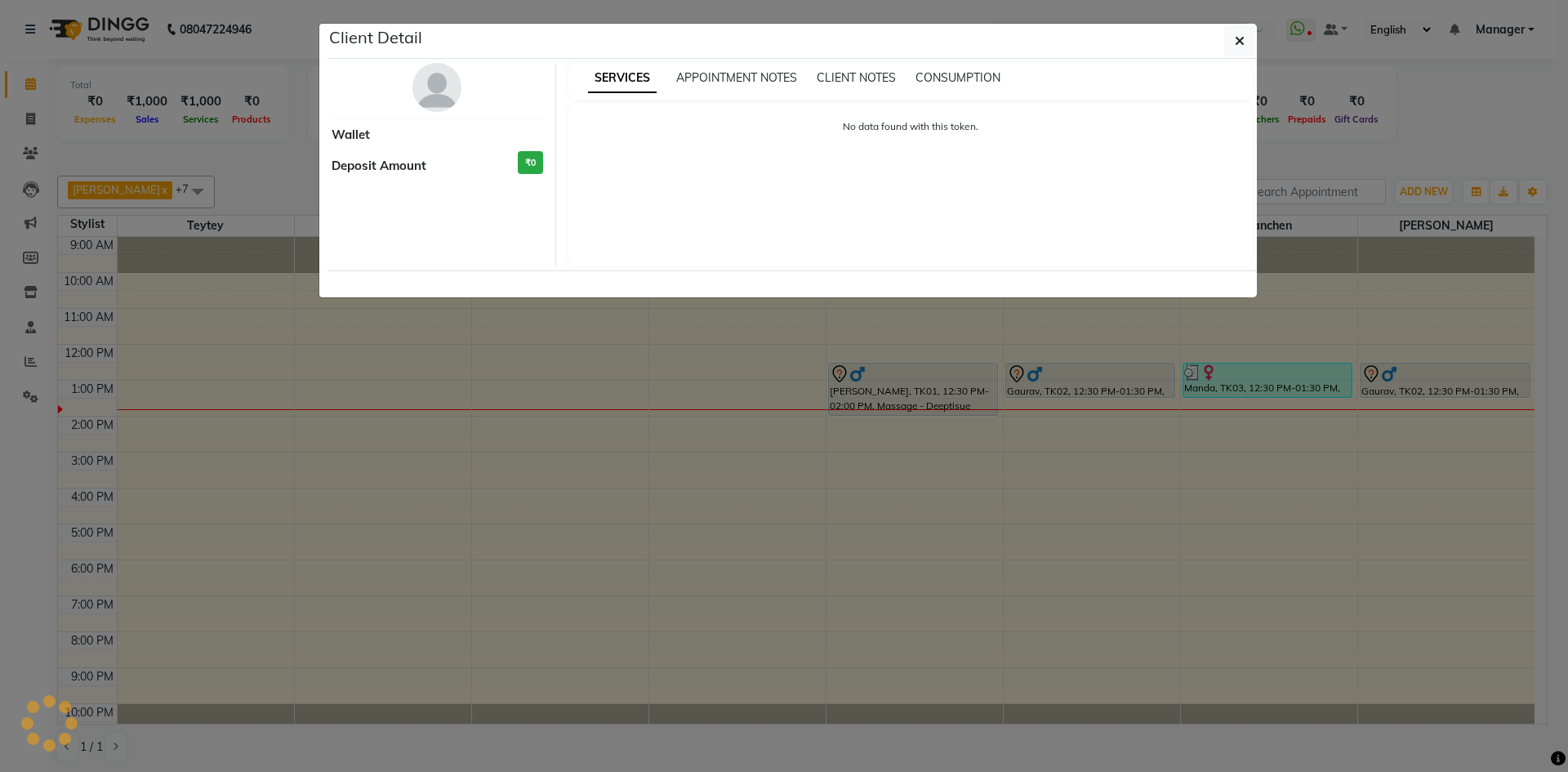
select select "7"
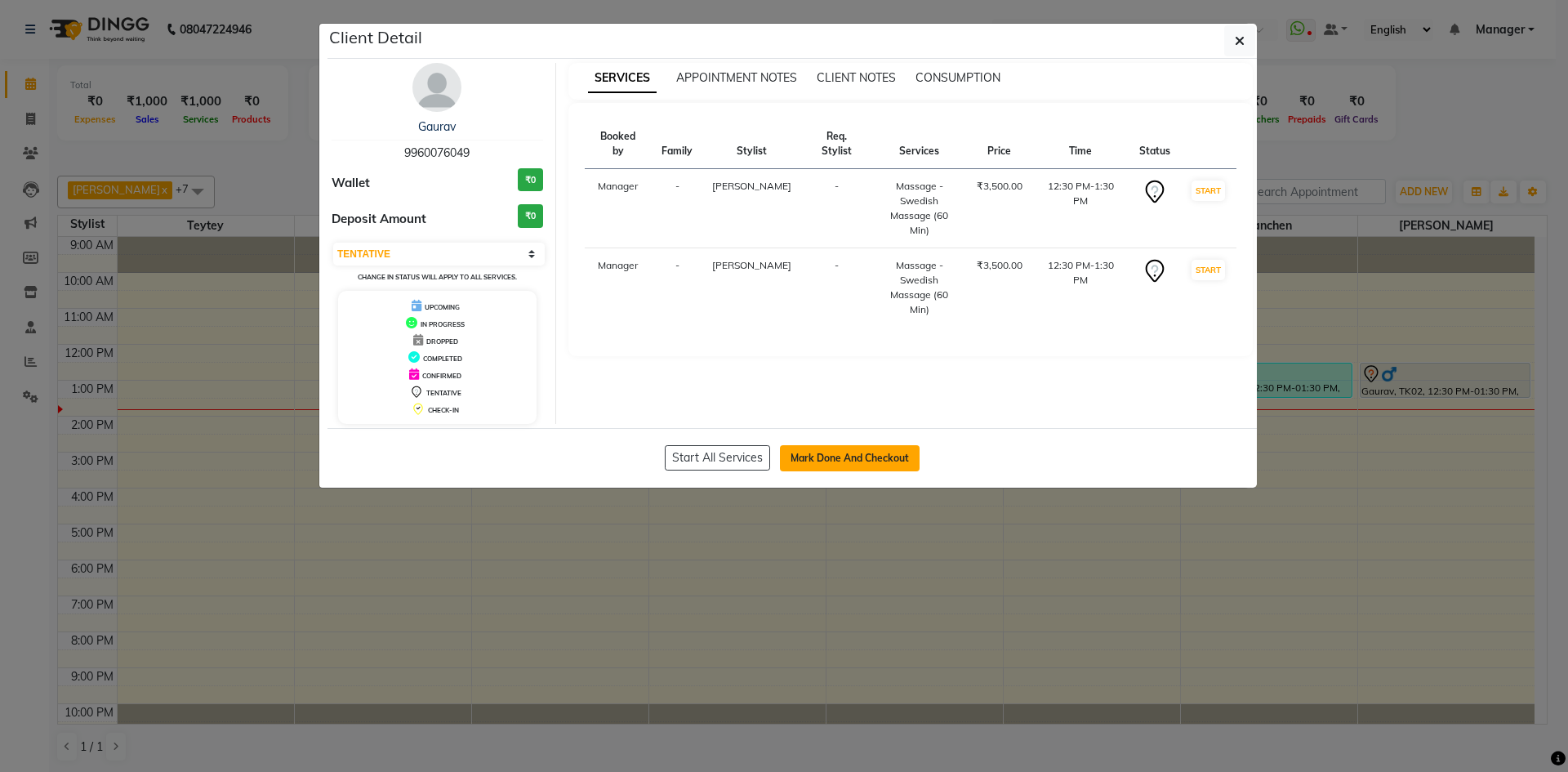
click at [879, 466] on button "Mark Done And Checkout" at bounding box center [850, 458] width 140 height 26
select select "service"
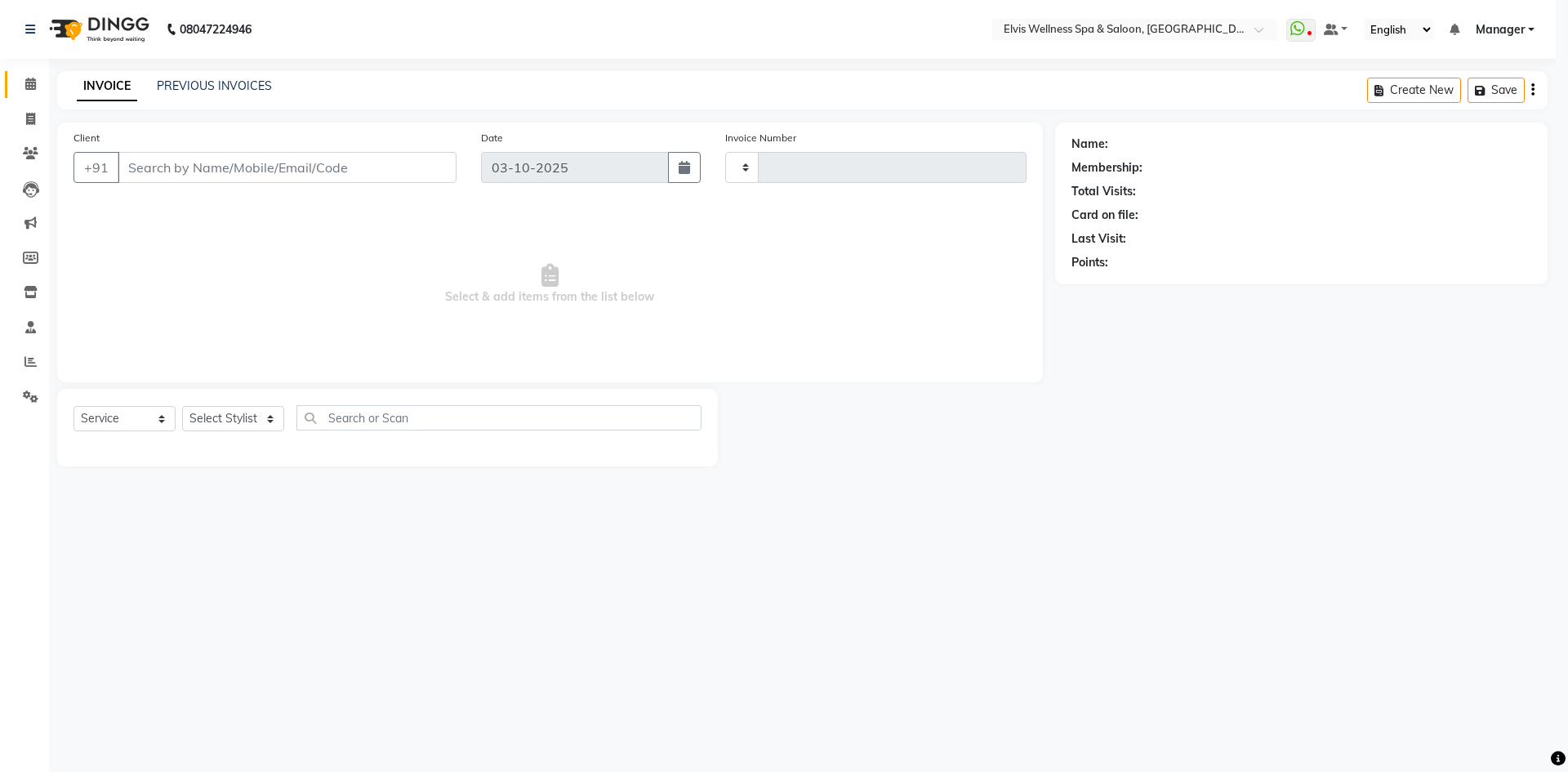
type input "1893"
select select "6269"
type input "9960076049"
select select "93583"
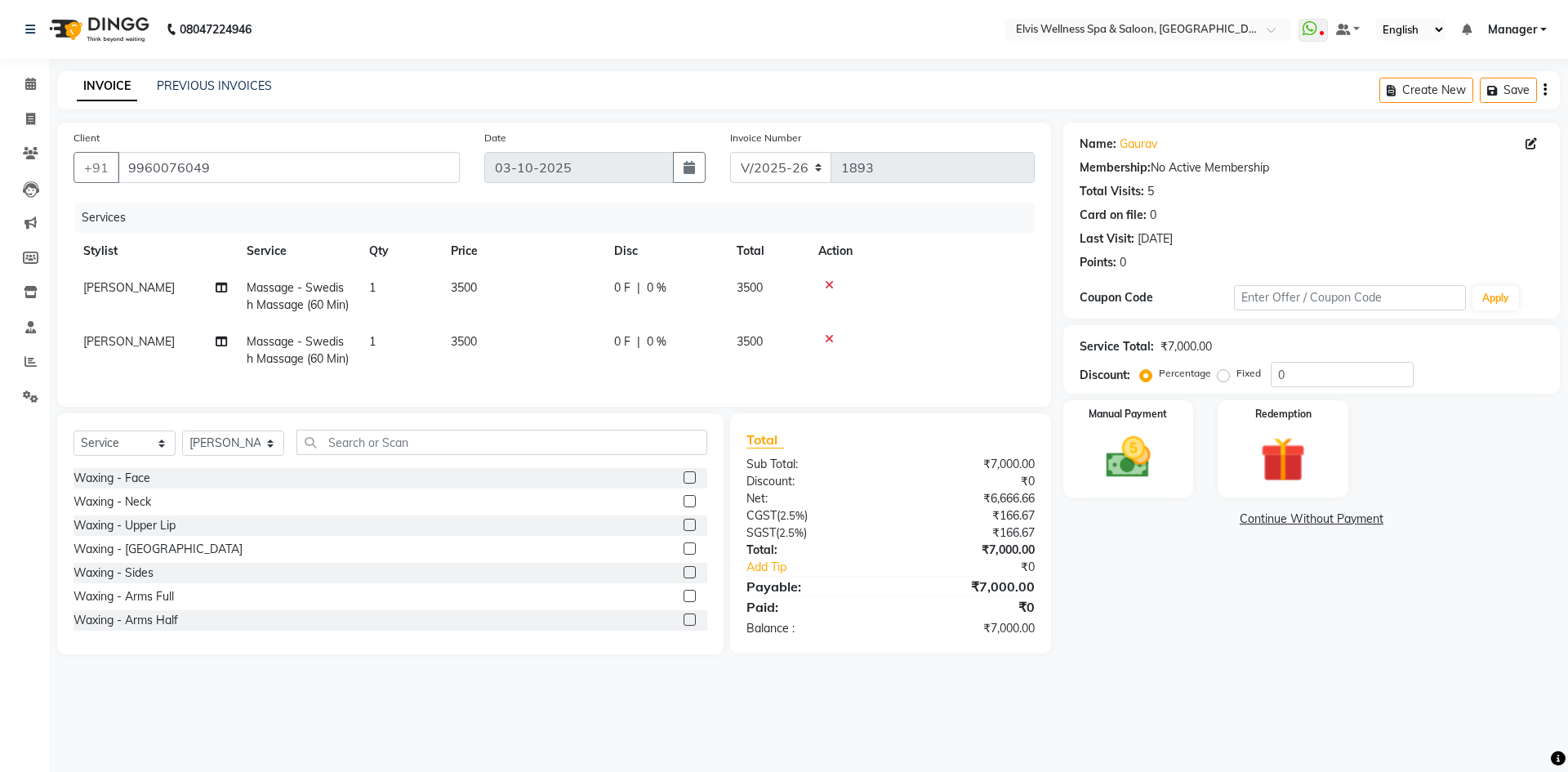
click at [1237, 375] on label "Fixed" at bounding box center [1249, 373] width 24 height 15
click at [1222, 375] on input "Fixed" at bounding box center [1227, 373] width 12 height 12
radio input "true"
click at [1274, 376] on input "0" at bounding box center [1343, 375] width 143 height 25
type input "1000"
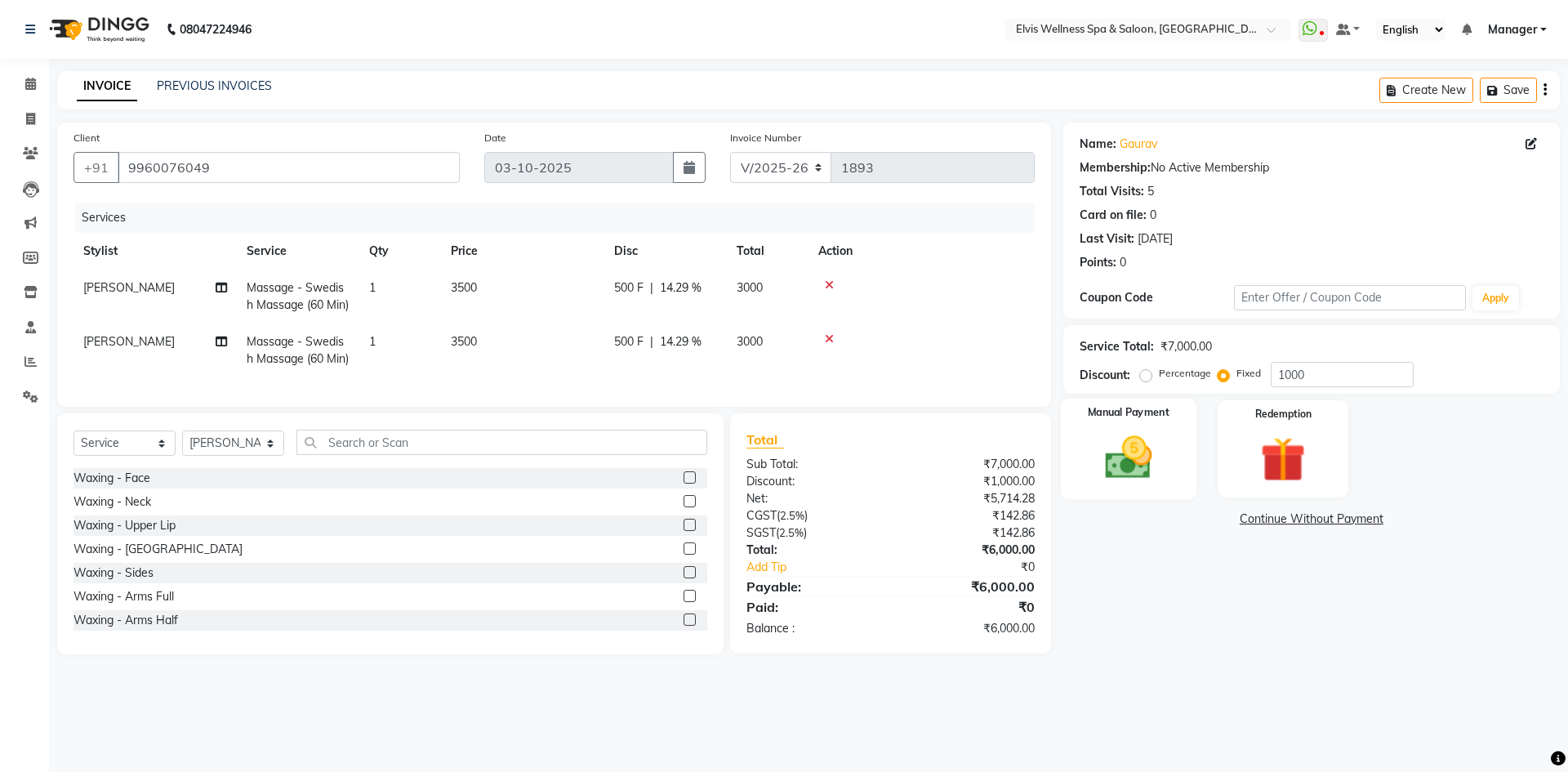
click at [1145, 479] on img at bounding box center [1129, 456] width 76 height 54
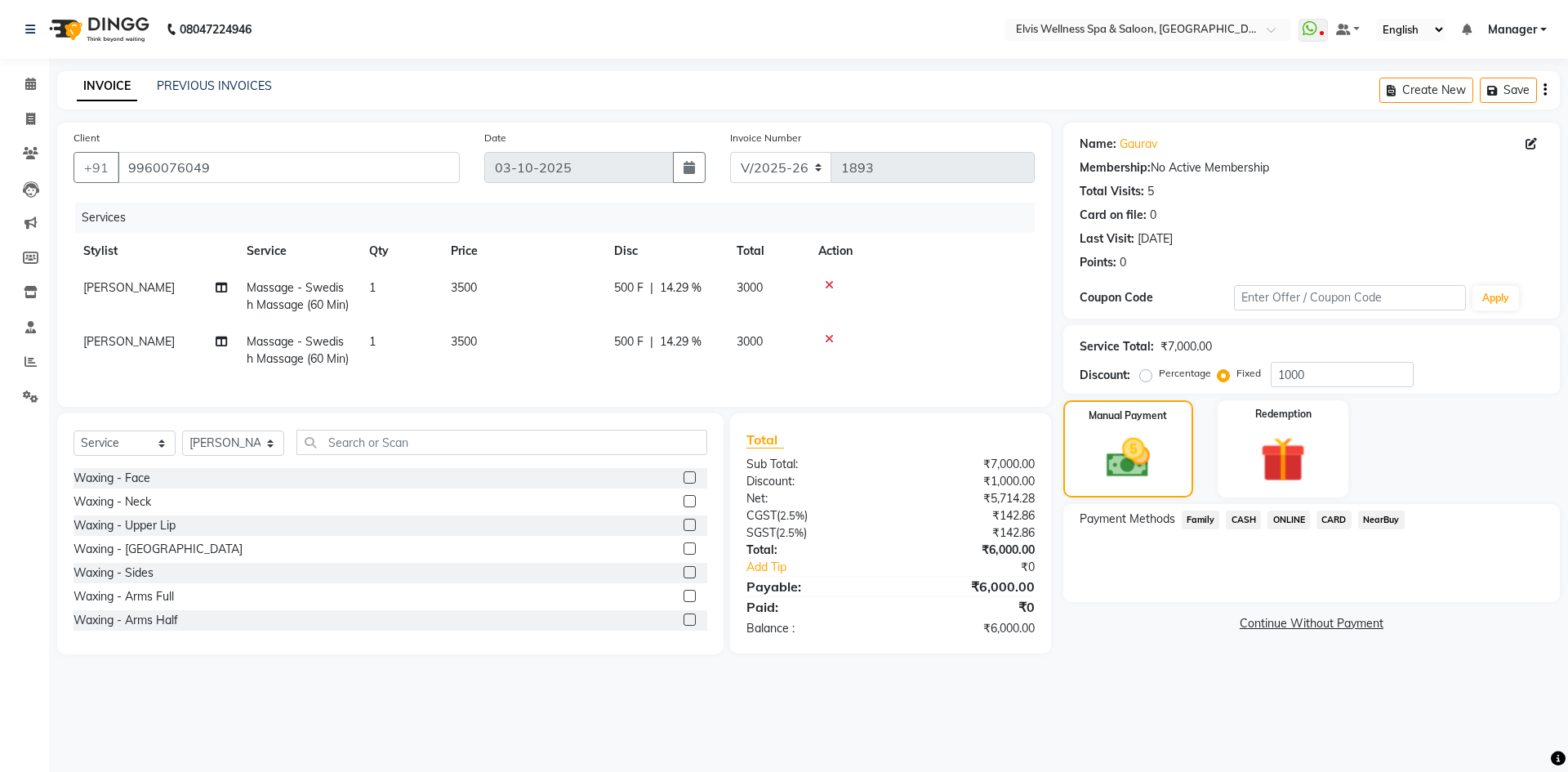
click at [1288, 522] on span "ONLINE" at bounding box center [1289, 520] width 43 height 19
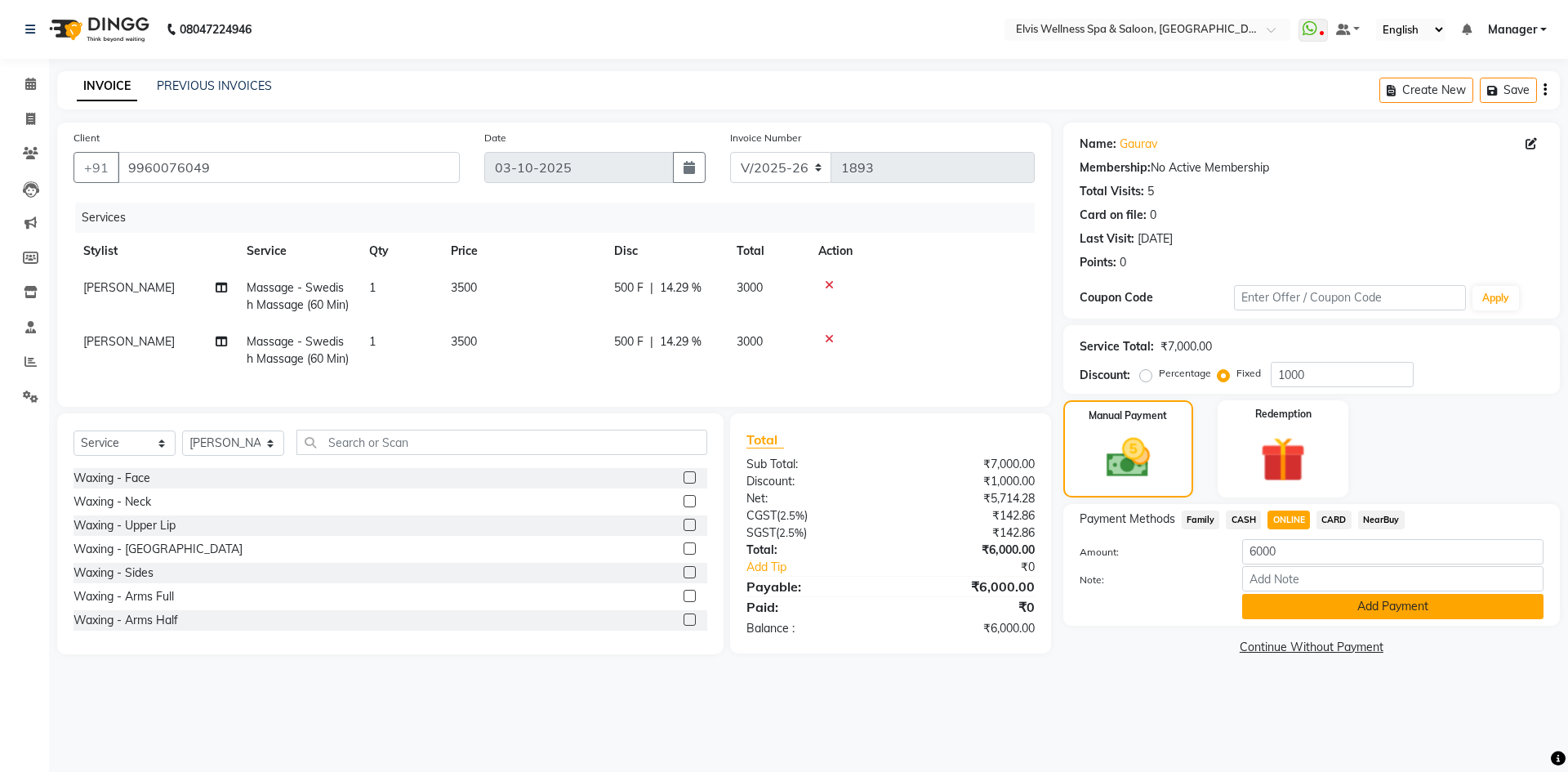
click at [1294, 612] on button "Add Payment" at bounding box center [1393, 606] width 301 height 25
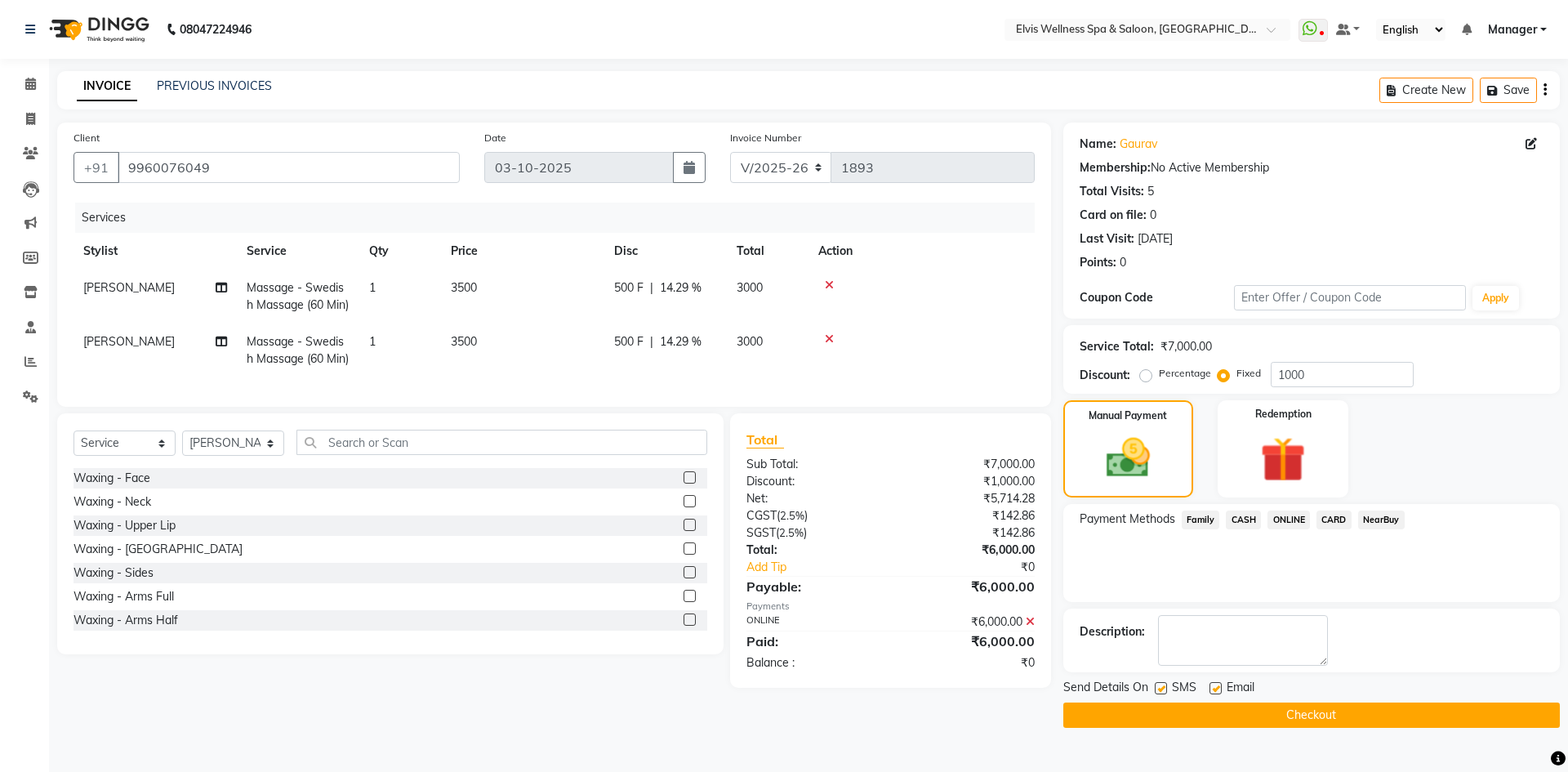
click at [1158, 687] on label at bounding box center [1161, 689] width 13 height 13
click at [1158, 687] on input "checkbox" at bounding box center [1161, 689] width 11 height 11
checkbox input "false"
click at [1172, 714] on button "Checkout" at bounding box center [1311, 715] width 496 height 25
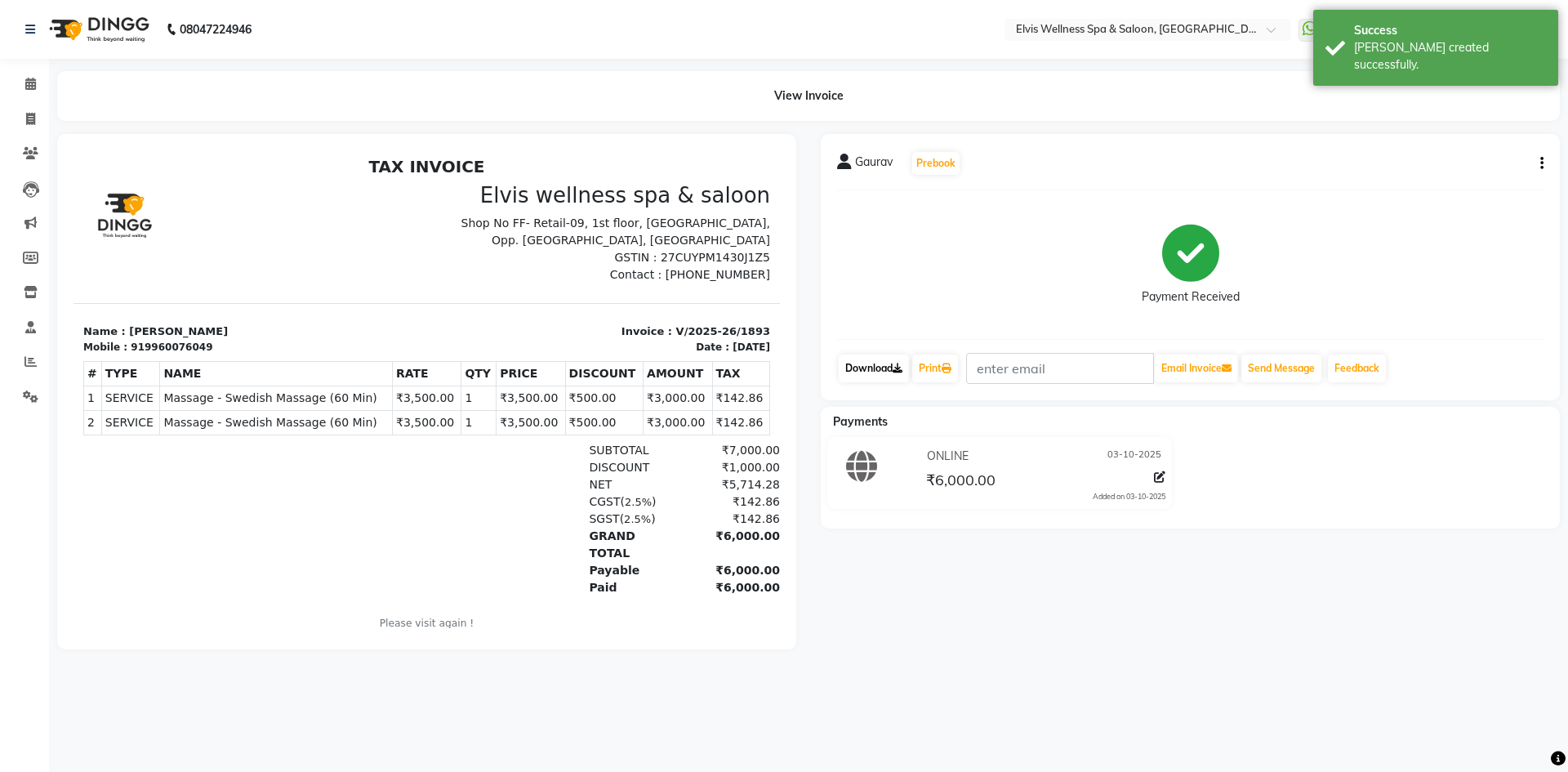
click at [887, 374] on link "Download" at bounding box center [873, 368] width 70 height 28
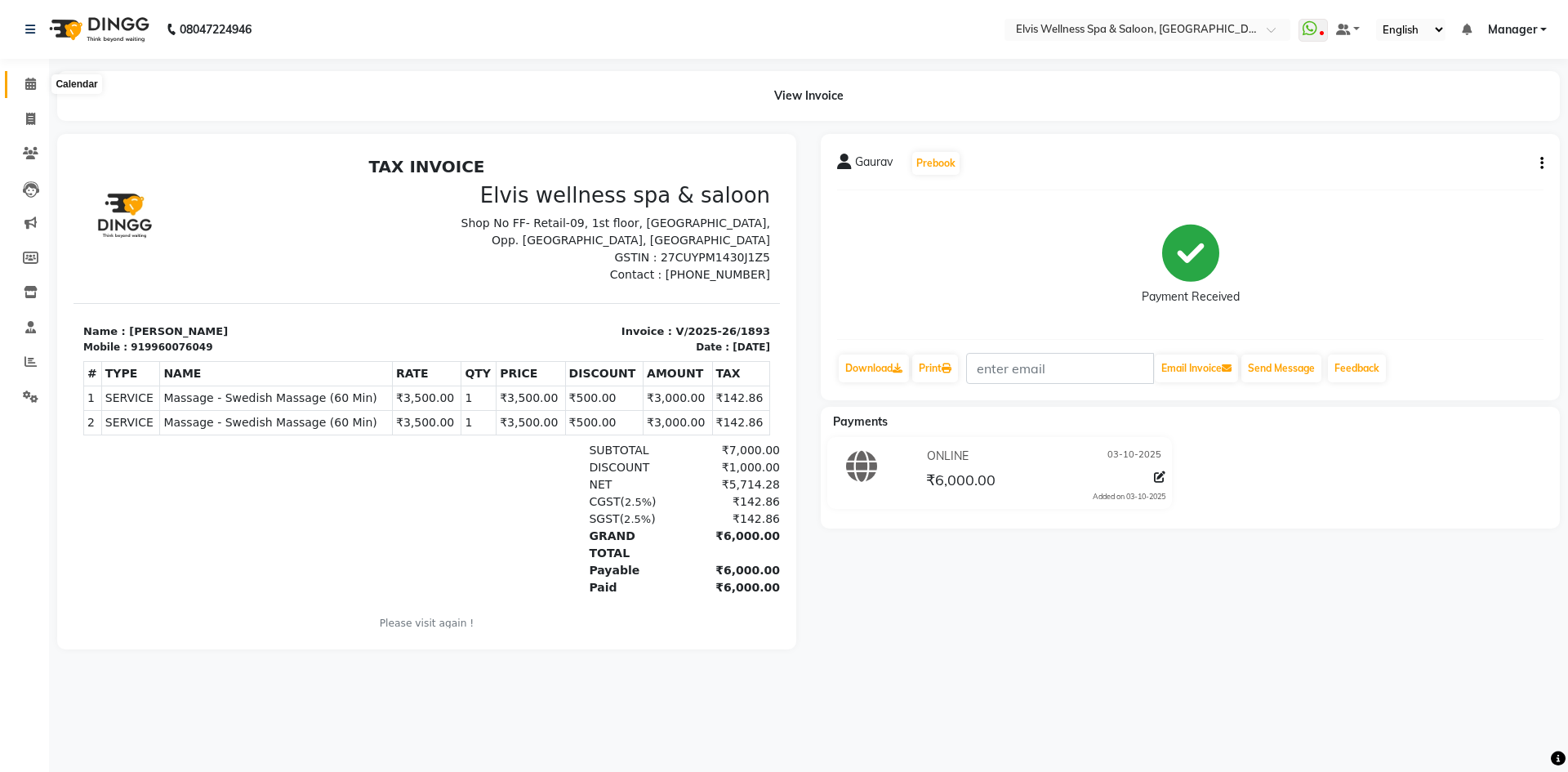
click at [19, 81] on span at bounding box center [31, 84] width 29 height 19
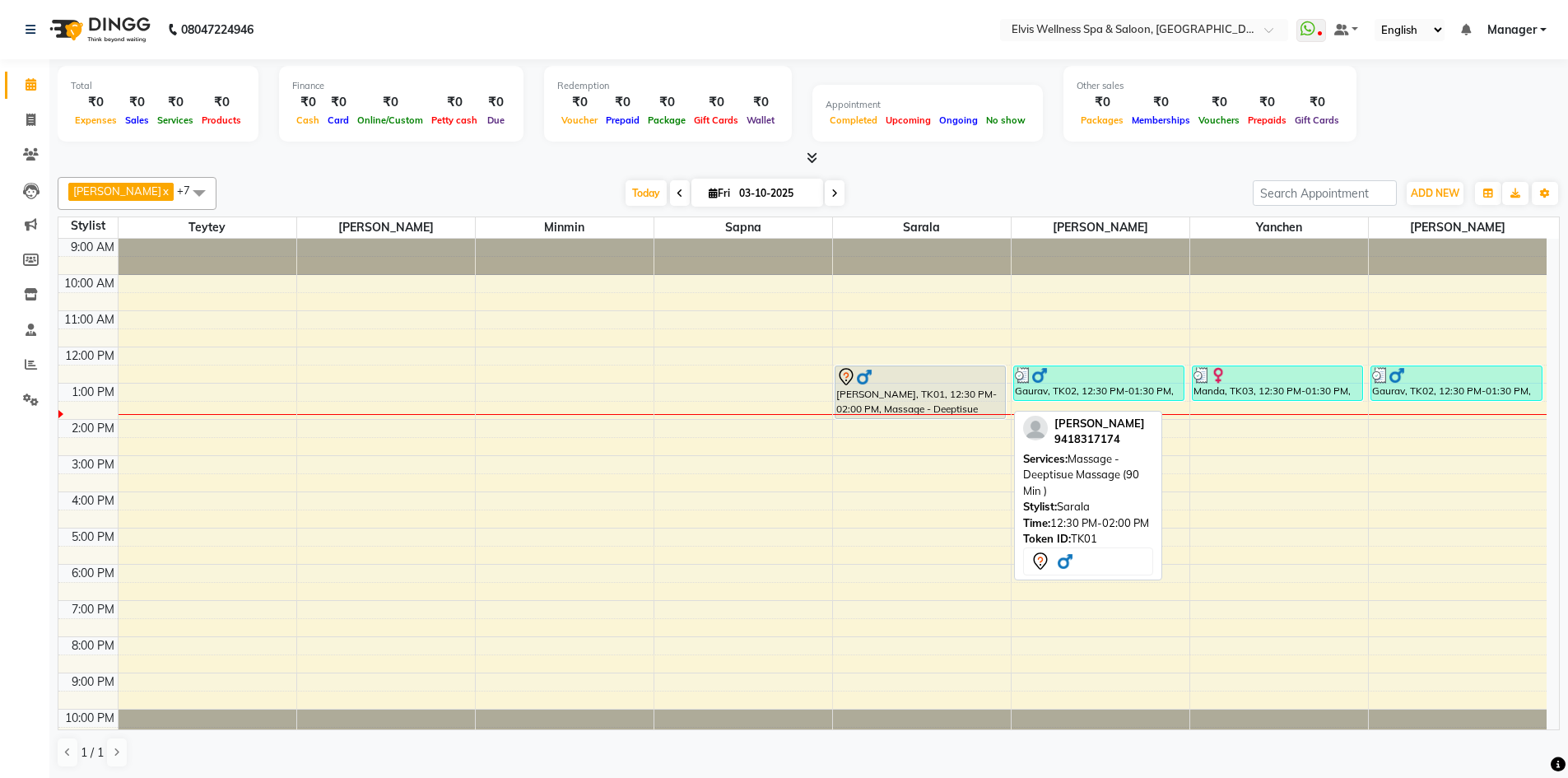
click at [965, 389] on div "[PERSON_NAME], TK01, 12:30 PM-02:00 PM, Massage - Deeptisue Massage (90 Min )" at bounding box center [921, 392] width 170 height 52
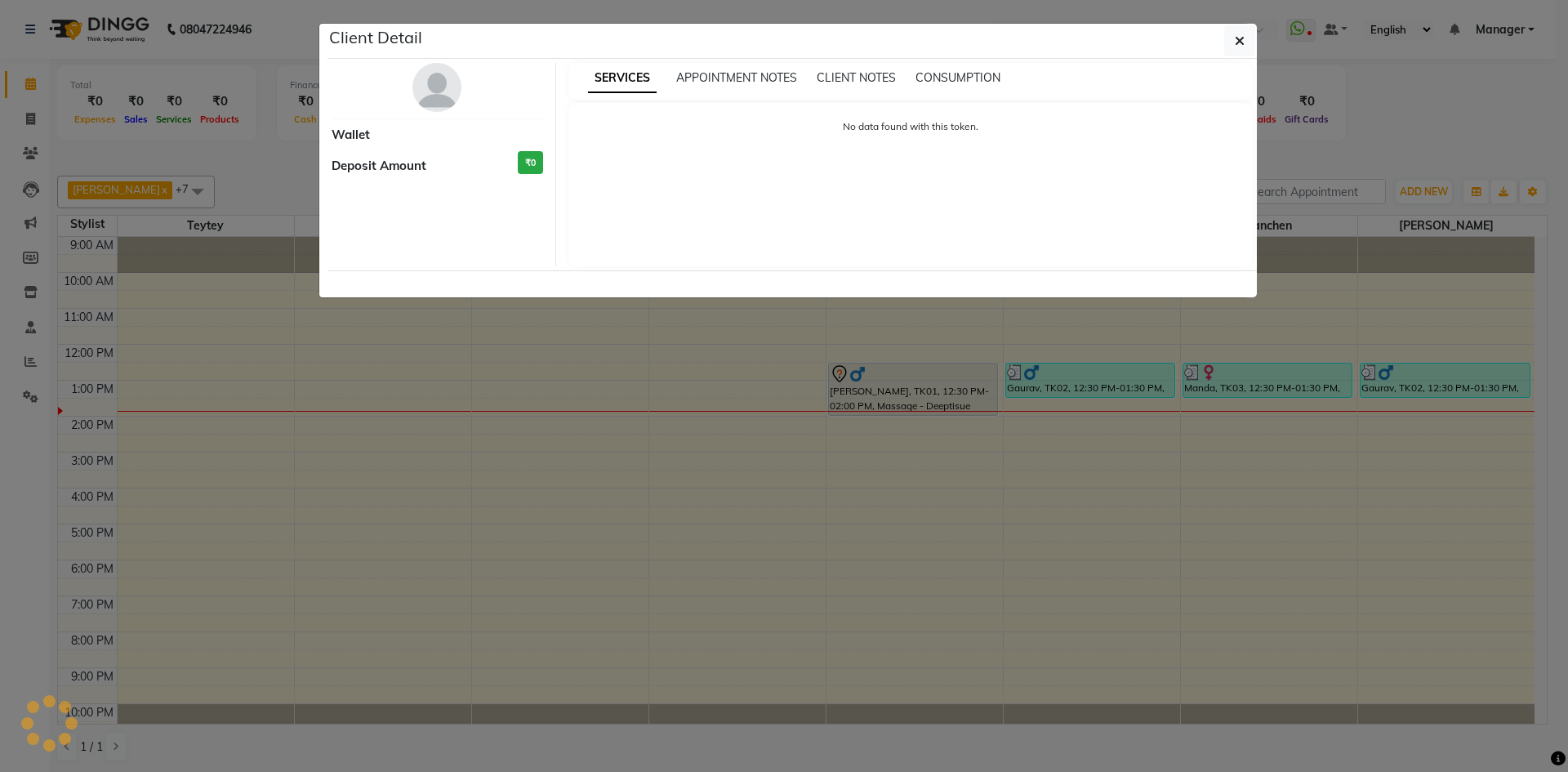
select select "7"
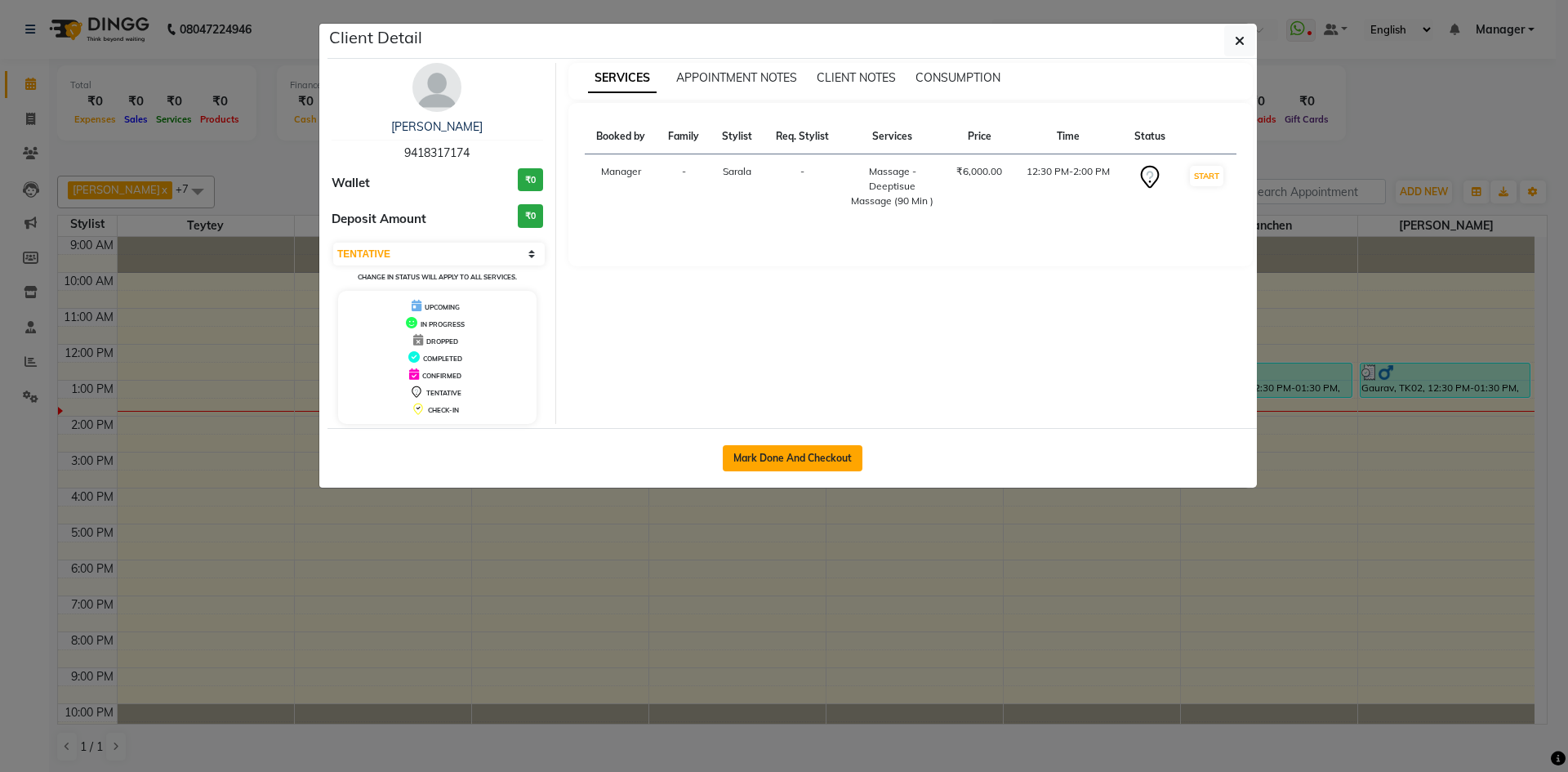
click at [785, 464] on button "Mark Done And Checkout" at bounding box center [793, 458] width 140 height 26
select select "service"
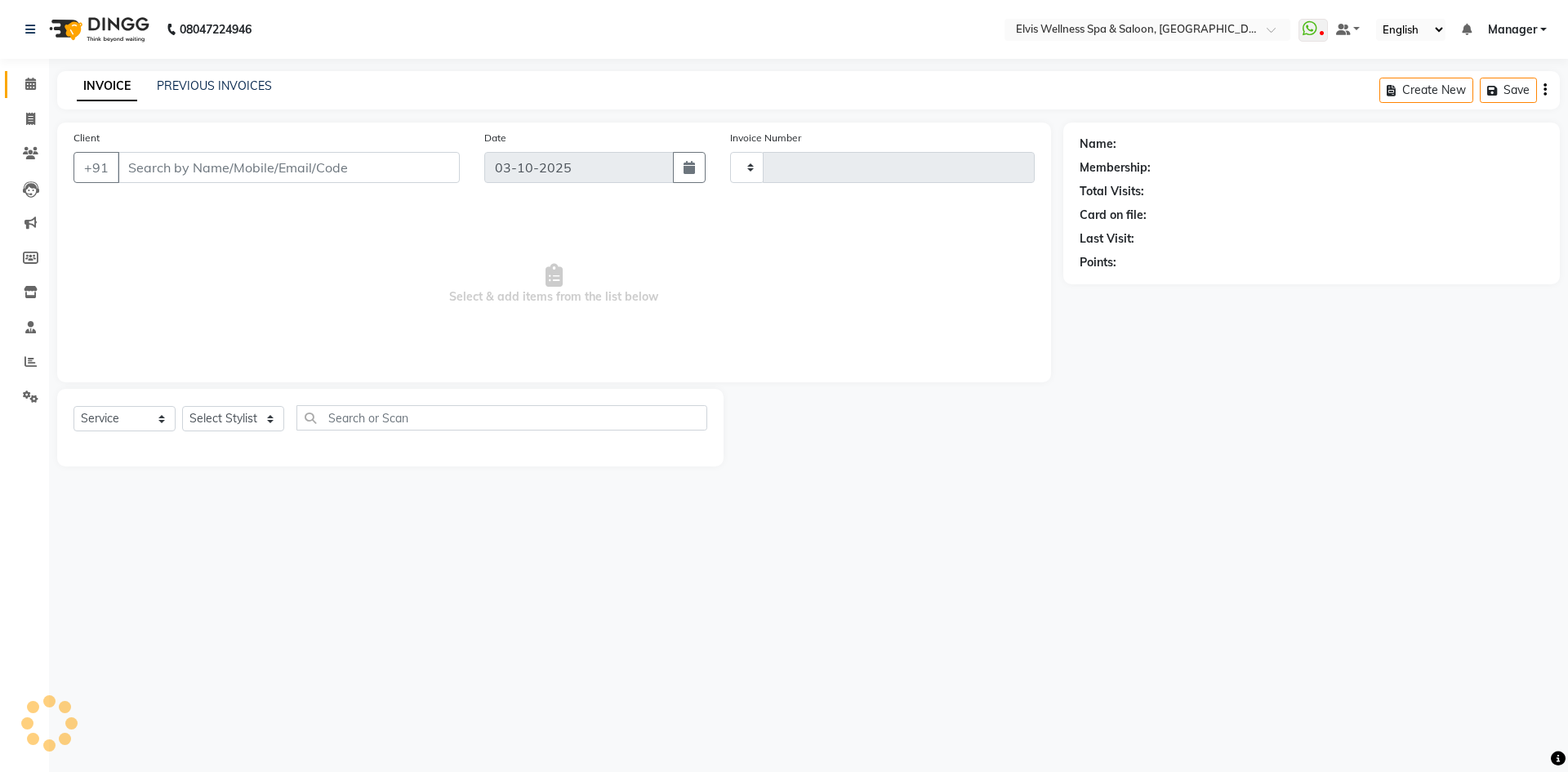
type input "1894"
select select "6269"
type input "9418317174"
select select "71671"
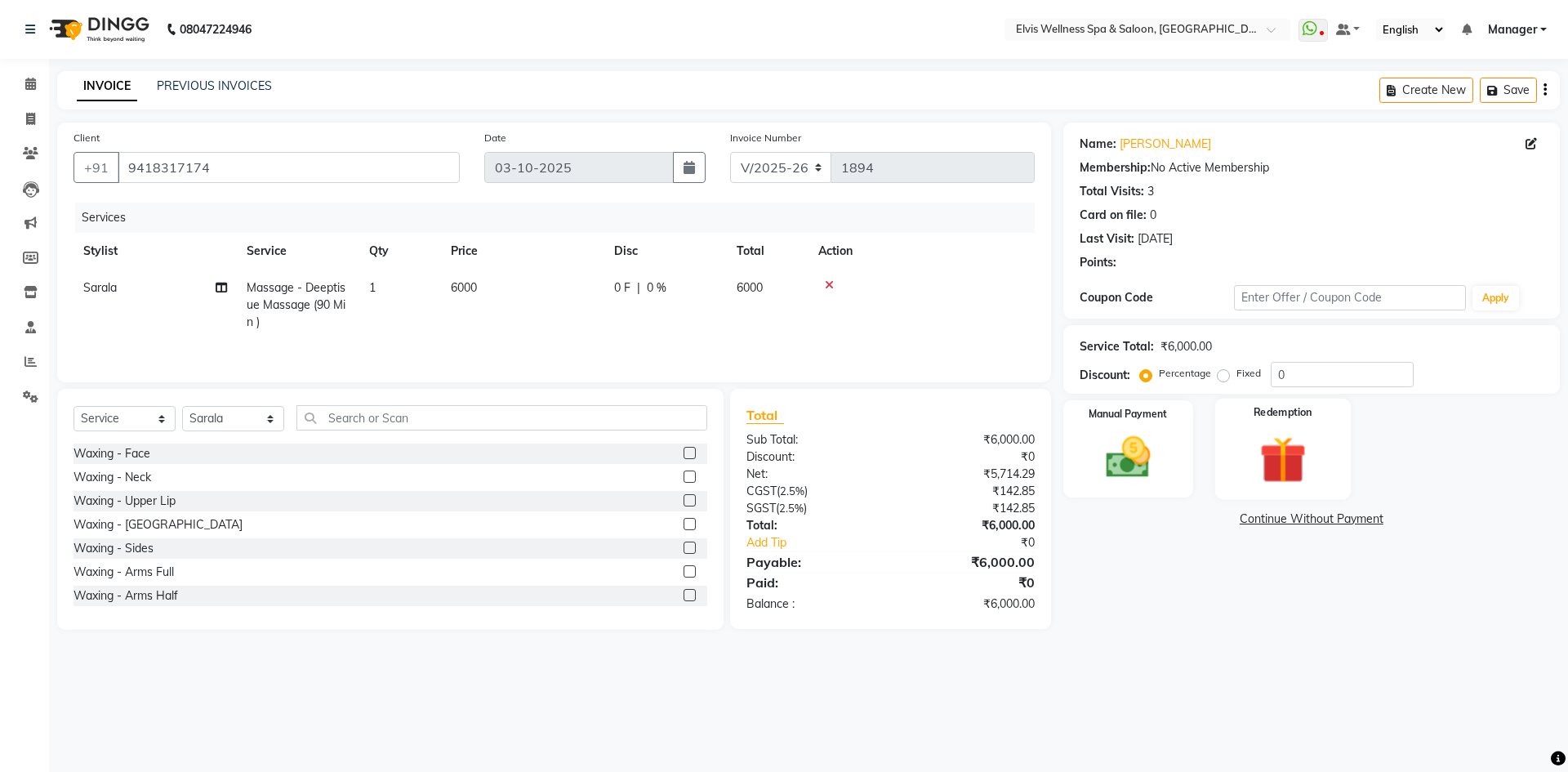
click at [1280, 448] on img at bounding box center [1283, 459] width 76 height 58
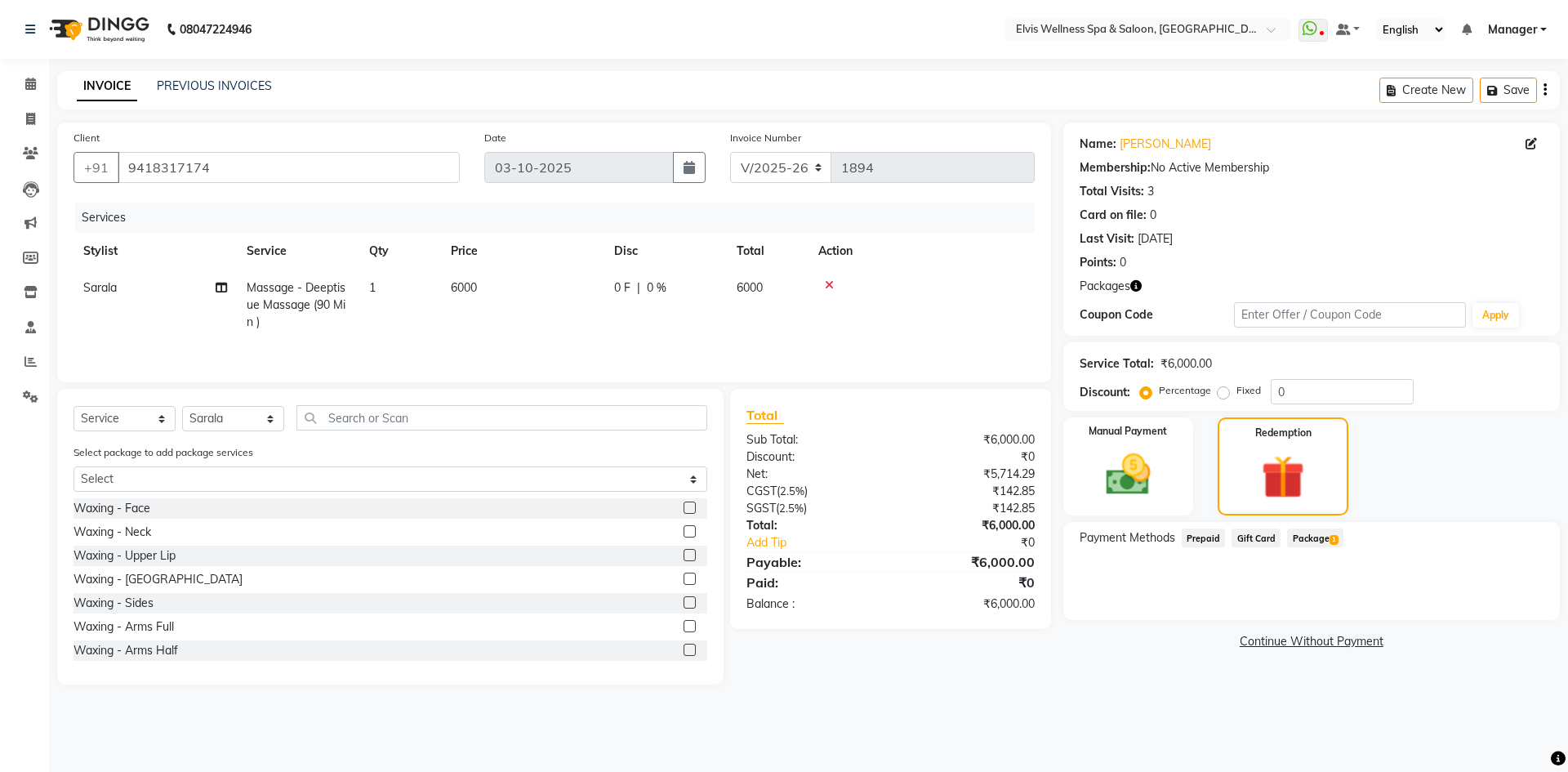
click at [1318, 546] on span "Package 1" at bounding box center [1316, 537] width 56 height 19
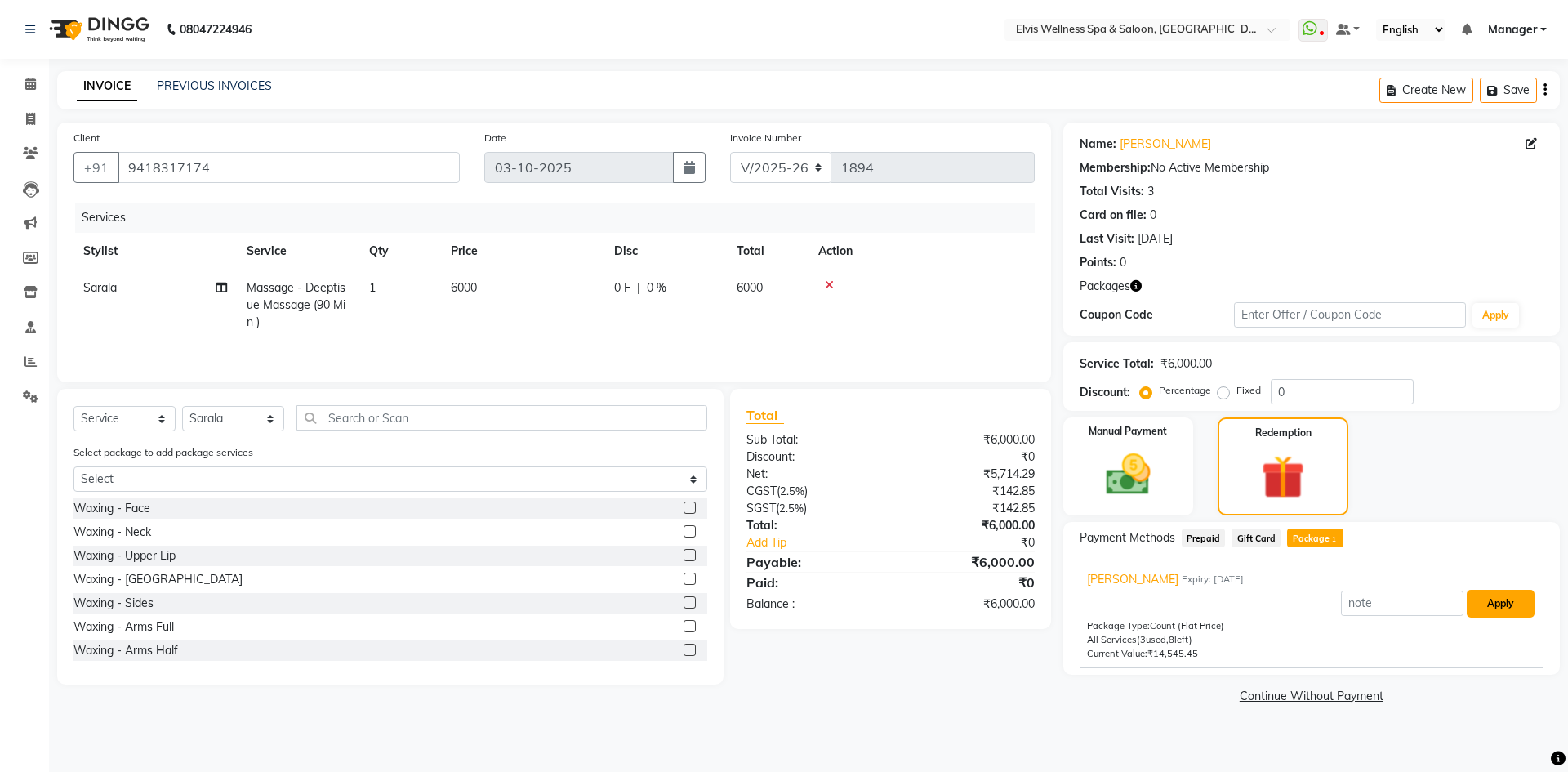
click at [1518, 612] on button "Apply" at bounding box center [1501, 603] width 68 height 28
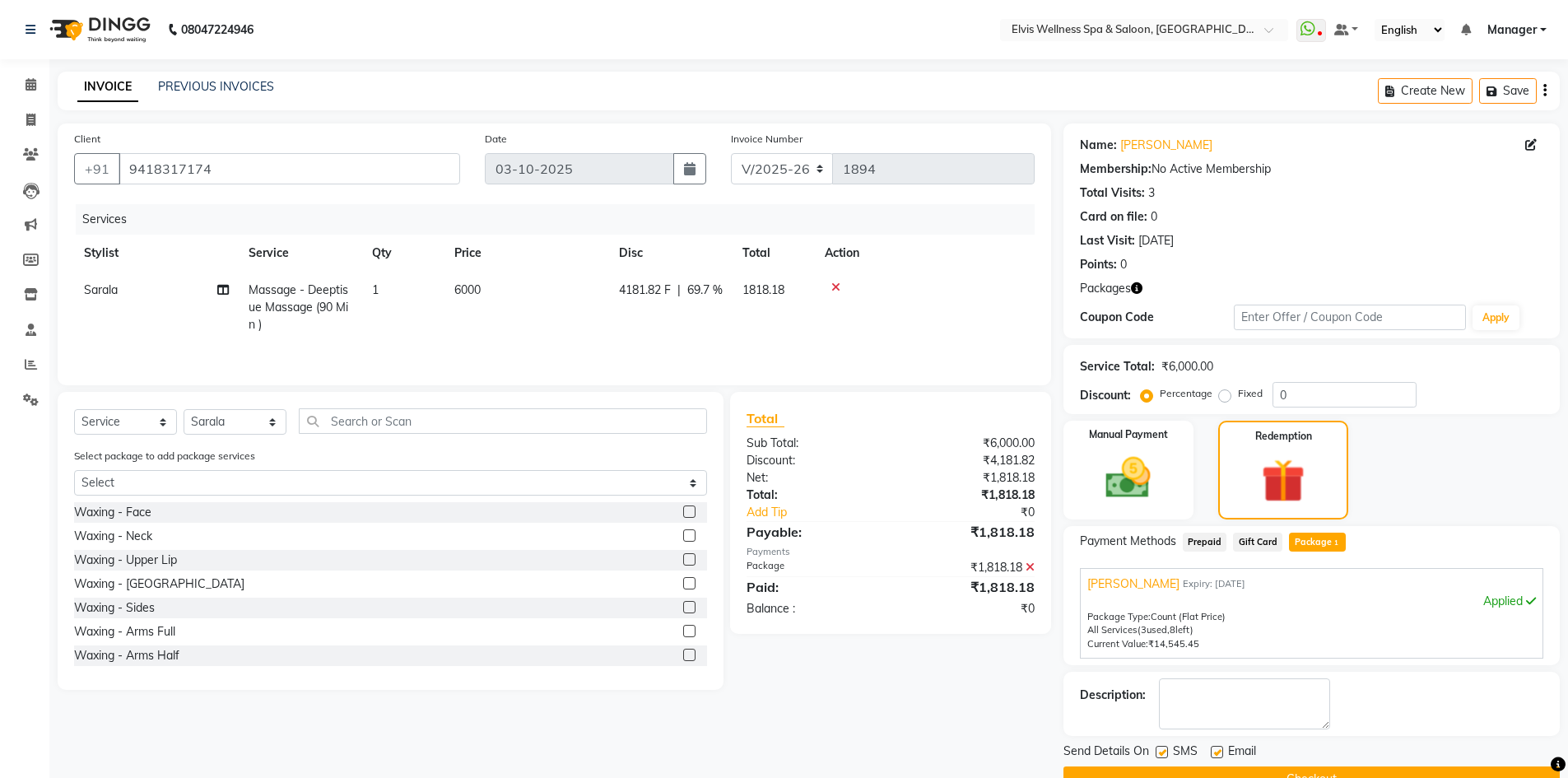
click at [1161, 753] on label at bounding box center [1162, 752] width 13 height 13
click at [1161, 753] on input "checkbox" at bounding box center [1161, 752] width 11 height 11
checkbox input "false"
click at [1158, 773] on button "Checkout" at bounding box center [1311, 779] width 496 height 26
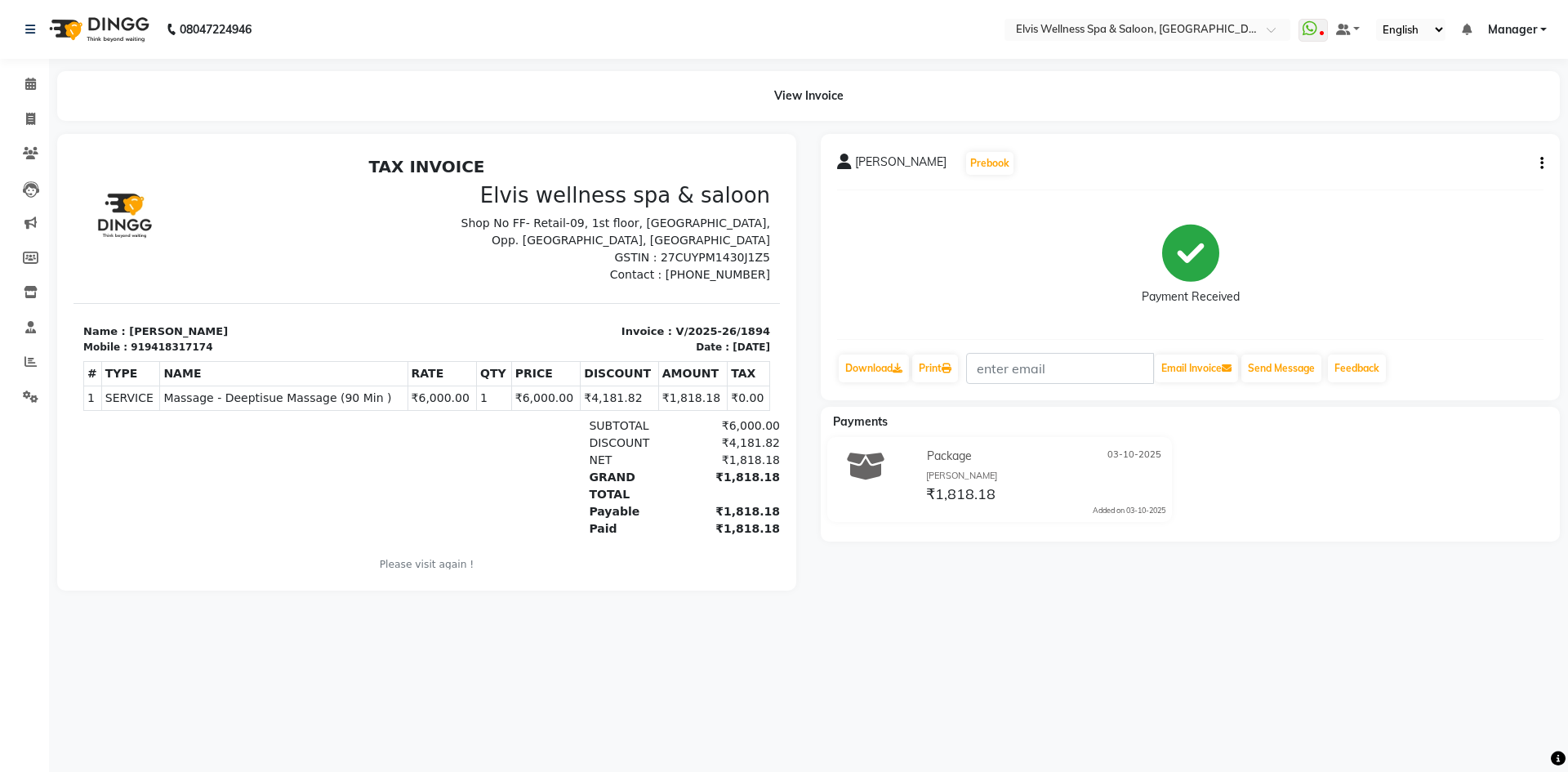
click at [871, 162] on span "[PERSON_NAME]" at bounding box center [900, 164] width 92 height 23
click at [1538, 165] on button "button" at bounding box center [1538, 163] width 10 height 17
drag, startPoint x: 843, startPoint y: 161, endPoint x: 838, endPoint y: 149, distance: 13.0
click at [839, 151] on div "[PERSON_NAME] Prebook" at bounding box center [926, 163] width 178 height 26
click at [36, 94] on li "Calendar" at bounding box center [24, 84] width 49 height 35
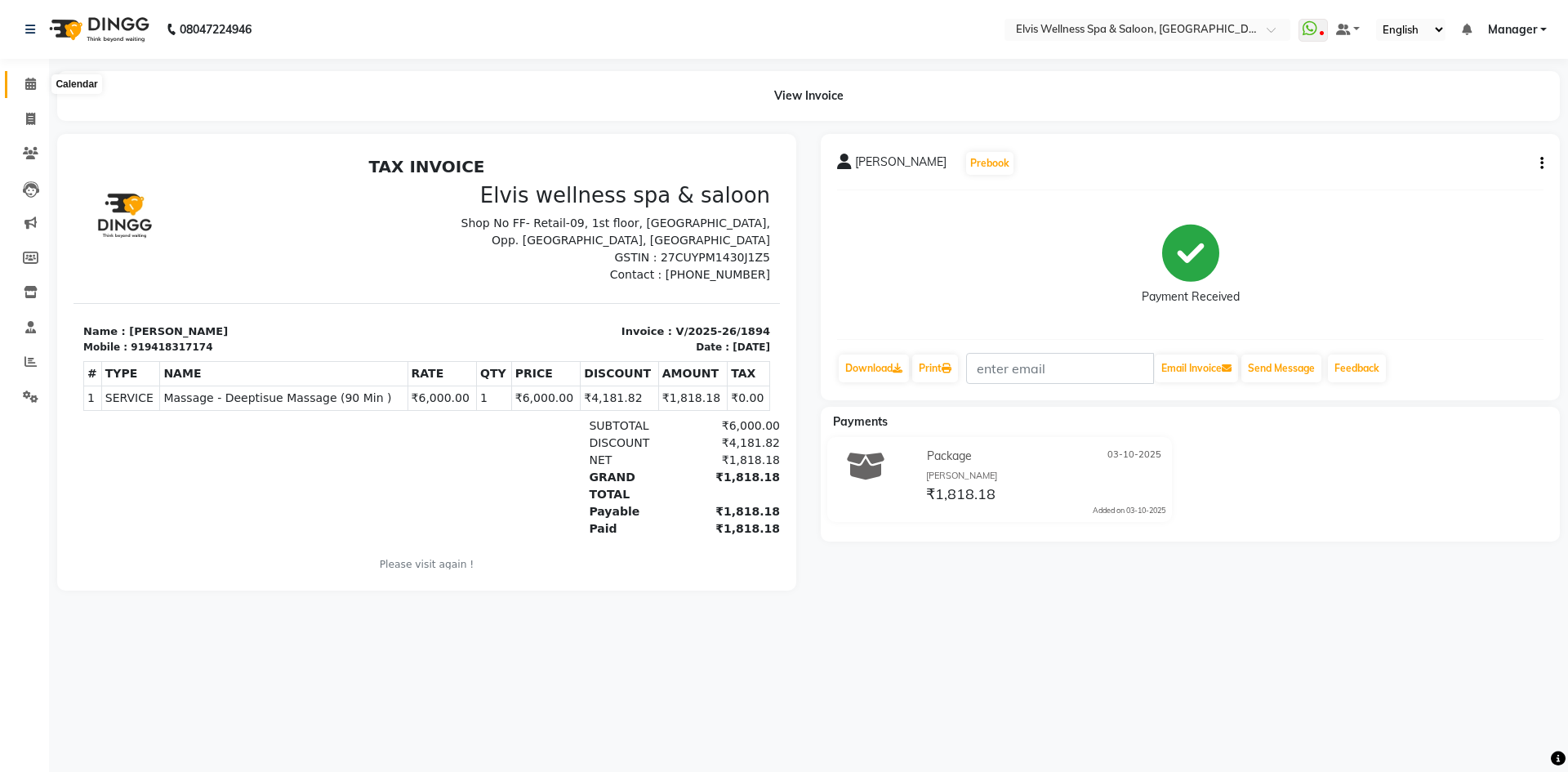
click at [31, 81] on icon at bounding box center [31, 84] width 11 height 13
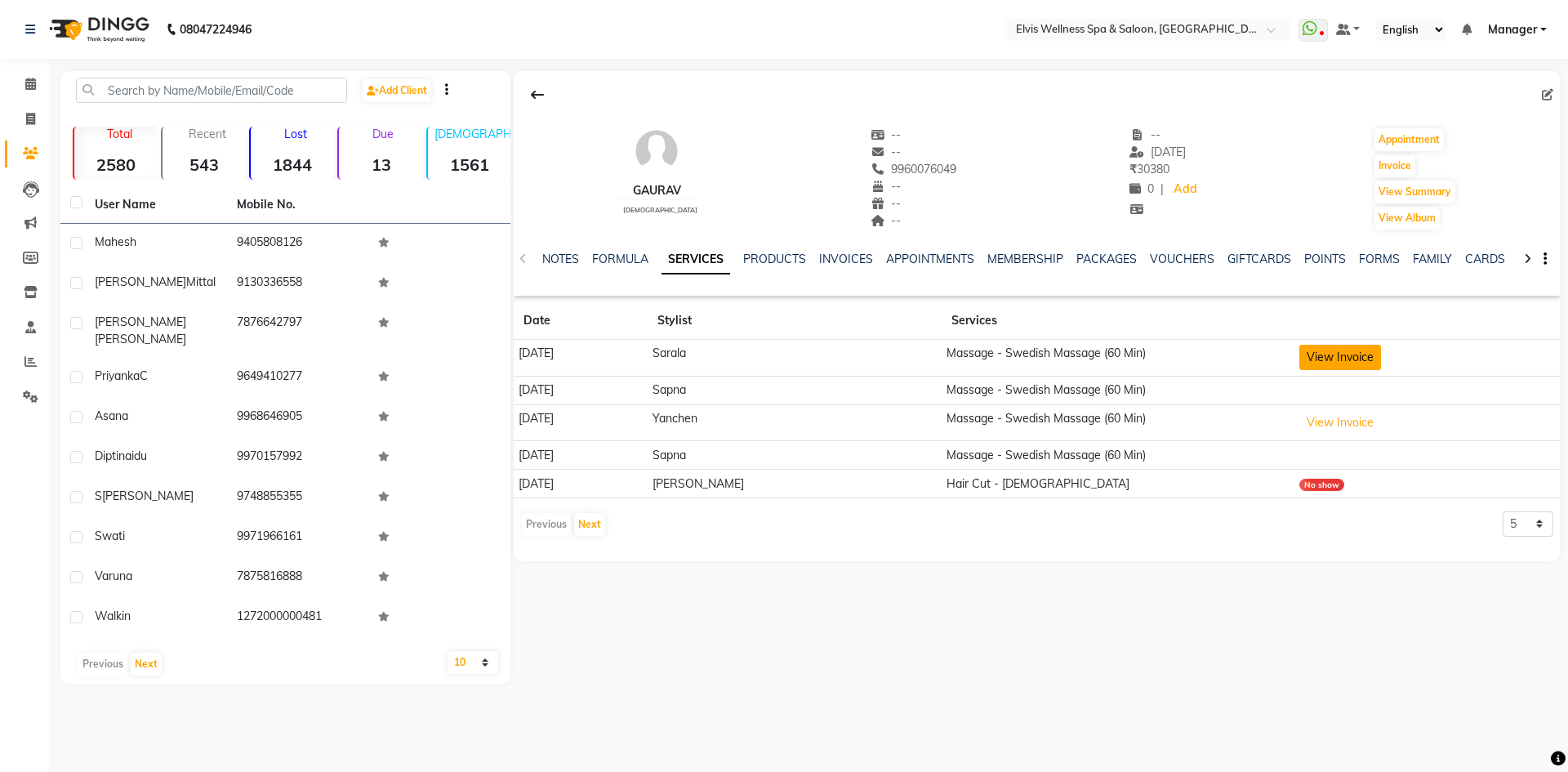
click at [1336, 364] on button "View Invoice" at bounding box center [1340, 357] width 82 height 25
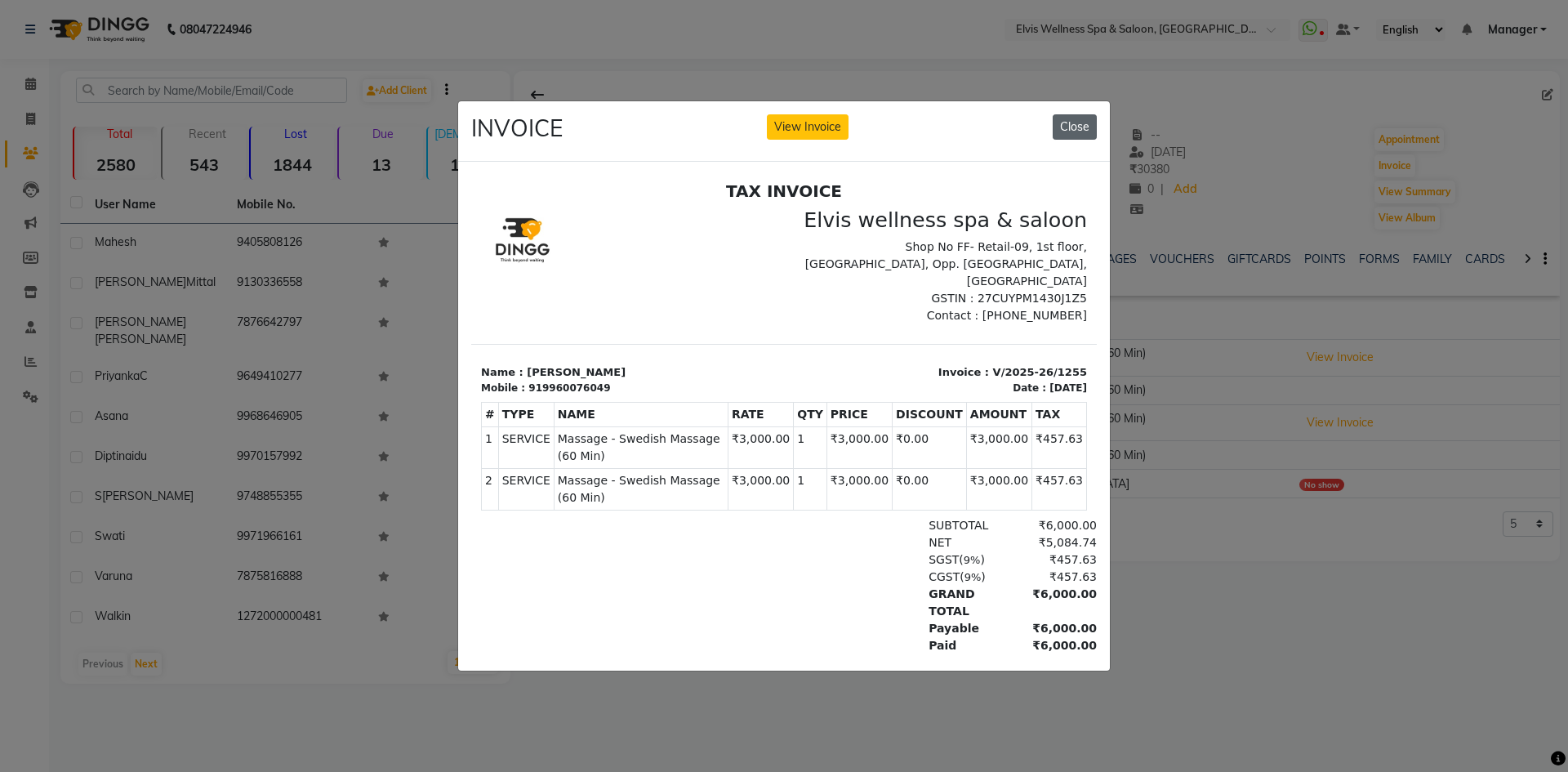
click at [1062, 126] on button "Close" at bounding box center [1074, 127] width 44 height 25
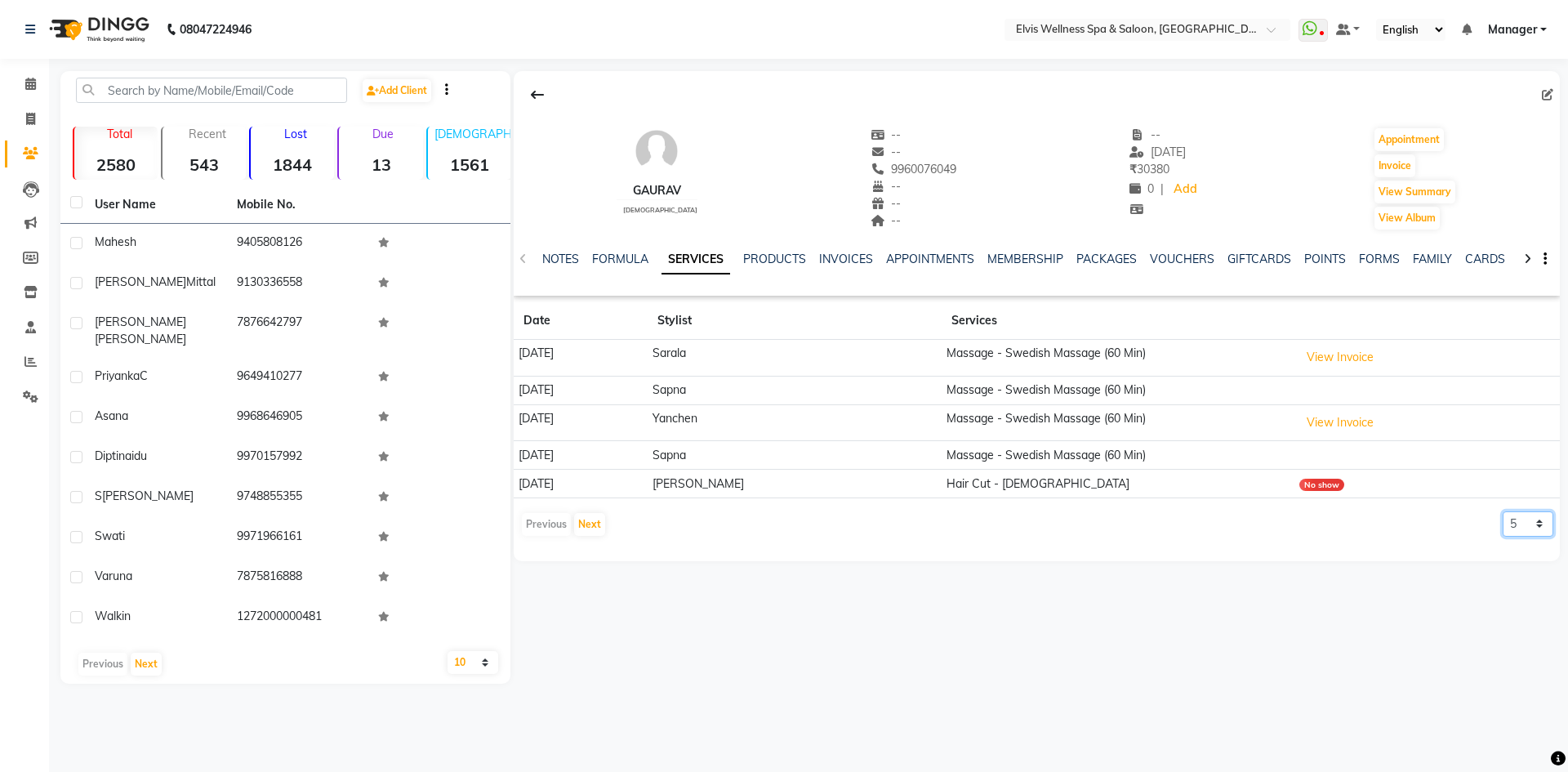
click at [1544, 533] on select "5 10 50 100 500" at bounding box center [1528, 523] width 51 height 25
click at [1395, 606] on div "Gaurav male -- -- 9960076049 -- -- -- -- 07-08-2025 ₹ 30380 0 | Add Appointment…" at bounding box center [1035, 376] width 1050 height 612
click at [1537, 532] on select "5 10 50 100 500" at bounding box center [1528, 523] width 51 height 25
click at [1335, 411] on button "View Invoice" at bounding box center [1340, 423] width 82 height 25
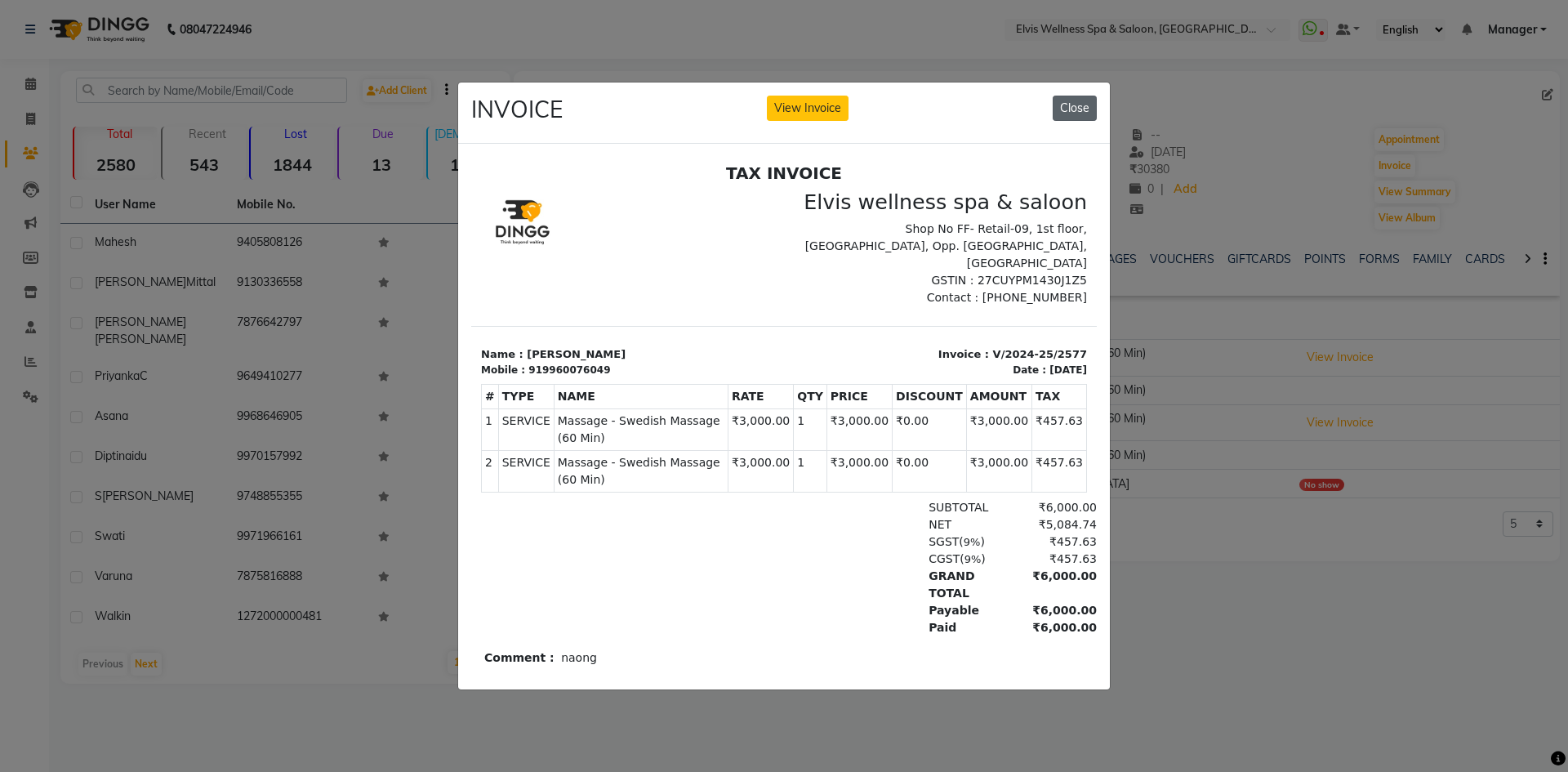
click at [1059, 104] on button "Close" at bounding box center [1074, 108] width 44 height 25
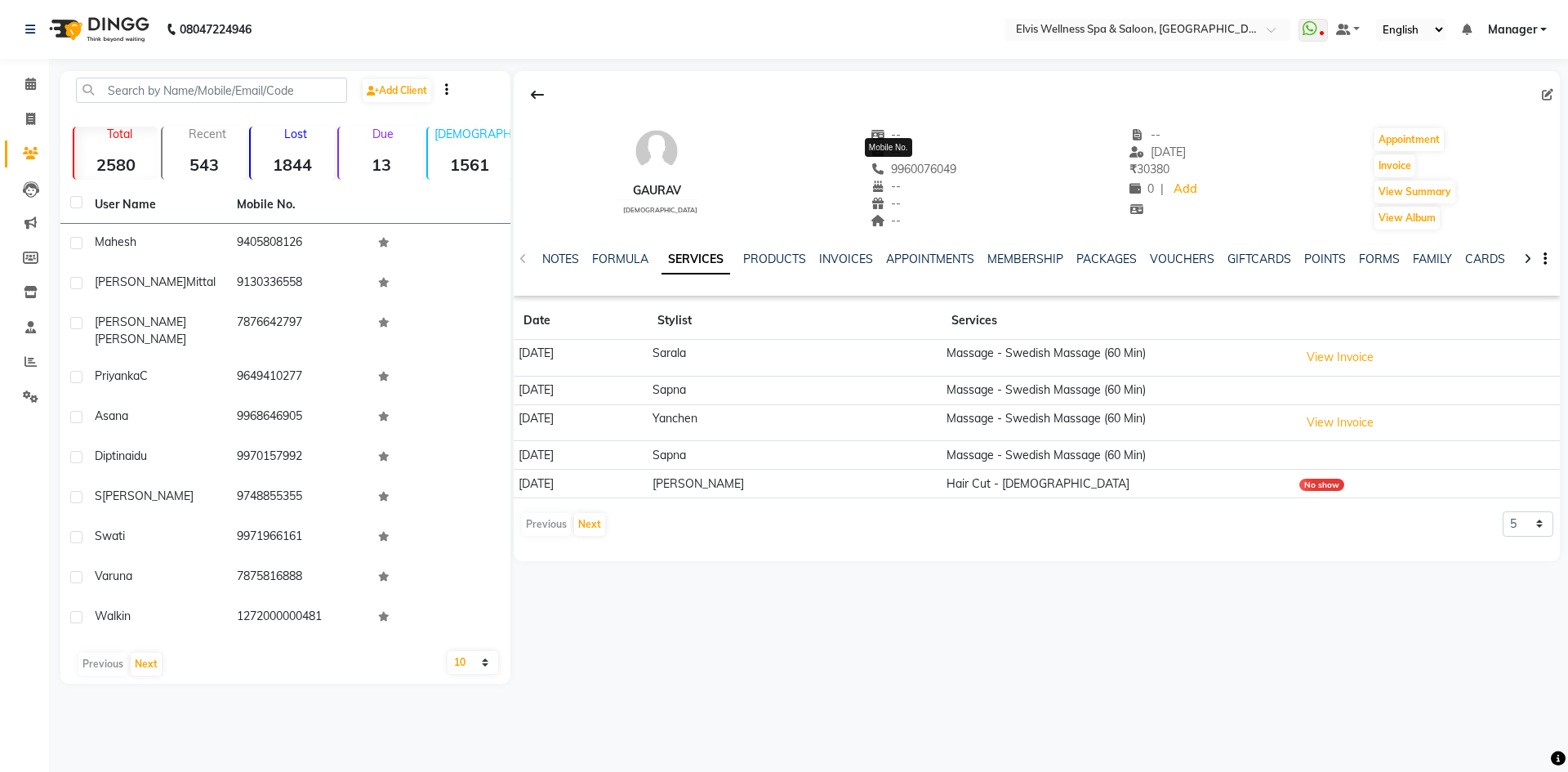
drag, startPoint x: 935, startPoint y: 168, endPoint x: 868, endPoint y: 167, distance: 67.0
click at [871, 167] on span "9960076049" at bounding box center [914, 169] width 86 height 15
copy span "9960076049"
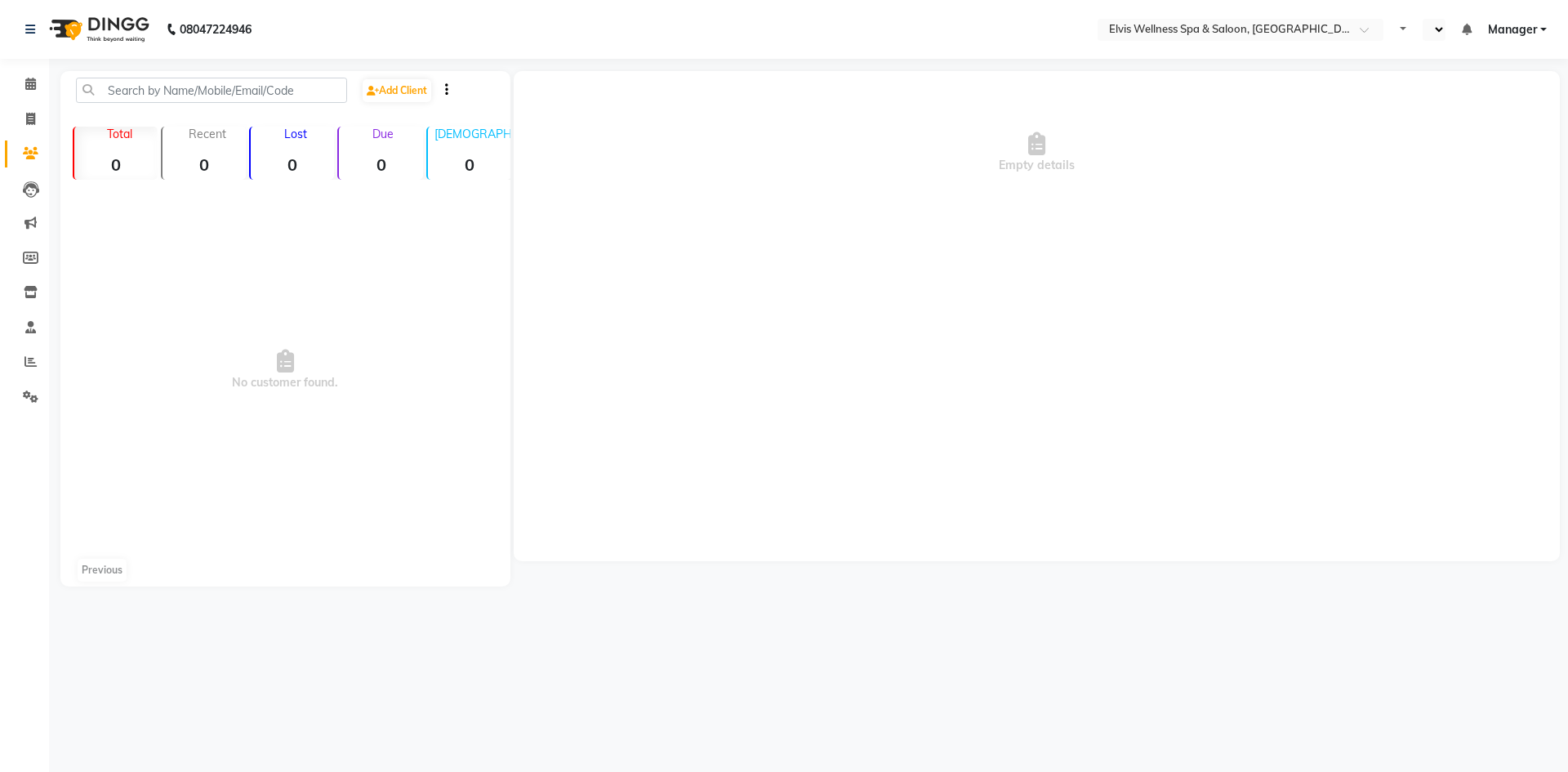
select select "en"
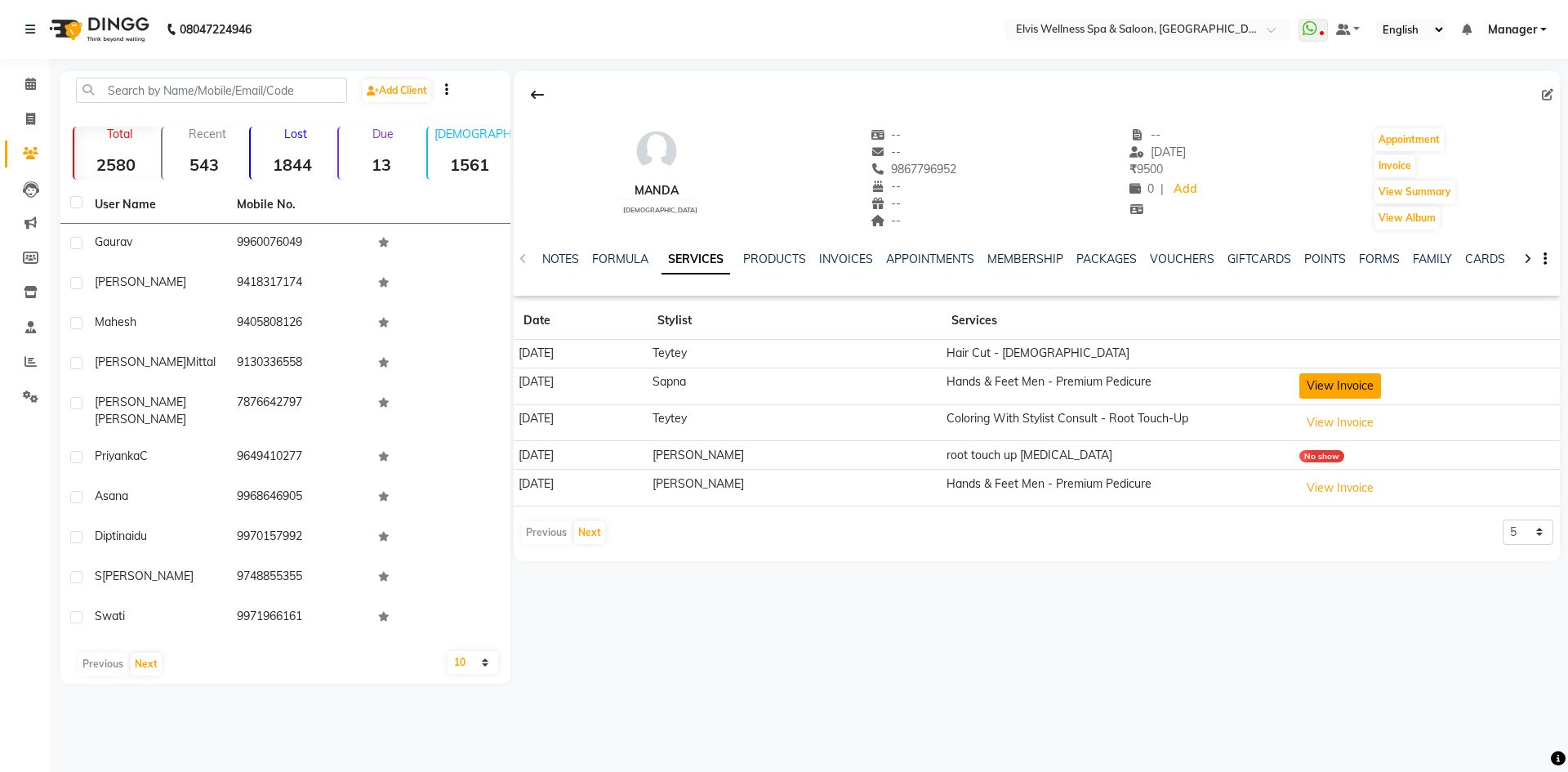
click at [1313, 386] on button "View Invoice" at bounding box center [1340, 386] width 82 height 25
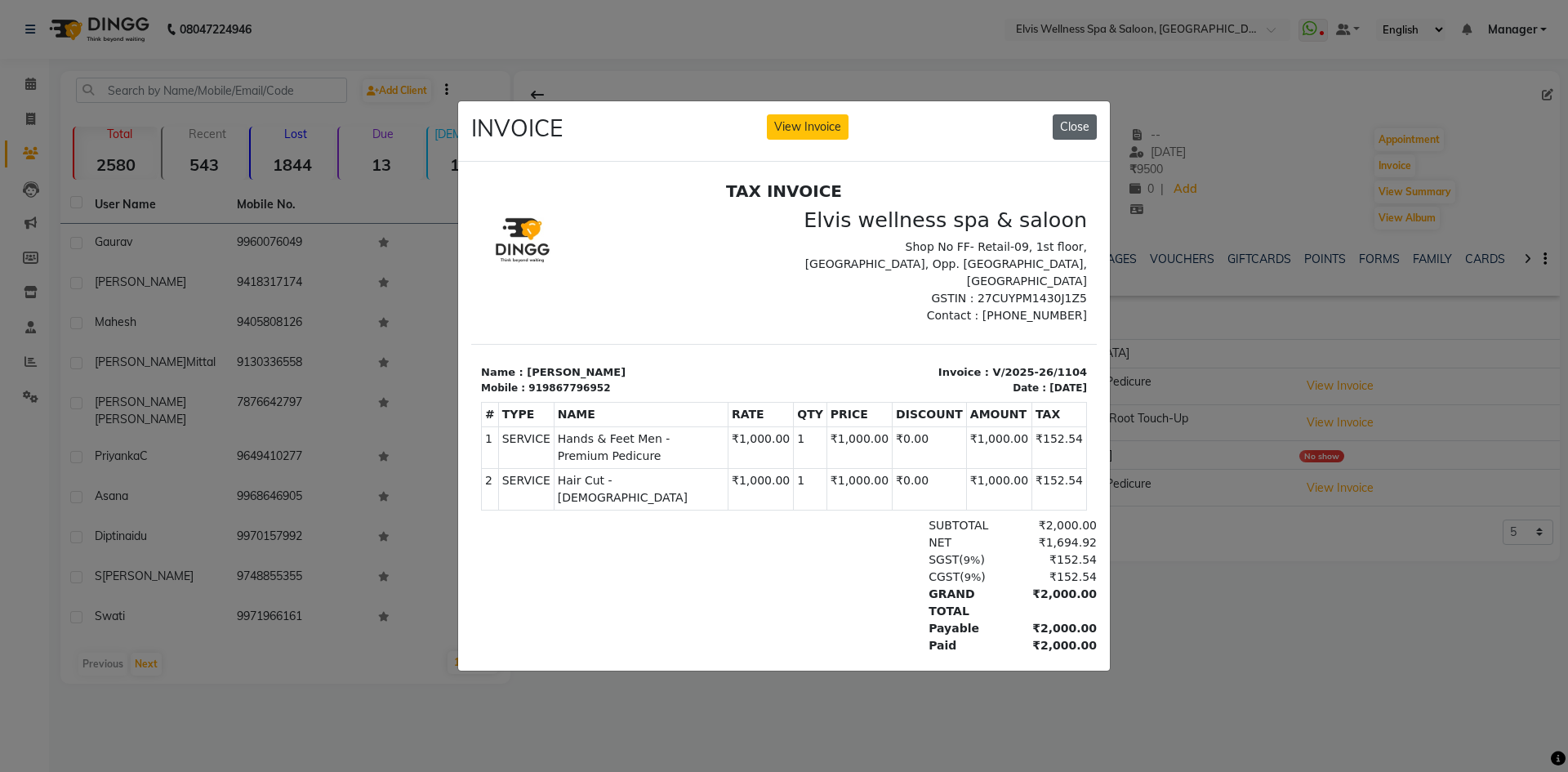
click at [1073, 119] on button "Close" at bounding box center [1074, 127] width 44 height 25
